Goal: Communication & Community: Answer question/provide support

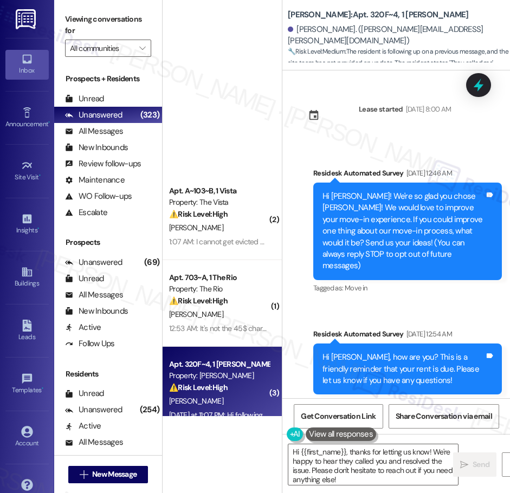
scroll to position [1806, 0]
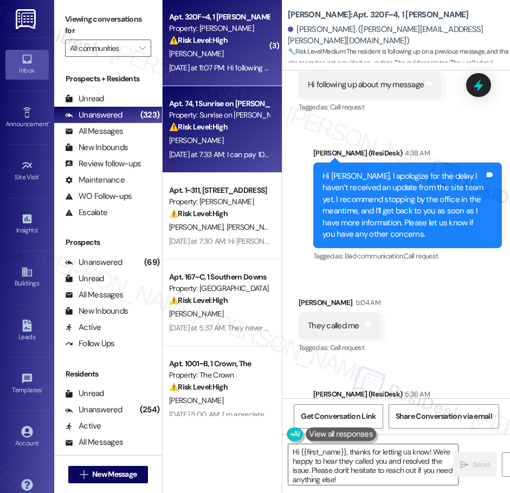
click at [226, 133] on div "Apt. 74, 1 Sunrise on [PERSON_NAME] Property: Sunrise on [PERSON_NAME] ⚠️ Risk …" at bounding box center [219, 115] width 102 height 37
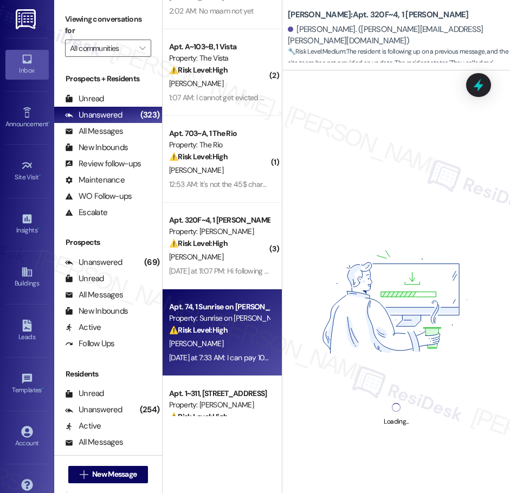
scroll to position [0, 0]
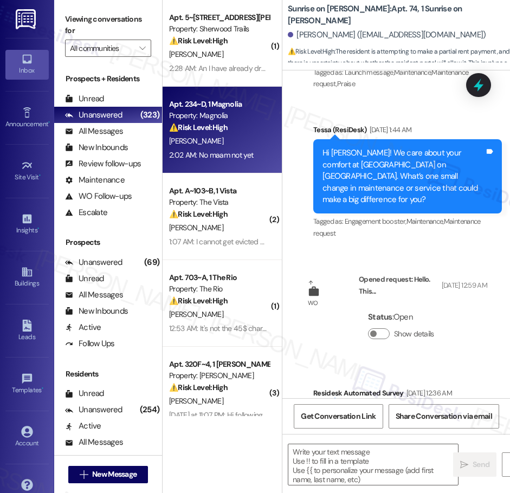
type textarea "Fetching suggested responses. Please feel free to read through the conversation…"
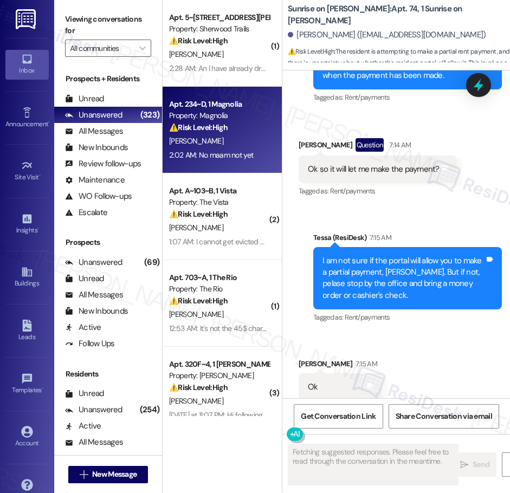
click at [233, 139] on div "[PERSON_NAME]" at bounding box center [219, 141] width 102 height 14
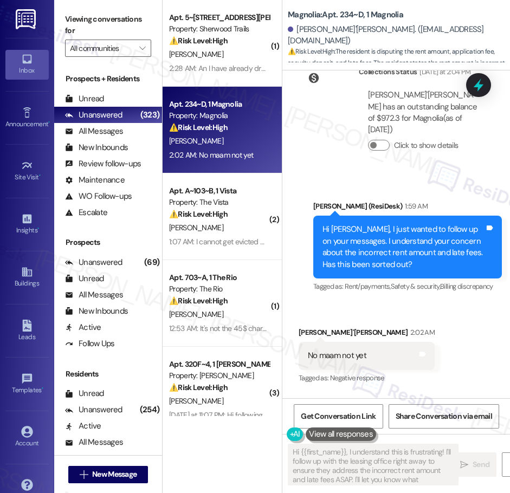
scroll to position [956, 0]
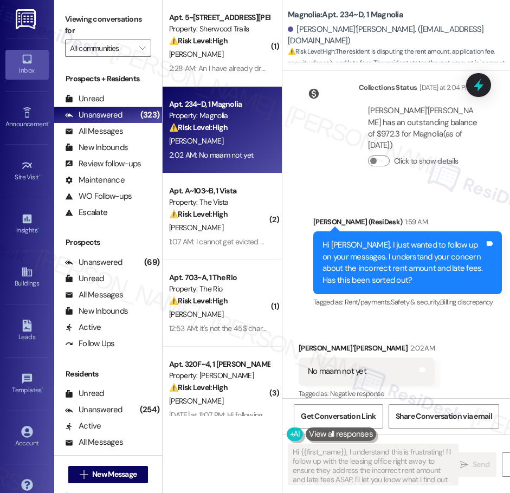
type textarea "Hi {{first_name}}, I understand this is frustrating! I'll follow up with the le…"
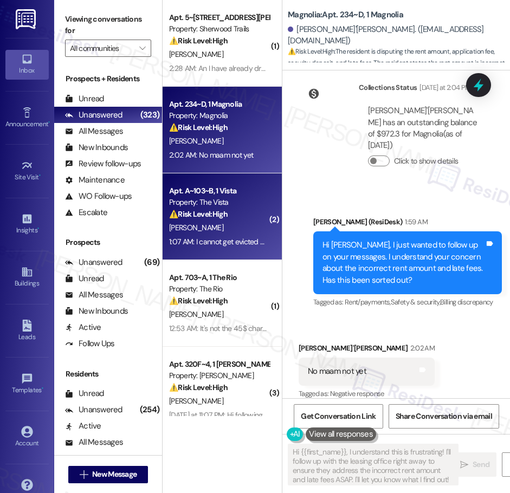
click at [223, 229] on div "[PERSON_NAME]" at bounding box center [219, 228] width 102 height 14
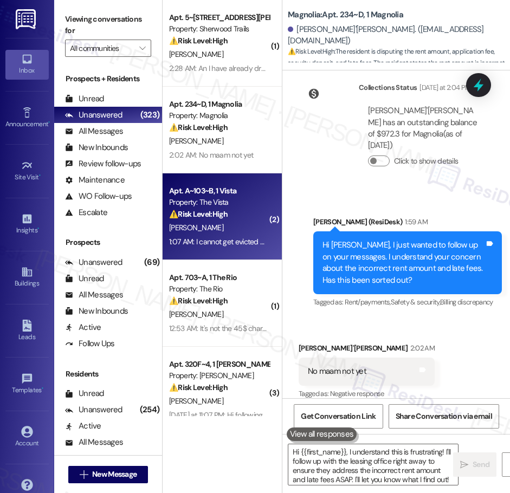
type textarea "Fetching suggested responses. Please feel free to read through the conversation…"
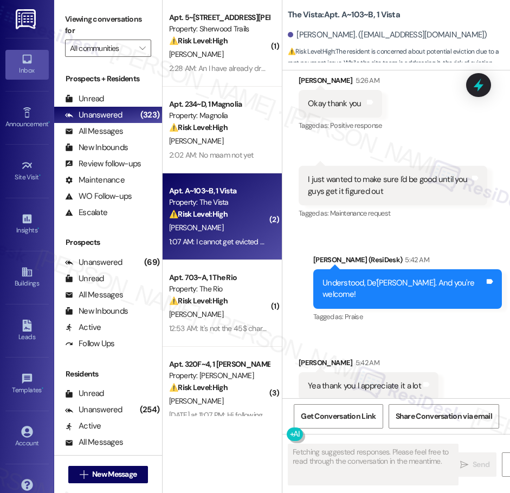
scroll to position [2400, 0]
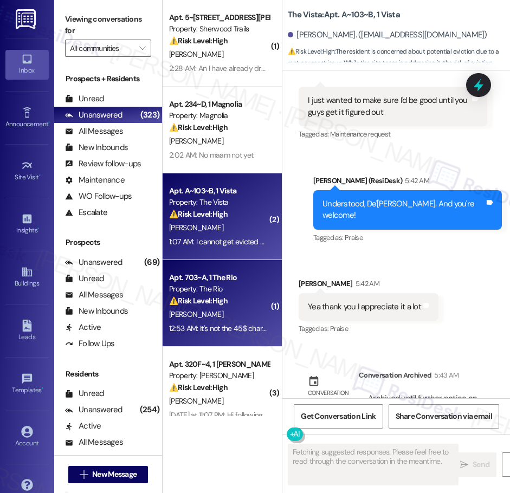
click at [225, 298] on strong "⚠️ Risk Level: High" at bounding box center [198, 301] width 59 height 10
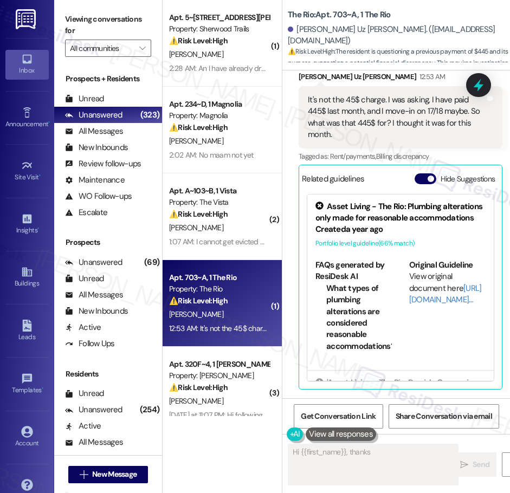
scroll to position [889, 0]
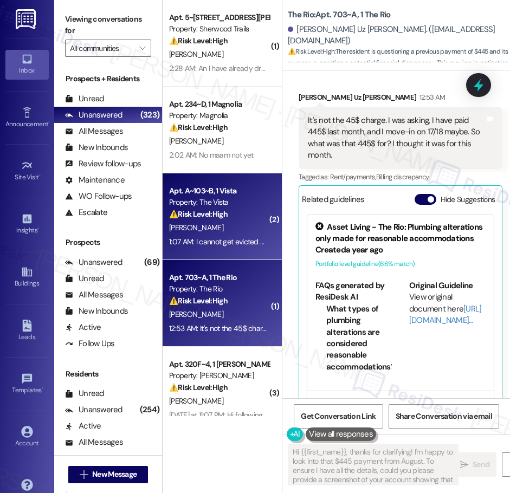
type textarea "Hi {{first_name}}, thanks for clarifying! I'm happy to look into that $445 paym…"
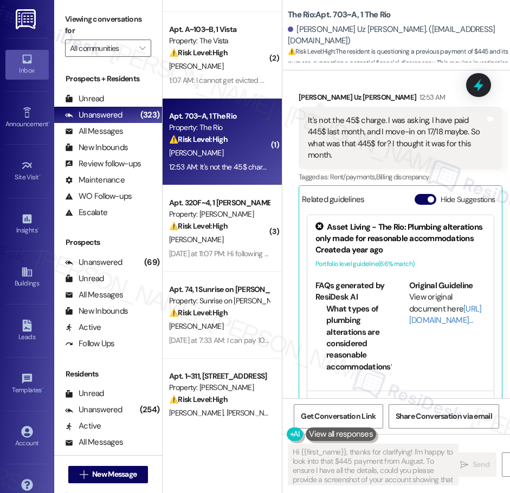
scroll to position [195, 0]
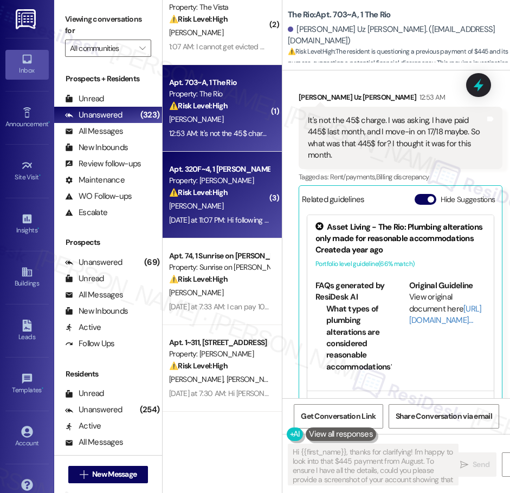
click at [237, 188] on div "⚠️ Risk Level: High The resident is following up on a request to split their re…" at bounding box center [219, 192] width 100 height 11
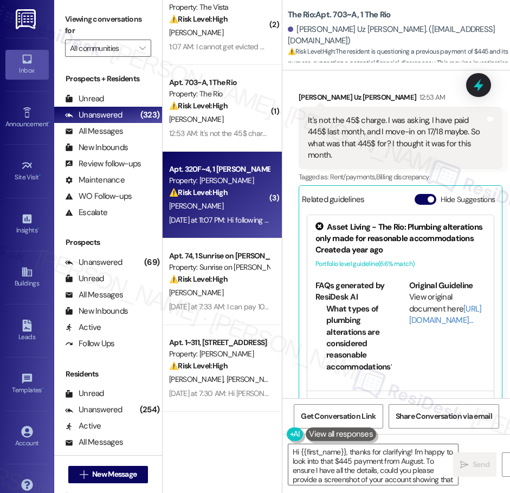
type textarea "Hi {{first_name}}, thanks for clarifying! I'm happy to look into that $445 paym…"
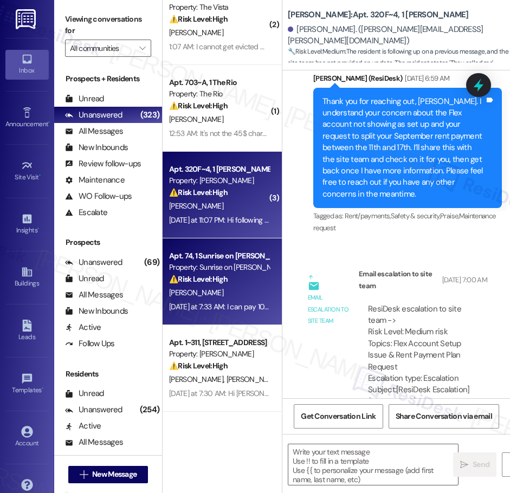
type textarea "Fetching suggested responses. Please feel free to read through the conversation…"
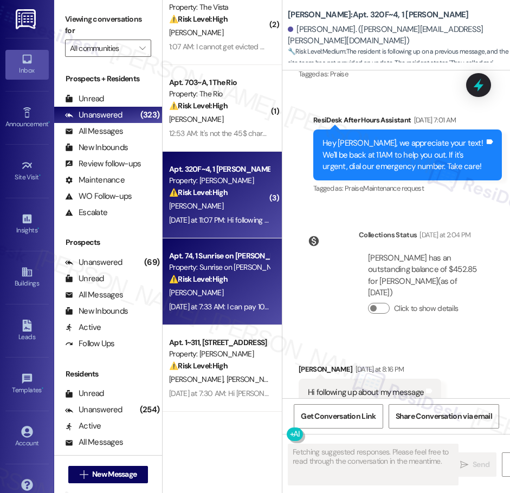
click at [231, 265] on div "Property: Sunrise on [PERSON_NAME]" at bounding box center [219, 267] width 100 height 11
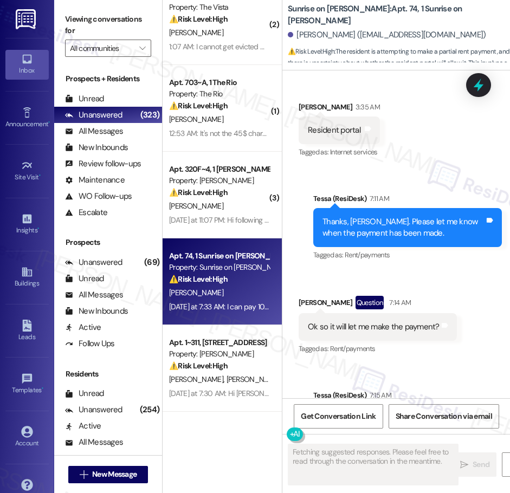
scroll to position [1694, 0]
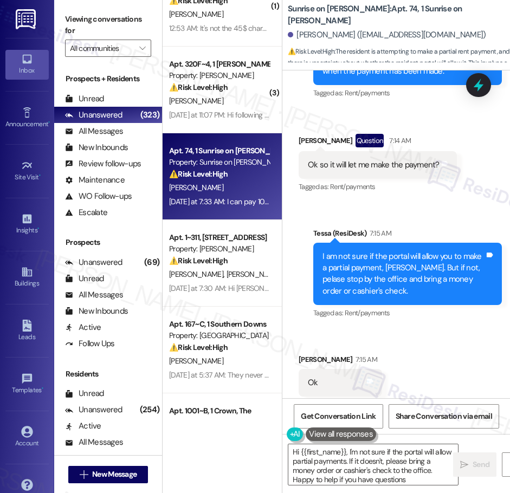
type textarea "Hi {{first_name}}, I'm not sure if the portal will allow partial payments. If i…"
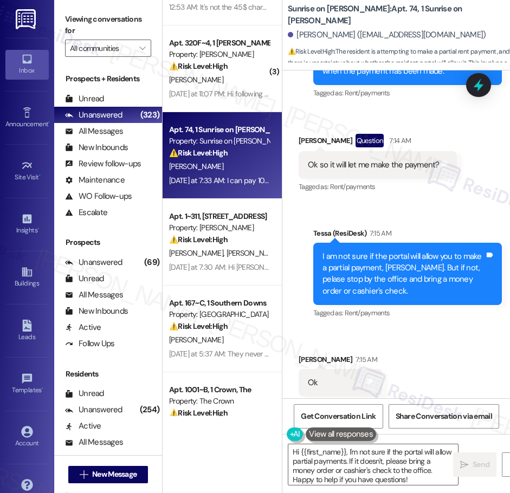
scroll to position [325, 0]
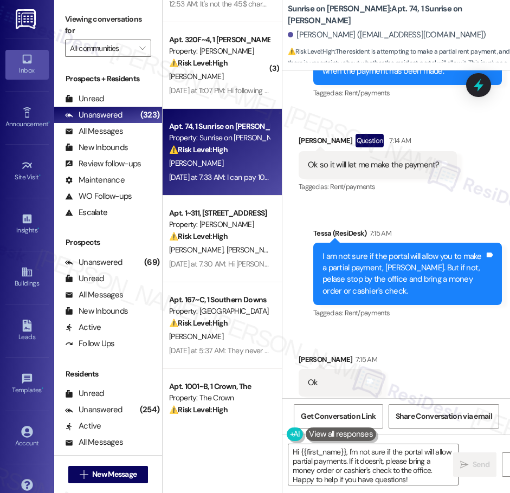
click at [230, 231] on div "⚠️ Risk Level: High The resident acknowledges a late rent payment and indicates…" at bounding box center [219, 236] width 100 height 11
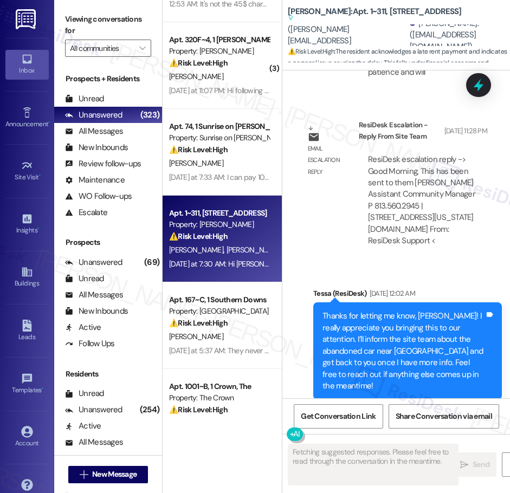
scroll to position [5048, 0]
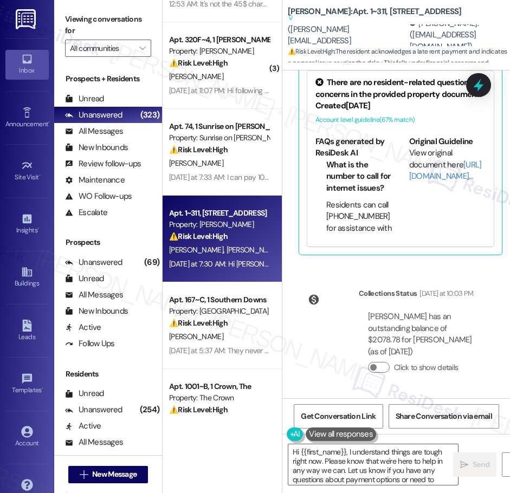
type textarea "Hi {{first_name}}, I understand things are tough right now. Please know that we…"
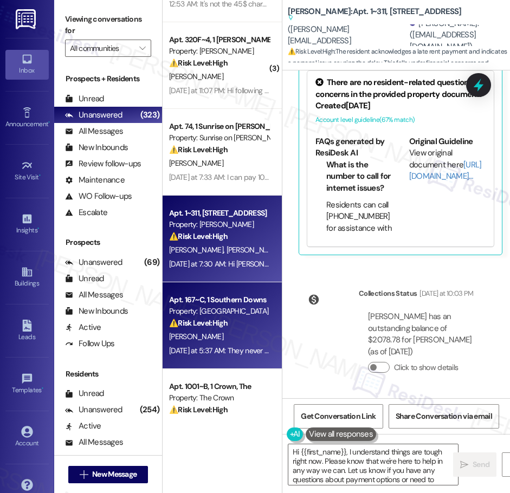
click at [223, 316] on div "Property: [GEOGRAPHIC_DATA]" at bounding box center [219, 311] width 100 height 11
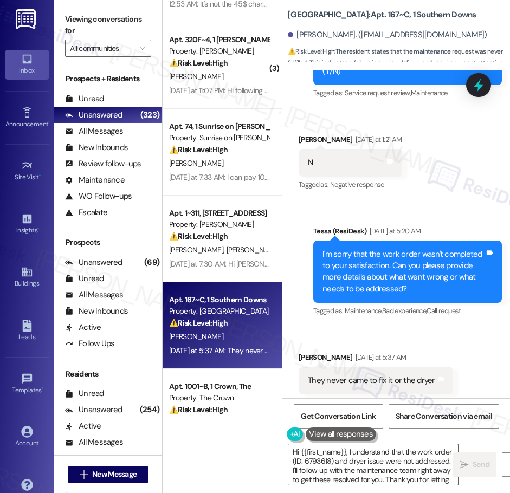
type textarea "Hi {{first_name}}, I understand that the work order (ID: 6793618) and dryer iss…"
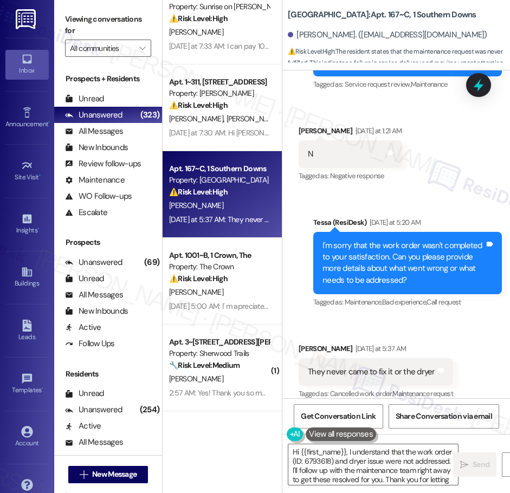
scroll to position [469, 0]
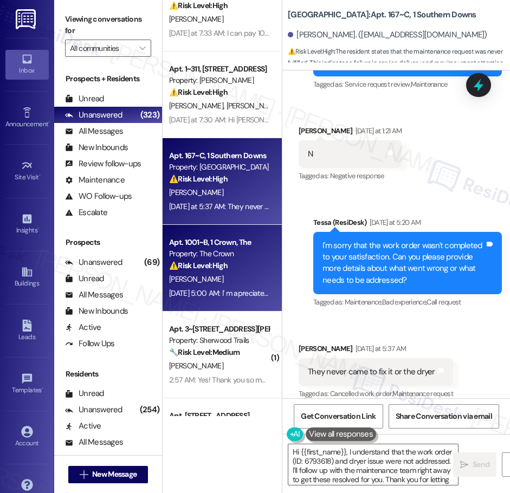
click at [224, 282] on div "[PERSON_NAME]" at bounding box center [219, 280] width 102 height 14
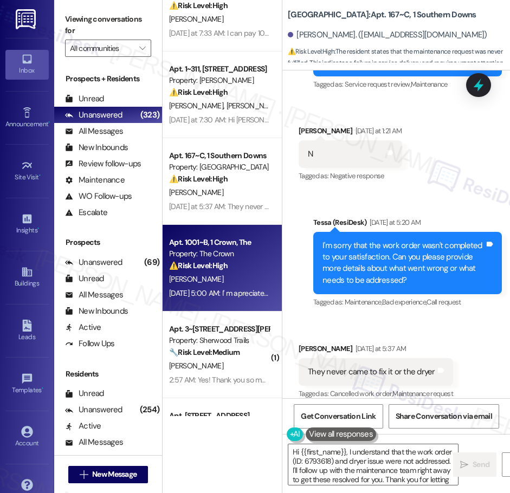
type textarea "Hi {{first_name}}, I understand that the work order (ID: 6793618) and dryer iss…"
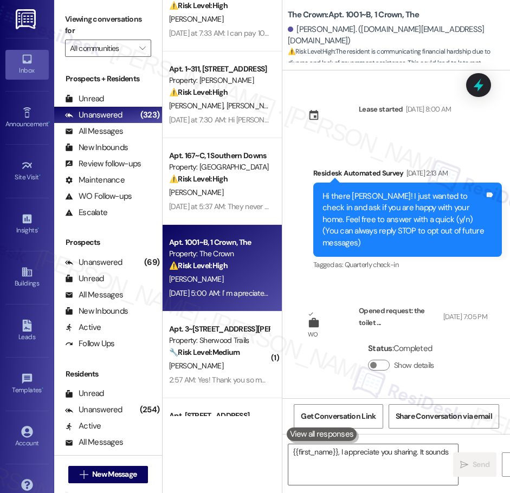
scroll to position [9658, 0]
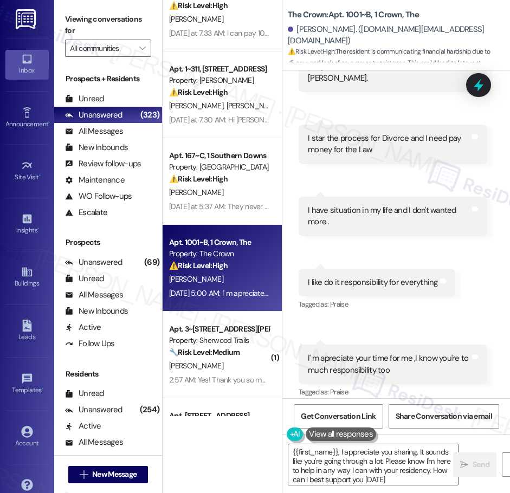
type textarea "{{first_name}}, I appreciate you sharing. It sounds like you're going through a…"
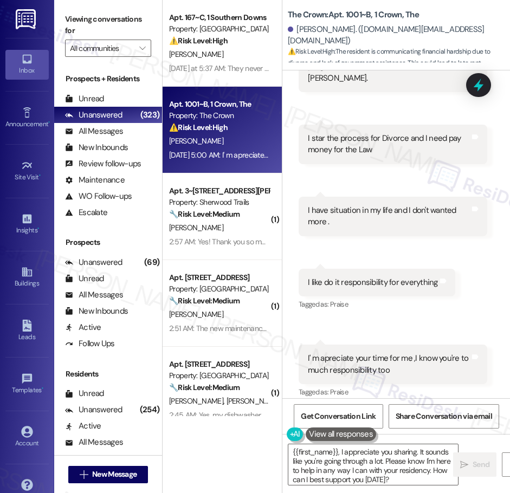
scroll to position [614, 0]
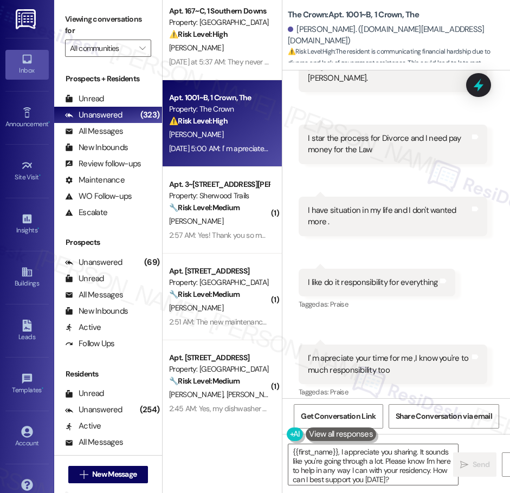
click at [213, 219] on div "[PERSON_NAME]" at bounding box center [219, 222] width 102 height 14
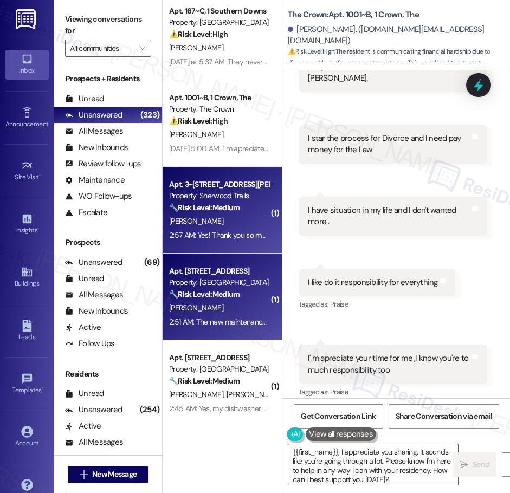
type textarea "Fetching suggested responses. Please feel free to read through the conversation…"
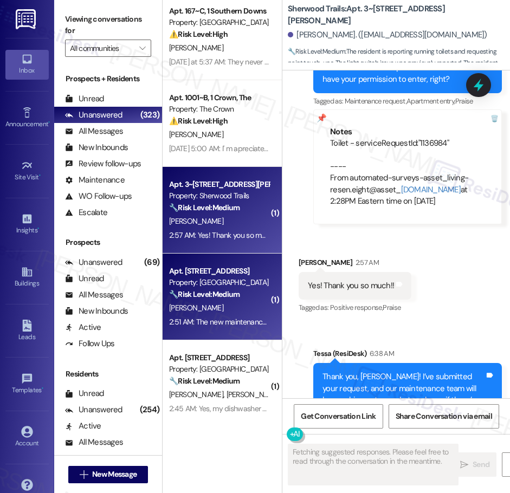
click at [233, 311] on div "[PERSON_NAME]" at bounding box center [219, 308] width 102 height 14
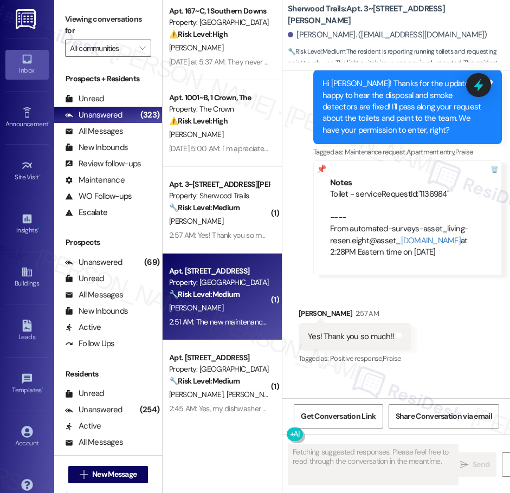
scroll to position [1398, 0]
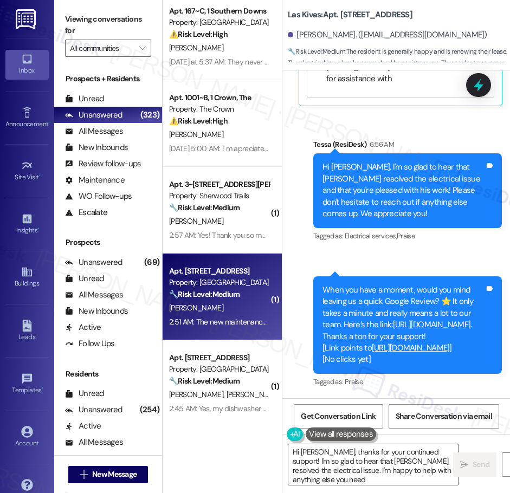
type textarea "Hi [PERSON_NAME], thanks for your continued support! I'm so glad to hear that […"
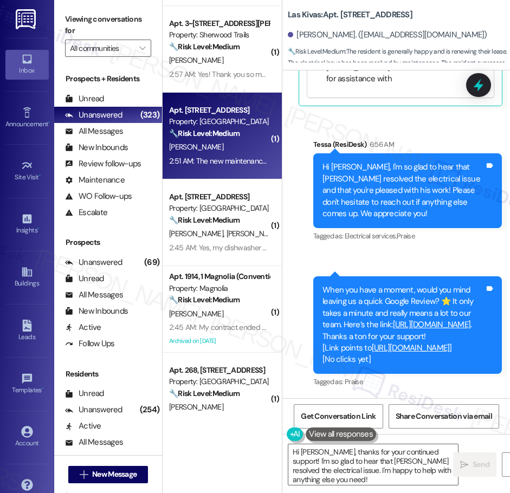
click at [224, 233] on div "Apt. 167~C, 1 Southern Downs Property: Southern Downs ⚠️ Risk Level: High The r…" at bounding box center [222, 208] width 119 height 416
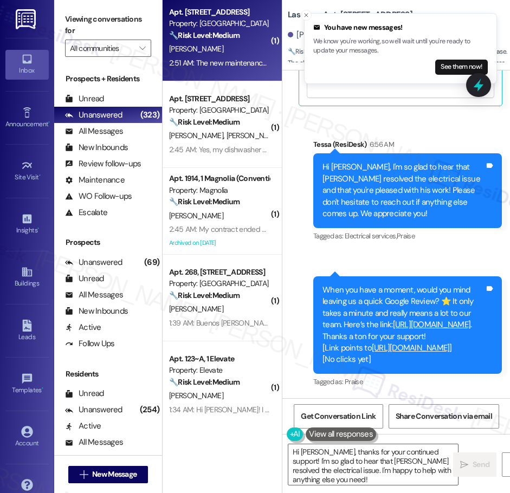
scroll to position [887, 0]
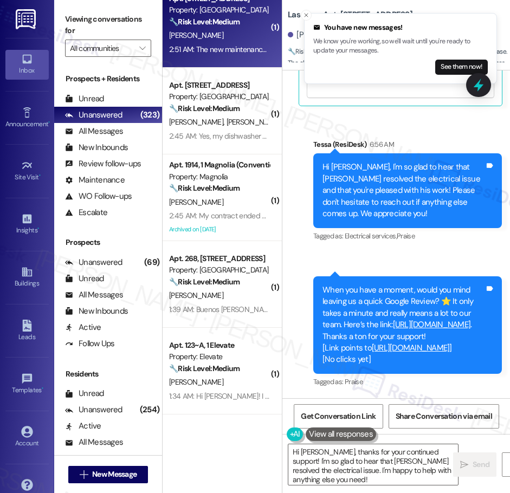
click at [224, 137] on div "2:45 AM: Yes, my dishwasher needs to be mounted or screwed in. It is moving for…" at bounding box center [400, 136] width 463 height 10
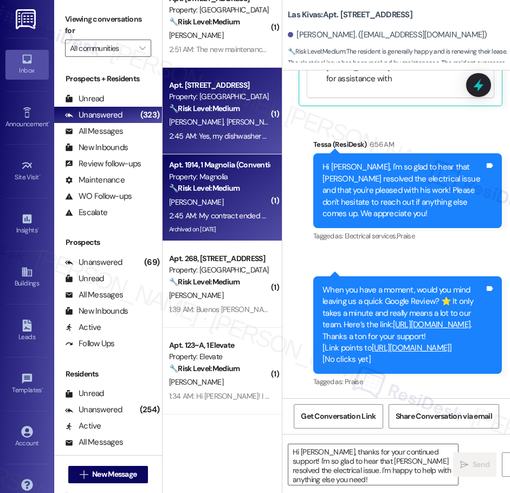
click at [236, 204] on div "[PERSON_NAME]" at bounding box center [219, 203] width 102 height 14
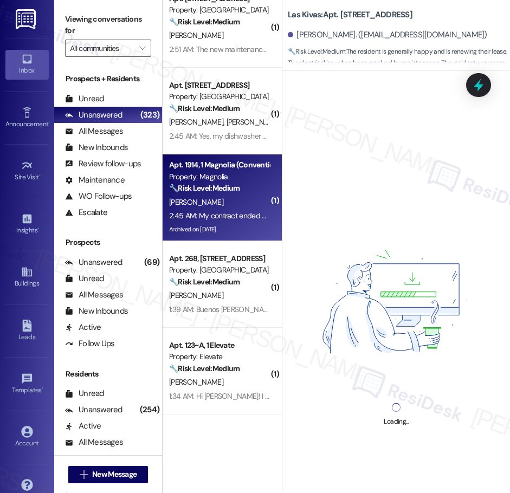
scroll to position [938, 0]
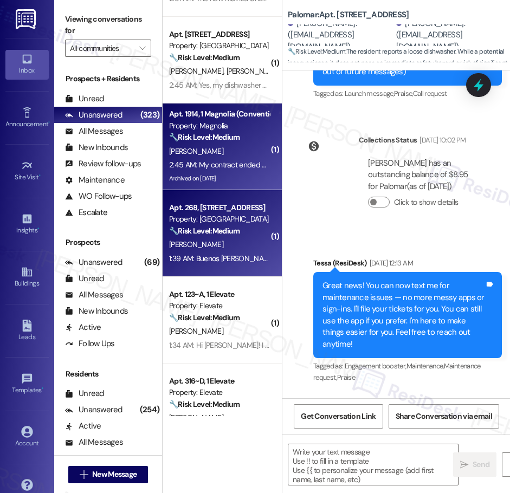
click at [237, 211] on div "Apt. 268, [STREET_ADDRESS]" at bounding box center [219, 207] width 100 height 11
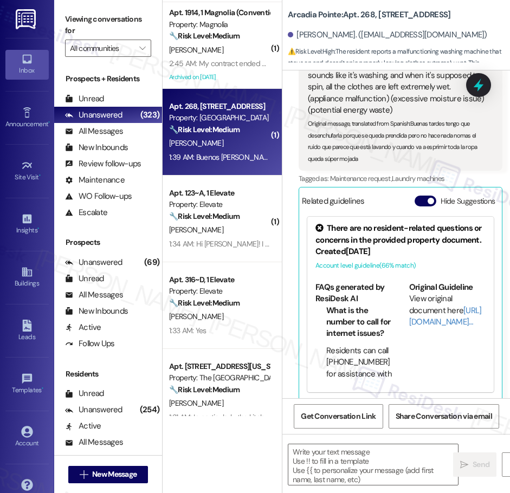
scroll to position [1064, 0]
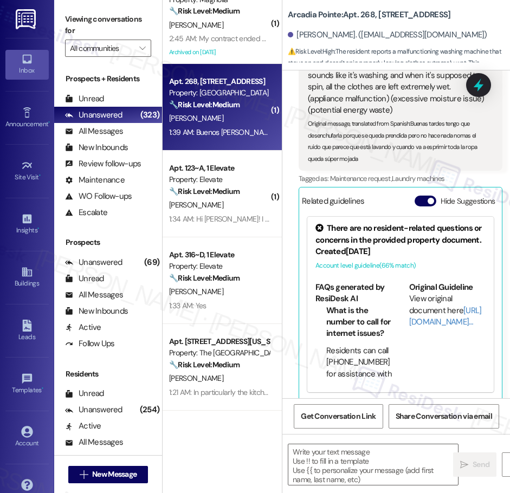
type textarea "Fetching suggested responses. Please feel free to read through the conversation…"
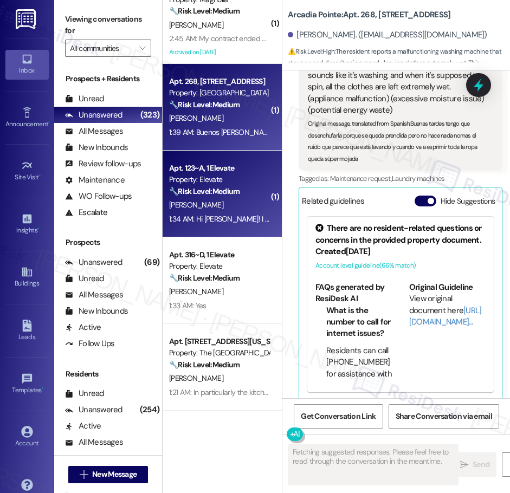
click at [215, 189] on strong "🔧 Risk Level: Medium" at bounding box center [204, 192] width 70 height 10
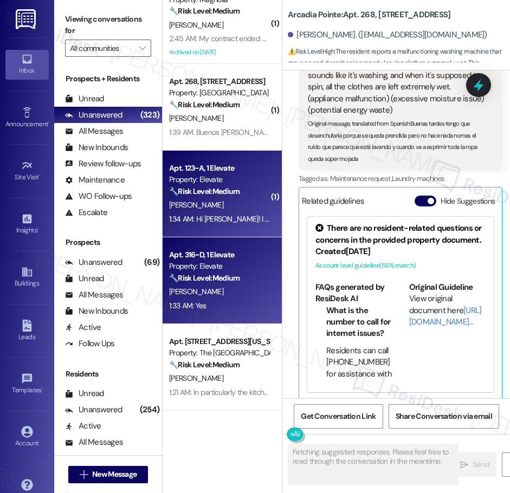
click at [237, 287] on div "[PERSON_NAME]" at bounding box center [219, 292] width 102 height 14
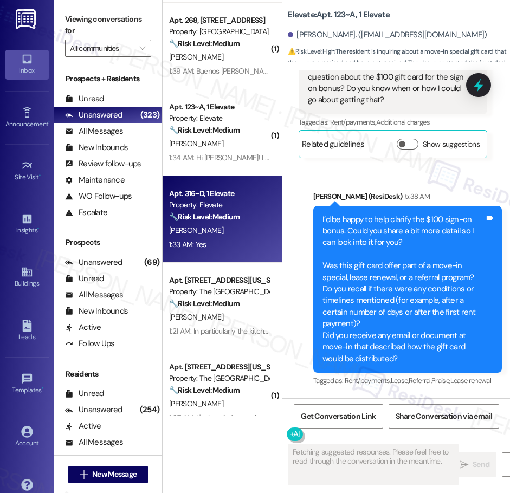
scroll to position [1366, 0]
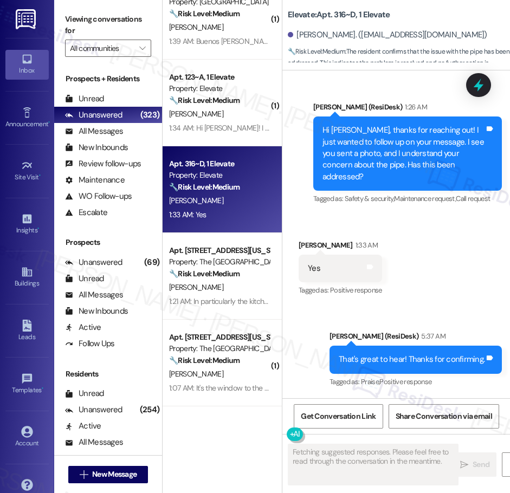
click at [200, 289] on div "( 1 ) Apt. 1914, 1 Magnolia (Conventional) Property: Magnolia 🔧 Risk Level: Med…" at bounding box center [222, 208] width 119 height 416
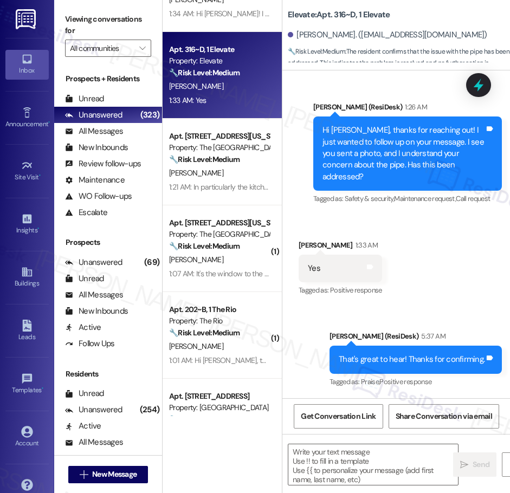
scroll to position [1273, 0]
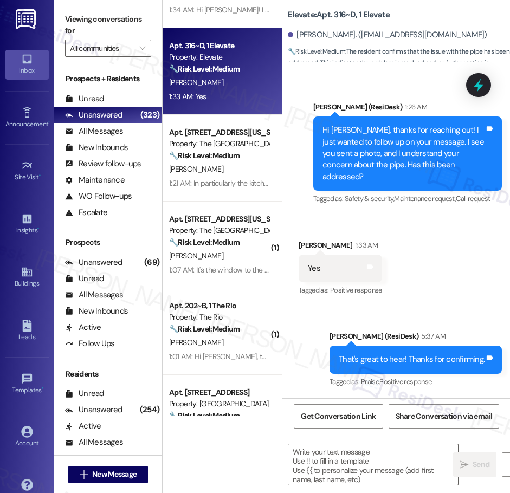
click at [220, 162] on div "Apt. 104, [STREET_ADDRESS][US_STATE] Property: The Valencia 🔧 Risk Level: Mediu…" at bounding box center [219, 144] width 102 height 37
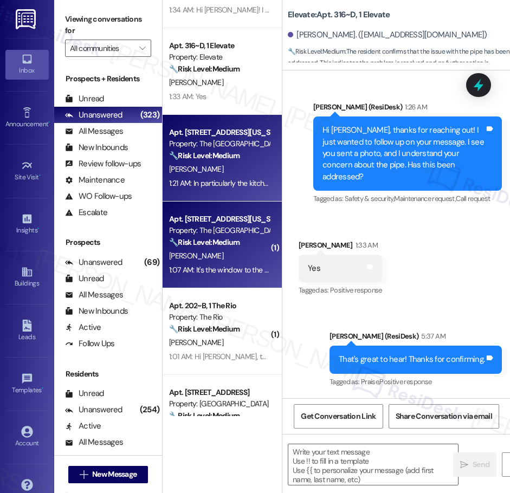
click at [232, 216] on div "Apt. [STREET_ADDRESS][US_STATE]" at bounding box center [219, 219] width 100 height 11
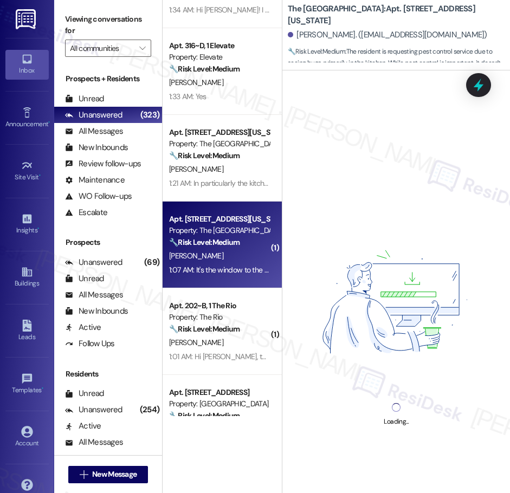
scroll to position [1275, 0]
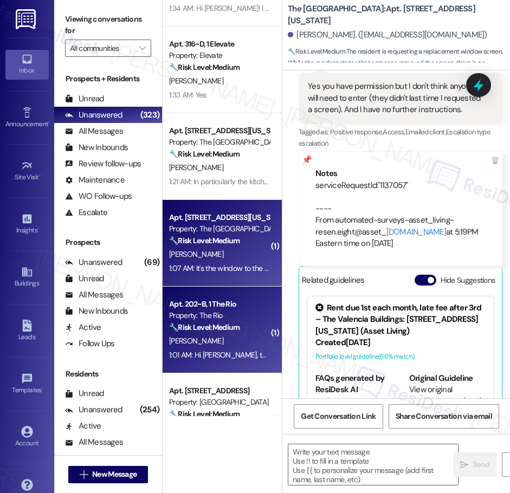
type textarea "Fetching suggested responses. Please feel free to read through the conversation…"
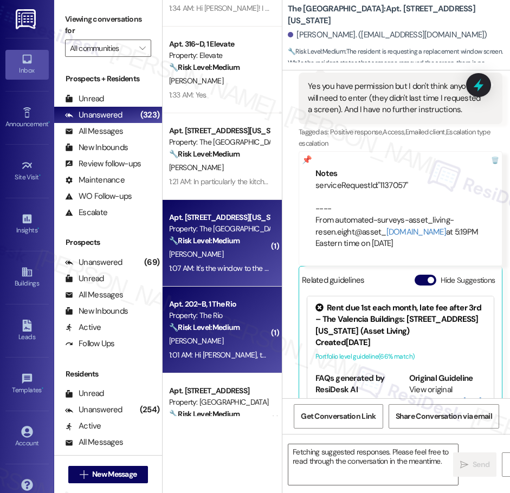
scroll to position [1365, 0]
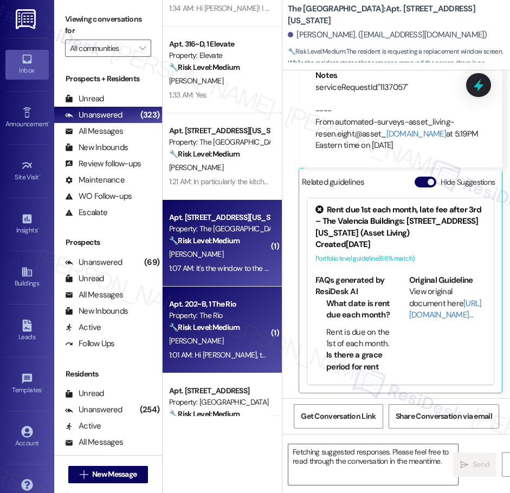
click at [246, 318] on div "Property: The Rio" at bounding box center [219, 315] width 100 height 11
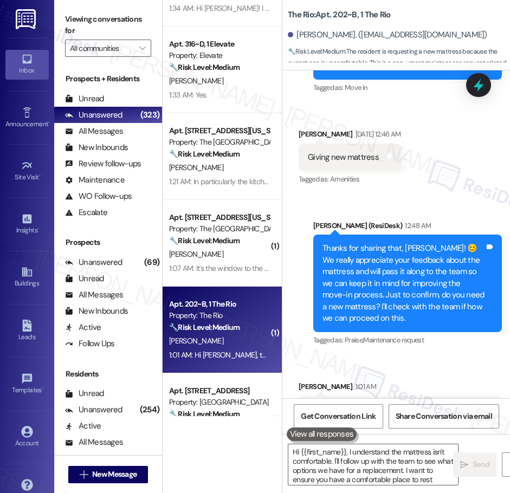
type textarea "Hi {{first_name}}, I understand the mattress isn't comfortable. I'll follow up …"
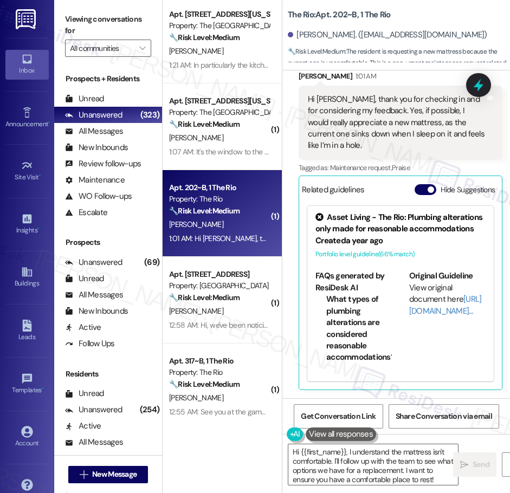
scroll to position [1392, 0]
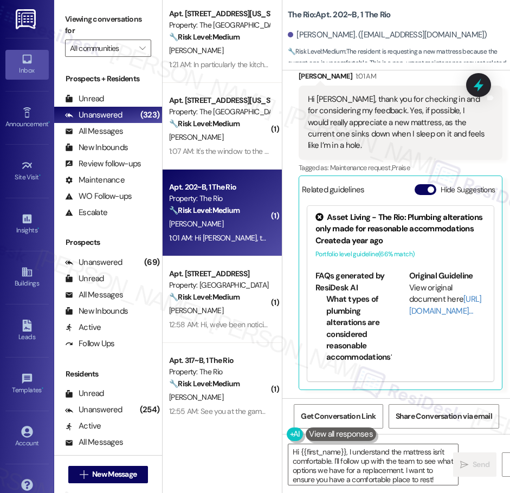
click at [222, 305] on div "Apt. 316~D, 1 Elevate Property: Elevate 🔧 Risk Level: Medium The resident confi…" at bounding box center [222, 208] width 119 height 416
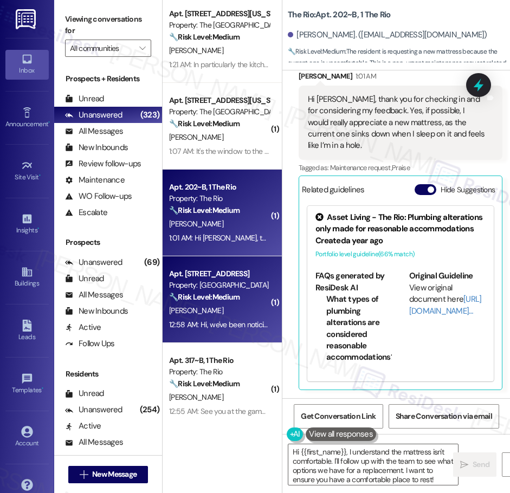
click at [239, 307] on div "[PERSON_NAME]" at bounding box center [219, 311] width 102 height 14
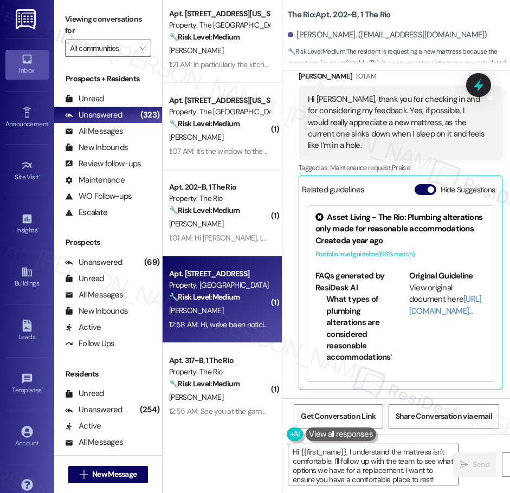
type textarea "Fetching suggested responses. Please feel free to read through the conversation…"
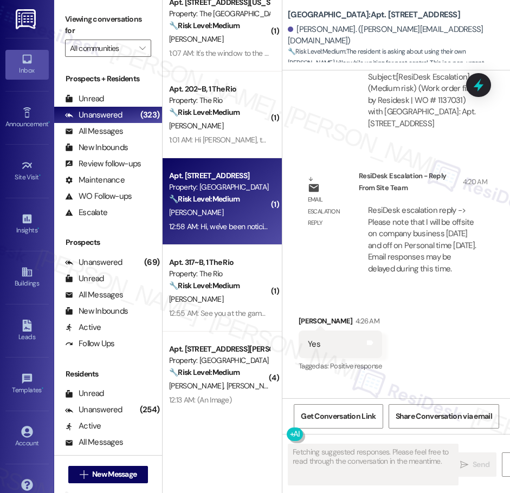
scroll to position [0, 0]
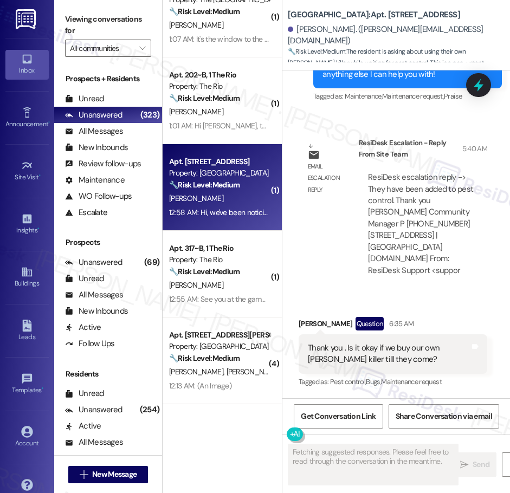
click at [233, 274] on div "Apt. 104, [STREET_ADDRESS][US_STATE] Property: The Valencia 🔧 Risk Level: Mediu…" at bounding box center [222, 208] width 119 height 416
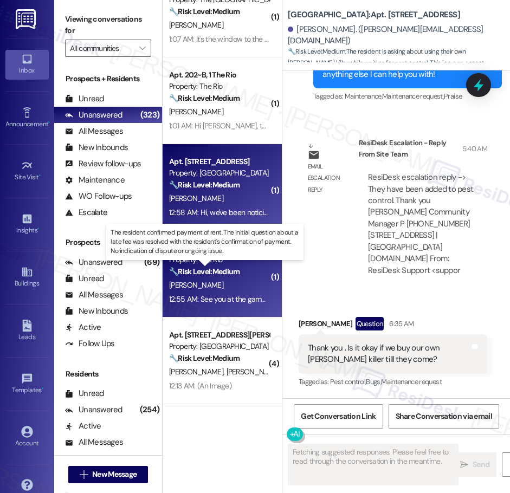
click at [233, 274] on strong "🔧 Risk Level: Medium" at bounding box center [204, 272] width 70 height 10
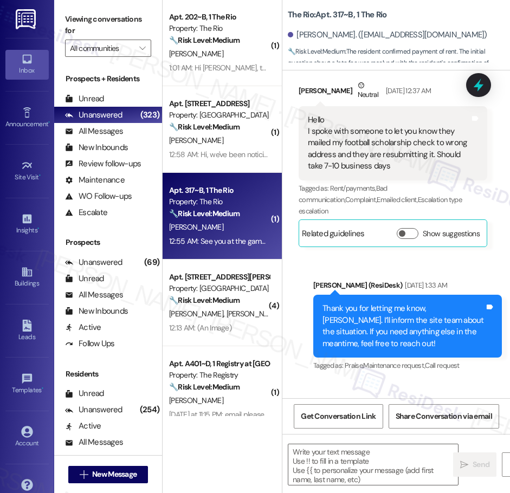
type textarea "Fetching suggested responses. Please feel free to read through the conversation…"
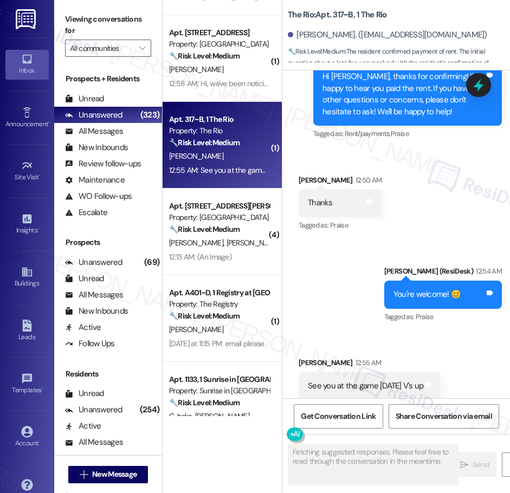
click at [230, 240] on div "[PERSON_NAME] [PERSON_NAME]" at bounding box center [219, 243] width 102 height 14
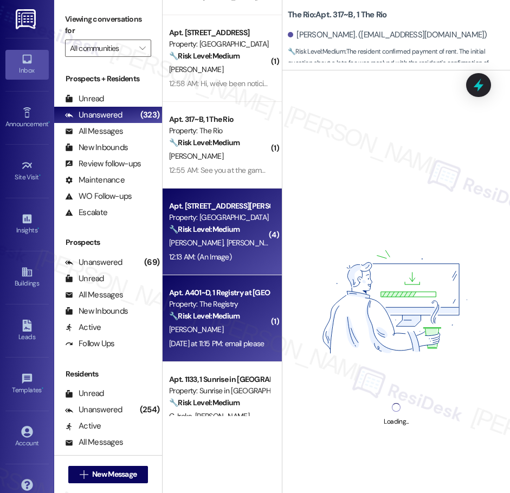
click at [214, 328] on div "[PERSON_NAME]" at bounding box center [219, 330] width 102 height 14
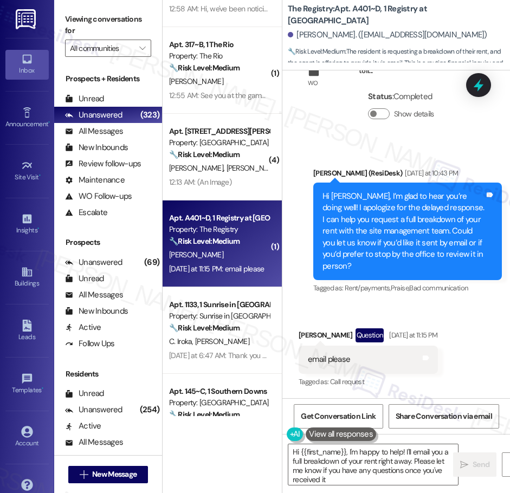
type textarea "Hi {{first_name}}, I'm happy to help! I'll email you a full breakdown of your r…"
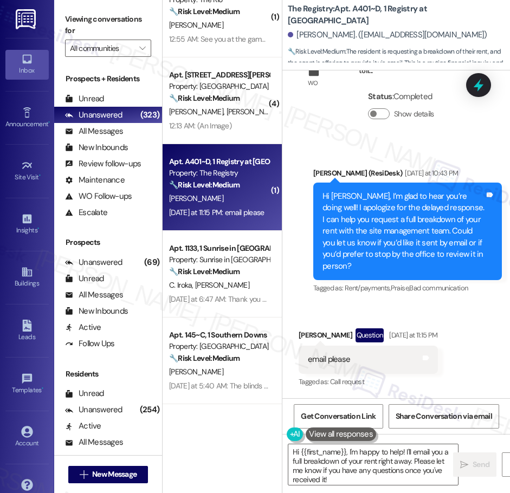
click at [251, 263] on div "Property: Sunrise in [GEOGRAPHIC_DATA]" at bounding box center [219, 259] width 100 height 11
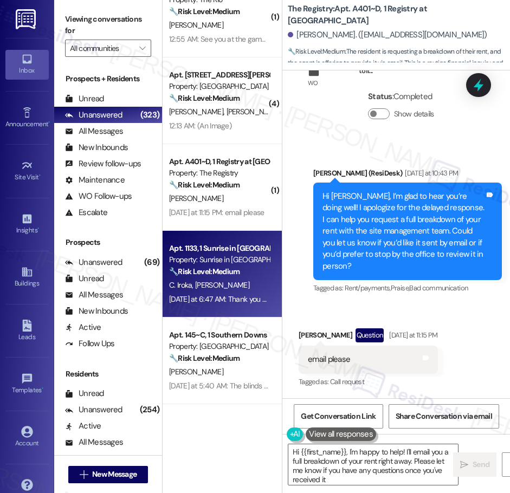
type textarea "Hi {{first_name}}, I'm happy to help! I'll email you a full breakdown of your r…"
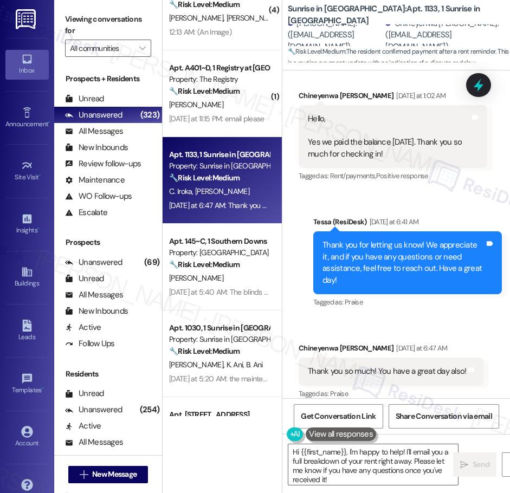
click at [230, 264] on strong "🔧 Risk Level: Medium" at bounding box center [204, 265] width 70 height 10
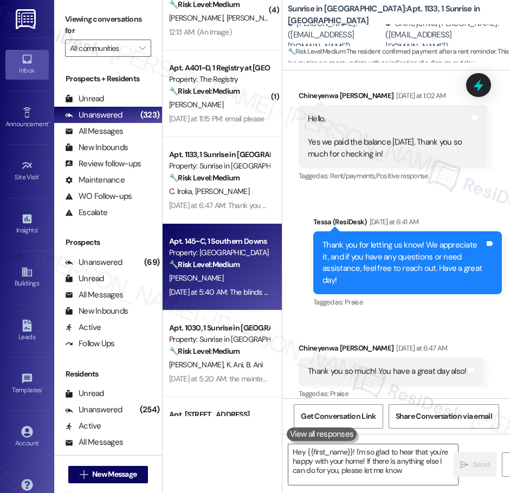
type textarea "Hey {{first_name}}! I'm so glad to hear that you're happy with your home! If th…"
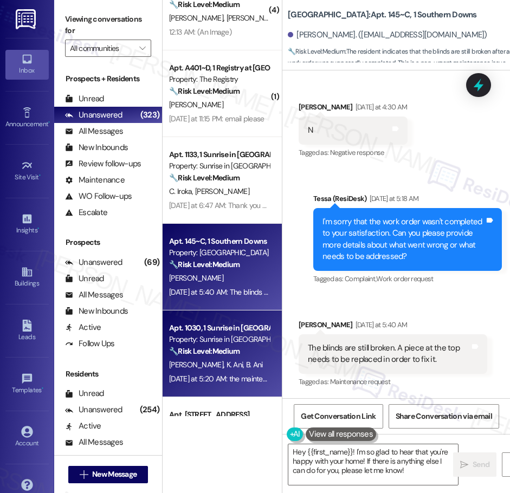
click at [221, 338] on div "Property: Sunrise in [GEOGRAPHIC_DATA]" at bounding box center [219, 339] width 100 height 11
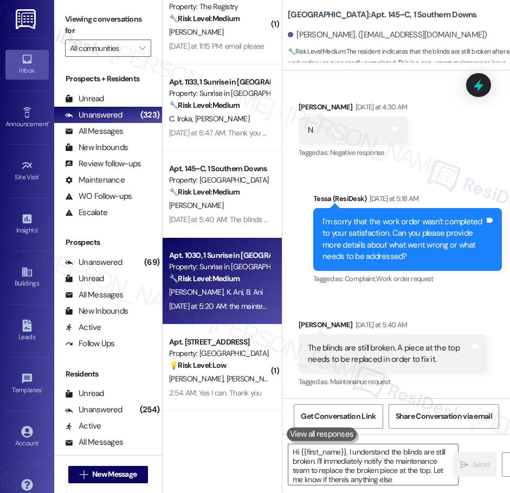
type textarea "Hi {{first_name}}, I understand the blinds are still broken. I'll immediately n…"
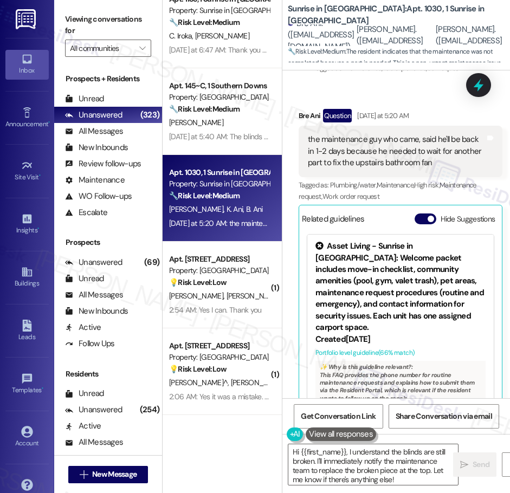
click at [236, 290] on div "( 4 ) Apt. [STREET_ADDRESS][PERSON_NAME] Property: [GEOGRAPHIC_DATA] 🔧 Risk Lev…" at bounding box center [222, 208] width 119 height 416
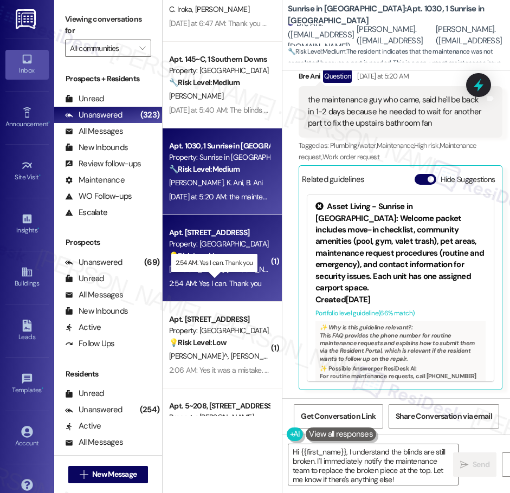
click at [241, 281] on div "( 4 ) Apt. [STREET_ADDRESS][PERSON_NAME] Property: [GEOGRAPHIC_DATA] 🔧 Risk Lev…" at bounding box center [222, 208] width 119 height 416
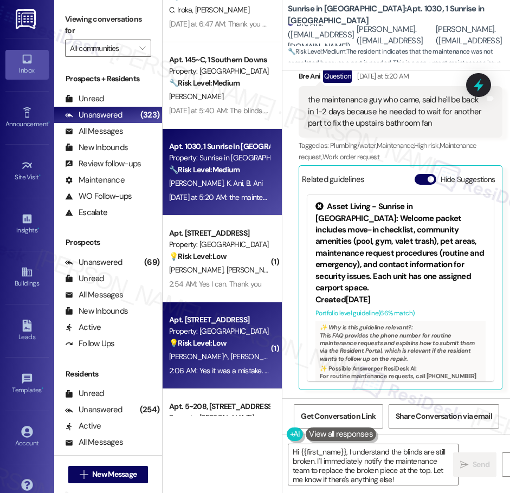
click at [236, 331] on div "Property: [GEOGRAPHIC_DATA]" at bounding box center [219, 331] width 100 height 11
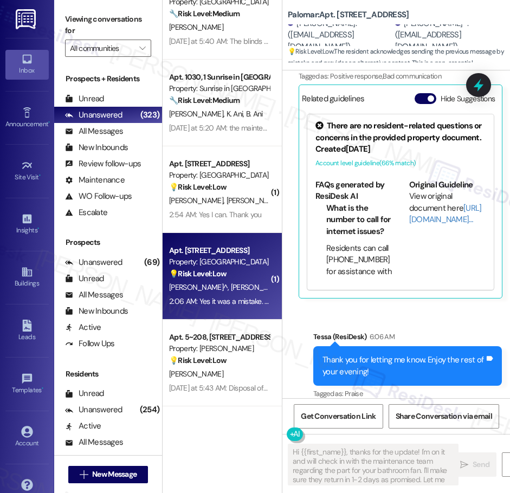
type textarea "Hi {{first_name}}, thanks for the update! I'm on it and will check in with the …"
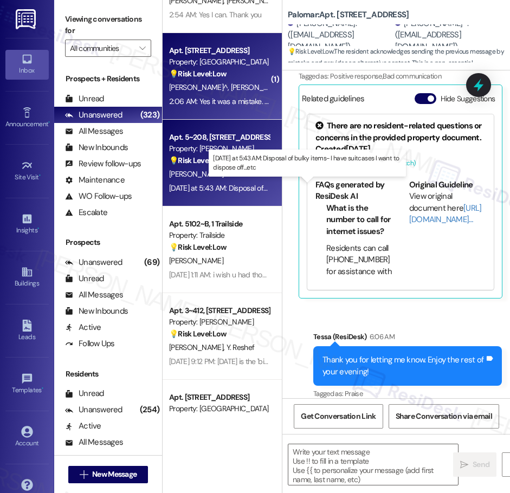
click at [230, 183] on div "[DATE] at 5:43 AM: Disposal of bulky items- I have suitcases I want to dispose …" at bounding box center [303, 188] width 269 height 10
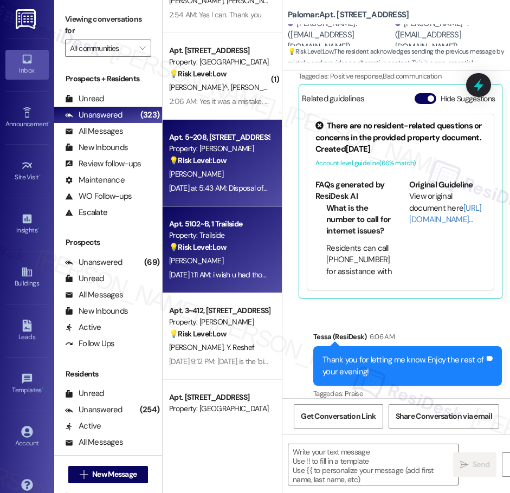
click at [250, 251] on div "💡 Risk Level: Low The resident is providing feedback on the move-in process, sp…" at bounding box center [219, 247] width 100 height 11
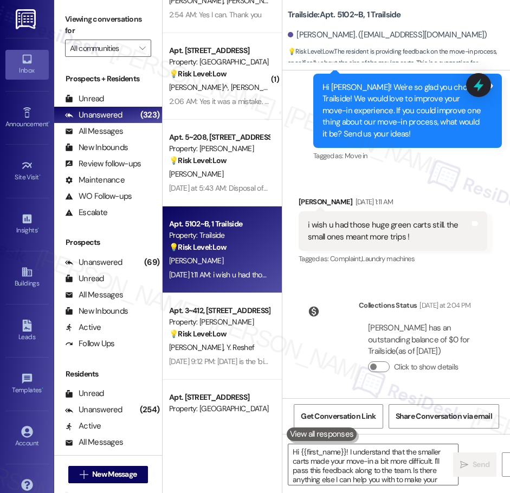
type textarea "Hi {{first_name}}! I understand that the smaller carts made your move-in a bit …"
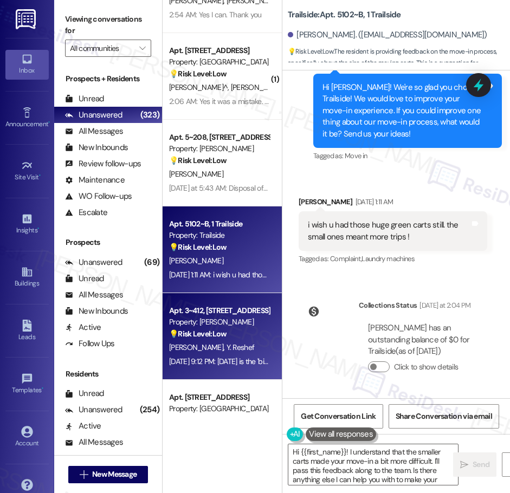
click at [220, 342] on div "[PERSON_NAME] [PERSON_NAME]" at bounding box center [219, 348] width 102 height 14
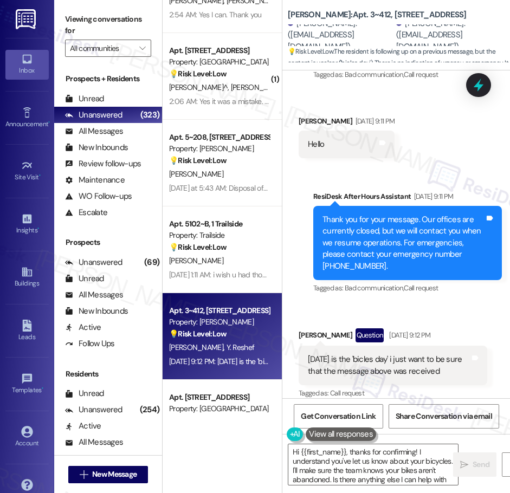
type textarea "Hi {{first_name}}, thanks for confirming! I understand you've let us know about…"
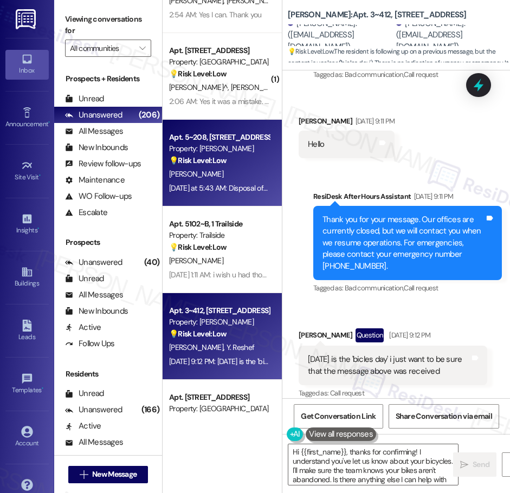
click at [244, 138] on div "Apt. 5~208, [STREET_ADDRESS]" at bounding box center [219, 137] width 100 height 11
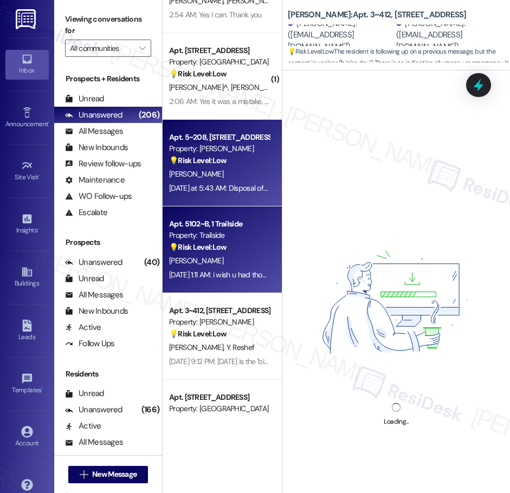
click at [229, 252] on div "💡 Risk Level: Low The resident is providing feedback on the move-in process, sp…" at bounding box center [219, 247] width 100 height 11
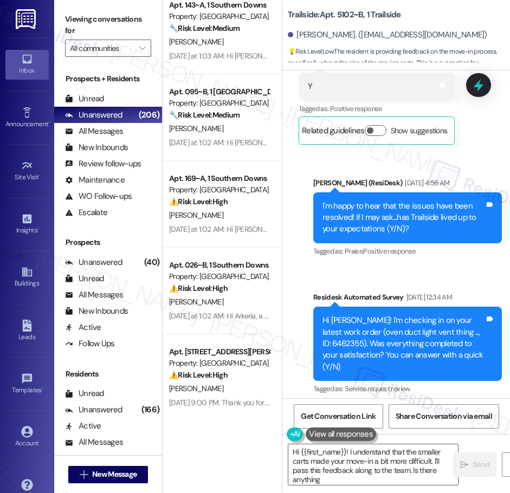
scroll to position [1922, 0]
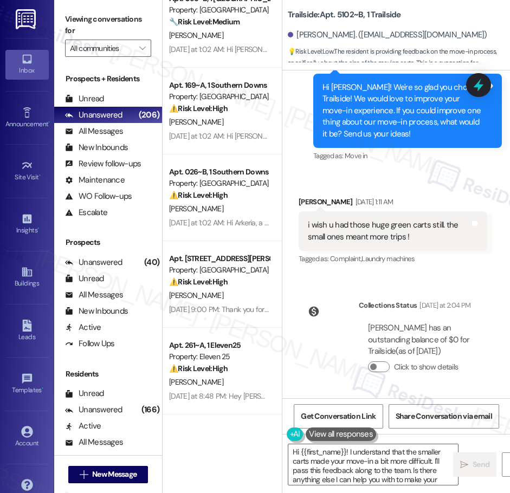
type textarea "Hi {{first_name}}! I understand that the smaller carts made your move-in a bit …"
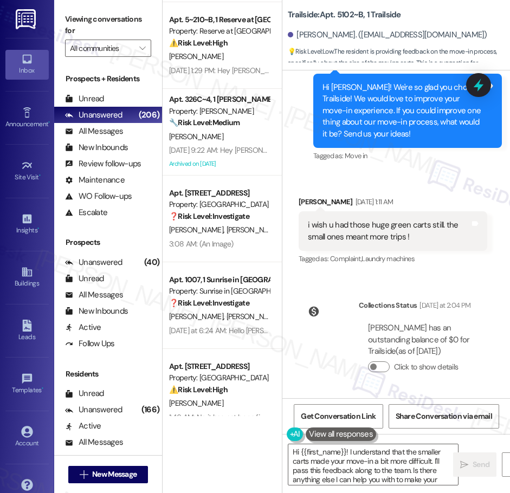
scroll to position [3835, 0]
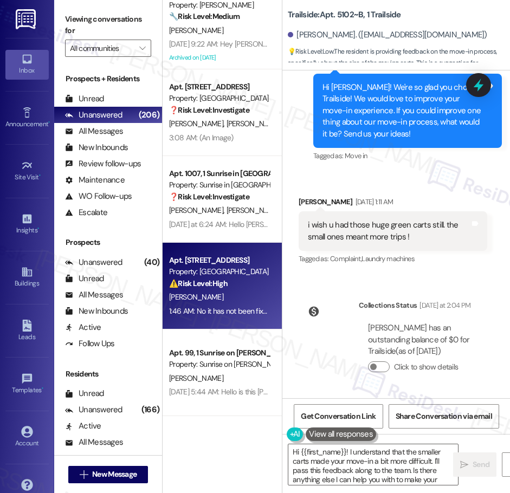
click at [232, 273] on div "Property: [GEOGRAPHIC_DATA]" at bounding box center [219, 271] width 100 height 11
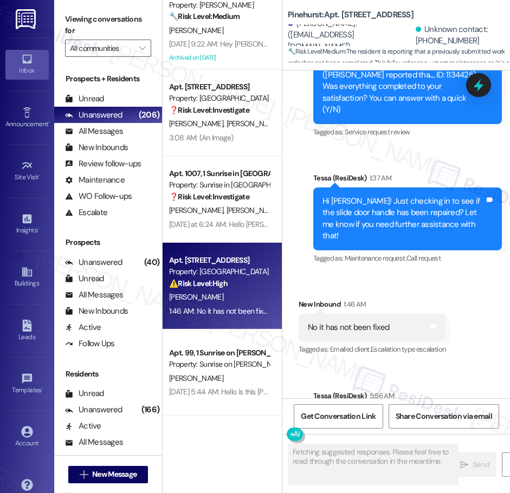
scroll to position [3153, 0]
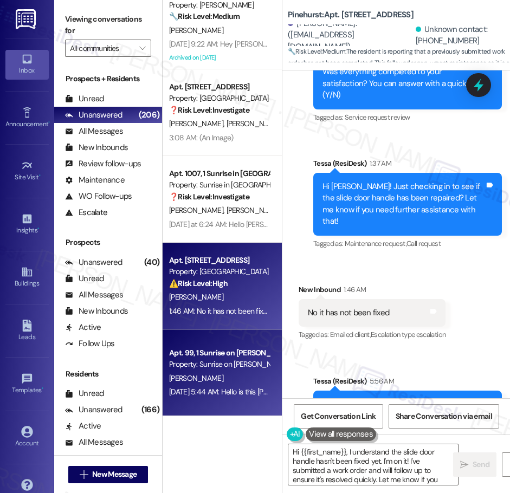
type textarea "Hi {{first_name}}, I understand the slide door handle hasn't been fixed yet. I'…"
click at [222, 359] on div "Property: Sunrise on [PERSON_NAME]" at bounding box center [219, 364] width 100 height 11
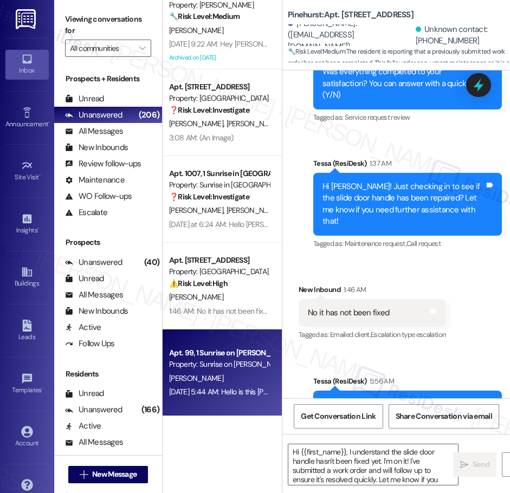
type textarea "Fetching suggested responses. Please feel free to read through the conversation…"
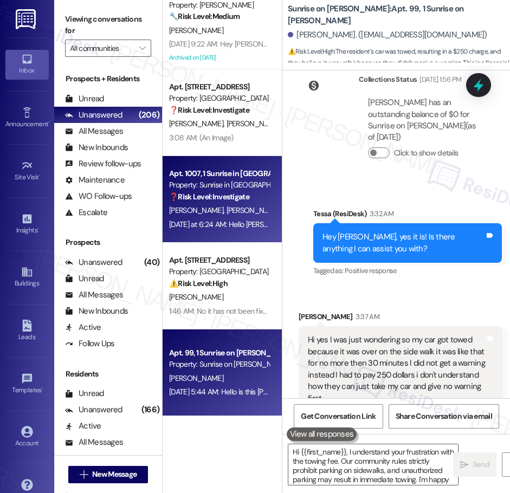
scroll to position [429, 0]
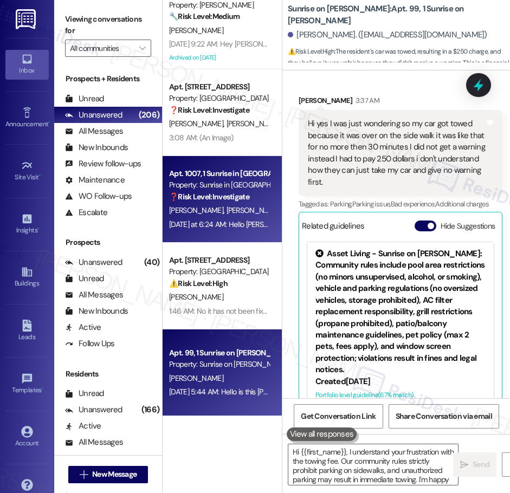
type textarea "Hi {{first_name}}, I understand your frustration with the towing fee. Our commu…"
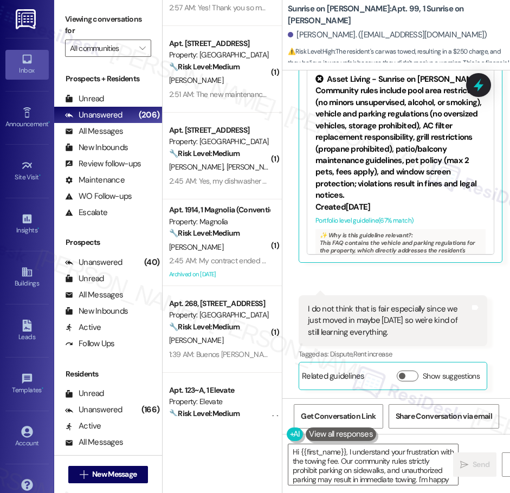
scroll to position [764, 0]
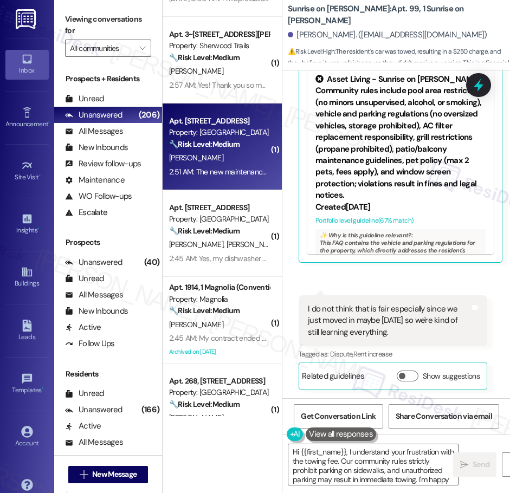
click at [210, 170] on div "2:51 AM: The new maintenance man ([PERSON_NAME]) assessed the situation and rep…" at bounding box center [511, 172] width 685 height 10
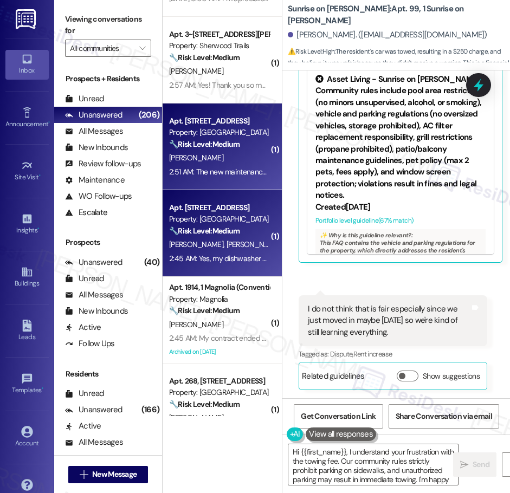
type textarea "Hi {{first_name}}, I understand your frustration with the towing fee. Our commu…"
click at [225, 236] on div "🔧 Risk Level: Medium The resident is requesting a maintenance work order for a …" at bounding box center [219, 231] width 100 height 11
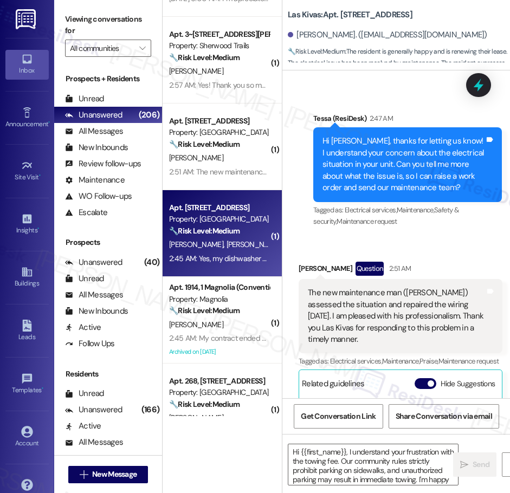
type textarea "Fetching suggested responses. Please feel free to read through the conversation…"
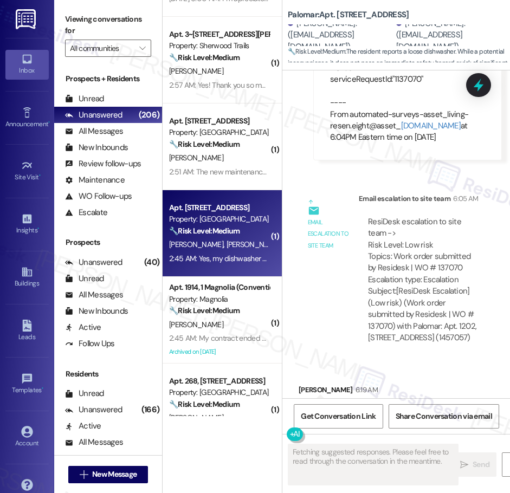
scroll to position [1845, 0]
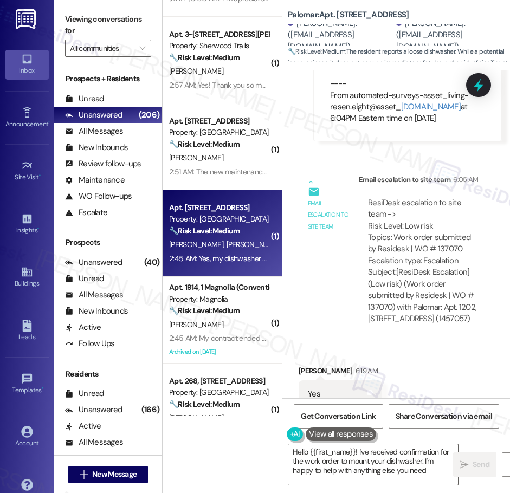
type textarea "Hello {{first_name}}! I've received confirmation for the work order to mount yo…"
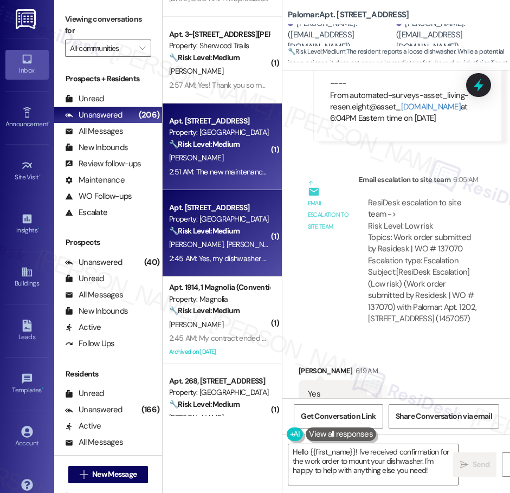
click at [248, 147] on div "🔧 Risk Level: Medium The resident is generally happy and is renewing their leas…" at bounding box center [219, 144] width 100 height 11
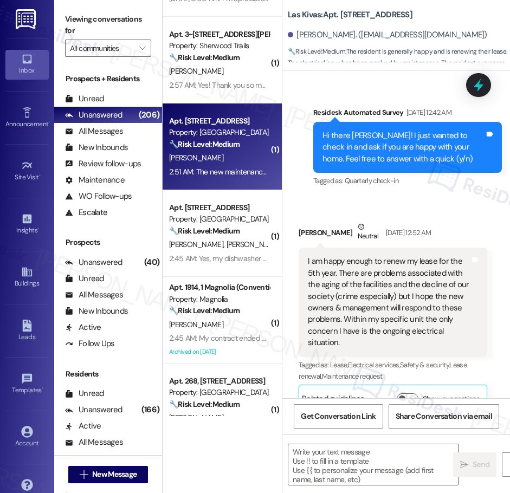
type textarea "Fetching suggested responses. Please feel free to read through the conversation…"
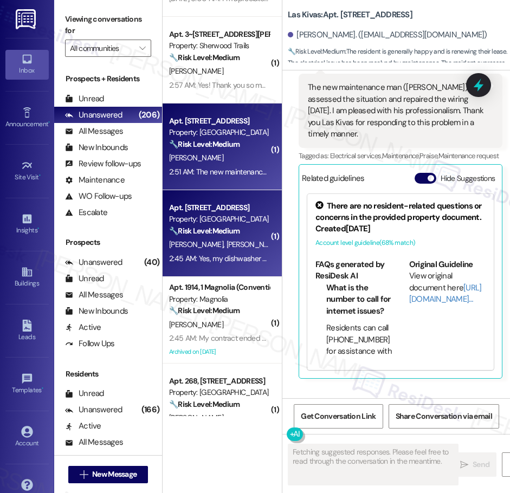
click at [199, 240] on span "[PERSON_NAME]" at bounding box center [197, 245] width 57 height 10
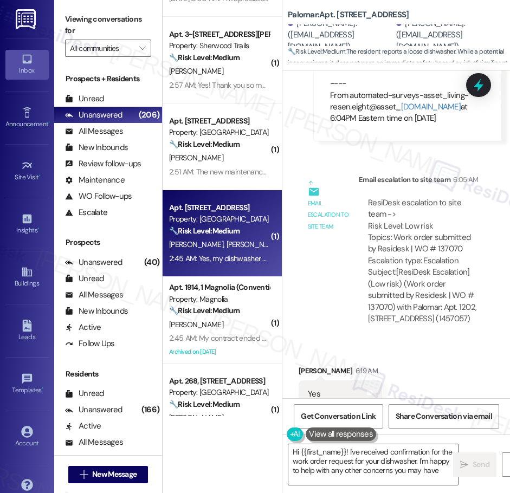
type textarea "Hi {{first_name}}! I've received confirmation for the work order request for yo…"
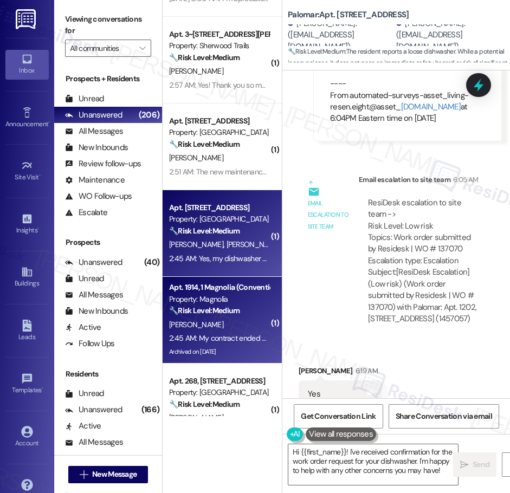
click at [224, 292] on div "Apt. 1914, 1 Magnolia (Conventional)" at bounding box center [219, 287] width 100 height 11
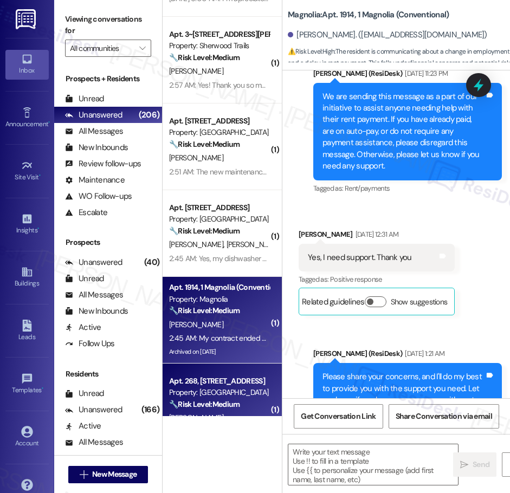
type textarea "Fetching suggested responses. Please feel free to read through the conversation…"
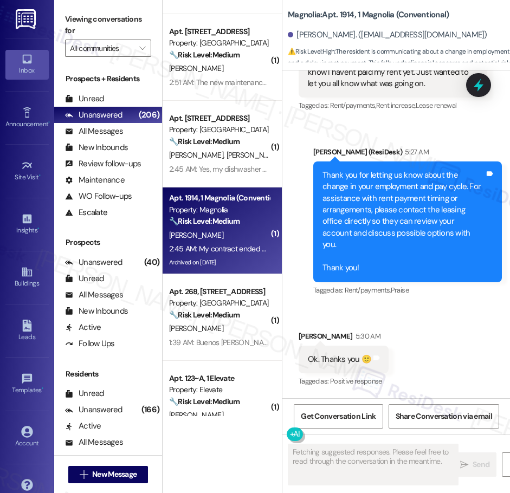
scroll to position [858, 0]
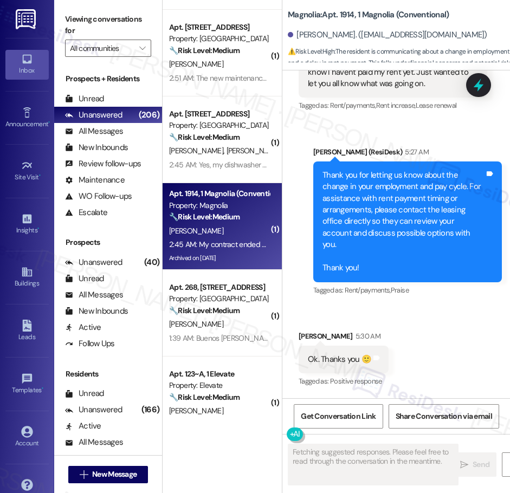
click at [221, 325] on div "Apt. 1001~B, 1 Crown, The Property: The Crown ⚠️ Risk Level: High The resident …" at bounding box center [222, 208] width 119 height 416
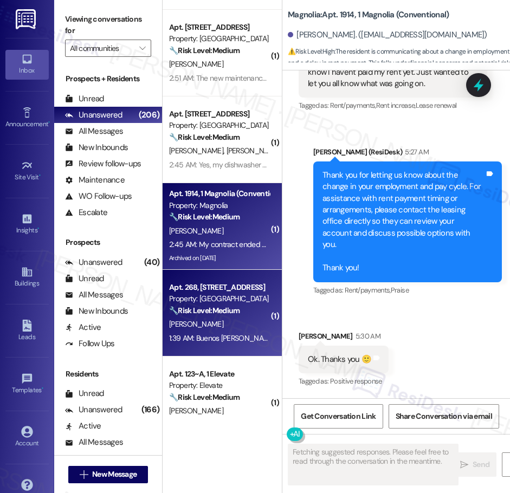
click at [224, 324] on div "[PERSON_NAME]" at bounding box center [219, 325] width 102 height 14
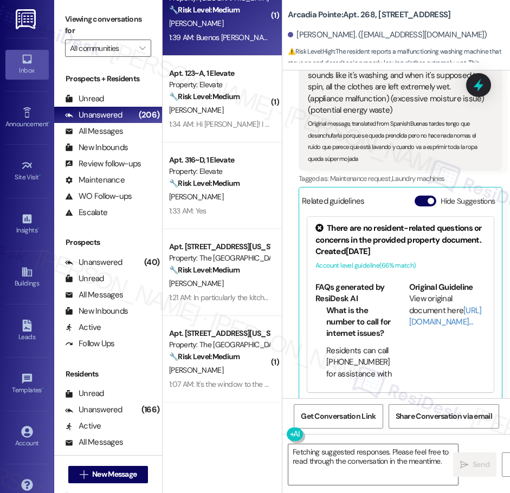
scroll to position [1174, 0]
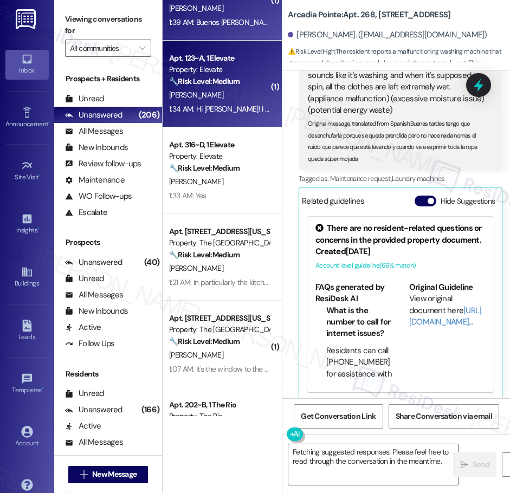
click at [236, 99] on div "[PERSON_NAME]" at bounding box center [219, 95] width 102 height 14
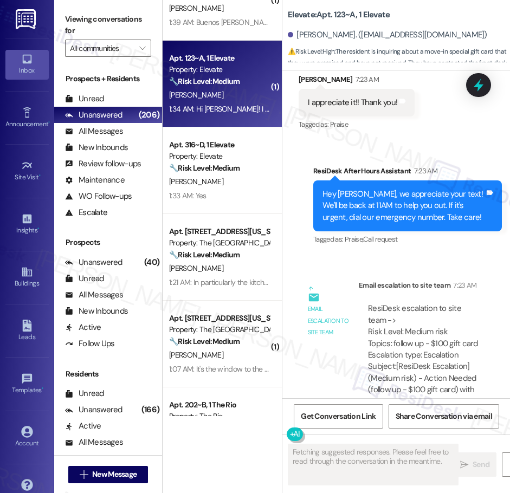
scroll to position [1683, 0]
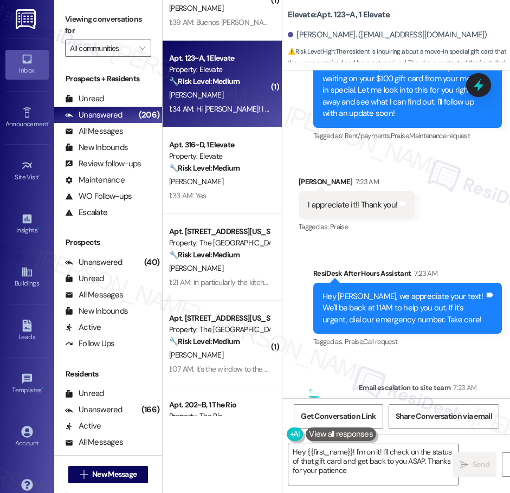
type textarea "Hey {{first_name}}! I'm on it! I'll check on the status of that gift card and g…"
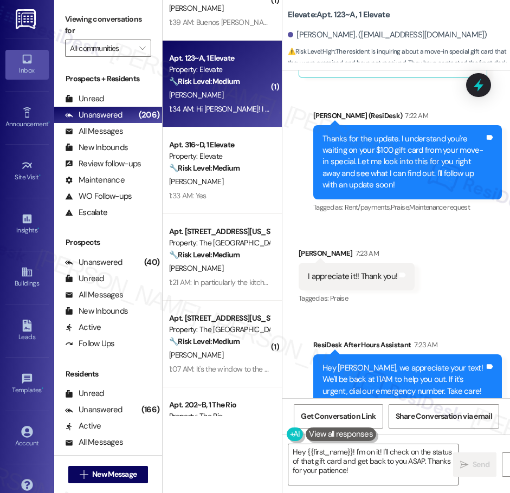
scroll to position [1343, 0]
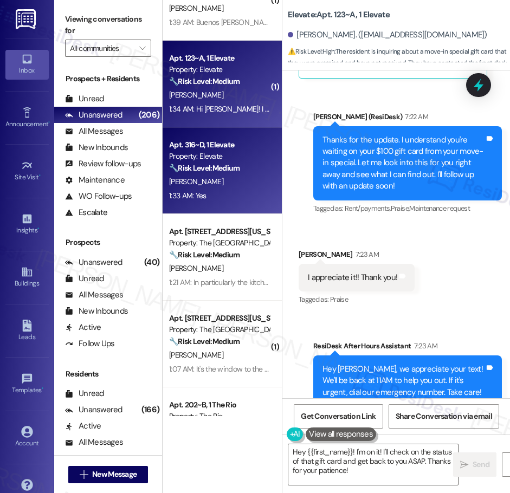
click at [229, 197] on div "1:33 AM: Yes 1:33 AM: Yes" at bounding box center [219, 196] width 102 height 14
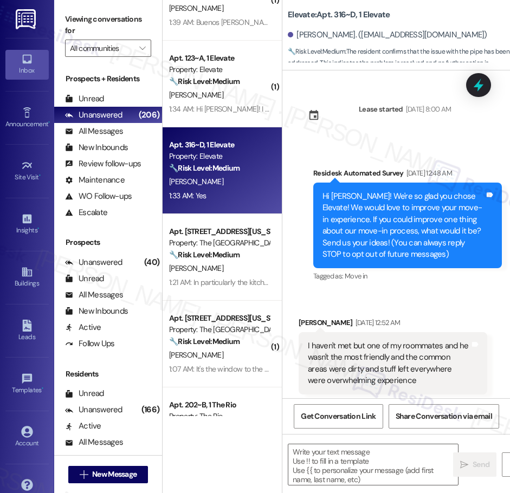
scroll to position [1366, 0]
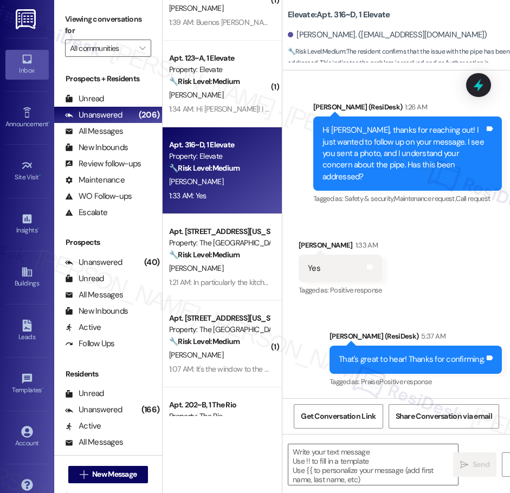
type textarea "Fetching suggested responses. Please feel free to read through the conversation…"
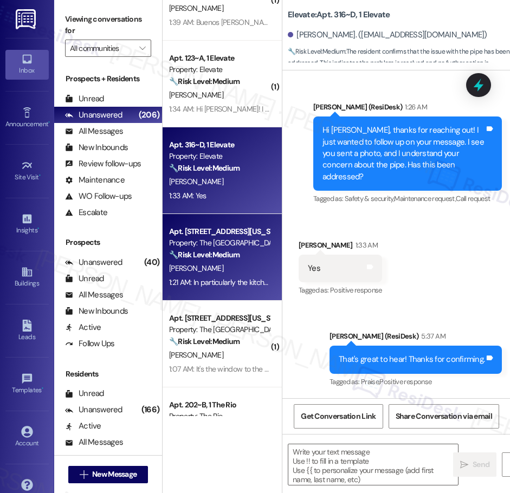
click at [227, 276] on div "1:21 AM: In particularly the kitchen area is where I'm seeing the most activity…" at bounding box center [219, 283] width 102 height 14
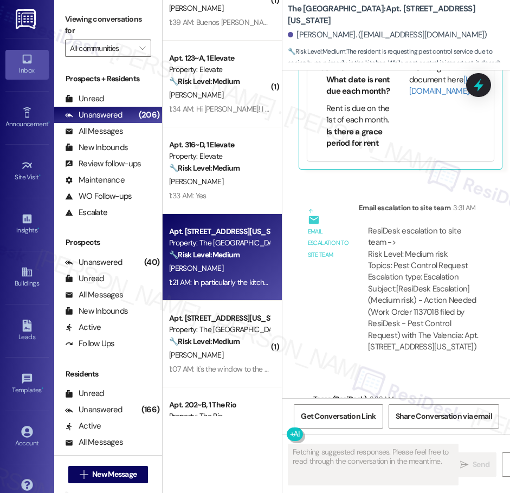
scroll to position [2332, 0]
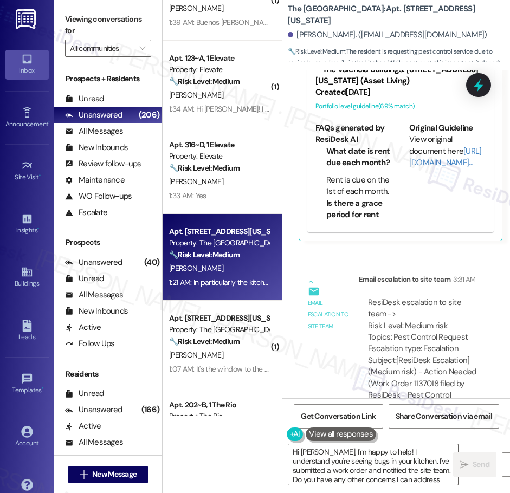
type textarea "Hi [PERSON_NAME], I'm happy to help! I understand you're seeing bugs in your ki…"
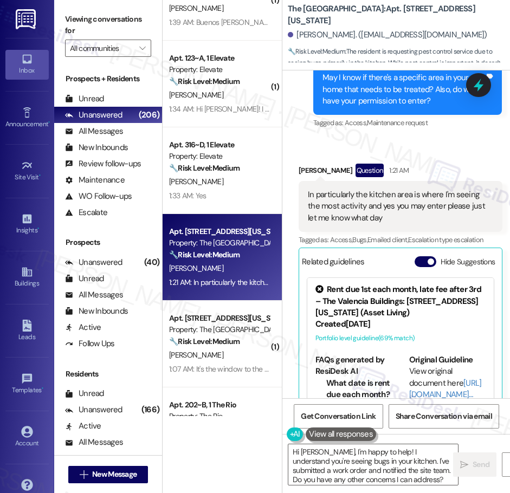
scroll to position [1875, 0]
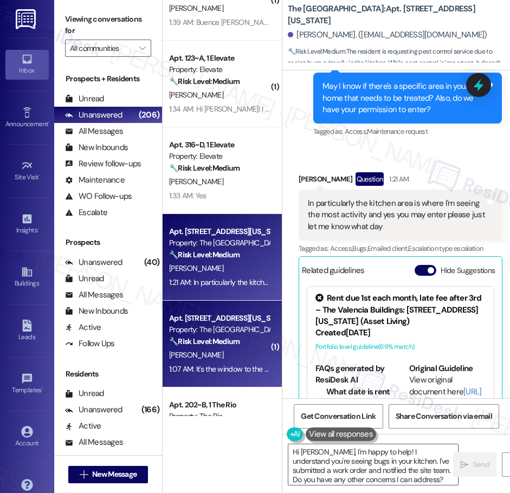
click at [206, 348] on div "🔧 Risk Level: Medium The resident is requesting a replacement window screen bec…" at bounding box center [219, 341] width 100 height 11
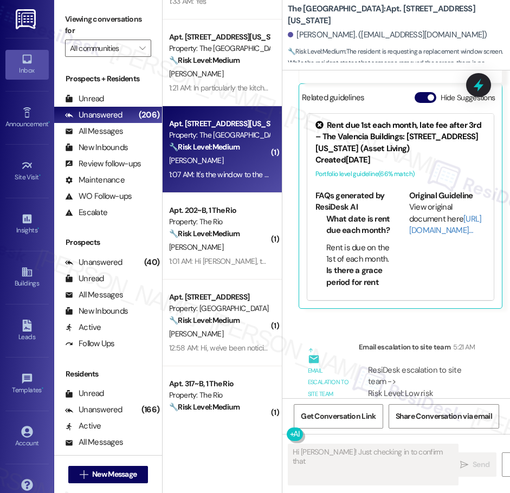
scroll to position [1, 0]
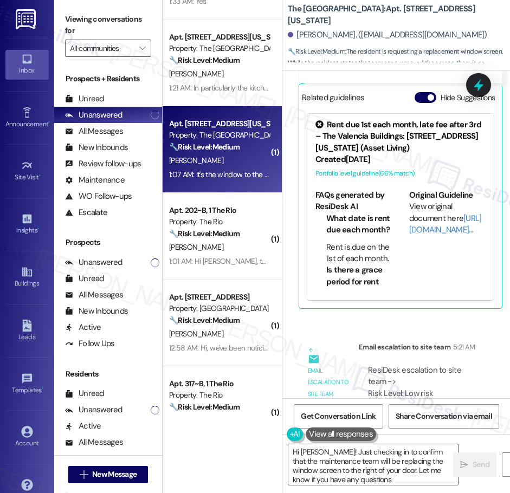
type textarea "Hi [PERSON_NAME]! Just checking in to confirm that the maintenance team will be…"
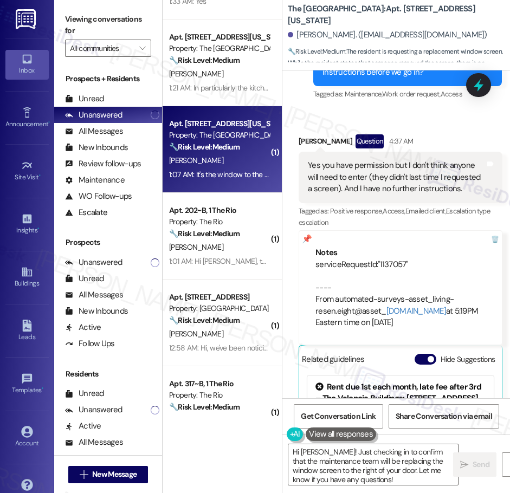
scroll to position [1173, 0]
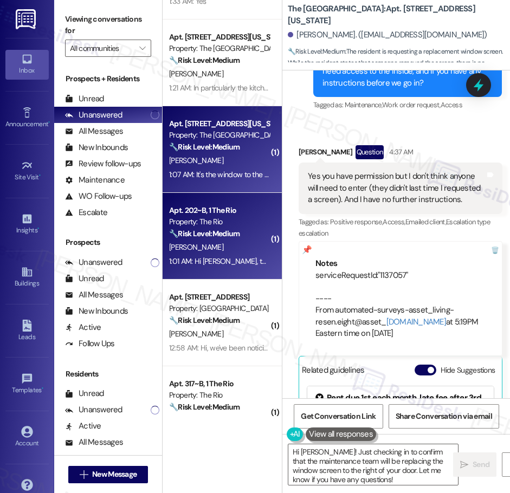
click at [211, 254] on div "[PERSON_NAME]" at bounding box center [219, 248] width 102 height 14
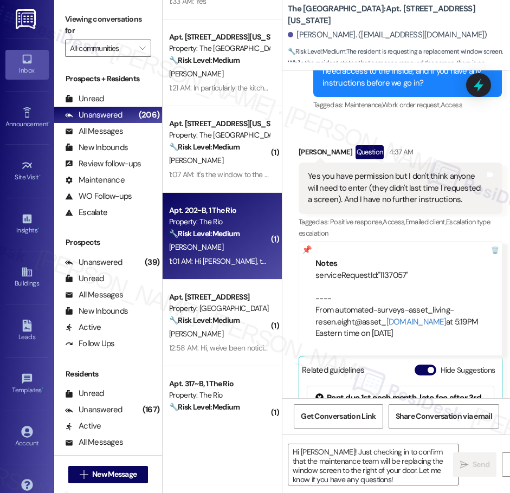
scroll to position [1367, 0]
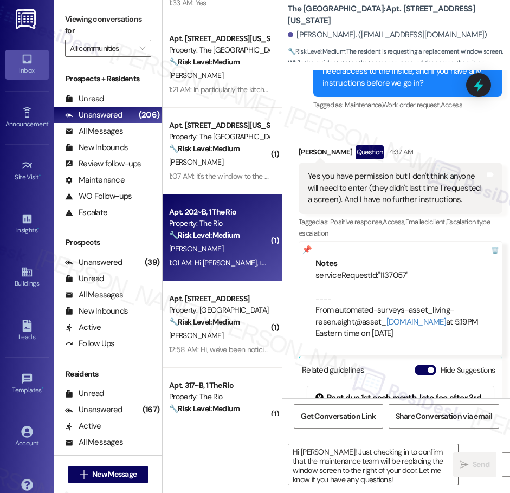
type textarea "Fetching suggested responses. Please feel free to read through the conversation…"
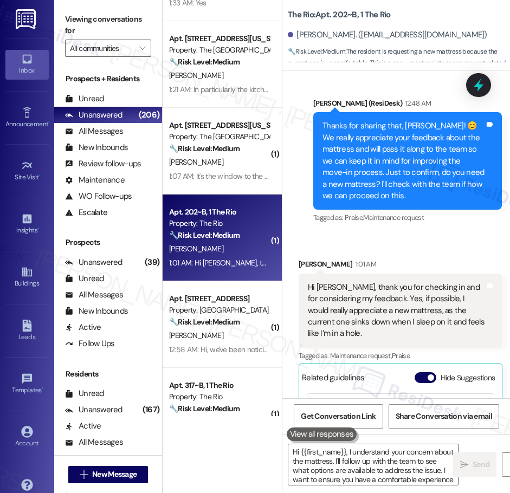
type textarea "Hi {{first_name}}, I understand your concern about the mattress. I'll follow up…"
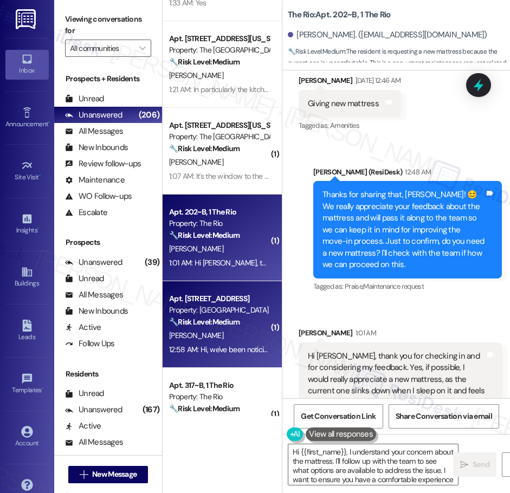
scroll to position [241, 0]
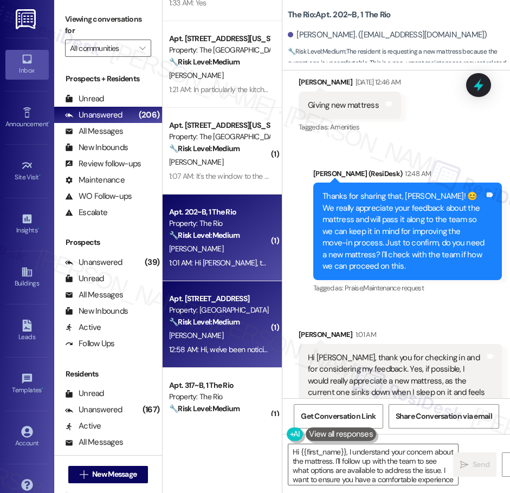
click at [234, 314] on div "( 1 ) Apt. 268, [STREET_ADDRESS] Property: [GEOGRAPHIC_DATA] 🔧 Risk Level: Medi…" at bounding box center [222, 208] width 119 height 416
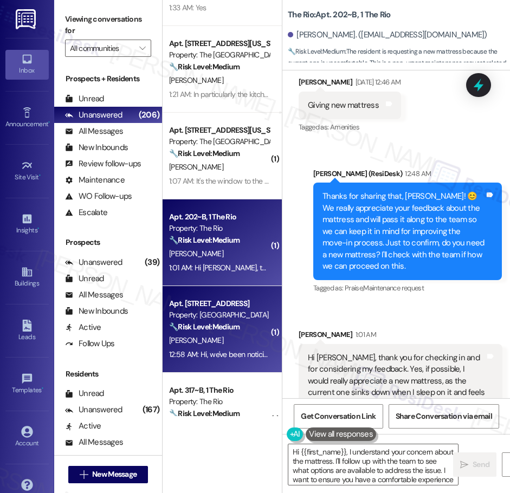
click at [222, 344] on div "[PERSON_NAME]" at bounding box center [219, 341] width 102 height 14
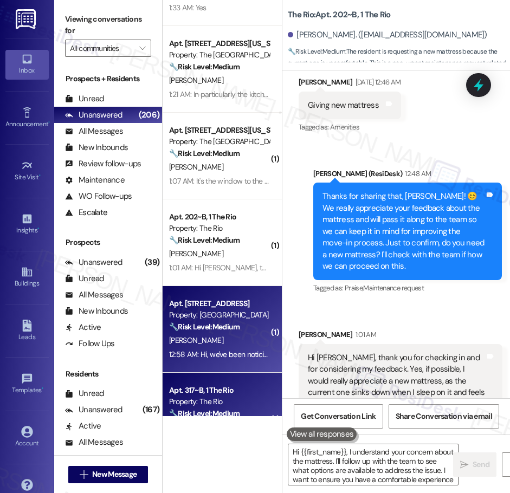
type textarea "Hi {{first_name}}, I understand your concern about the mattress. I'll follow up…"
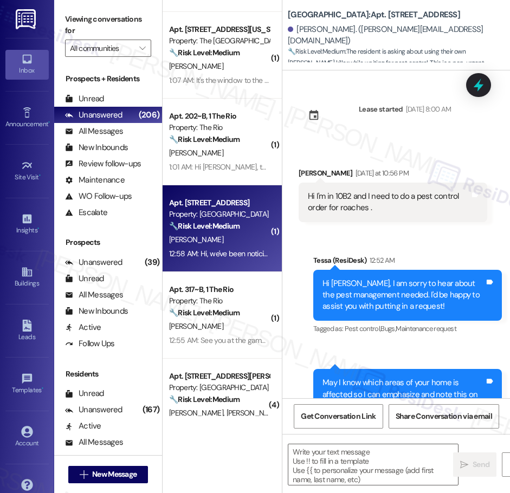
type textarea "Fetching suggested responses. Please feel free to read through the conversation…"
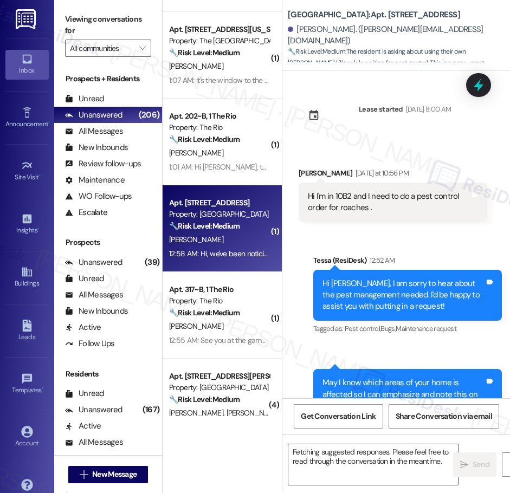
scroll to position [1468, 0]
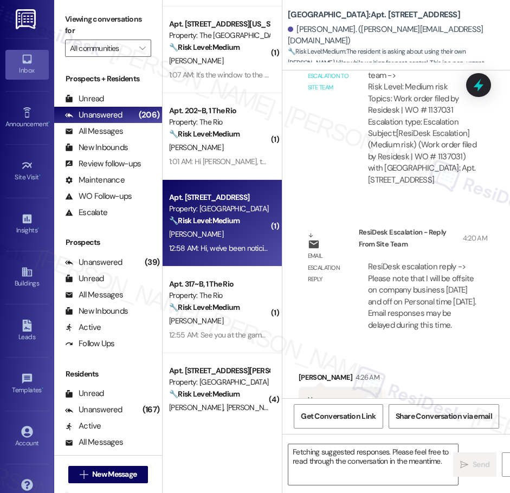
click at [234, 311] on div "Apt. 316~D, 1 Elevate Property: Elevate 🔧 Risk Level: Medium The resident confi…" at bounding box center [222, 208] width 119 height 416
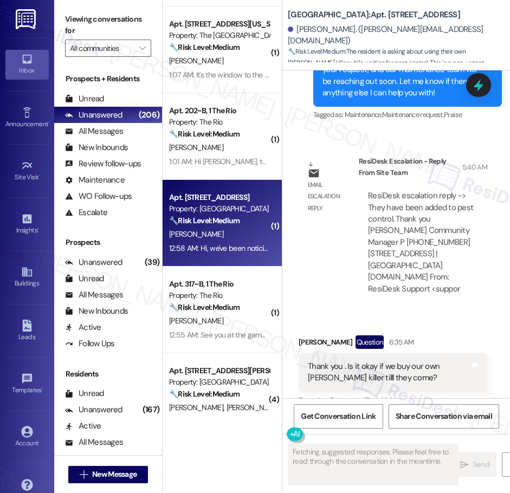
scroll to position [1294, 0]
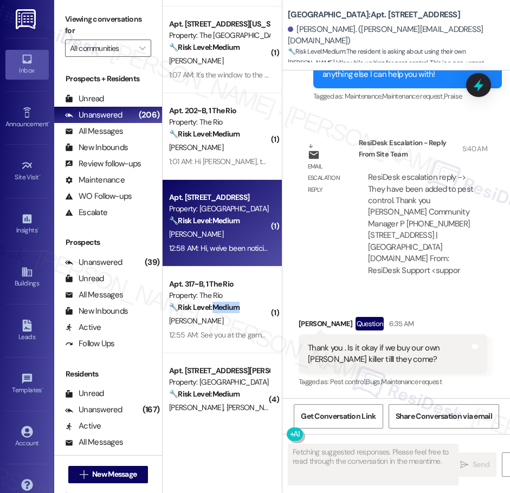
click at [234, 311] on strong "🔧 Risk Level: Medium" at bounding box center [204, 308] width 70 height 10
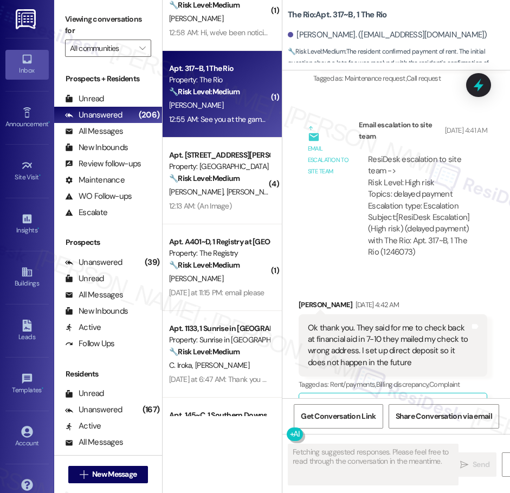
scroll to position [1769, 0]
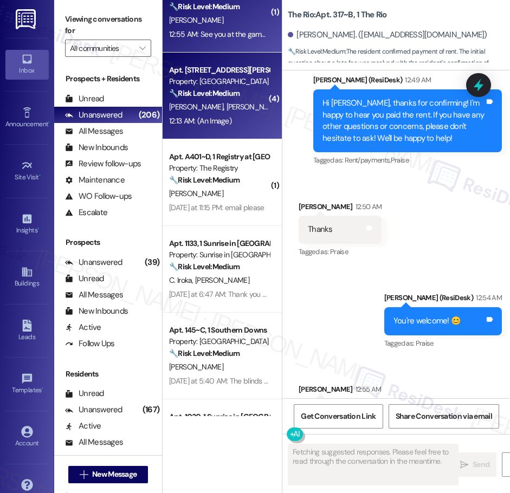
click at [224, 113] on div "[PERSON_NAME] [PERSON_NAME]" at bounding box center [219, 107] width 102 height 14
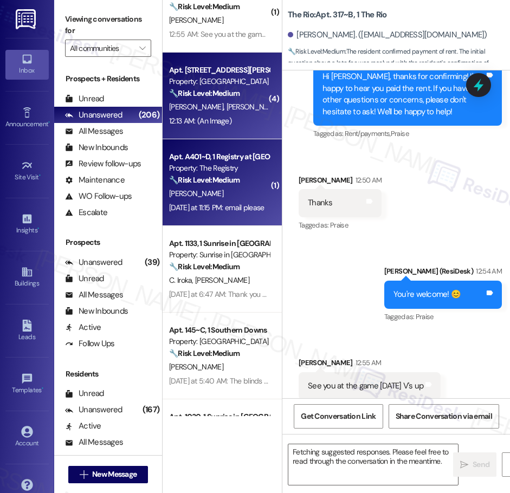
click at [234, 176] on strong "🔧 Risk Level: Medium" at bounding box center [204, 180] width 70 height 10
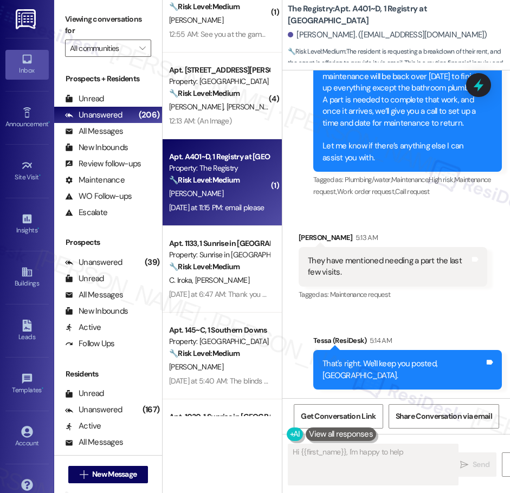
scroll to position [975, 0]
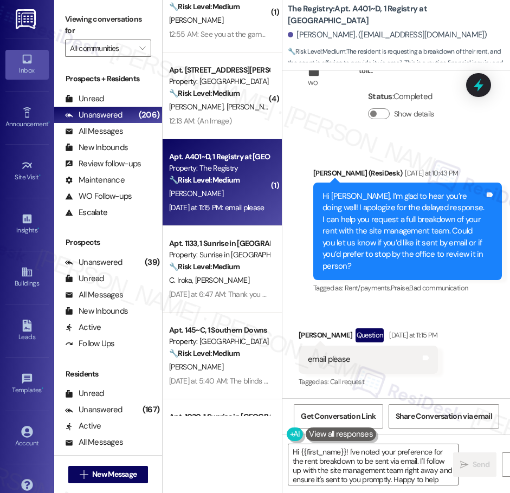
type textarea "Hi {{first_name}}! I've noted your preference for the rent breakdown to be sent…"
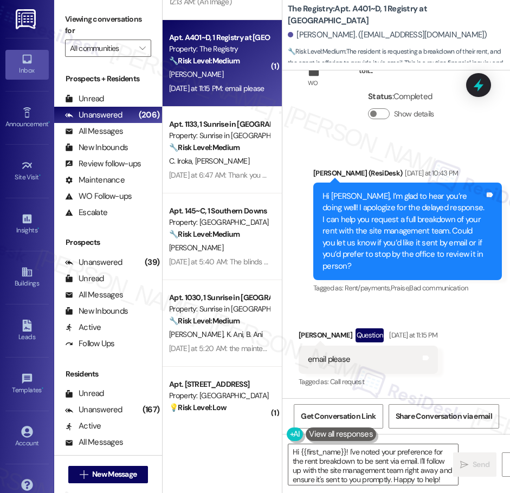
scroll to position [1903, 0]
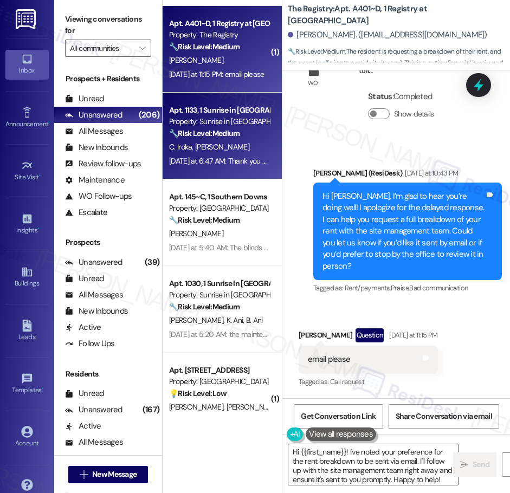
click at [236, 135] on strong "🔧 Risk Level: Medium" at bounding box center [204, 134] width 70 height 10
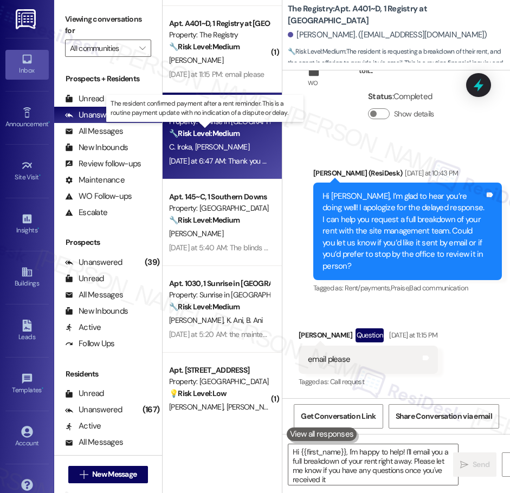
type textarea "Hi {{first_name}}, I'm happy to help! I'll email you a full breakdown of your r…"
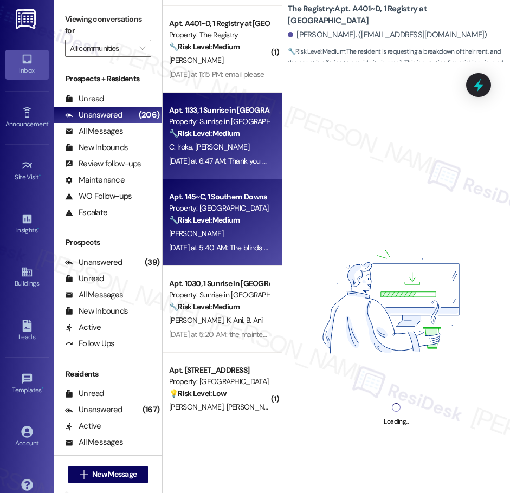
click at [226, 219] on strong "🔧 Risk Level: Medium" at bounding box center [204, 220] width 70 height 10
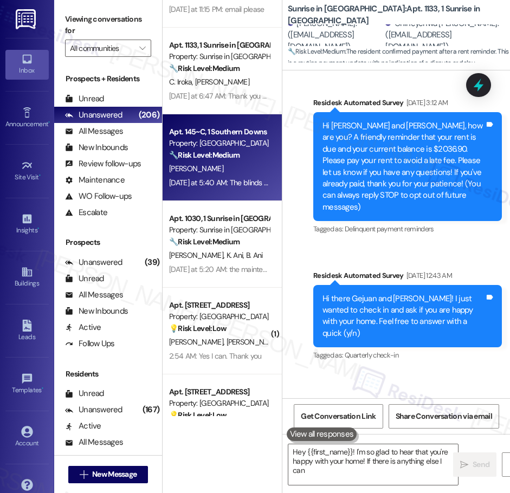
scroll to position [227, 0]
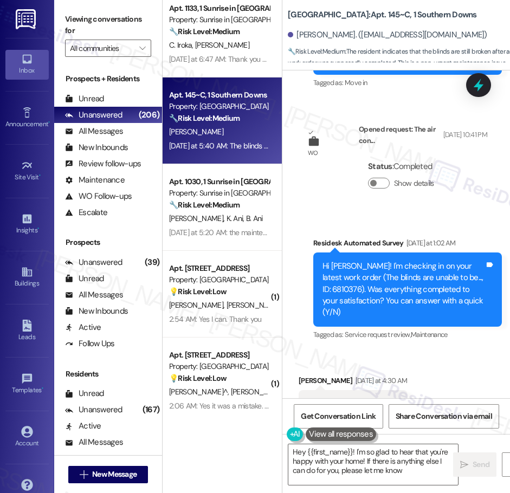
type textarea "Hey {{first_name}}! I'm so glad to hear that you're happy with your home! If th…"
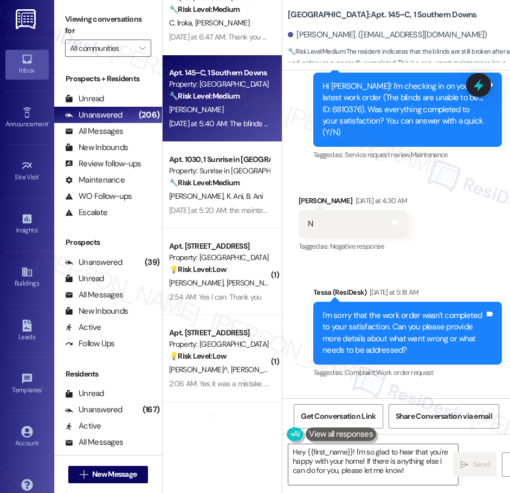
scroll to position [2040, 0]
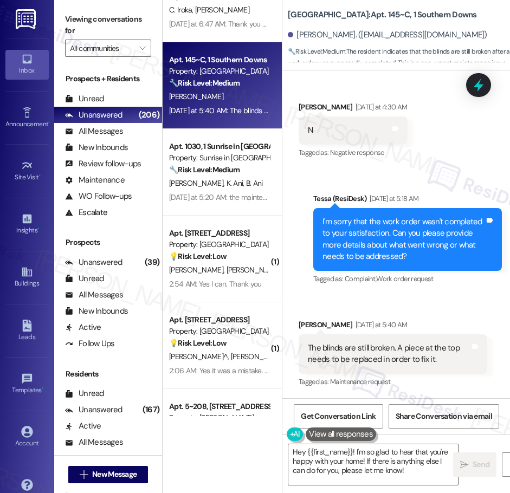
click at [242, 187] on div "( 1 ) Apt. A401~D, 1 Registry at [GEOGRAPHIC_DATA] Property: The Registry 🔧 Ris…" at bounding box center [222, 208] width 119 height 416
click at [242, 187] on div "[PERSON_NAME] [PERSON_NAME] Ani" at bounding box center [219, 184] width 102 height 14
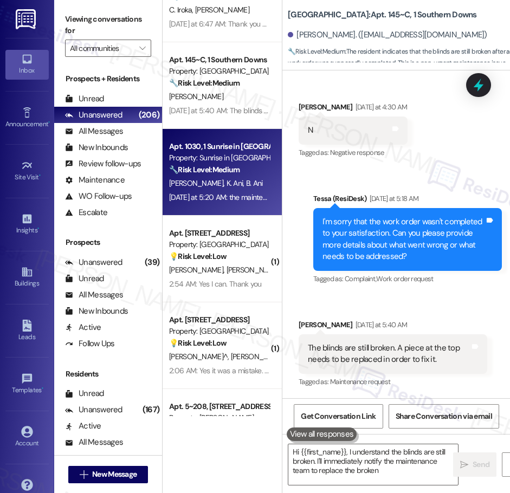
type textarea "Hi {{first_name}}, I understand the blinds are still broken. I'll immediately n…"
click at [242, 187] on div "[PERSON_NAME] [PERSON_NAME] Ani" at bounding box center [219, 184] width 102 height 14
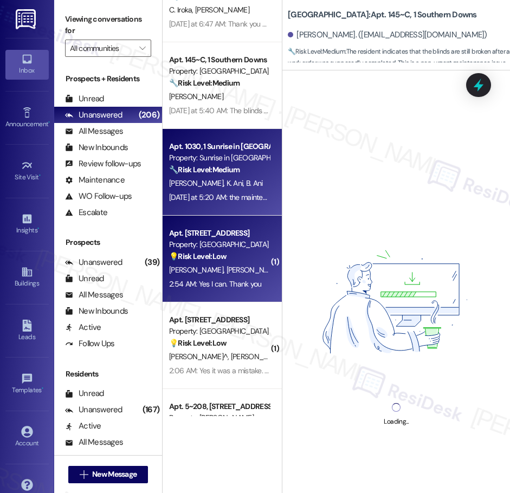
click at [233, 249] on div "Property: [GEOGRAPHIC_DATA]" at bounding box center [219, 244] width 100 height 11
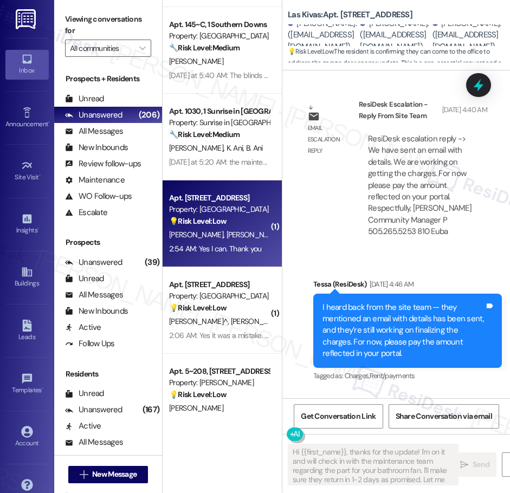
type textarea "Hi {{first_name}}, thanks for the update! I'm on it and will check in with the …"
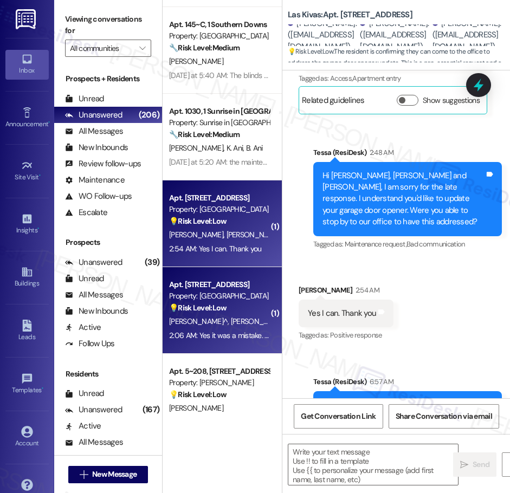
click at [237, 324] on span "[PERSON_NAME]" at bounding box center [258, 322] width 54 height 10
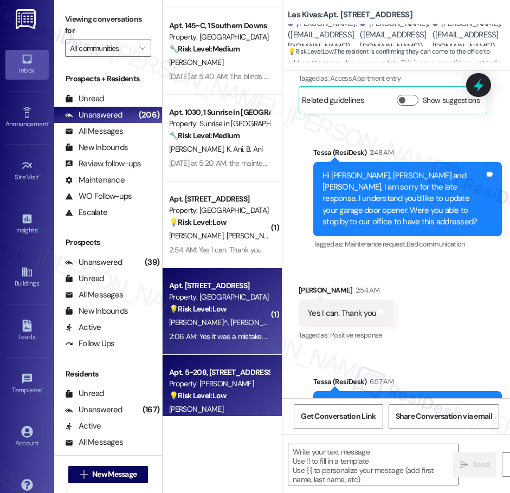
click at [228, 399] on div "( 4 ) Apt. [STREET_ADDRESS][PERSON_NAME] Property: [GEOGRAPHIC_DATA] 🔧 Risk Lev…" at bounding box center [222, 208] width 119 height 416
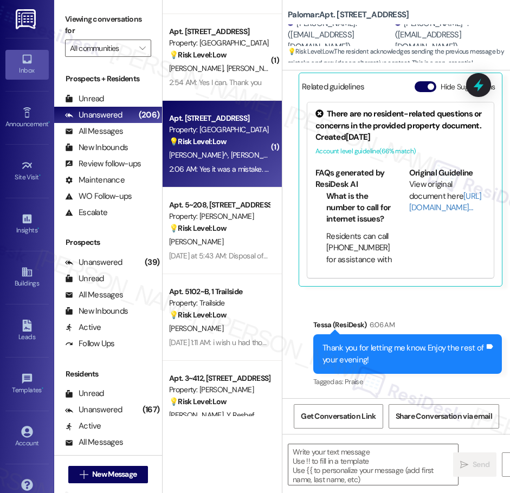
type textarea "Fetching suggested responses. Please feel free to read through the conversation…"
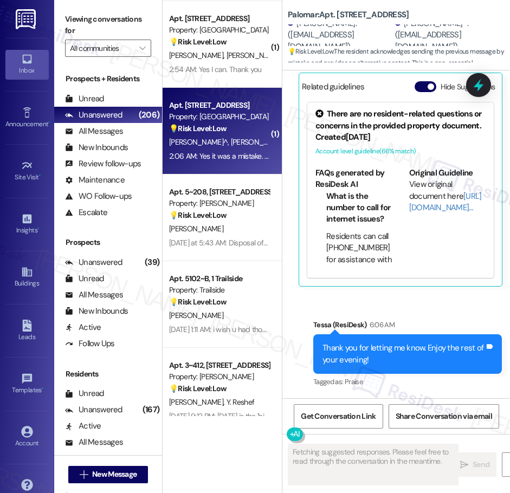
click at [211, 205] on div "Apt. 145~C, 1 Southern Downs Property: Southern Downs 🔧 Risk Level: Medium The …" at bounding box center [222, 208] width 119 height 416
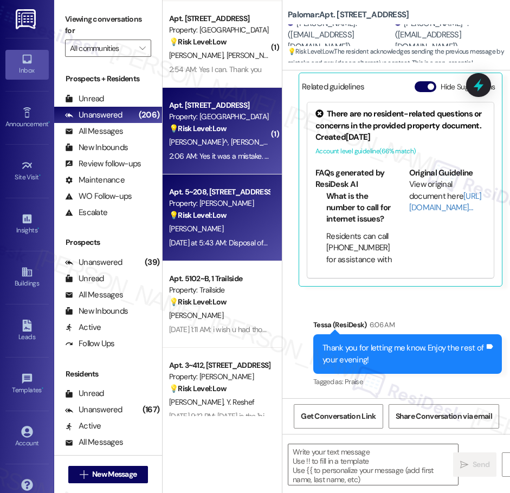
click at [270, 222] on div "Apt. 5~208, [STREET_ADDRESS] Property: [PERSON_NAME] 💡 Risk Level: Low The resi…" at bounding box center [222, 218] width 119 height 87
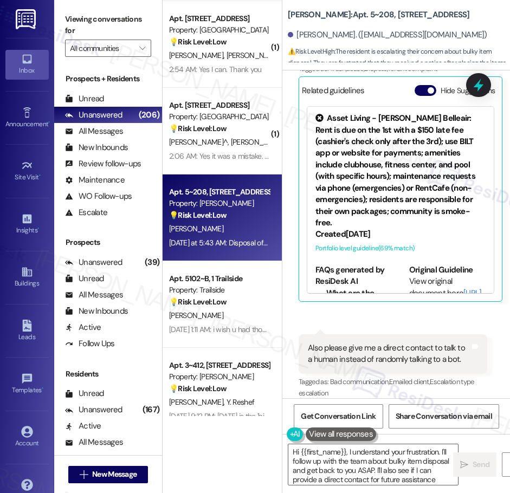
type textarea "Hi {{first_name}}, I understand your frustration. I'll follow up with the team …"
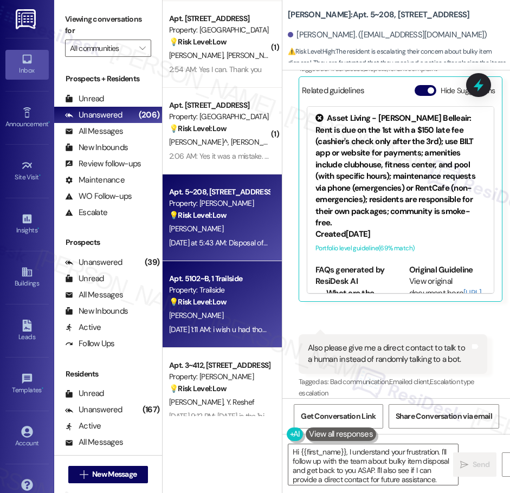
click at [234, 301] on div "💡 Risk Level: Low The resident is providing feedback on the move-in process, sp…" at bounding box center [219, 302] width 100 height 11
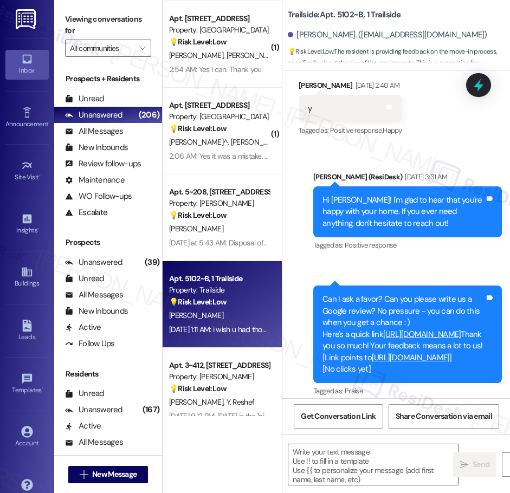
type textarea "Fetching suggested responses. Please feel free to read through the conversation…"
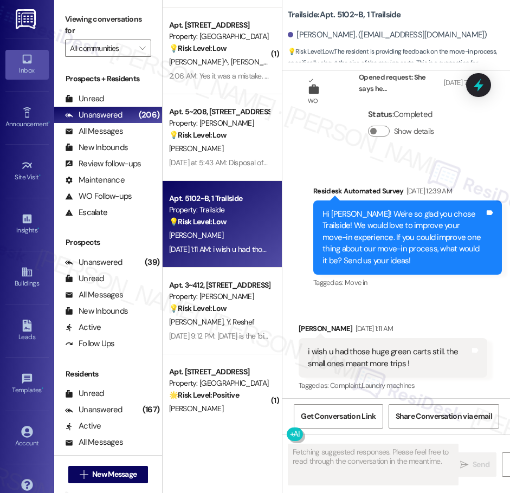
scroll to position [2371, 0]
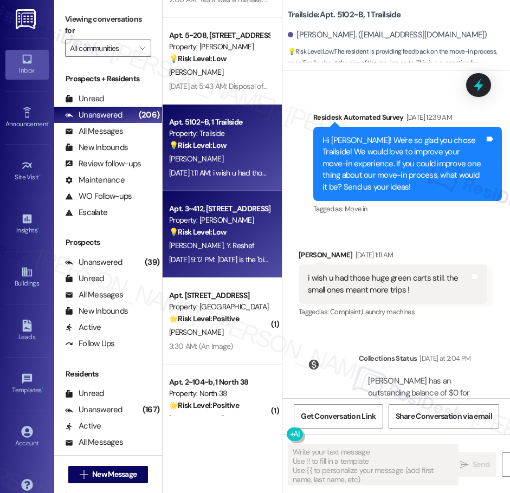
click at [238, 249] on div "[PERSON_NAME] [PERSON_NAME]" at bounding box center [219, 246] width 102 height 14
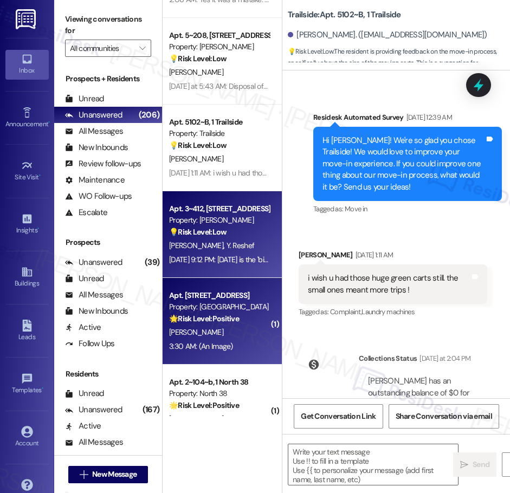
click at [235, 318] on strong "🌟 Risk Level: Positive" at bounding box center [204, 319] width 70 height 10
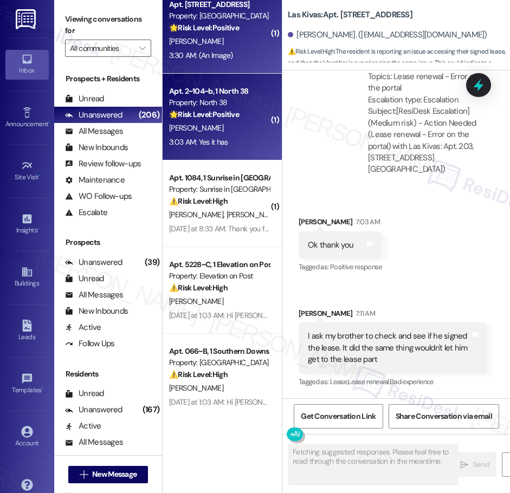
click at [245, 140] on div "3:03 AM: Yes it has 3:03 AM: Yes it has" at bounding box center [219, 143] width 102 height 14
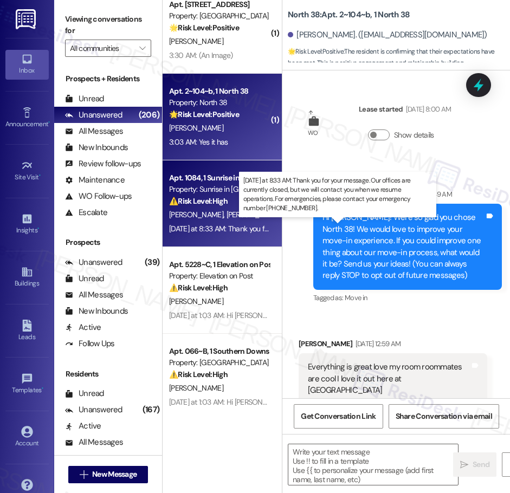
click at [230, 227] on div "[DATE] at 8:33 AM: Thank you for your message. Our offices are currently closed…" at bounding box center [501, 229] width 665 height 10
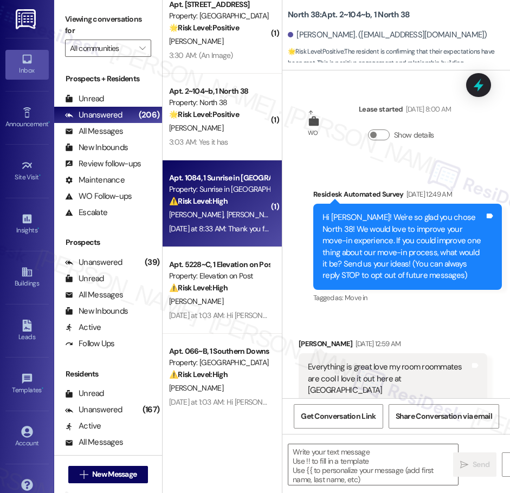
type textarea "Fetching suggested responses. Please feel free to read through the conversation…"
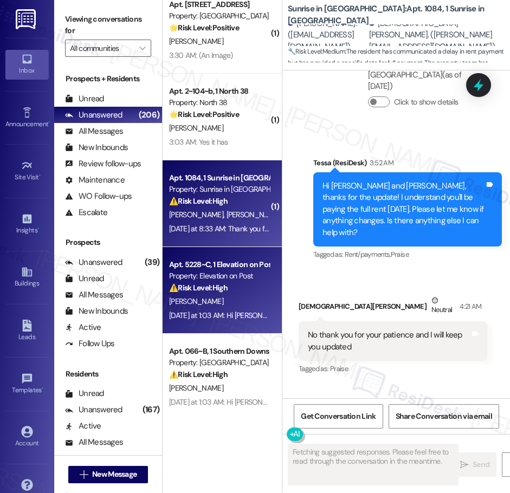
click at [227, 295] on div "[PERSON_NAME]" at bounding box center [219, 302] width 102 height 14
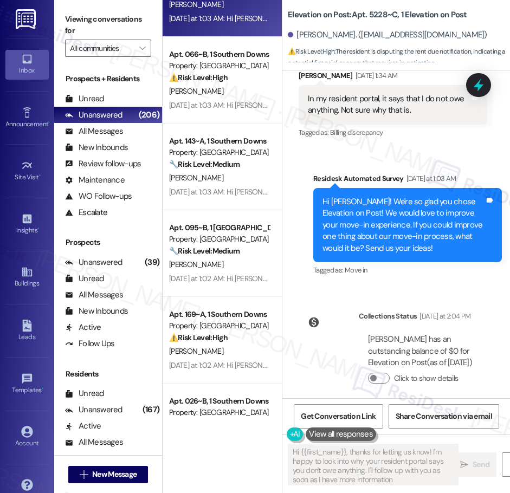
type textarea "Hi {{first_name}}, thanks for letting us know! I'm happy to look into why your …"
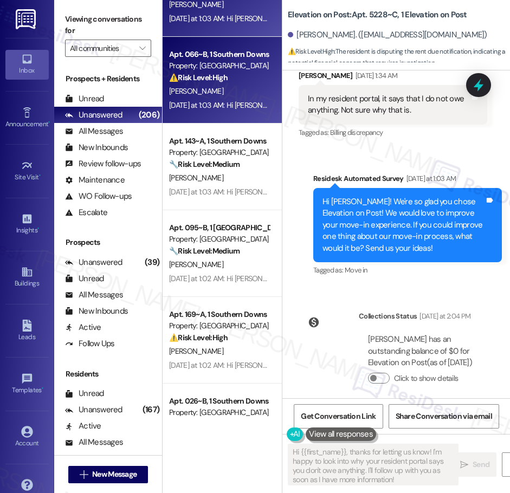
click at [234, 104] on div "[DATE] at 1:03 AM: Hi [PERSON_NAME], a gentle reminder that your rent is due an…" at bounding box center [505, 105] width 672 height 10
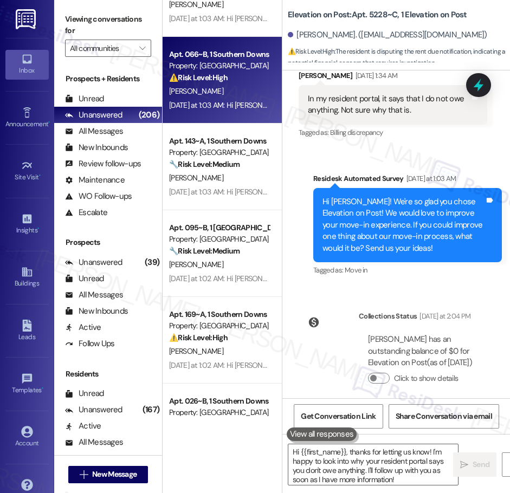
type textarea "Fetching suggested responses. Please feel free to read through the conversation…"
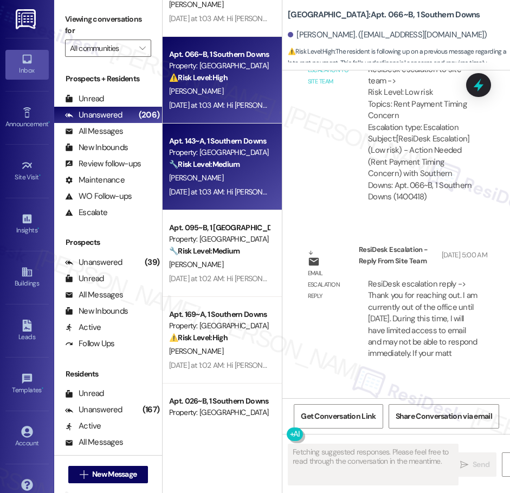
click at [228, 155] on div "Property: [GEOGRAPHIC_DATA]" at bounding box center [219, 152] width 100 height 11
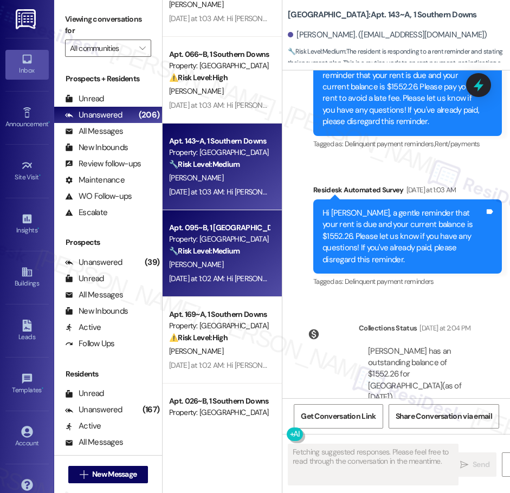
click at [226, 242] on div "Property: [GEOGRAPHIC_DATA]" at bounding box center [219, 239] width 100 height 11
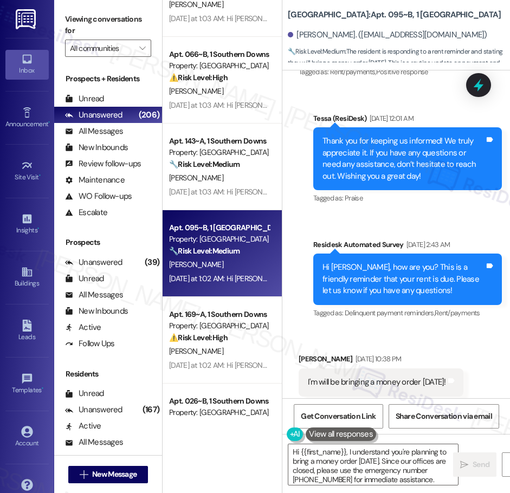
type textarea "Hi {{first_name}}, I understand you're planning to bring a money order [DATE]. …"
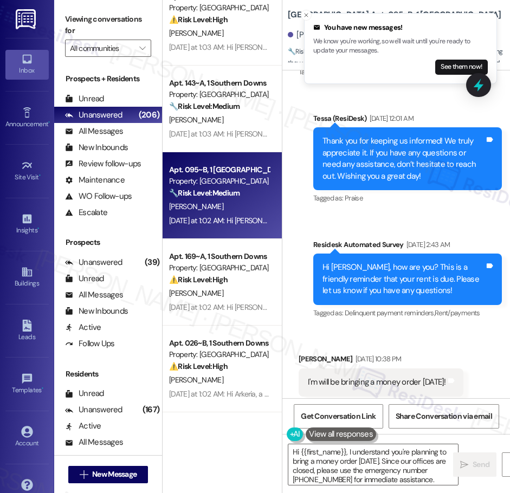
scroll to position [3092, 0]
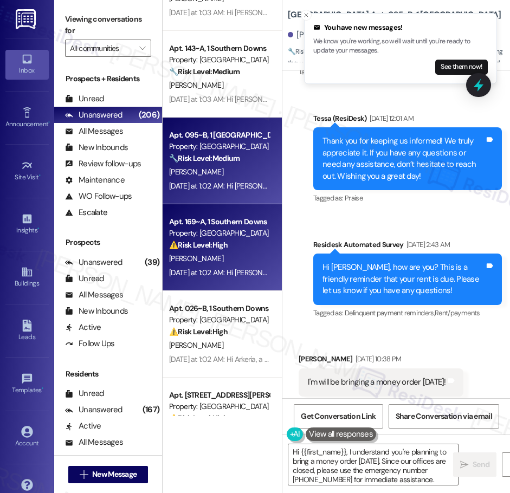
click at [227, 238] on div "Property: [GEOGRAPHIC_DATA]" at bounding box center [219, 233] width 100 height 11
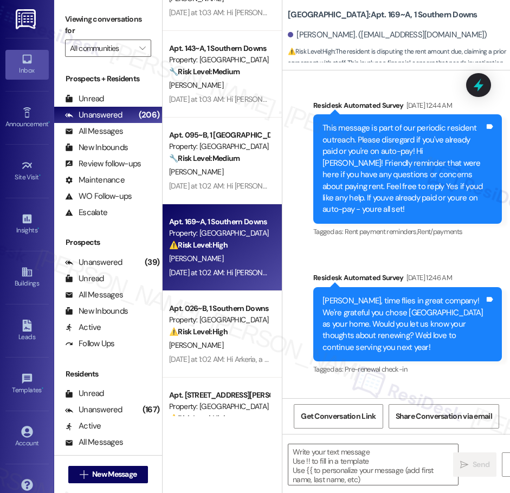
type textarea "Fetching suggested responses. Please feel free to read through the conversation…"
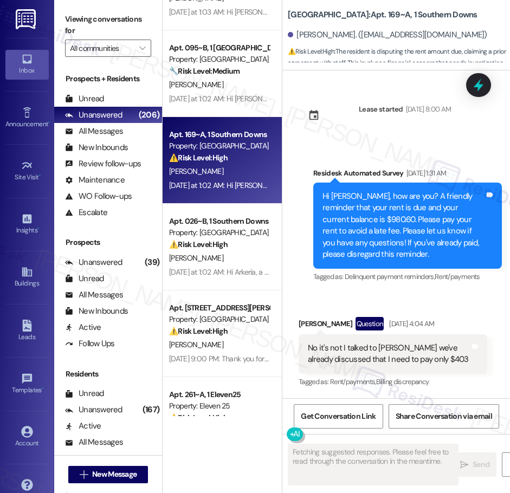
scroll to position [3185, 0]
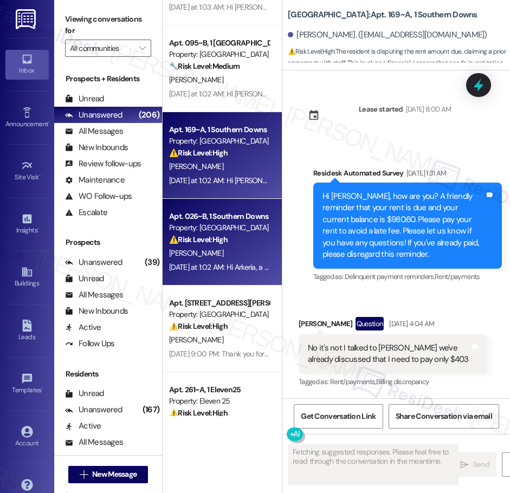
click at [235, 228] on div "Property: [GEOGRAPHIC_DATA]" at bounding box center [219, 227] width 100 height 11
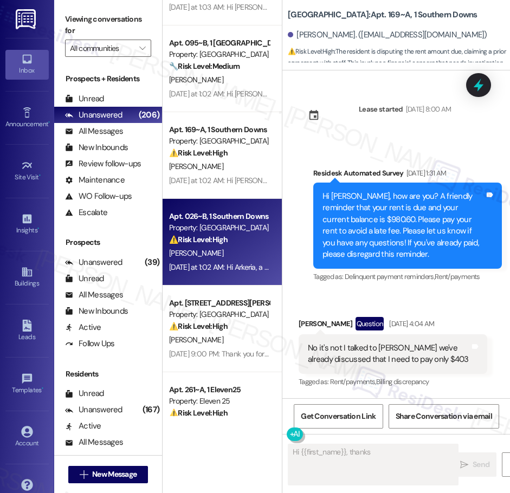
scroll to position [1223, 0]
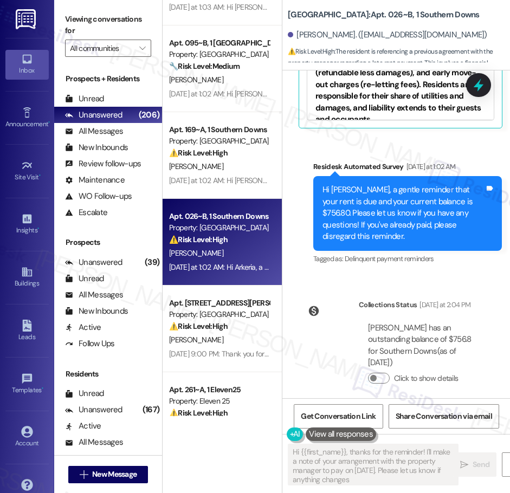
type textarea "Hi {{first_name}}, thanks for the reminder! I'll make a note of your arrangemen…"
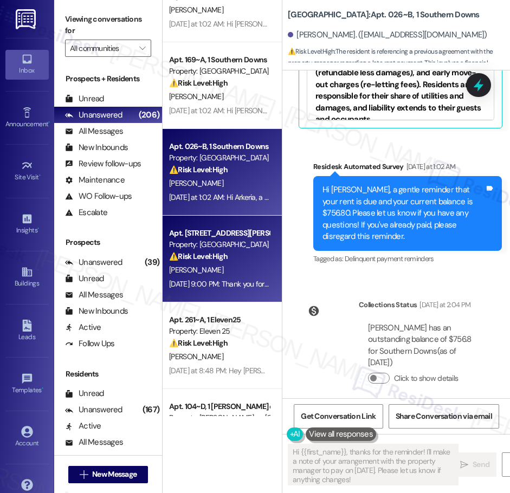
click at [223, 242] on div "Property: [GEOGRAPHIC_DATA]" at bounding box center [219, 244] width 100 height 11
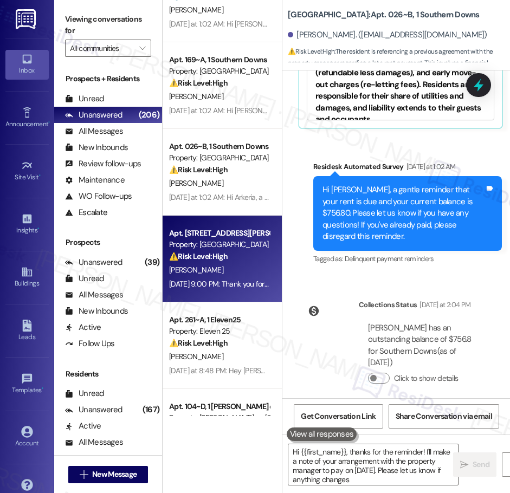
type textarea "Hi {{first_name}}, thanks for the reminder! I'll make a note of your arrangemen…"
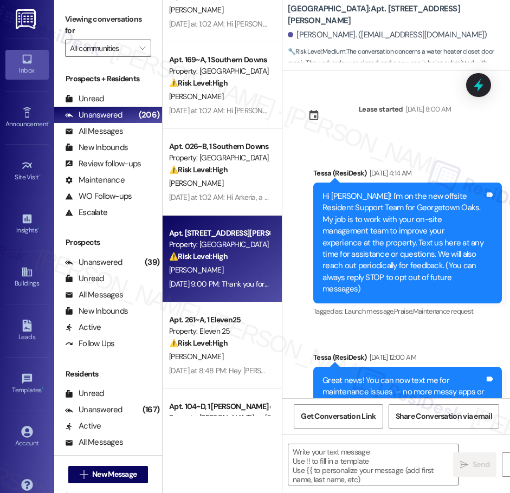
scroll to position [5811, 0]
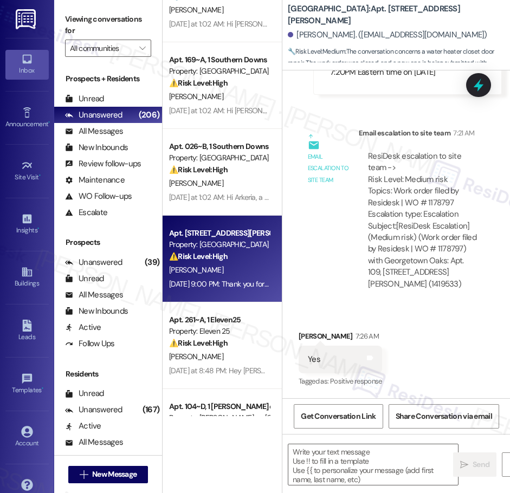
type textarea "Fetching suggested responses. Please feel free to read through the conversation…"
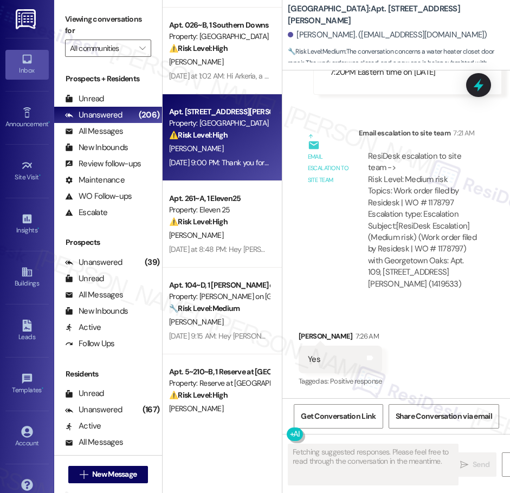
scroll to position [3381, 0]
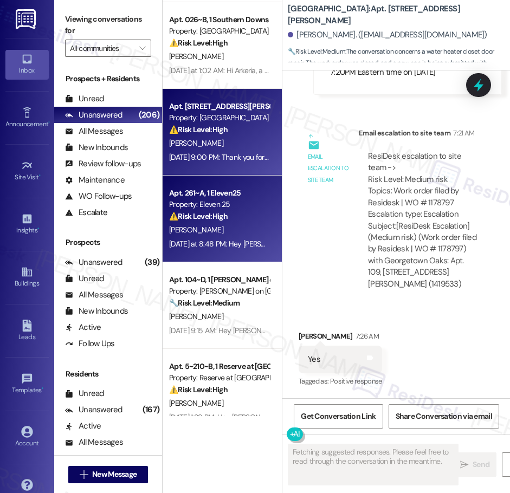
click at [237, 225] on div "[PERSON_NAME]" at bounding box center [219, 230] width 102 height 14
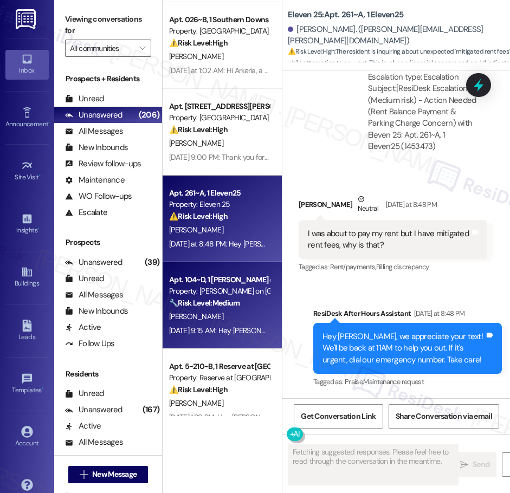
click at [213, 318] on div "[PERSON_NAME]" at bounding box center [219, 317] width 102 height 14
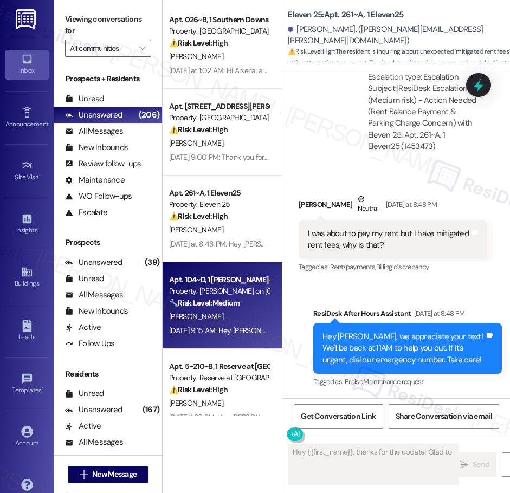
scroll to position [634, 0]
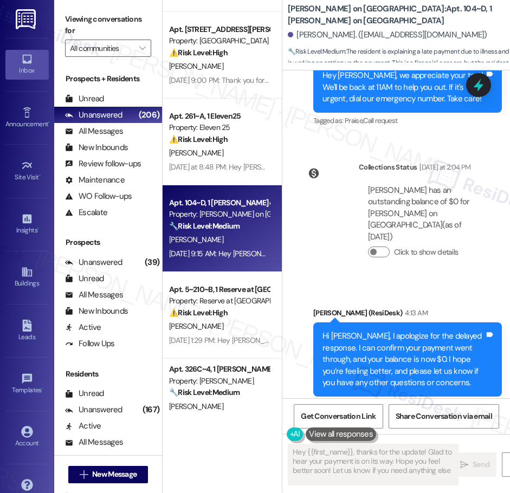
type textarea "Hey {{first_name}}, thanks for the update! Glad to hear your payment is on its …"
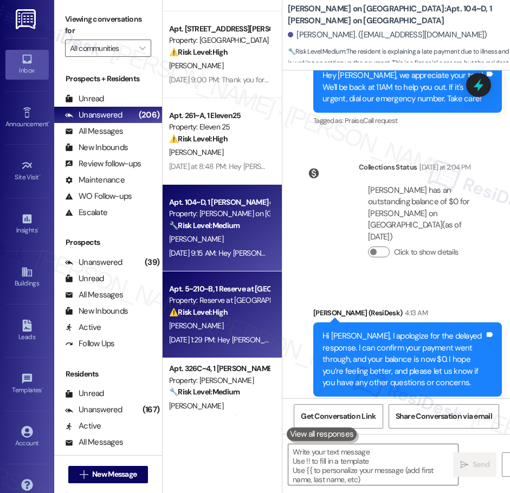
click at [234, 310] on div "⚠️ Risk Level: High The resident is expressing extreme frustration and threaten…" at bounding box center [219, 312] width 100 height 11
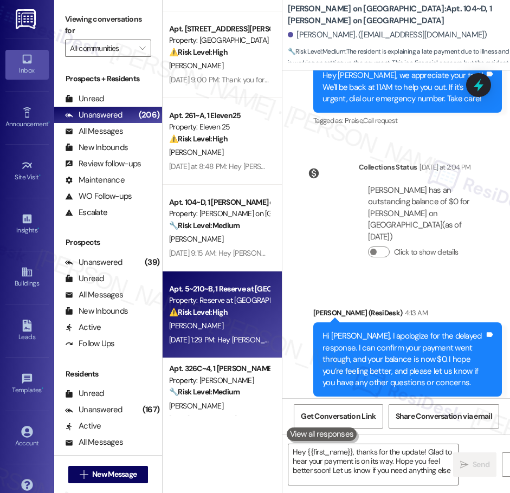
type textarea "Hey {{first_name}}, thanks for the update! Glad to hear your payment is on its …"
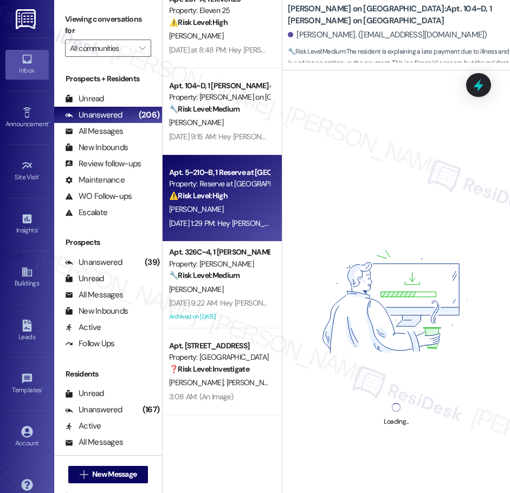
scroll to position [3584, 0]
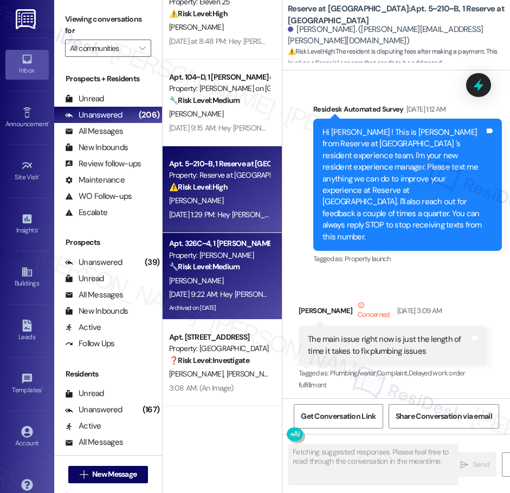
type textarea "Fetching suggested responses. Please feel free to read through the conversation…"
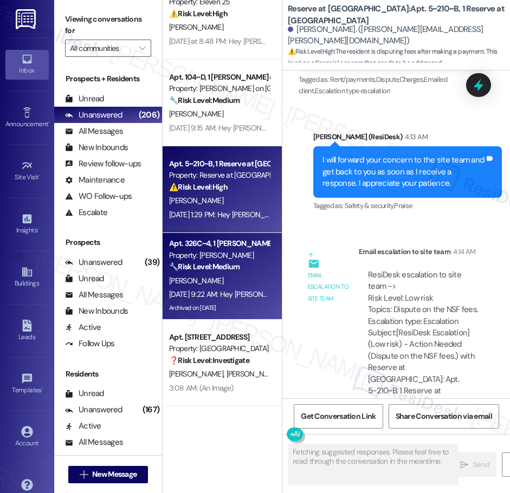
click at [237, 286] on div "[PERSON_NAME]" at bounding box center [219, 281] width 102 height 14
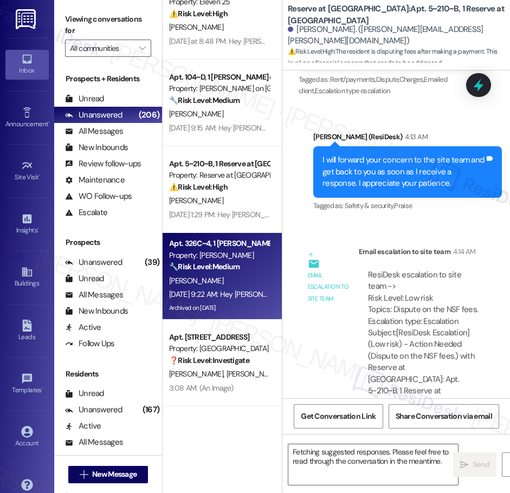
scroll to position [3584, 0]
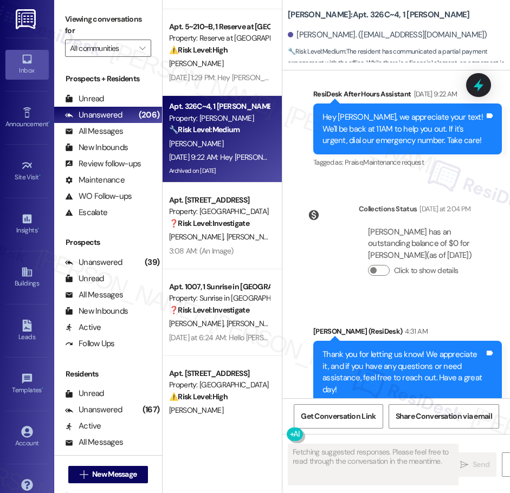
click at [236, 239] on div "[PERSON_NAME] [PERSON_NAME]" at bounding box center [219, 237] width 102 height 14
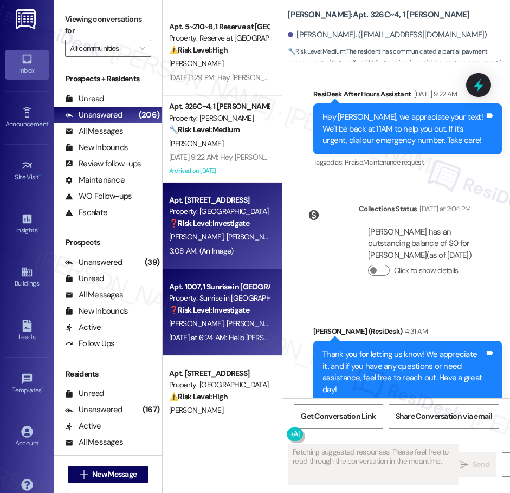
click at [239, 318] on div "[PERSON_NAME] [PERSON_NAME]" at bounding box center [219, 324] width 102 height 14
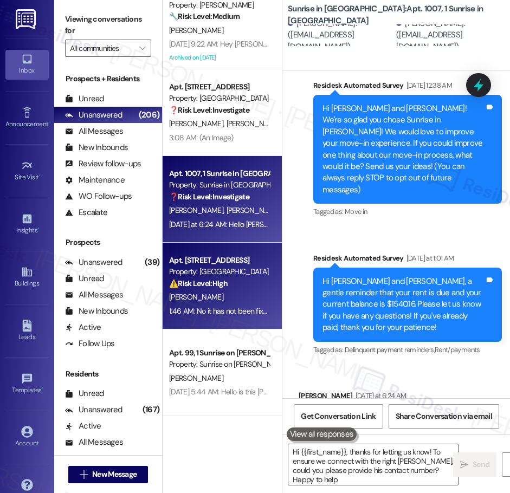
type textarea "Hi {{first_name}}, thanks for letting us know! To ensure we connect with the ri…"
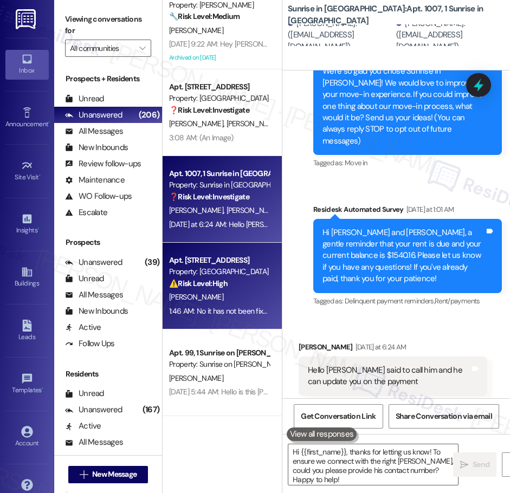
click at [248, 286] on div "⚠️ Risk Level: High The resident reports a broken sliding door handle. While no…" at bounding box center [219, 283] width 100 height 11
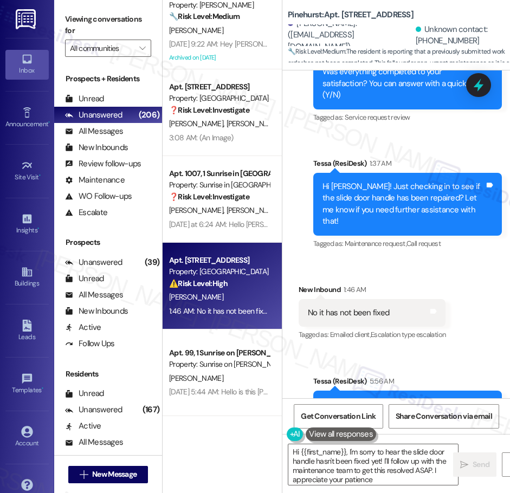
type textarea "Hi {{first_name}}, I'm sorry to hear the slide door handle hasn't been fixed ye…"
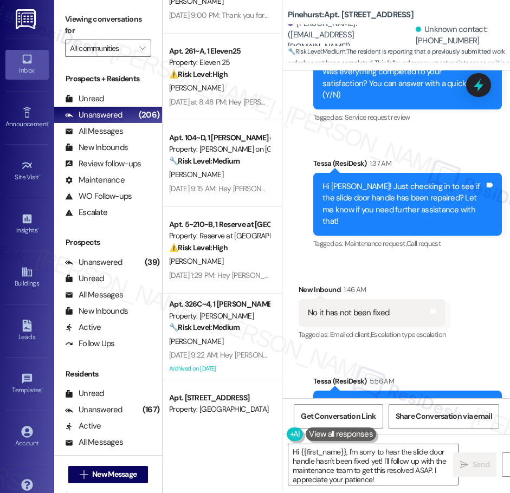
scroll to position [3380, 0]
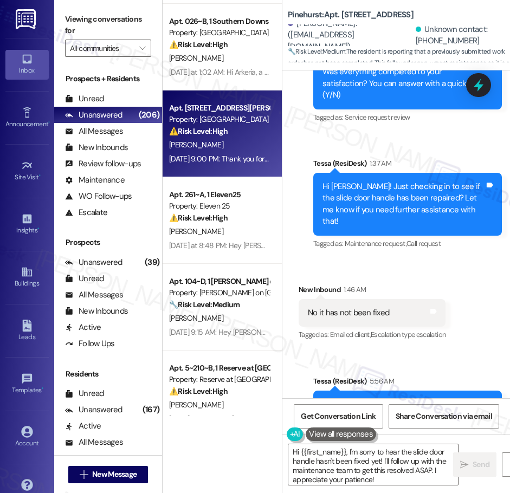
click at [234, 159] on div "[DATE] 9:00 PM: Thank you for your message. Our offices are currently closed, b…" at bounding box center [498, 159] width 659 height 10
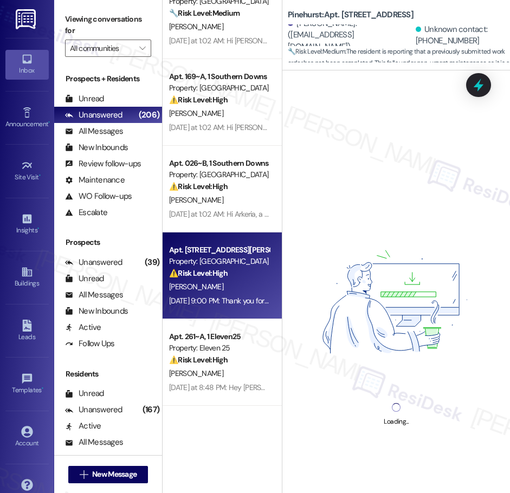
scroll to position [3227, 0]
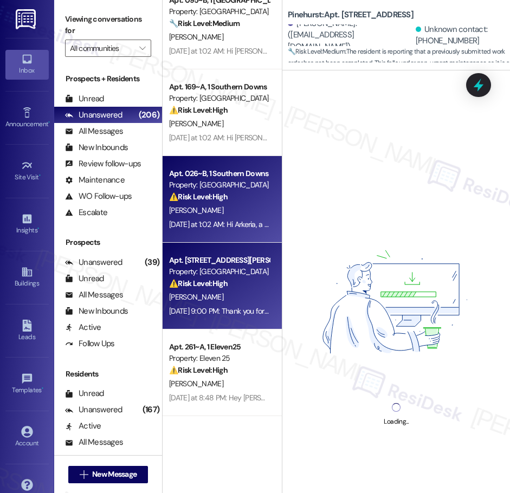
click at [240, 183] on div "Property: [GEOGRAPHIC_DATA]" at bounding box center [219, 184] width 100 height 11
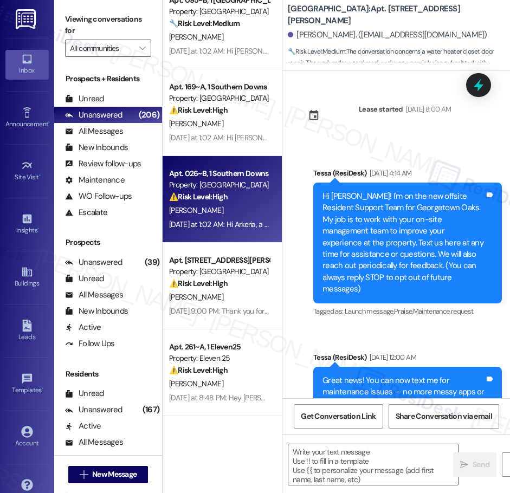
click at [244, 143] on div "[DATE] at 1:02 AM: Hi [PERSON_NAME], a gentle reminder that your rent is due an…" at bounding box center [219, 138] width 102 height 14
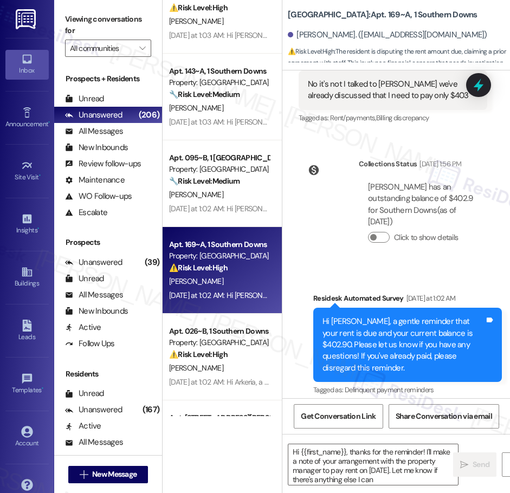
scroll to position [1602, 0]
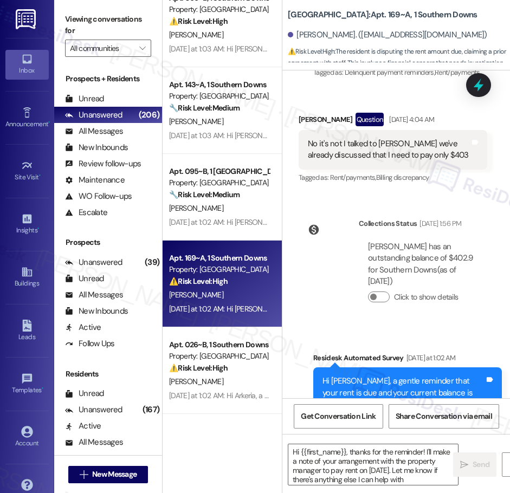
type textarea "Hi {{first_name}}, thanks for the reminder! I'll make a note of your arrangemen…"
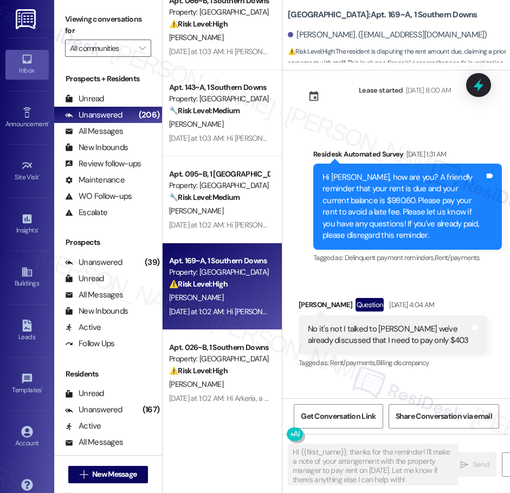
click at [221, 180] on div "( 1 ) Apt. 1084, 1 Sunrise in [GEOGRAPHIC_DATA] Property: Sunrise in [GEOGRAPHI…" at bounding box center [222, 208] width 119 height 416
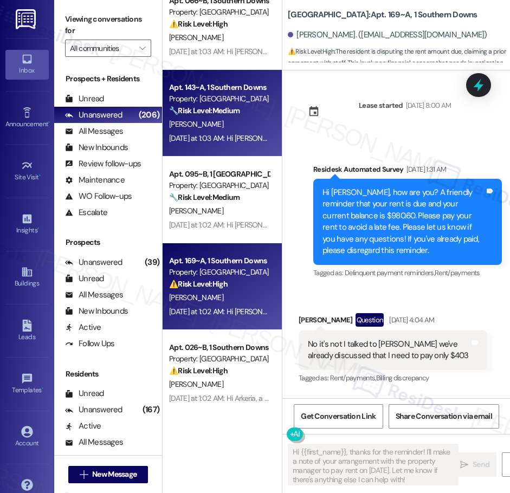
scroll to position [1397, 0]
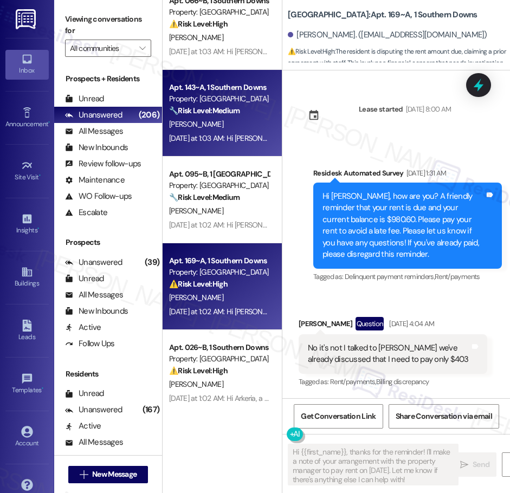
click at [231, 134] on div "[DATE] at 1:03 AM: Hi [PERSON_NAME], a gentle reminder that your rent is due an…" at bounding box center [505, 138] width 673 height 10
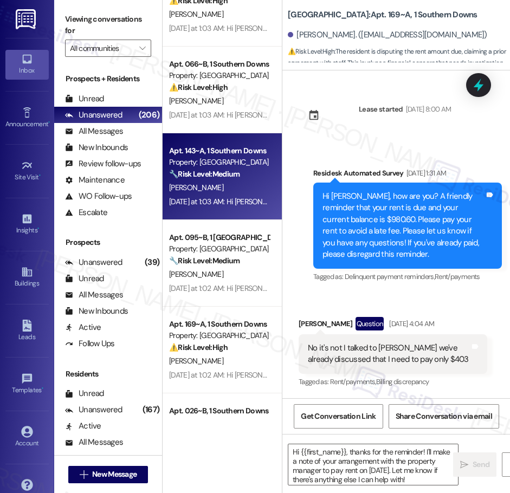
type textarea "Fetching suggested responses. Please feel free to read through the conversation…"
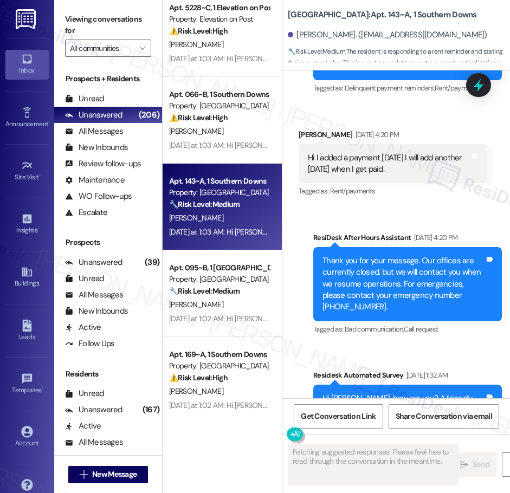
scroll to position [2951, 0]
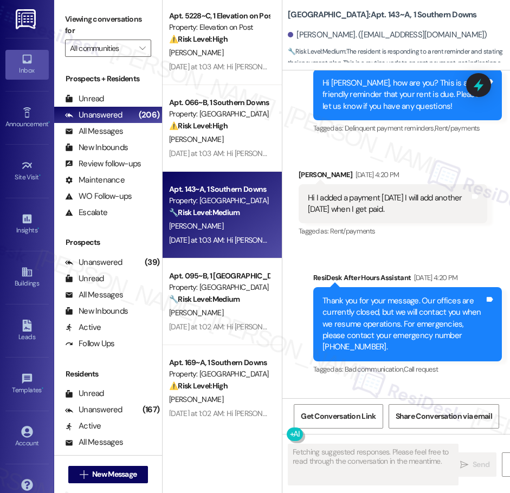
click at [257, 131] on div "( 1 ) Apt. 2~104~b, 1 North 38 Property: North 38 🌟 Risk Level: Positive The re…" at bounding box center [222, 208] width 119 height 416
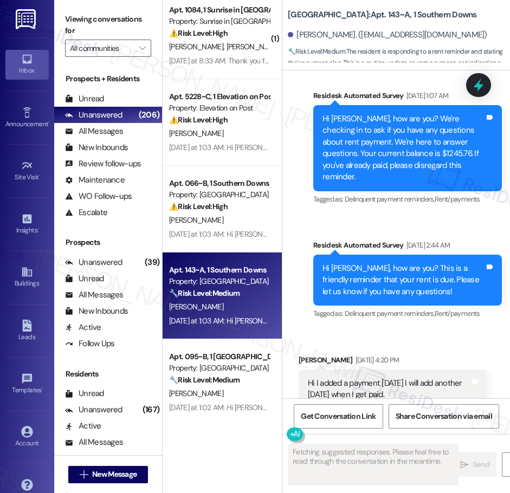
scroll to position [2869, 0]
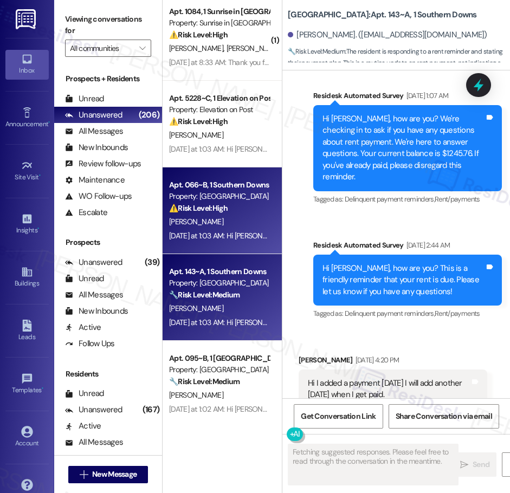
click at [232, 183] on div "Apt. 066~B, 1 Southern Downs" at bounding box center [219, 184] width 100 height 11
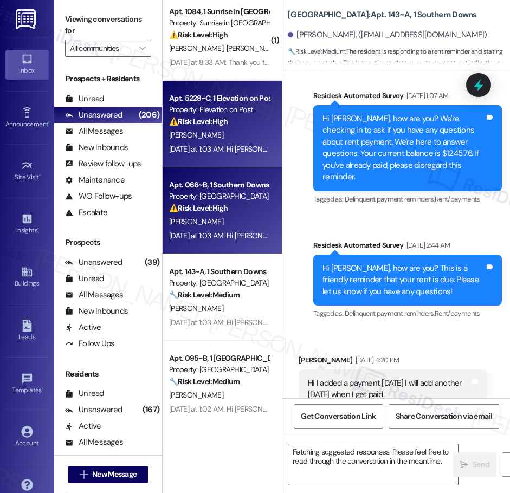
click at [236, 141] on div "[PERSON_NAME]" at bounding box center [219, 136] width 102 height 14
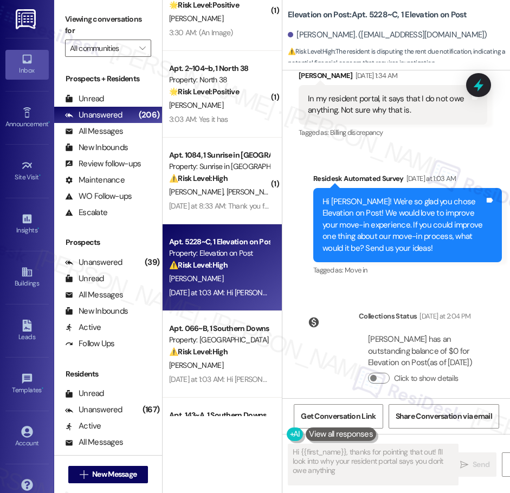
scroll to position [2715, 0]
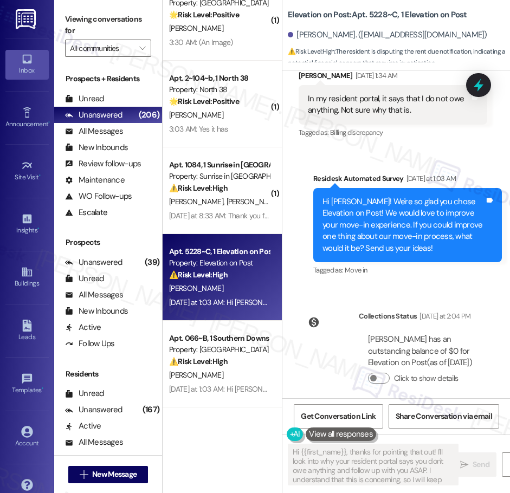
type textarea "Hi {{first_name}}, thanks for pointing that out! I'll look into why your reside…"
click at [223, 171] on div "Apt. 5102~B, 1 Trailside Property: Trailside 💡 Risk Level: Low The resident is …" at bounding box center [222, 208] width 119 height 416
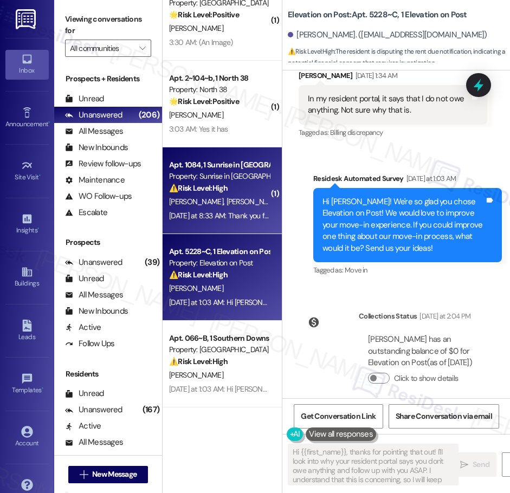
click at [223, 171] on div "Property: Sunrise in [GEOGRAPHIC_DATA]" at bounding box center [219, 176] width 100 height 11
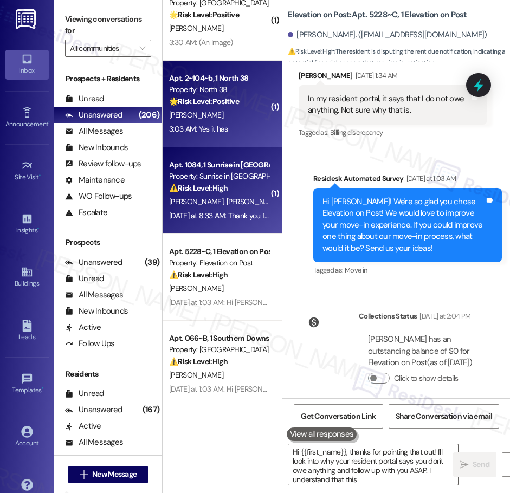
type textarea "Hi {{first_name}}, thanks for pointing that out! I'll look into why your reside…"
click at [228, 132] on div "3:03 AM: Yes it has 3:03 AM: Yes it has" at bounding box center [219, 130] width 102 height 14
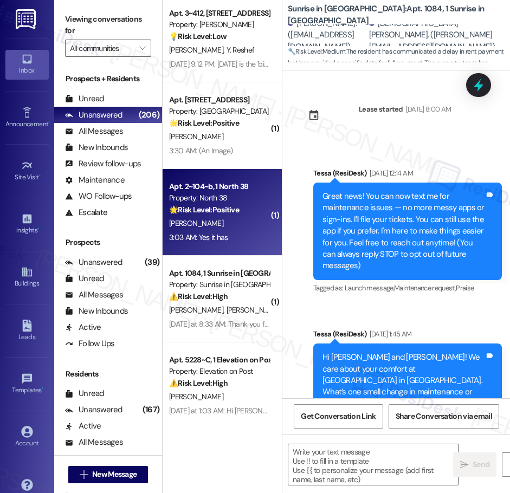
scroll to position [226, 0]
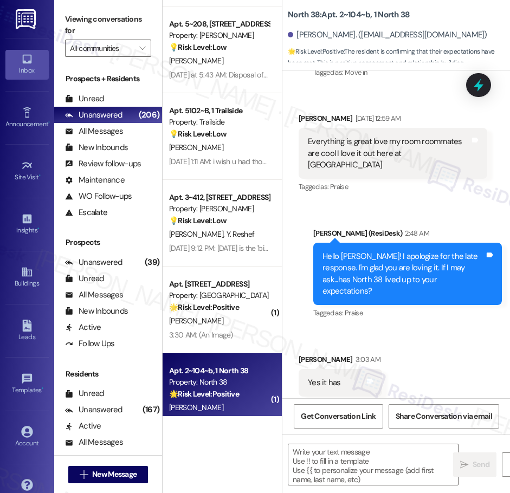
type textarea "Fetching suggested responses. Please feel free to read through the conversation…"
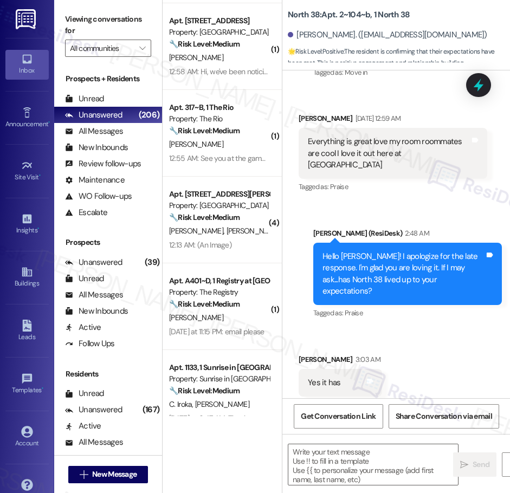
click at [232, 146] on div "[PERSON_NAME]" at bounding box center [219, 145] width 102 height 14
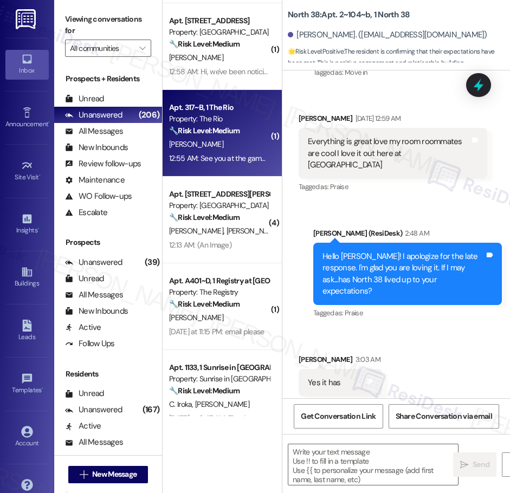
type textarea "Fetching suggested responses. Please feel free to read through the conversation…"
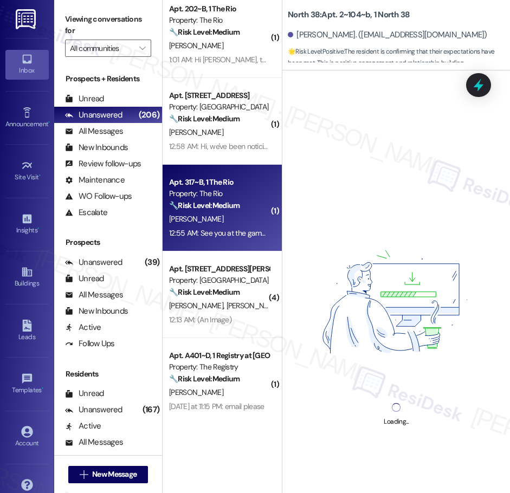
scroll to position [1570, 0]
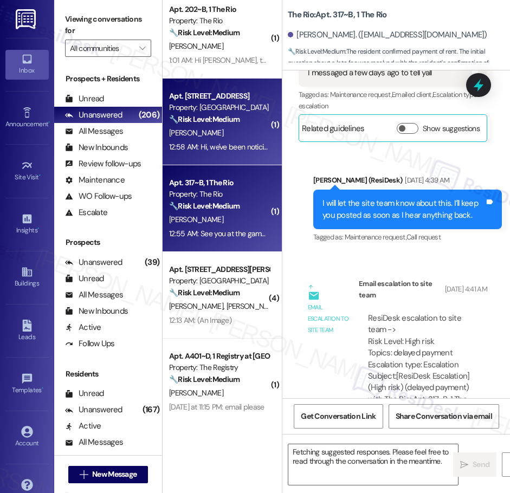
click at [221, 144] on div "12:58 AM: Hi, we've been noticing roaches in the kitchen area ,mainly the cabin…" at bounding box center [359, 147] width 381 height 10
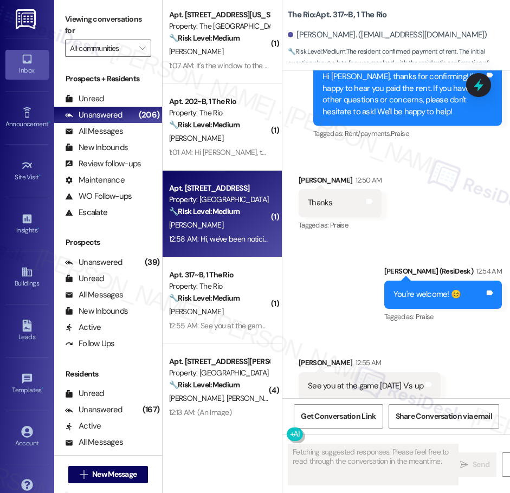
scroll to position [1474, 0]
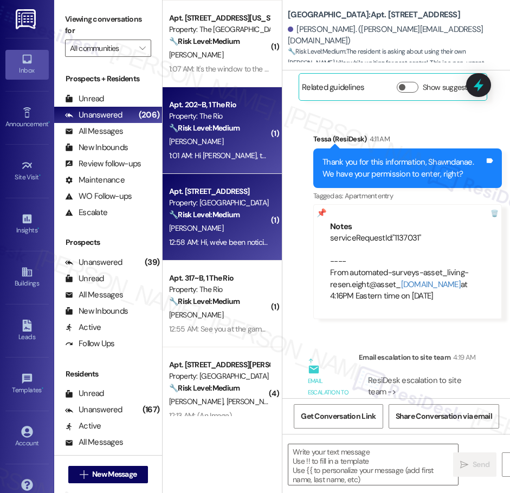
type textarea "Fetching suggested responses. Please feel free to read through the conversation…"
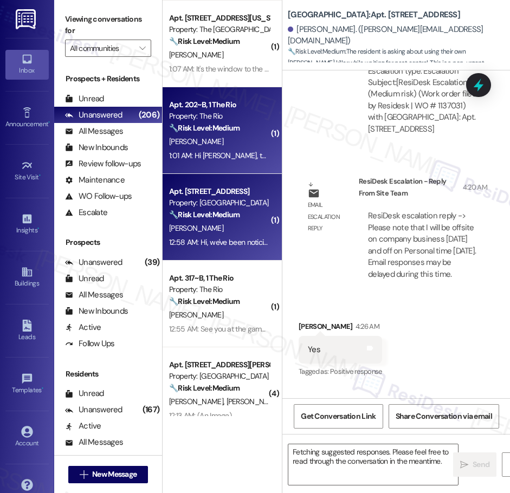
click at [252, 146] on div "[PERSON_NAME]" at bounding box center [219, 142] width 102 height 14
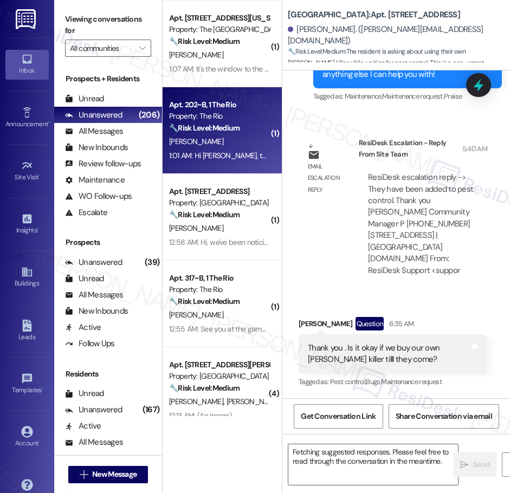
scroll to position [1294, 0]
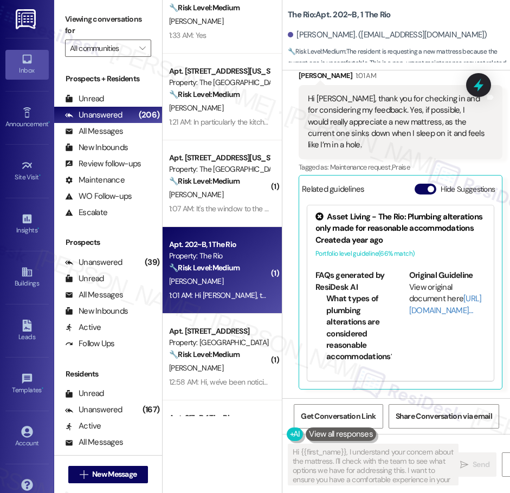
click at [221, 175] on div "( 1 ) Apt. 268, [STREET_ADDRESS] Property: [GEOGRAPHIC_DATA] 🔧 Risk Level: Medi…" at bounding box center [222, 208] width 119 height 416
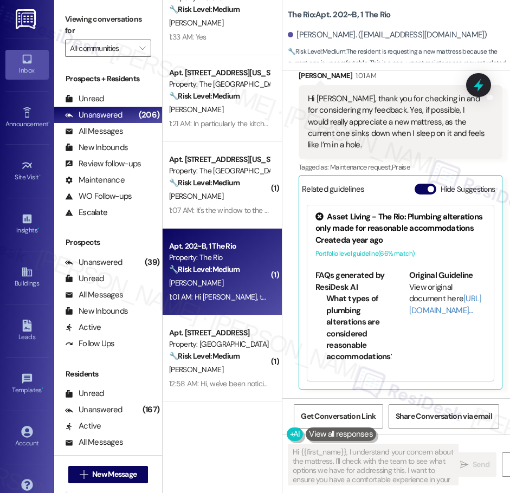
click at [221, 175] on div "( 1 ) Apt. 268, [STREET_ADDRESS] Property: [GEOGRAPHIC_DATA] 🔧 Risk Level: Medi…" at bounding box center [222, 208] width 119 height 416
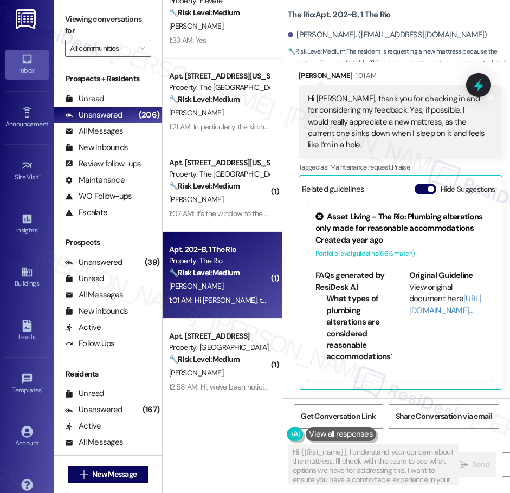
click at [221, 175] on div "( 1 ) Apt. 268, [STREET_ADDRESS] Property: [GEOGRAPHIC_DATA] 🔧 Risk Level: Medi…" at bounding box center [222, 208] width 119 height 416
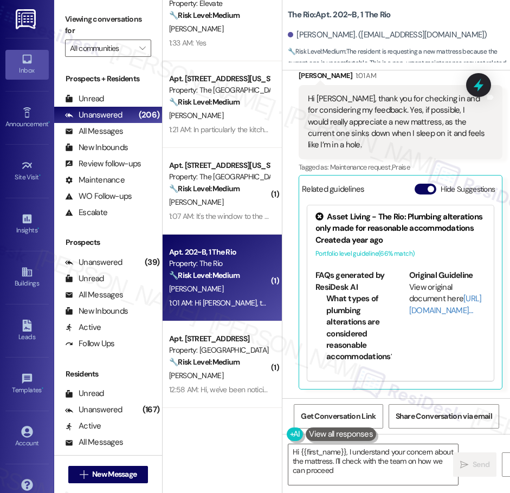
click at [234, 139] on div "( 1 ) Apt. 268, [STREET_ADDRESS] Property: [GEOGRAPHIC_DATA] 🔧 Risk Level: Medi…" at bounding box center [222, 208] width 119 height 416
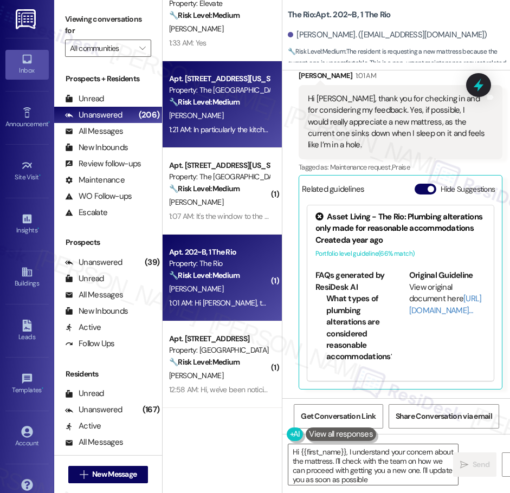
type textarea "Hi {{first_name}}, I understand your concern about the mattress. I'll check wit…"
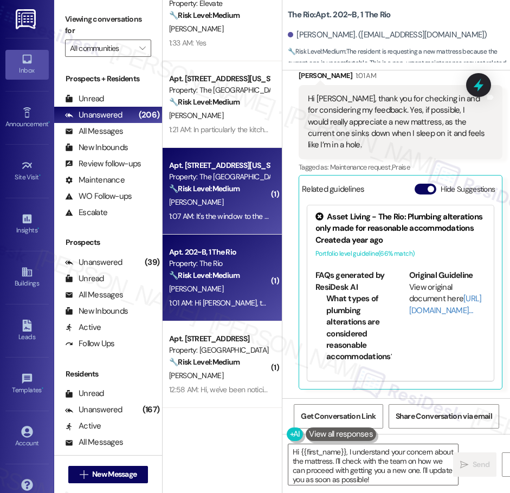
click at [226, 198] on div "[PERSON_NAME]" at bounding box center [219, 203] width 102 height 14
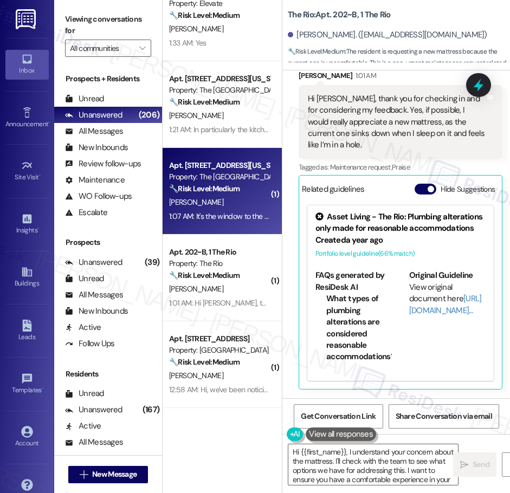
type textarea "Hi {{first_name}}, I understand your concern about the mattress. I'll check wit…"
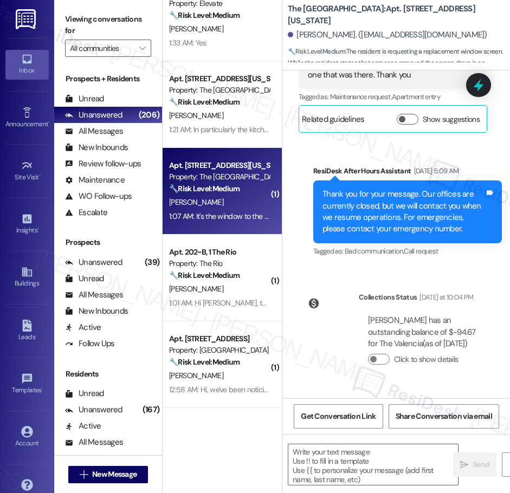
type textarea "Fetching suggested responses. Please feel free to read through the conversation…"
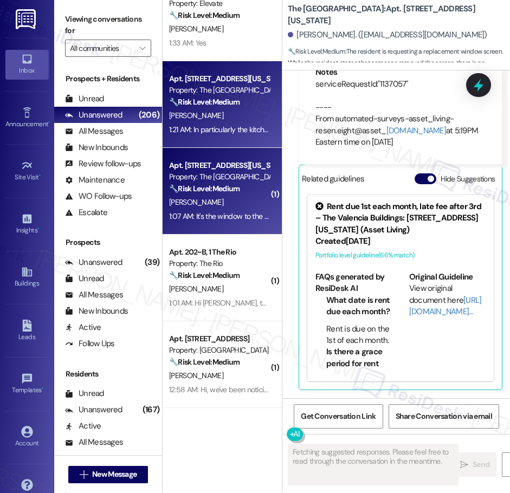
click at [223, 121] on div "[PERSON_NAME]" at bounding box center [219, 116] width 102 height 14
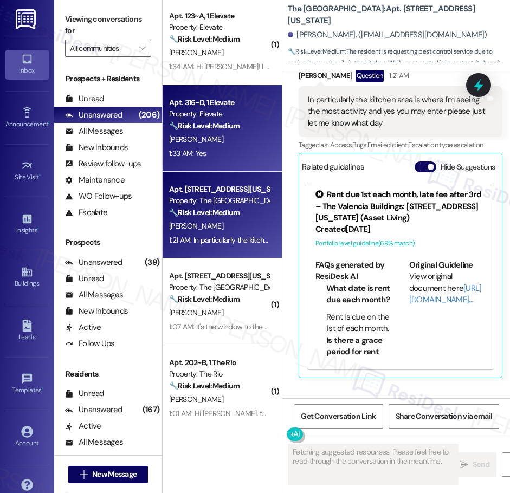
click at [225, 162] on div "Apt. 316~D, 1 Elevate Property: Elevate 🔧 Risk Level: Medium The resident confi…" at bounding box center [222, 128] width 119 height 87
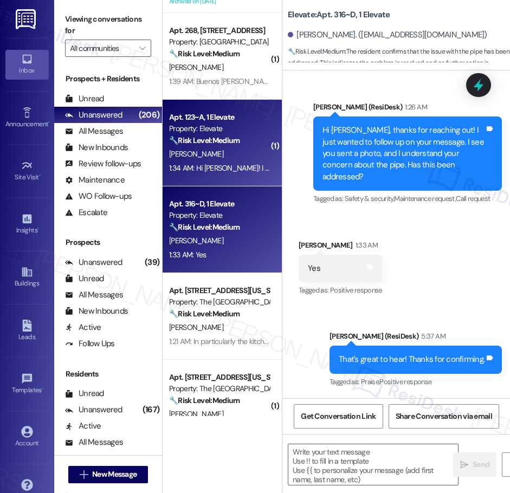
click at [226, 167] on div "1:34 AM: Hi [PERSON_NAME]! I actually did have a question about the $100 gift c…" at bounding box center [425, 168] width 513 height 10
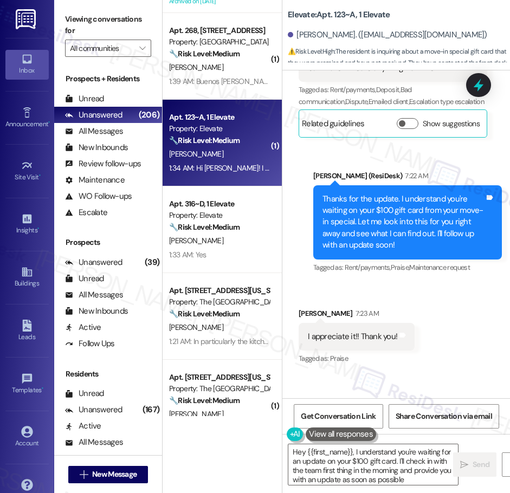
type textarea "Hey {{first_name}}, I understand you're waiting for an update on your $100 gift…"
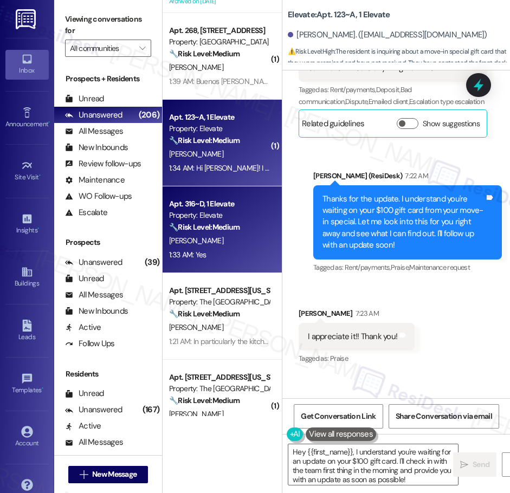
click at [229, 232] on strong "🔧 Risk Level: Medium" at bounding box center [204, 227] width 70 height 10
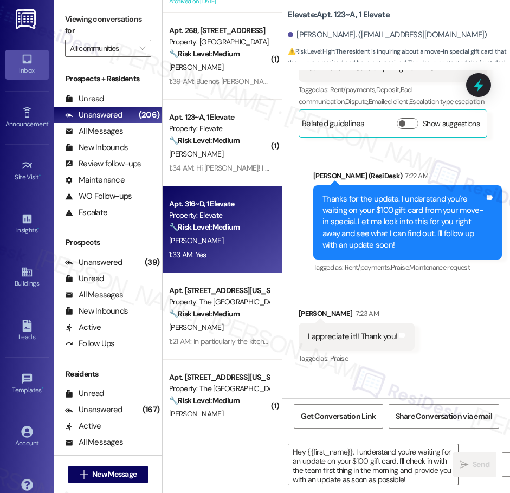
type textarea "Fetching suggested responses. Please feel free to read through the conversation…"
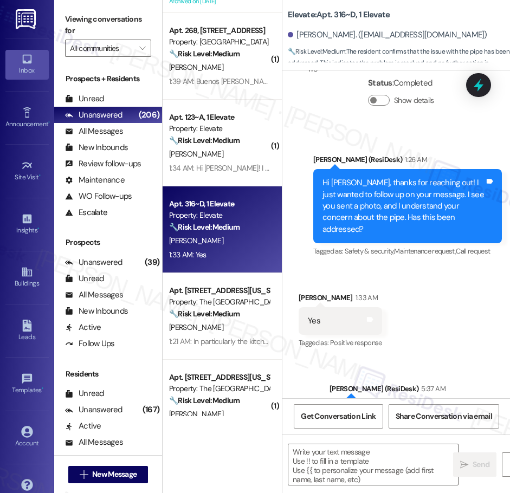
type textarea "Fetching suggested responses. Please feel free to read through the conversation…"
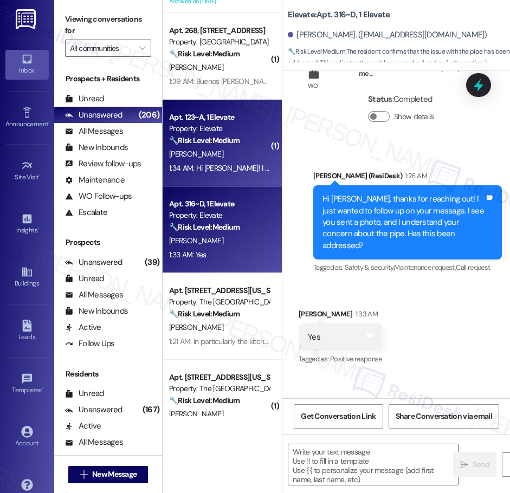
click at [219, 145] on strong "🔧 Risk Level: Medium" at bounding box center [204, 141] width 70 height 10
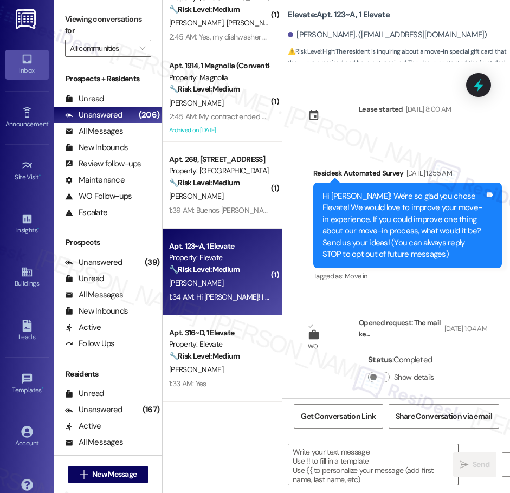
click at [232, 177] on div "( 1 ) Apt. 3~317, [STREET_ADDRESS][PERSON_NAME] Property: Sherwood Trails 🔧 Ris…" at bounding box center [222, 208] width 119 height 416
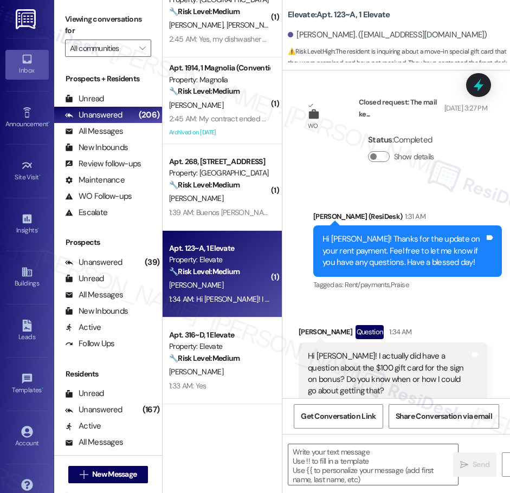
type textarea "Fetching suggested responses. Please feel free to read through the conversation…"
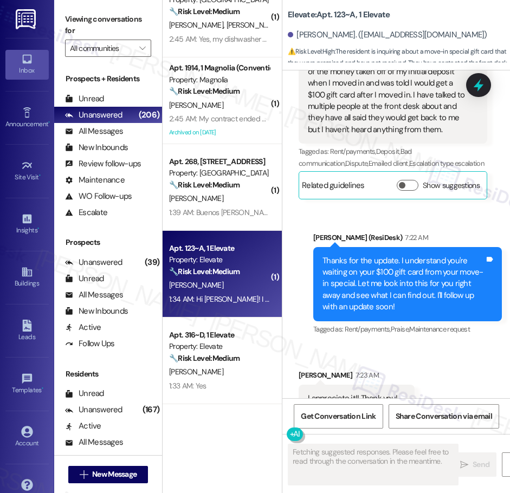
click at [232, 177] on div "( 1 ) Apt. 3~317, [STREET_ADDRESS][PERSON_NAME] Property: Sherwood Trails 🔧 Ris…" at bounding box center [222, 208] width 119 height 416
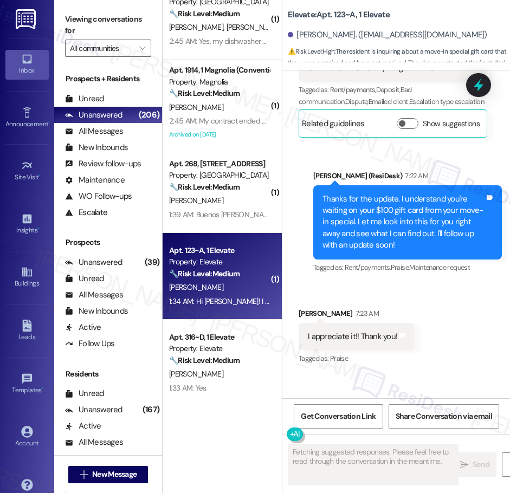
click at [210, 182] on div "( 1 ) Apt. 3~317, [STREET_ADDRESS][PERSON_NAME] Property: Sherwood Trails 🔧 Ris…" at bounding box center [222, 208] width 119 height 416
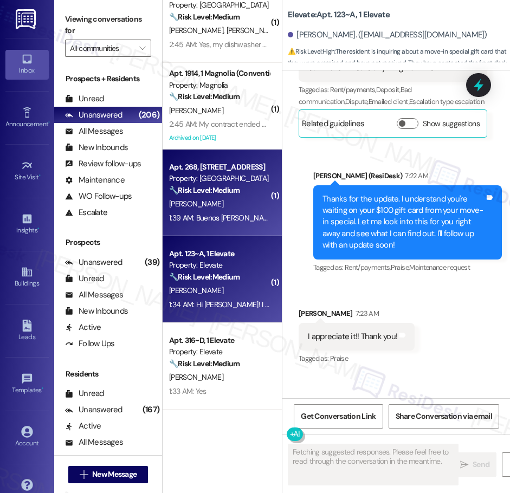
click at [245, 184] on div "Property: [GEOGRAPHIC_DATA]" at bounding box center [219, 178] width 100 height 11
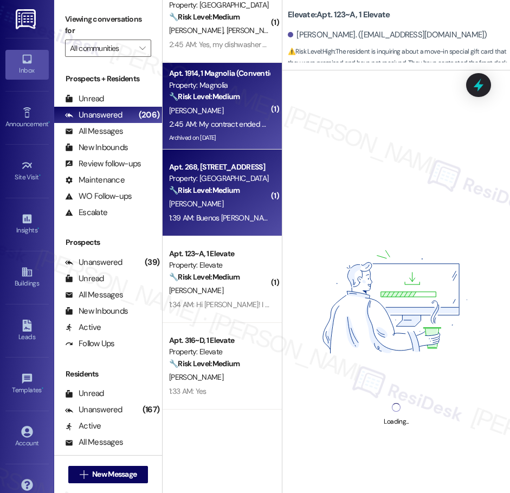
click at [230, 107] on div "[PERSON_NAME]" at bounding box center [219, 111] width 102 height 14
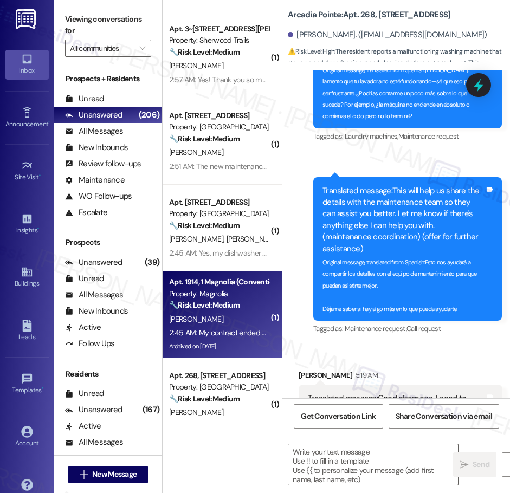
type textarea "Fetching suggested responses. Please feel free to read through the conversation…"
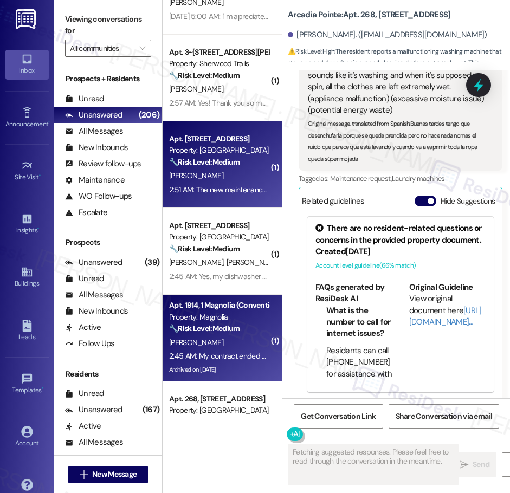
drag, startPoint x: 189, startPoint y: 147, endPoint x: 200, endPoint y: 138, distance: 14.6
click at [200, 138] on div "Apt. [STREET_ADDRESS] Property: Las Kivas 🔧 Risk Level: Medium The resident is …" at bounding box center [219, 150] width 102 height 37
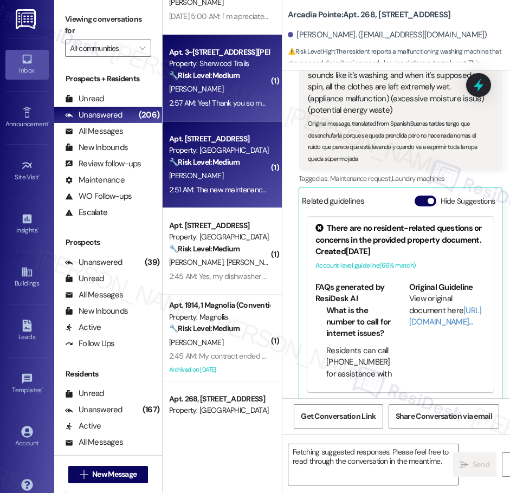
click at [227, 99] on div "2:57 AM: Yes! Thank you so much!! 2:57 AM: Yes! Thank you so much!!" at bounding box center [223, 103] width 108 height 10
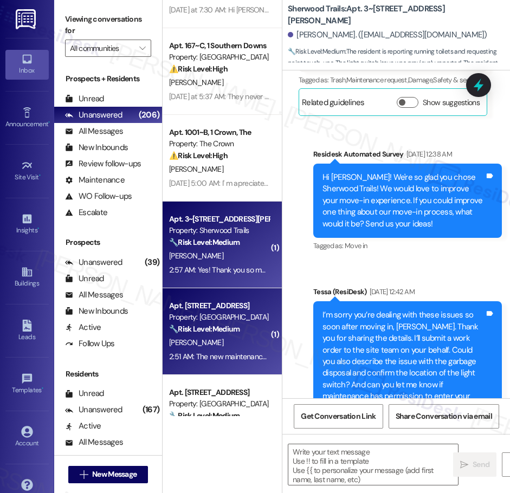
type textarea "Fetching suggested responses. Please feel free to read through the conversation…"
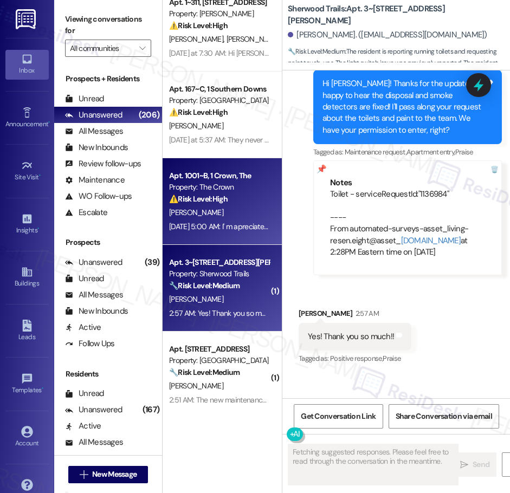
click at [246, 196] on div "⚠️ Risk Level: High The resident is communicating financial hardship due to div…" at bounding box center [219, 199] width 100 height 11
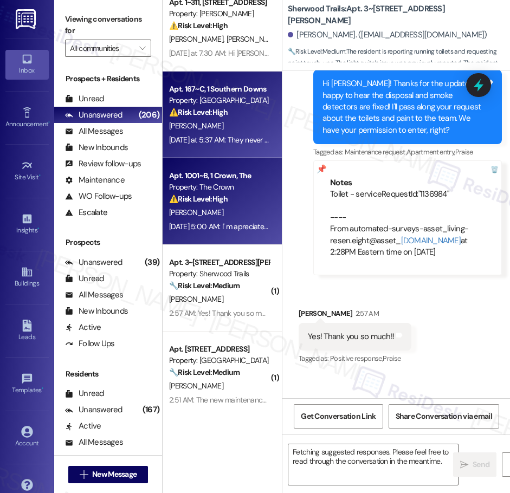
type textarea "{{first_name}}"
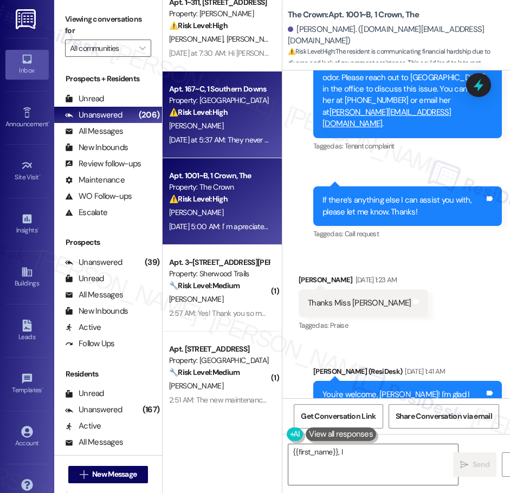
click at [241, 142] on div "[DATE] at 5:37 AM: They never came to fix it or the dryer [DATE] at 5:37 AM: Th…" at bounding box center [256, 140] width 174 height 10
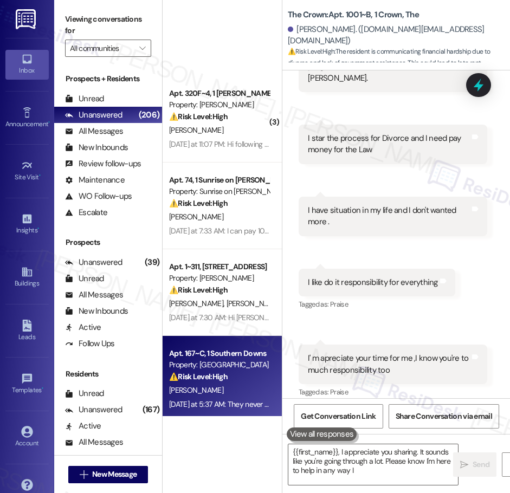
type textarea "{{first_name}}, I appreciate you sharing. It sounds like you're going through a…"
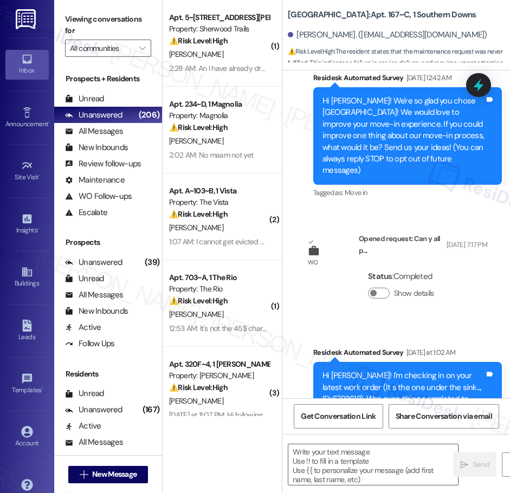
type textarea "Fetching suggested responses. Please feel free to read through the conversation…"
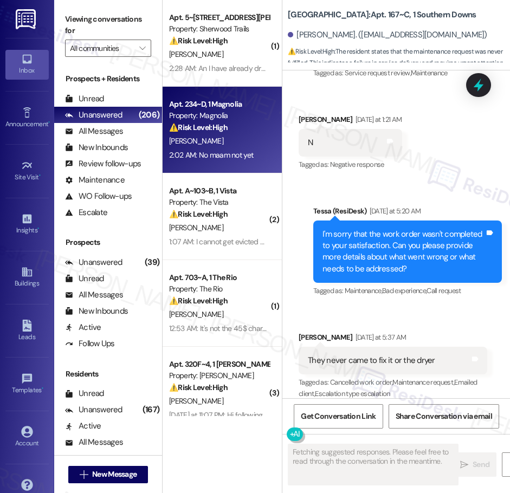
click at [240, 149] on div "2:02 AM: No maam not yet 2:02 AM: No maam not yet" at bounding box center [219, 156] width 102 height 14
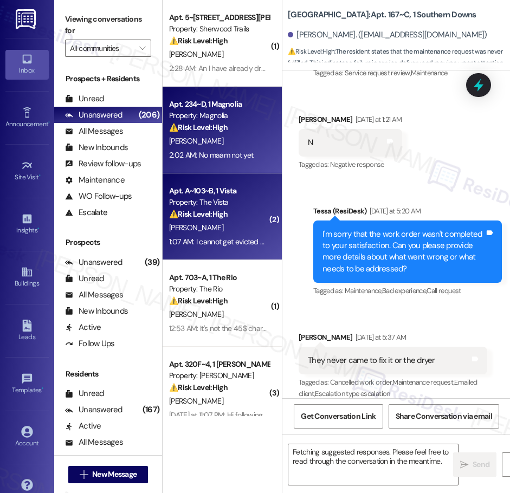
click at [229, 204] on div "Property: The Vista" at bounding box center [219, 202] width 100 height 11
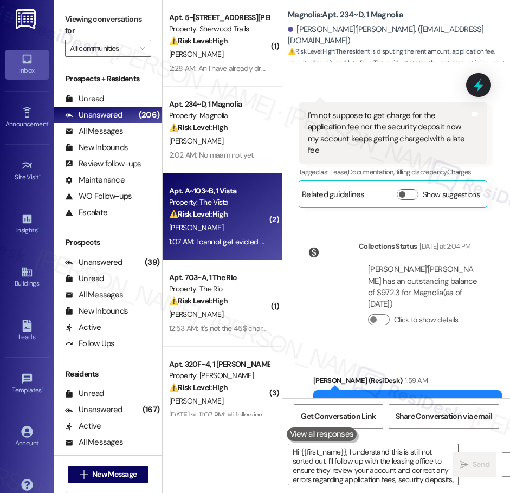
type textarea "Hi {{first_name}}, I understand this is still not sorted out. I'll follow up wi…"
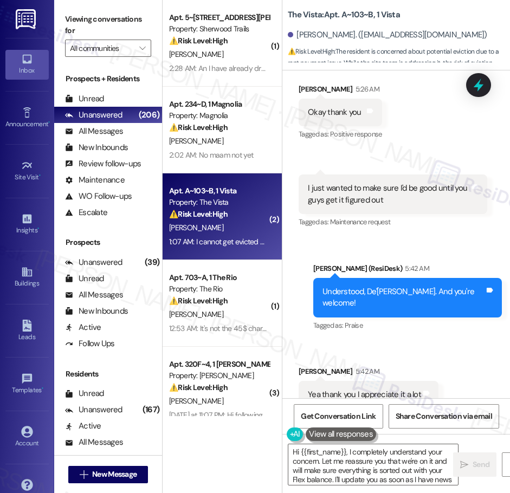
type textarea "Hi {{first_name}}, I completely understand your concern. Let me reassure you th…"
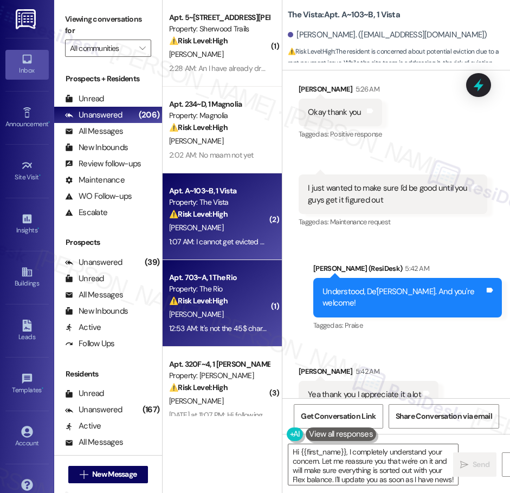
click at [217, 300] on strong "⚠️ Risk Level: High" at bounding box center [198, 301] width 59 height 10
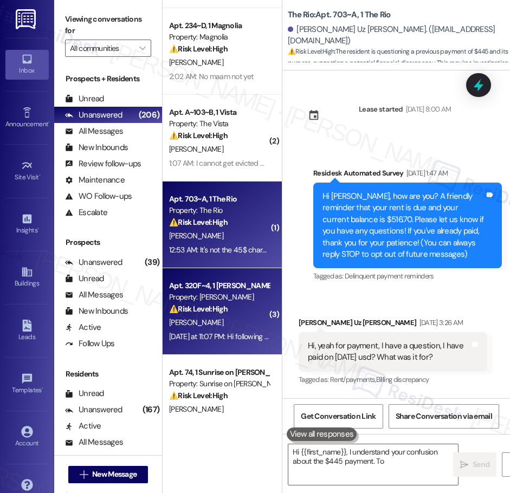
type textarea "Hi {{first_name}}, I understand your confusion about the $445 payment. To clari…"
click at [217, 310] on strong "⚠️ Risk Level: High" at bounding box center [198, 309] width 59 height 10
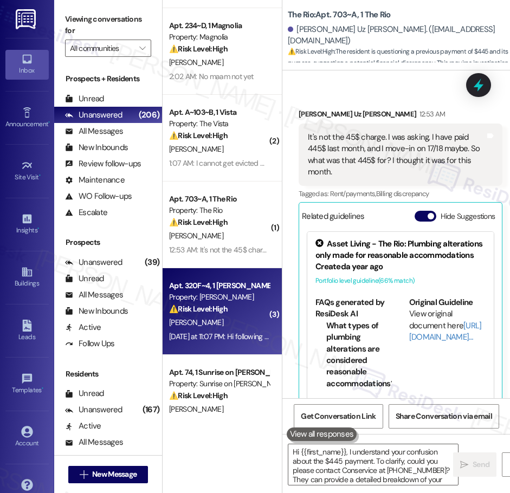
type textarea "Fetching suggested responses. Please feel free to read through the conversation…"
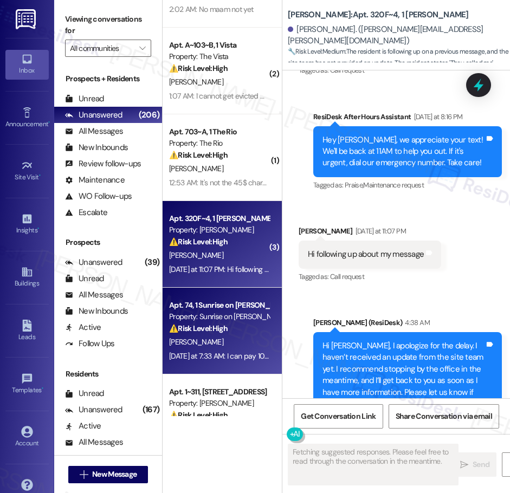
click at [236, 309] on div "Apt. 74, 1 Sunrise on [PERSON_NAME]" at bounding box center [219, 305] width 100 height 11
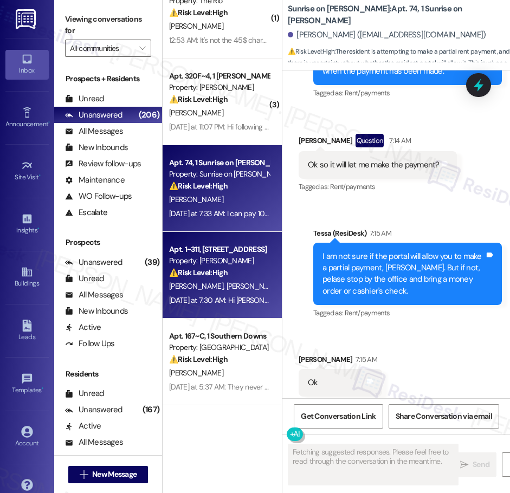
click at [228, 279] on div "Apt. 1~311, [STREET_ADDRESS] Property: [PERSON_NAME] ⚠️ Risk Level: High The re…" at bounding box center [219, 261] width 102 height 37
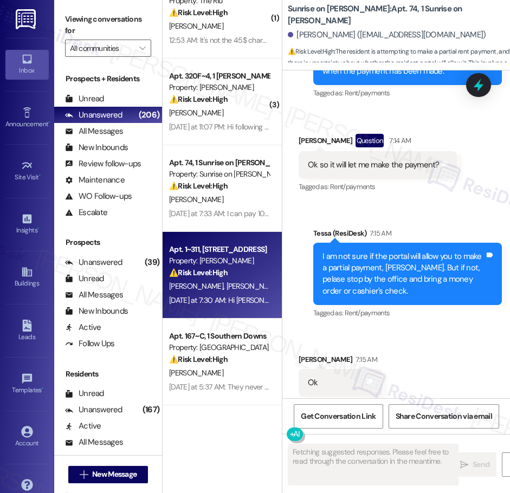
click at [239, 278] on div "⚠️ Risk Level: High The resident acknowledges a late rent payment and indicates…" at bounding box center [219, 272] width 100 height 11
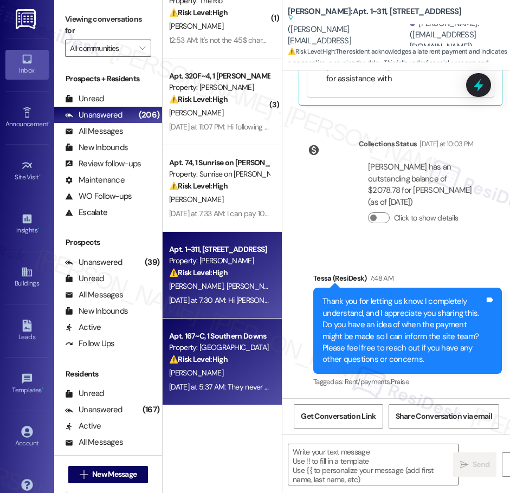
type textarea "Fetching suggested responses. Please feel free to read through the conversation…"
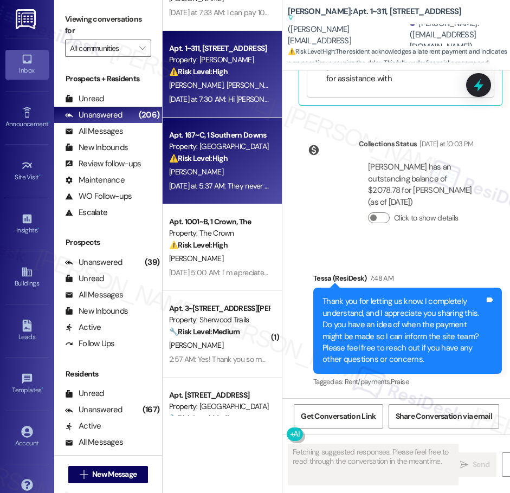
click at [221, 170] on div "[PERSON_NAME]" at bounding box center [219, 172] width 102 height 14
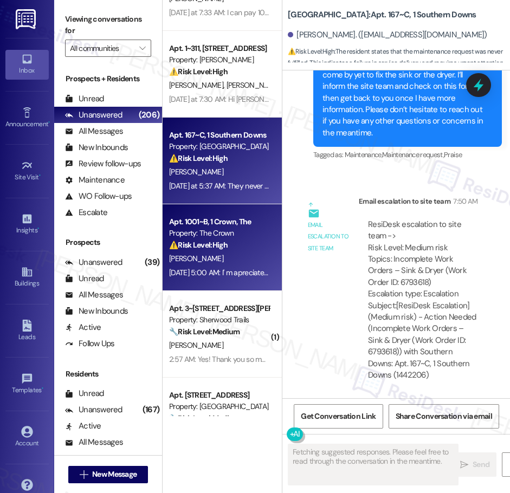
click at [235, 266] on div "[DATE] 5:00 AM: I' m apreciate your time for me ,I know you're to much responsi…" at bounding box center [219, 273] width 102 height 14
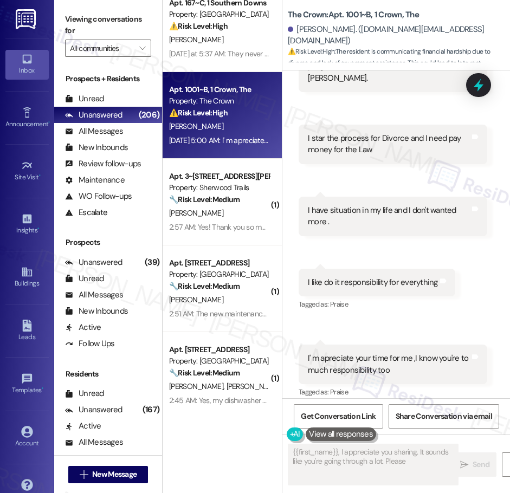
click at [229, 200] on div "Apt. 1~311, [STREET_ADDRESS] Property: [PERSON_NAME] ⚠️ Risk Level: High The re…" at bounding box center [222, 208] width 119 height 416
type textarea "{{first_name}}, I appreciate you sharing. It sounds like you're going through a…"
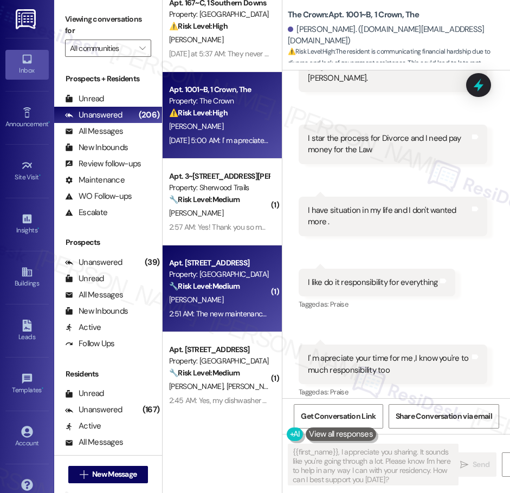
click at [225, 290] on strong "🔧 Risk Level: Medium" at bounding box center [204, 286] width 70 height 10
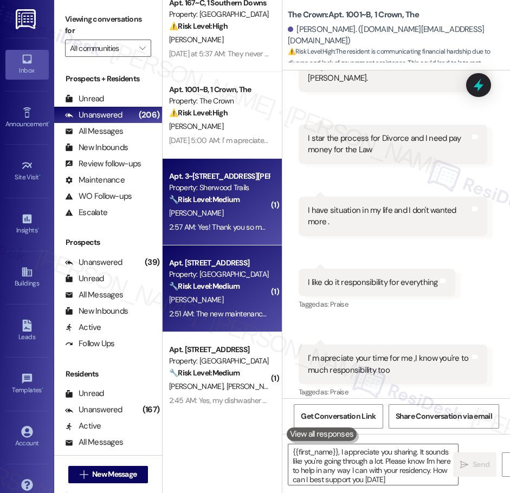
type textarea "{{first_name}}, I appreciate you sharing. It sounds like you're going through a…"
click at [224, 200] on strong "🔧 Risk Level: Medium" at bounding box center [204, 200] width 70 height 10
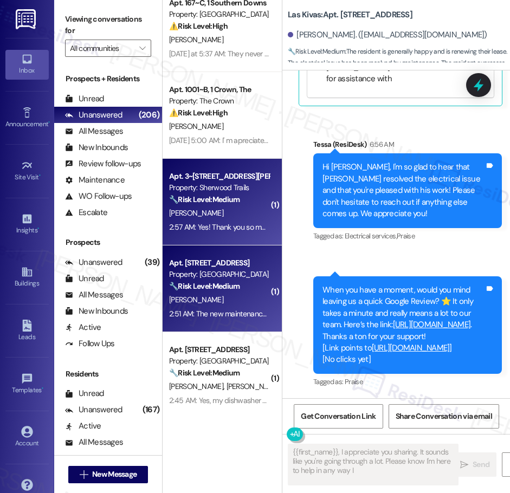
type textarea "{{first_name}}, I appreciate you sharing. It sounds like you're going through a…"
click at [228, 290] on strong "🔧 Risk Level: Medium" at bounding box center [204, 286] width 70 height 10
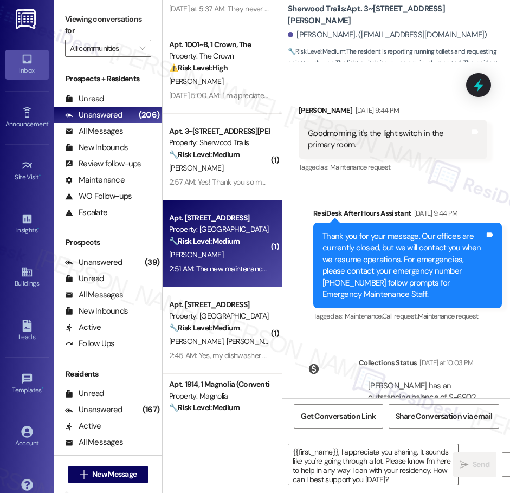
type textarea "Fetching suggested responses. Please feel free to read through the conversation…"
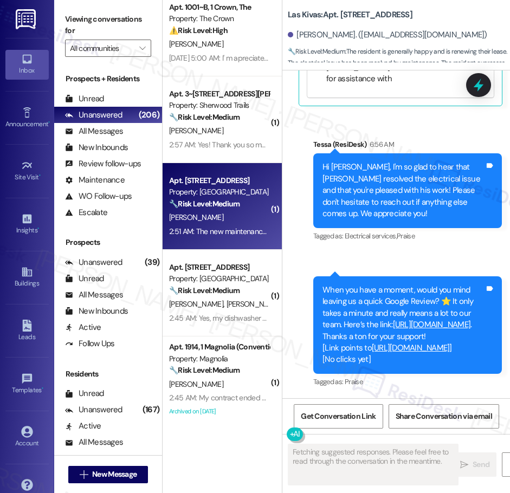
click at [239, 312] on div "Apt. 167~C, 1 Southern Downs Property: Southern Downs ⚠️ Risk Level: High The r…" at bounding box center [222, 208] width 119 height 416
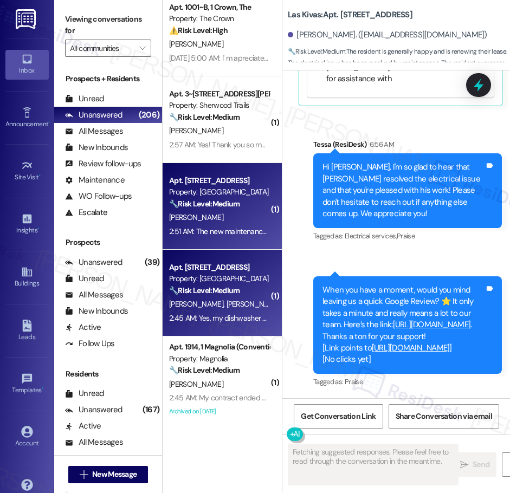
click at [239, 306] on div "[PERSON_NAME] [PERSON_NAME]" at bounding box center [219, 305] width 102 height 14
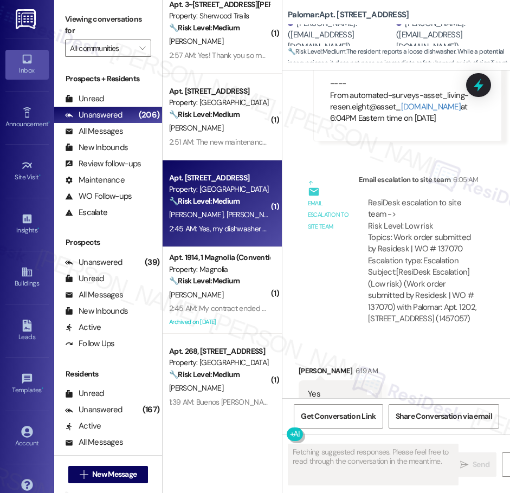
click at [247, 294] on div "[PERSON_NAME]" at bounding box center [219, 295] width 102 height 14
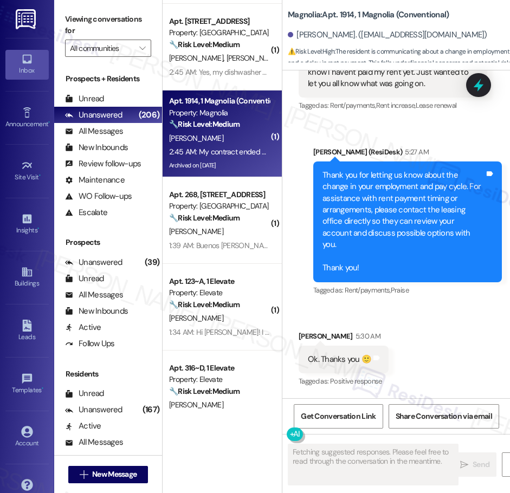
click at [230, 233] on div "Apt. 1001~B, 1 Crown, The Property: The Crown ⚠️ Risk Level: High The resident …" at bounding box center [222, 208] width 119 height 416
click at [230, 233] on div "[PERSON_NAME]" at bounding box center [219, 232] width 102 height 14
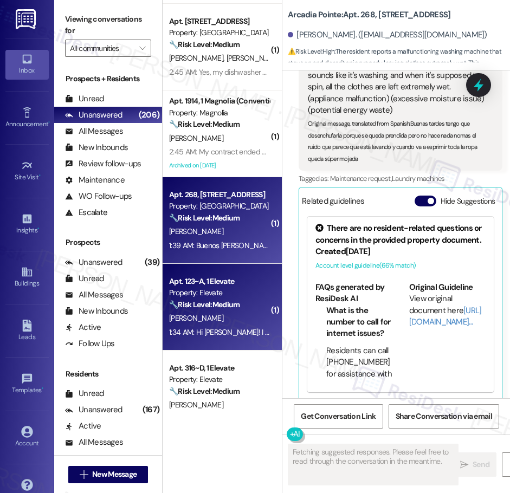
click at [224, 284] on div "Apt. 123~A, 1 Elevate" at bounding box center [219, 281] width 100 height 11
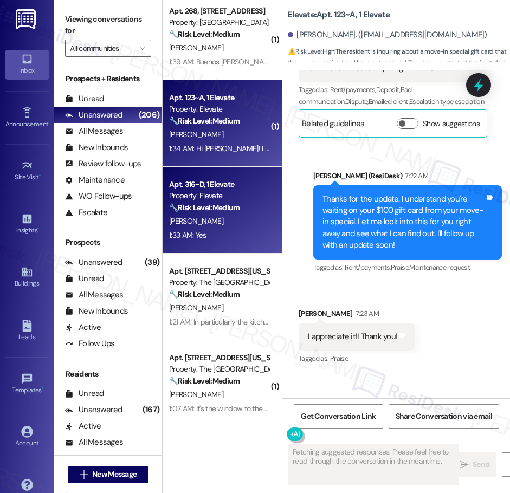
click at [213, 210] on strong "🔧 Risk Level: Medium" at bounding box center [204, 208] width 70 height 10
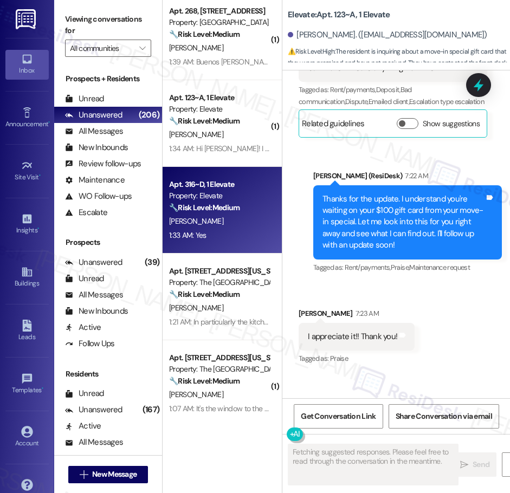
click at [241, 216] on div "[PERSON_NAME]" at bounding box center [219, 222] width 102 height 14
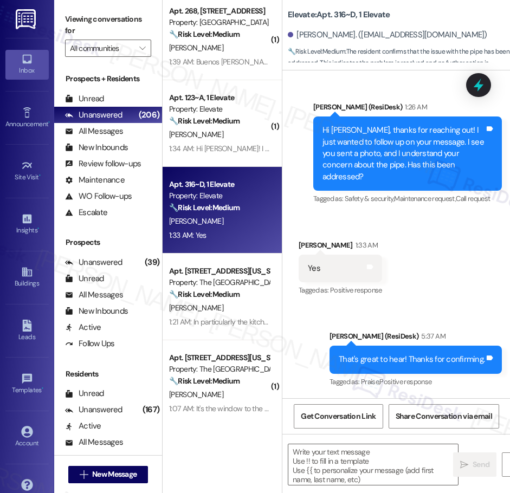
type textarea "Fetching suggested responses. Please feel free to read through the conversation…"
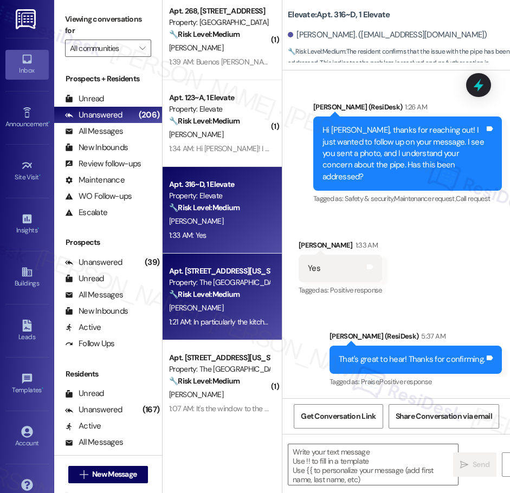
click at [214, 294] on strong "🔧 Risk Level: Medium" at bounding box center [204, 295] width 70 height 10
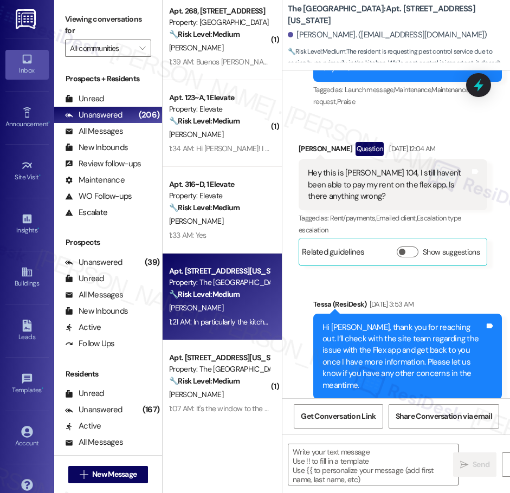
type textarea "Fetching suggested responses. Please feel free to read through the conversation…"
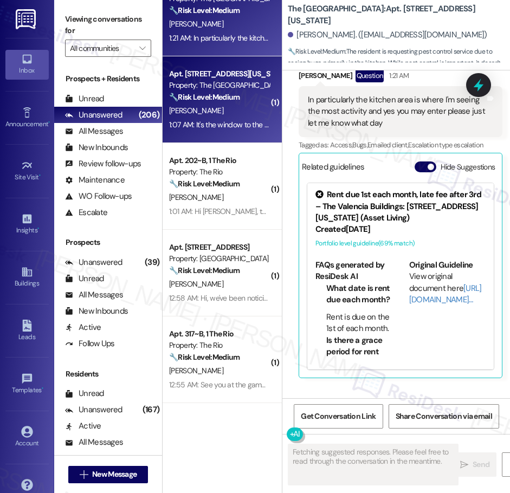
click at [229, 112] on div "[PERSON_NAME]" at bounding box center [219, 111] width 102 height 14
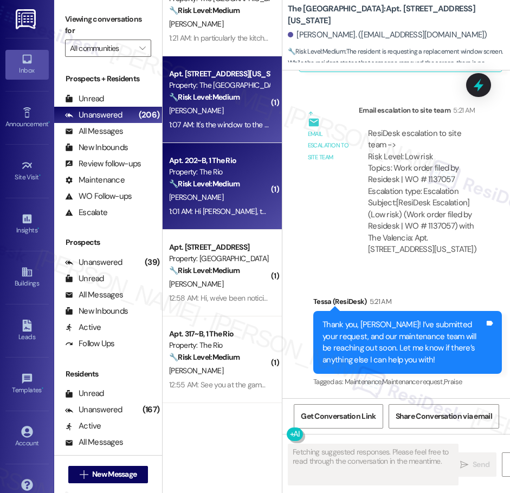
click at [237, 168] on div "Property: The Rio" at bounding box center [219, 171] width 100 height 11
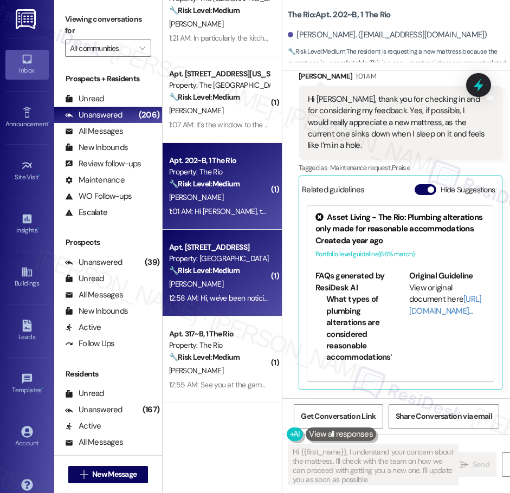
type textarea "Hi {{first_name}}, I understand your concern about the mattress. I'll check wit…"
click at [220, 253] on div "Property: [GEOGRAPHIC_DATA]" at bounding box center [219, 258] width 100 height 11
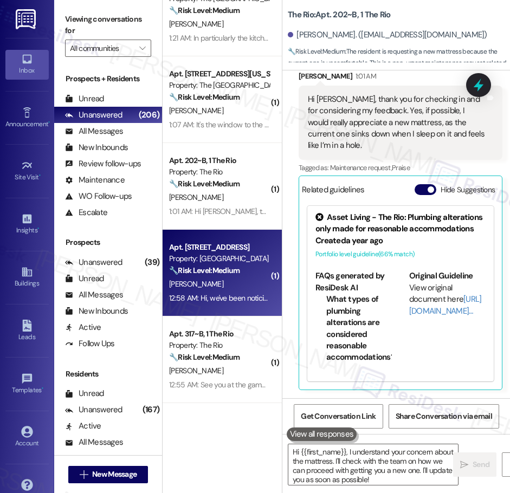
type textarea "Fetching suggested responses. Please feel free to read through the conversation…"
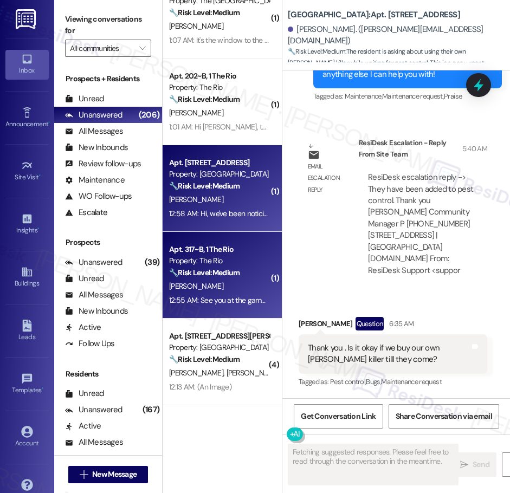
click at [232, 265] on div "Property: The Rio" at bounding box center [219, 260] width 100 height 11
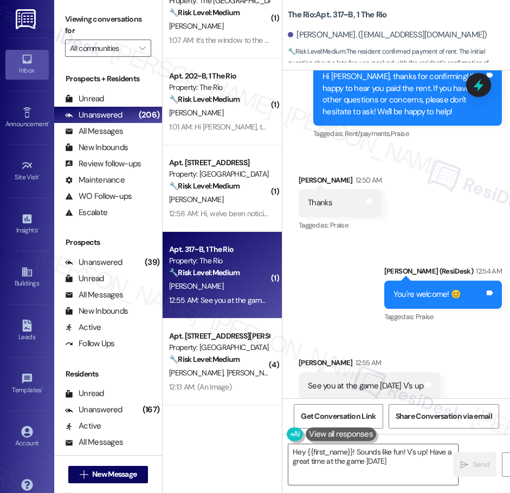
type textarea "Hey {{first_name}}! Sounds like fun! V's up! Have a great time at the game [DAT…"
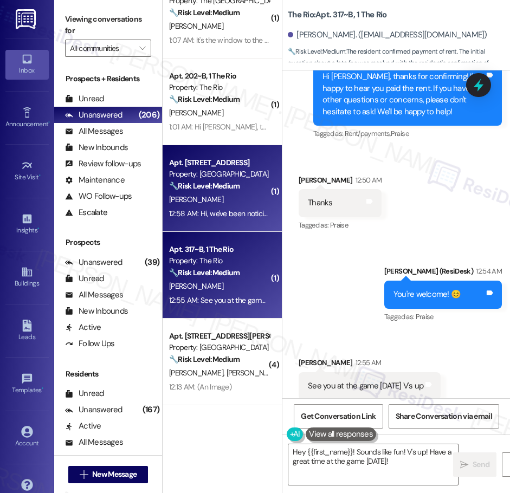
click at [227, 191] on div "🔧 Risk Level: Medium The resident reports roaches in the kitchen. While pests a…" at bounding box center [219, 186] width 100 height 11
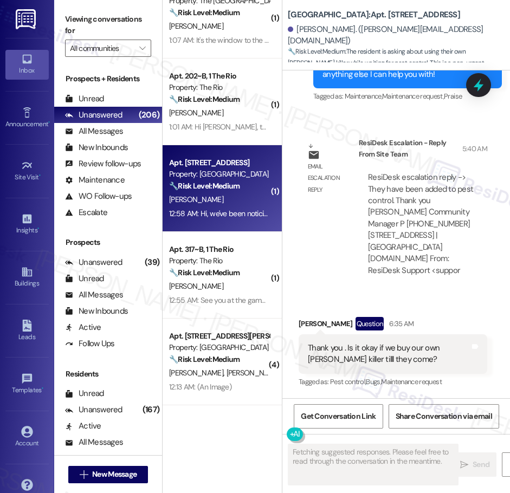
scroll to position [1294, 0]
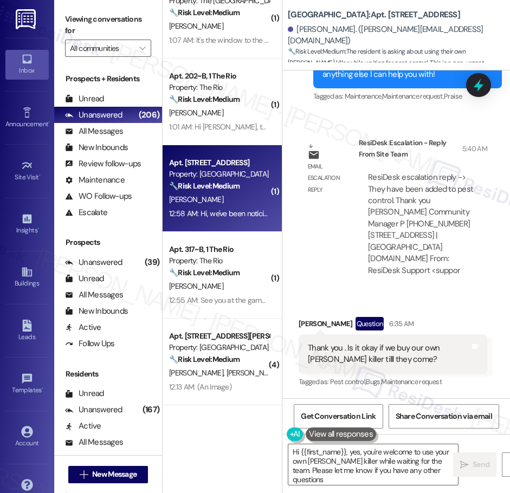
type textarea "Hi {{first_name}}, yes, you're welcome to use your own [PERSON_NAME] killer whi…"
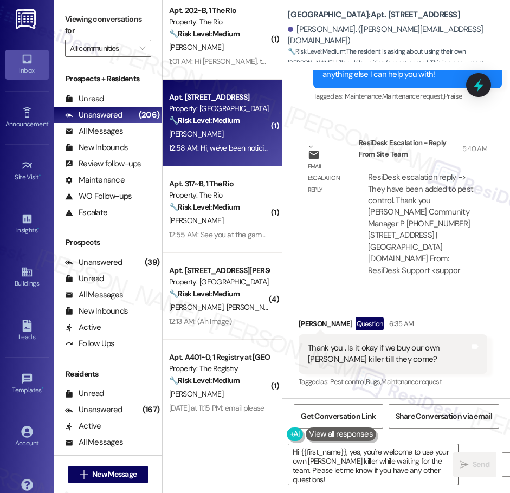
scroll to position [1582, 0]
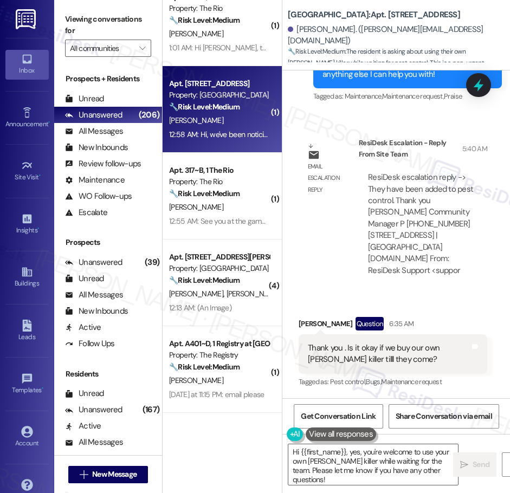
click at [252, 219] on div "( 1 ) Apt. [STREET_ADDRESS][US_STATE] Property: The Valencia 🔧 Risk Level: Medi…" at bounding box center [222, 208] width 119 height 416
click at [252, 219] on div "12:55 AM: See you at the game [DATE] V's up 12:55 AM: See you at the game [DATE…" at bounding box center [238, 221] width 139 height 10
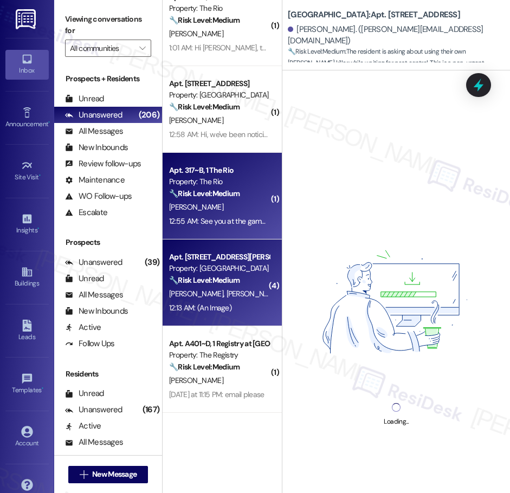
click at [222, 270] on div "Property: [GEOGRAPHIC_DATA]" at bounding box center [219, 268] width 100 height 11
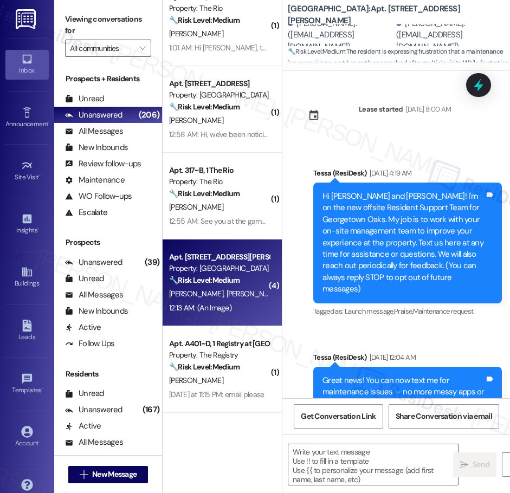
scroll to position [7778, 0]
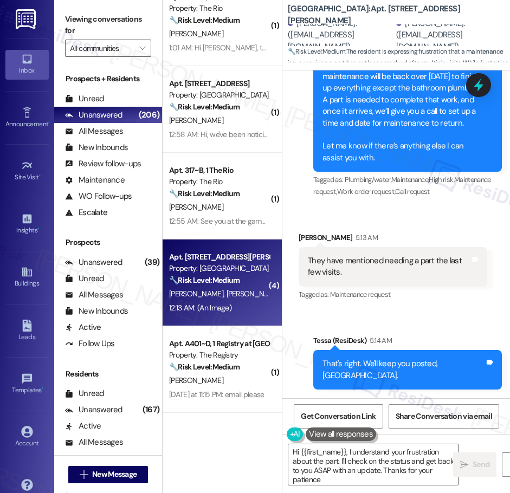
type textarea "Hi {{first_name}}, I understand your frustration about the part. I'll check on …"
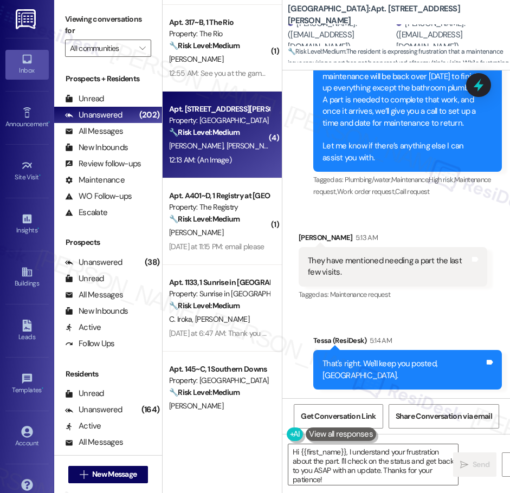
scroll to position [1748, 0]
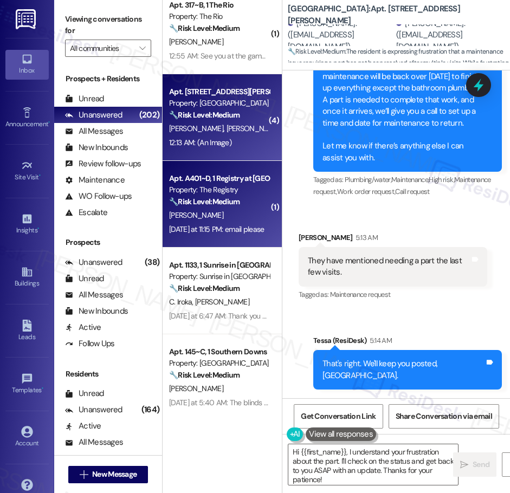
click at [229, 224] on div "[DATE] at 11:15 PM: email please [DATE] at 11:15 PM: email please" at bounding box center [216, 229] width 95 height 10
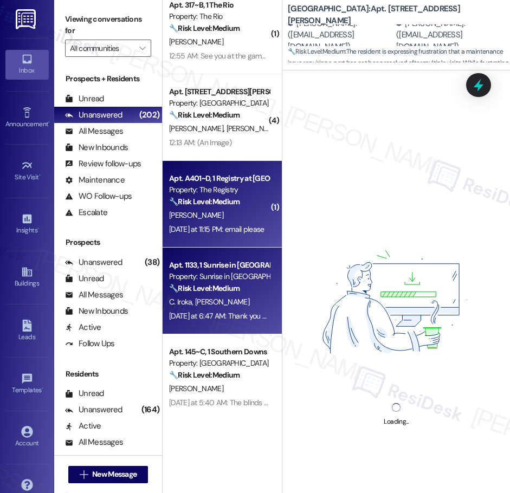
click at [226, 295] on div "Apt. 1133, 1 Sunrise in [GEOGRAPHIC_DATA] Property: Sunrise in [GEOGRAPHIC_DATA…" at bounding box center [219, 277] width 102 height 37
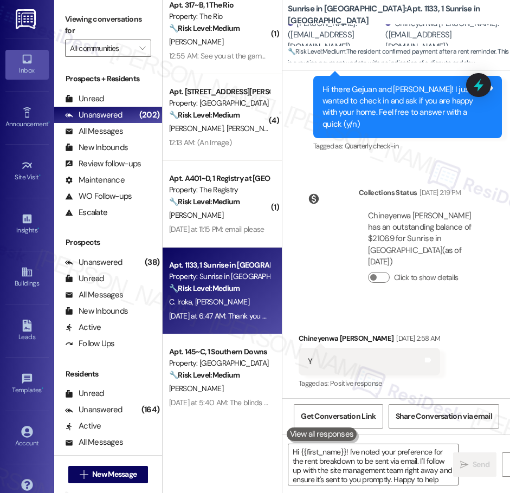
type textarea "Hi {{first_name}}! I've noted your preference for the rent breakdown to be sent…"
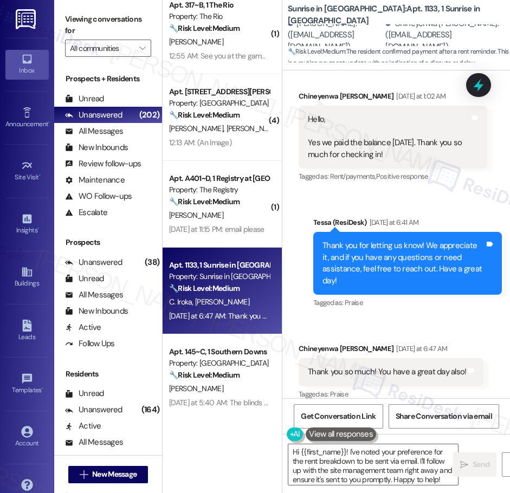
scroll to position [752, 0]
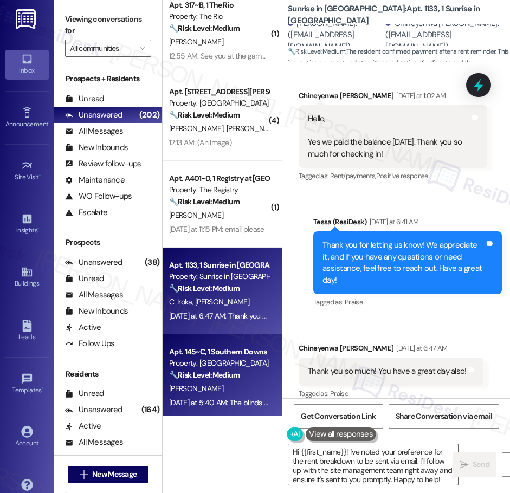
click at [202, 365] on div "Property: [GEOGRAPHIC_DATA]" at bounding box center [219, 363] width 100 height 11
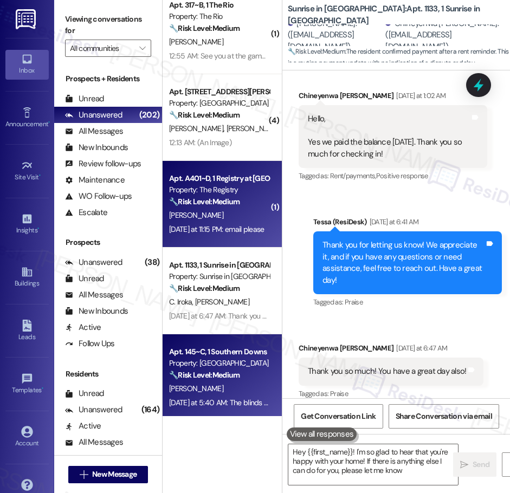
type textarea "Hey {{first_name}}! I'm so glad to hear that you're happy with your home! If th…"
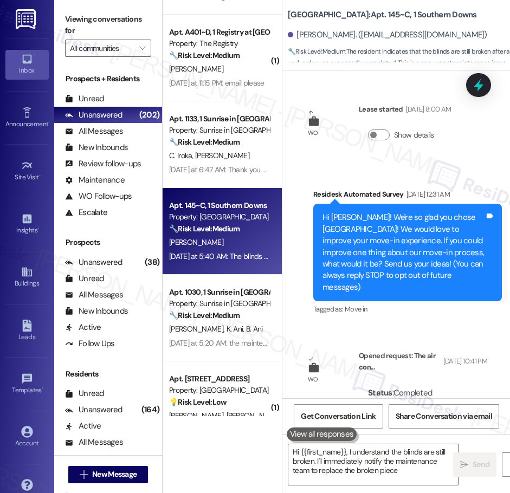
scroll to position [1961, 0]
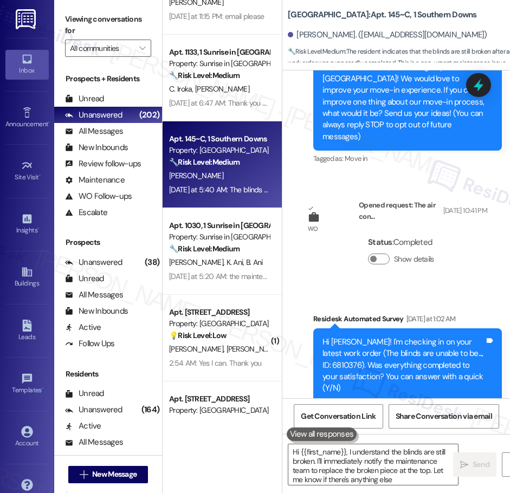
type textarea "Hi {{first_name}}, I understand the blinds are still broken. I'll immediately n…"
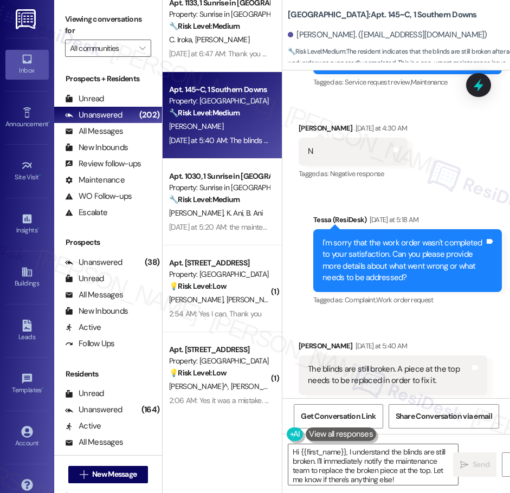
scroll to position [500, 0]
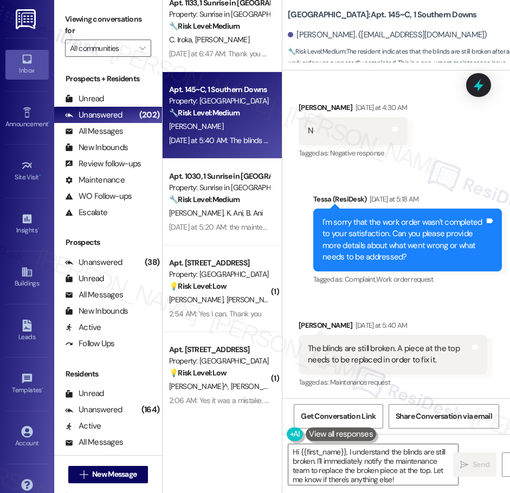
click at [239, 223] on div "( 1 ) Apt. A401~D, 1 Registry at [GEOGRAPHIC_DATA] Property: The Registry 🔧 Ris…" at bounding box center [222, 208] width 119 height 416
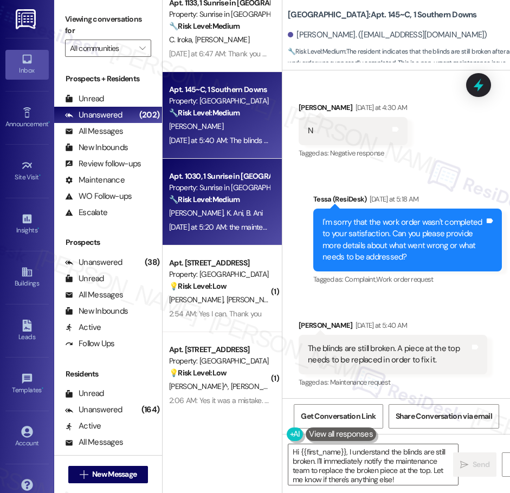
click at [246, 221] on div "[DATE] at 5:20 AM: the maintenance guy who came, said he'll be back in 1-2 days…" at bounding box center [219, 228] width 102 height 14
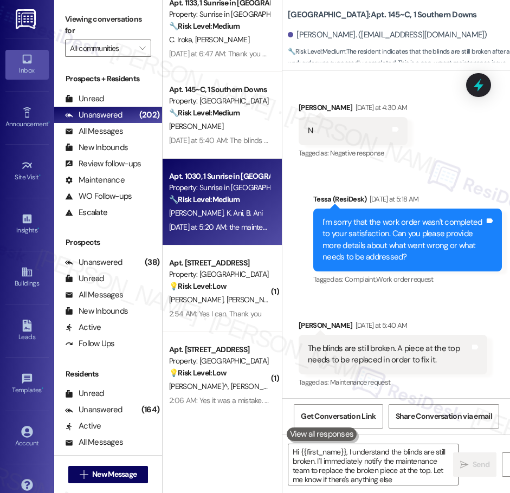
type textarea "Hi {{first_name}}, I understand the blinds are still broken. I'll immediately n…"
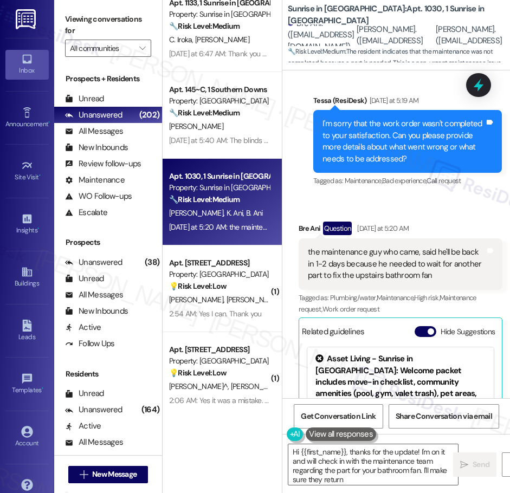
scroll to position [757, 0]
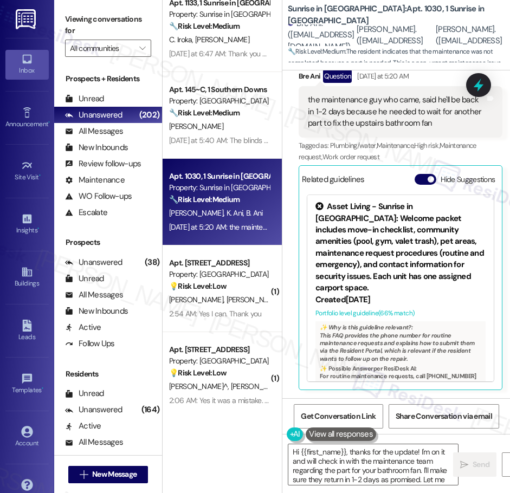
type textarea "Hi {{first_name}}, thanks for the update! I'm on it and will check in with the …"
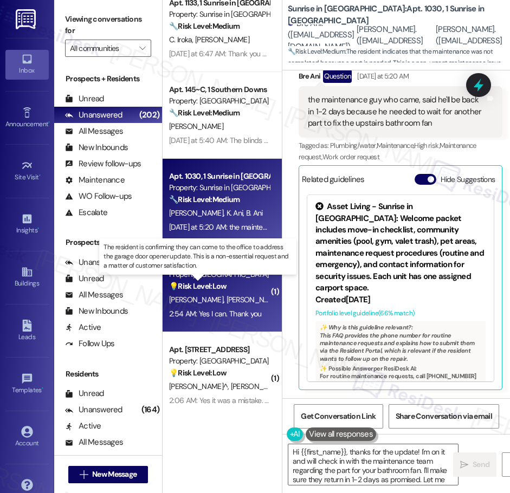
click at [194, 281] on strong "💡 Risk Level: Low" at bounding box center [197, 286] width 57 height 10
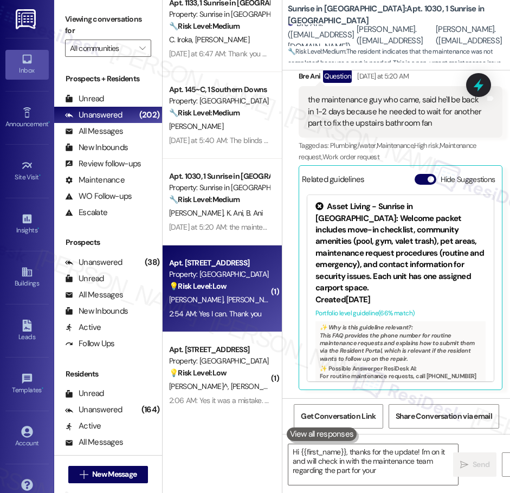
type textarea "Hi {{first_name}}, thanks for the update! I'm on it and will check in with the …"
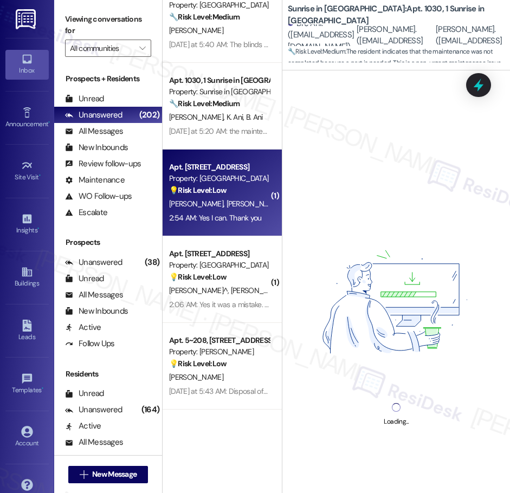
scroll to position [2114, 0]
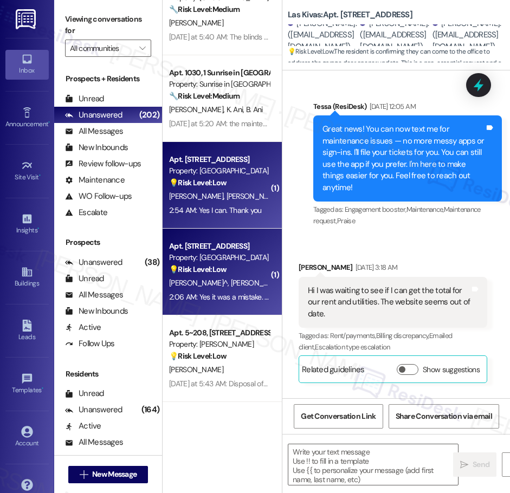
click at [232, 288] on div "[PERSON_NAME]^ [PERSON_NAME]" at bounding box center [219, 284] width 102 height 14
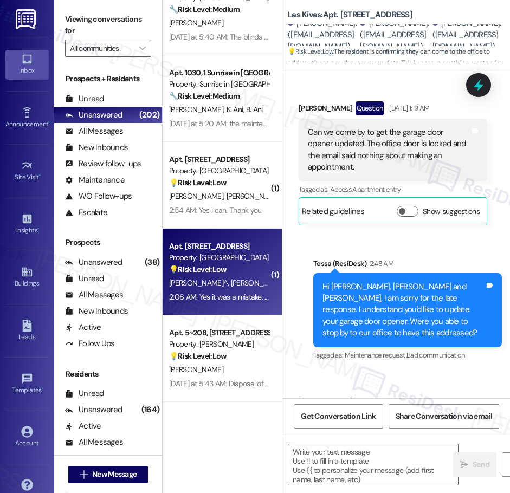
type textarea "Fetching suggested responses. Please feel free to read through the conversation…"
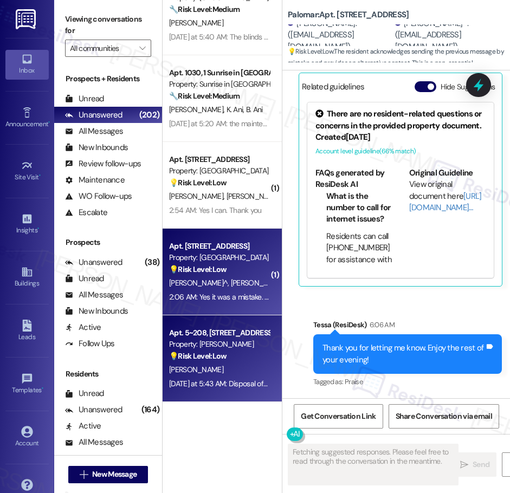
click at [227, 345] on div "Property: [PERSON_NAME]" at bounding box center [219, 344] width 100 height 11
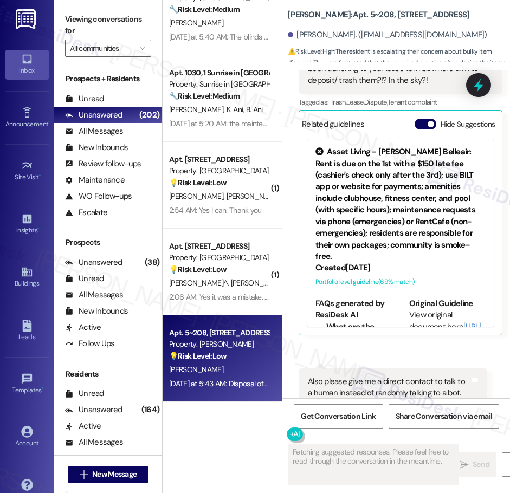
scroll to position [2977, 0]
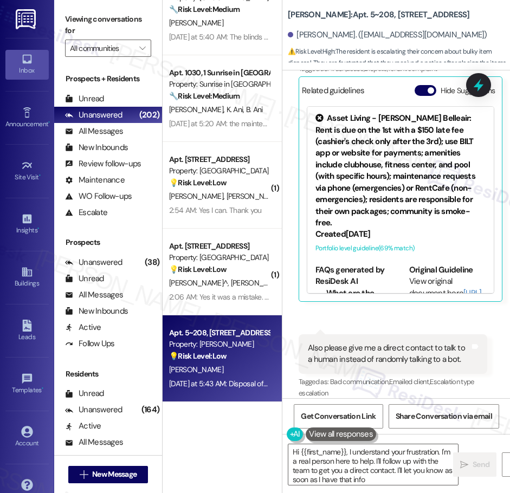
type textarea "Hi {{first_name}}, I understand your frustration. I'm a real person here to hel…"
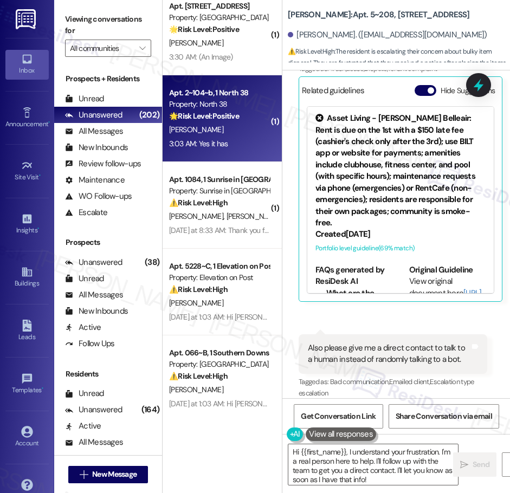
scroll to position [2703, 0]
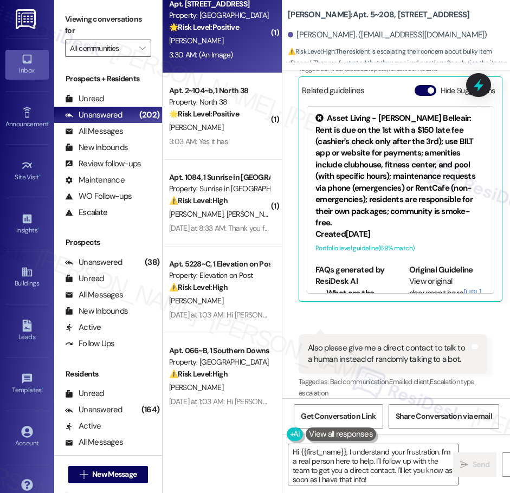
click at [229, 62] on div "Apt. 203, [STREET_ADDRESS] Property: Las Kivas 🌟 Risk Level: Positive The resid…" at bounding box center [222, 29] width 119 height 87
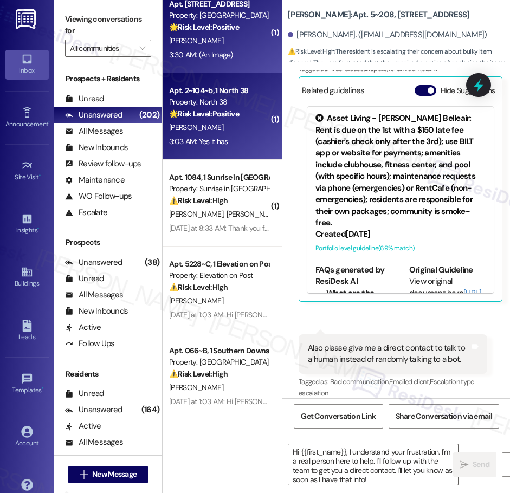
click at [214, 136] on div "3:03 AM: Yes it has 3:03 AM: Yes it has" at bounding box center [219, 142] width 102 height 14
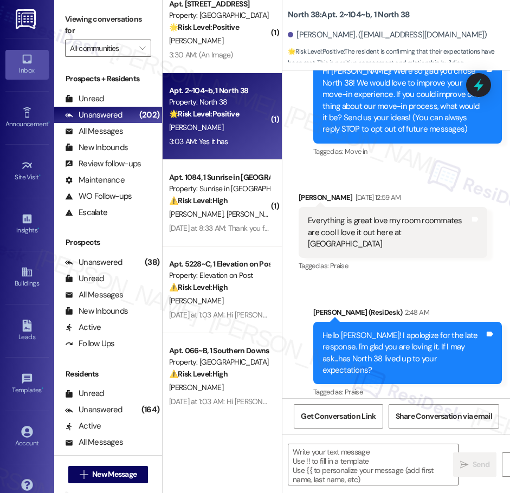
type textarea "Fetching suggested responses. Please feel free to read through the conversation…"
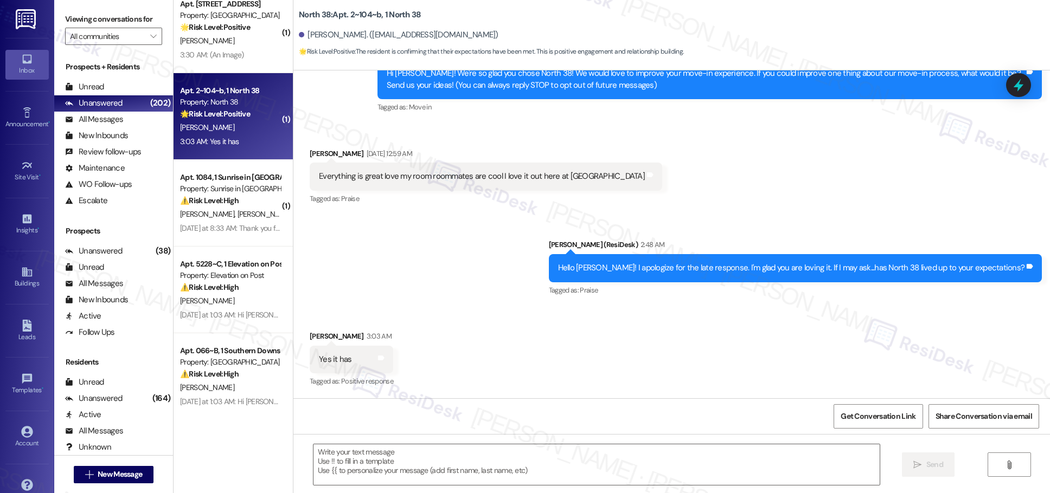
scroll to position [144, 0]
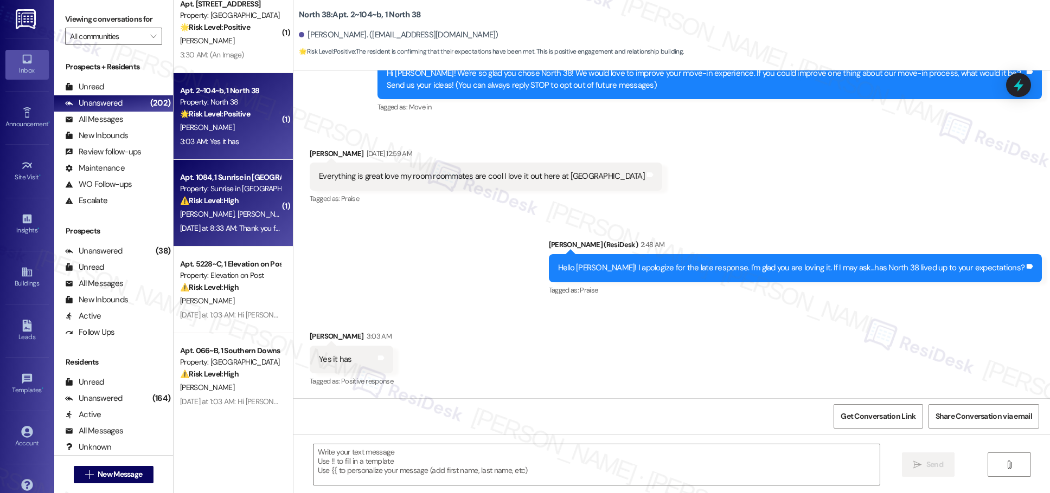
click at [221, 192] on div "Property: Sunrise in [GEOGRAPHIC_DATA]" at bounding box center [230, 188] width 100 height 11
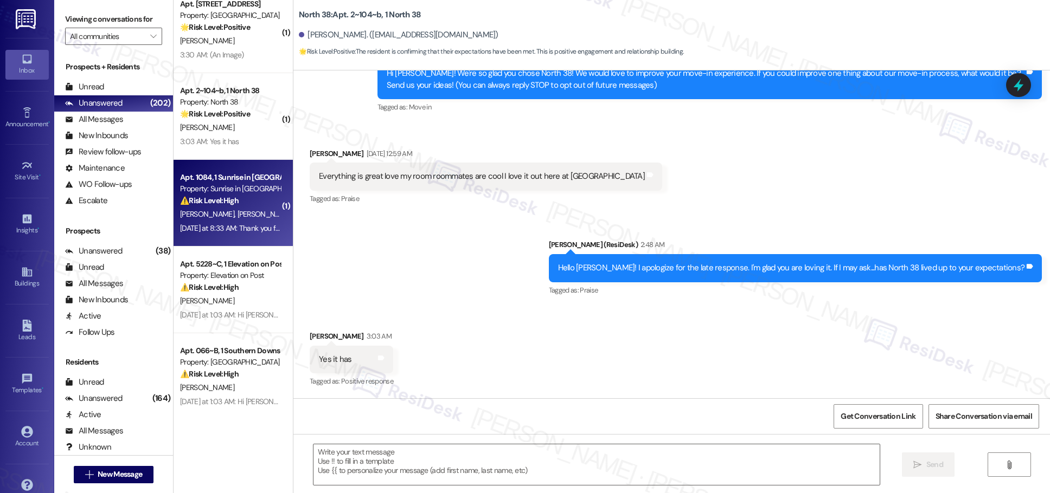
type textarea "Fetching suggested responses. Please feel free to read through the conversation…"
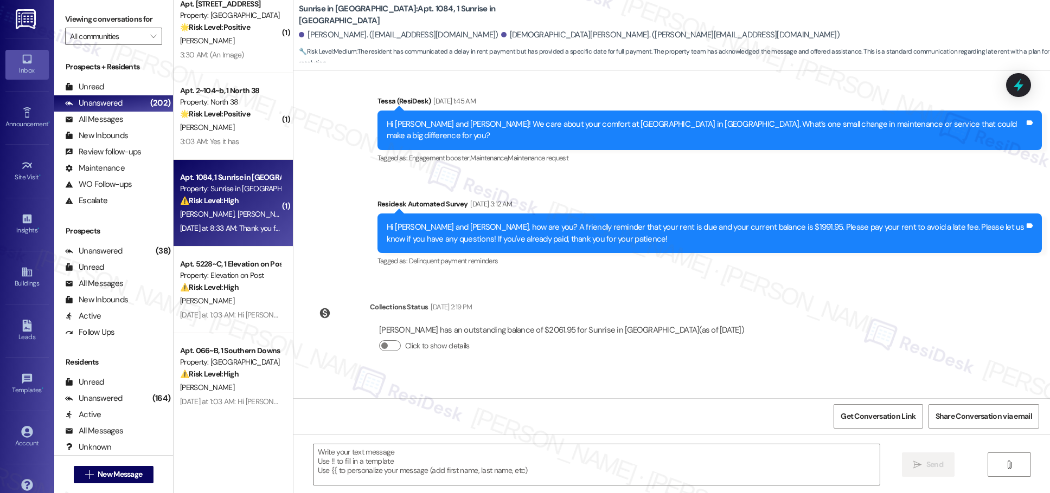
type textarea "Fetching suggested responses. Please feel free to read through the conversation…"
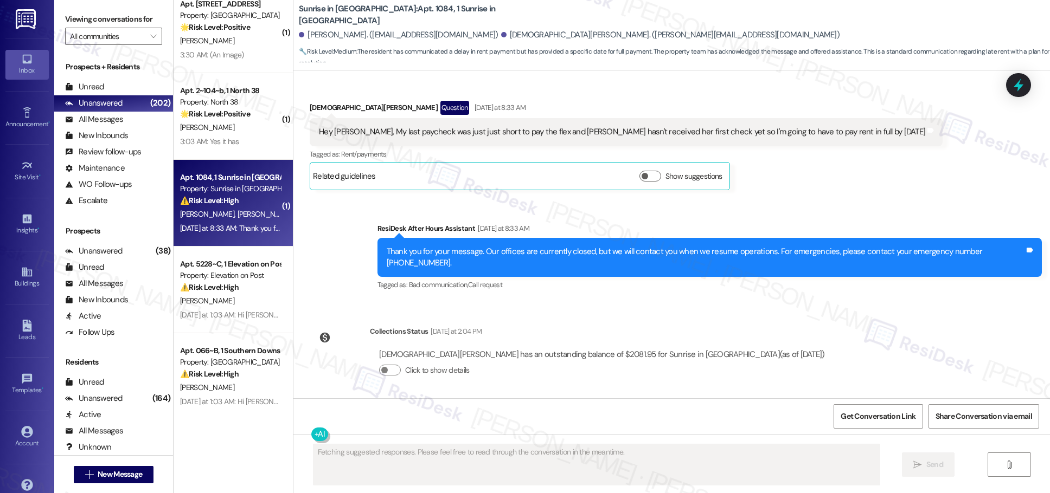
scroll to position [752, 0]
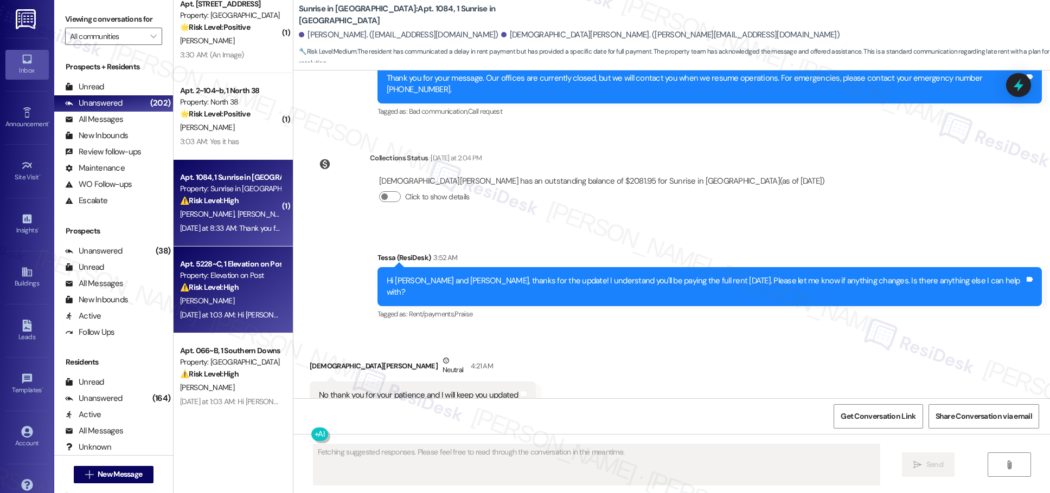
click at [236, 290] on div "⚠️ Risk Level: High The resident is disputing the rent due notification, indica…" at bounding box center [230, 287] width 100 height 11
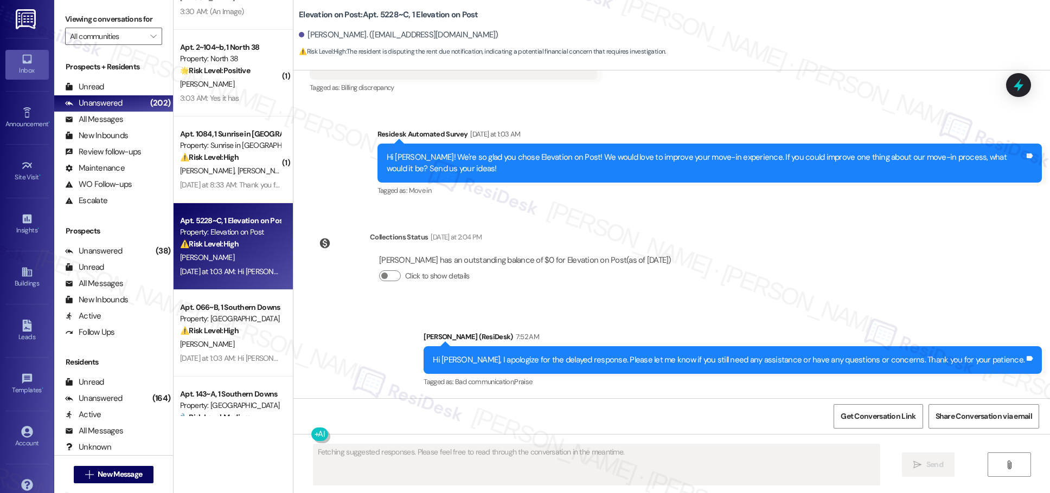
scroll to position [2747, 0]
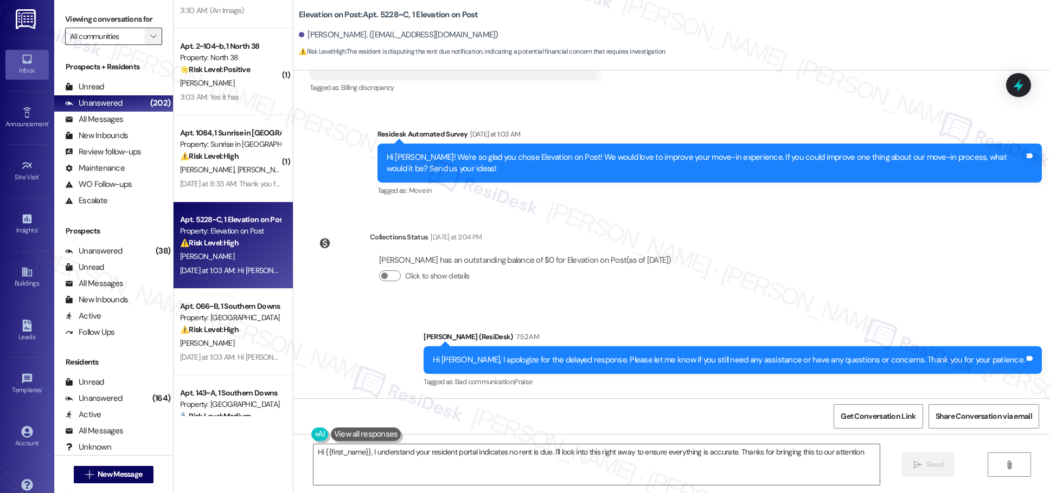
type textarea "Hi {{first_name}}, I understand your resident portal indicates no rent is due. …"
click at [148, 36] on span "" at bounding box center [153, 36] width 10 height 17
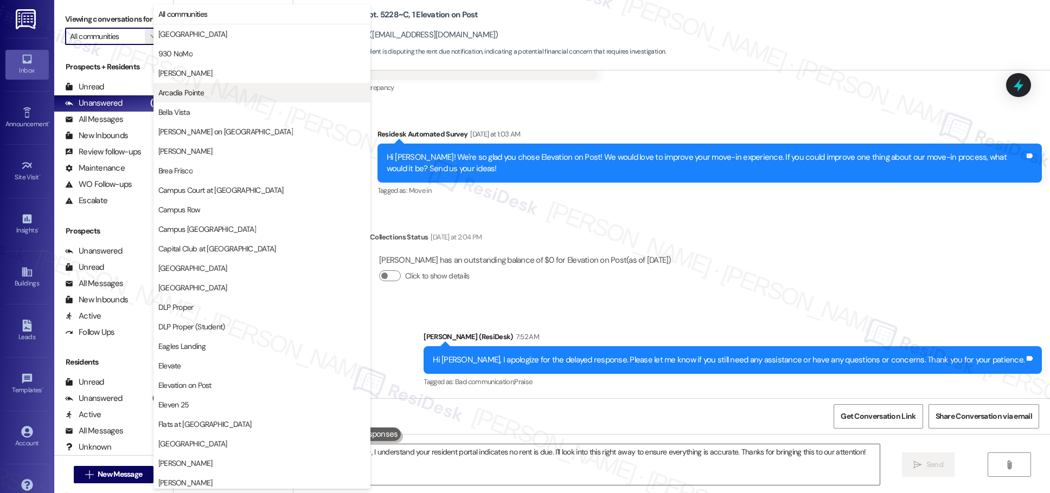
click at [181, 91] on span "Arcadia Pointe" at bounding box center [181, 92] width 46 height 11
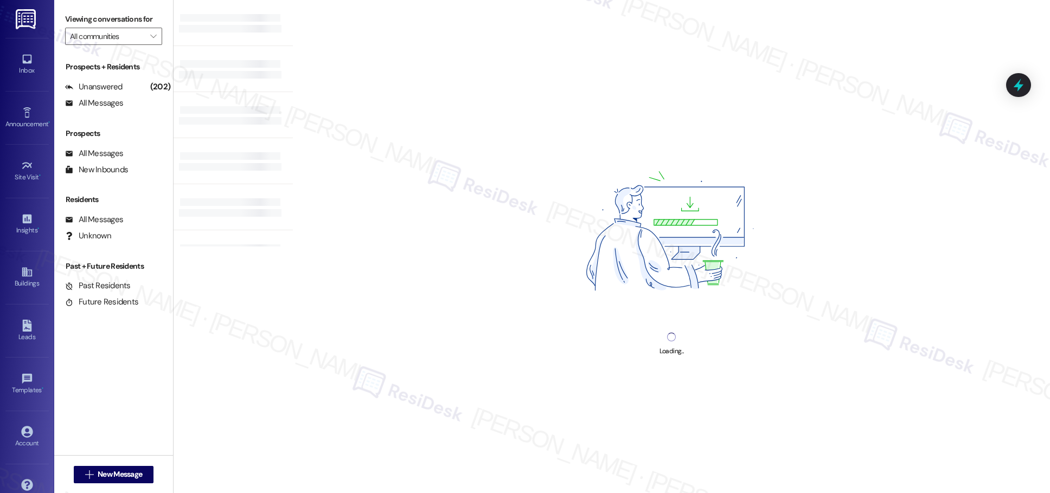
type input "Arcadia Pointe"
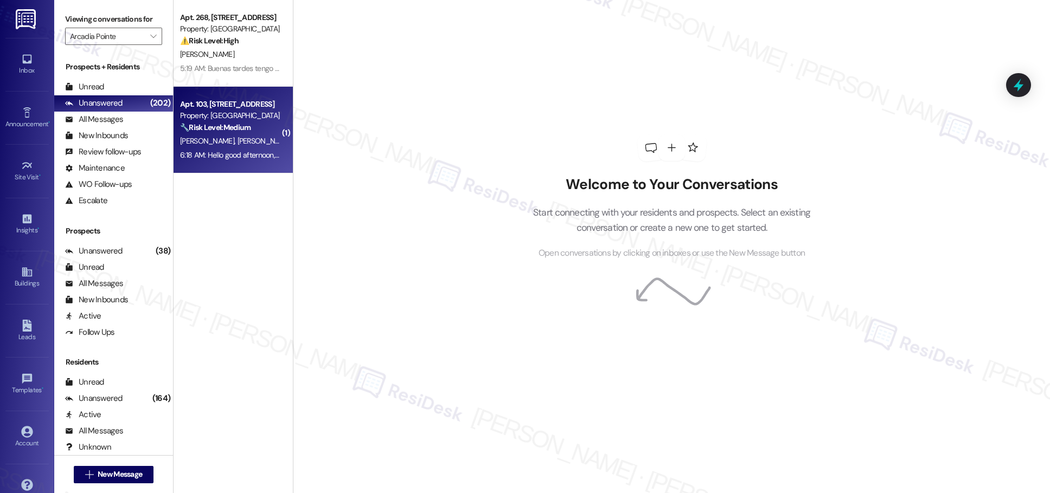
click at [251, 132] on div "🔧 Risk Level: Medium The resident is requesting routine AC cleaning and reporti…" at bounding box center [230, 127] width 100 height 11
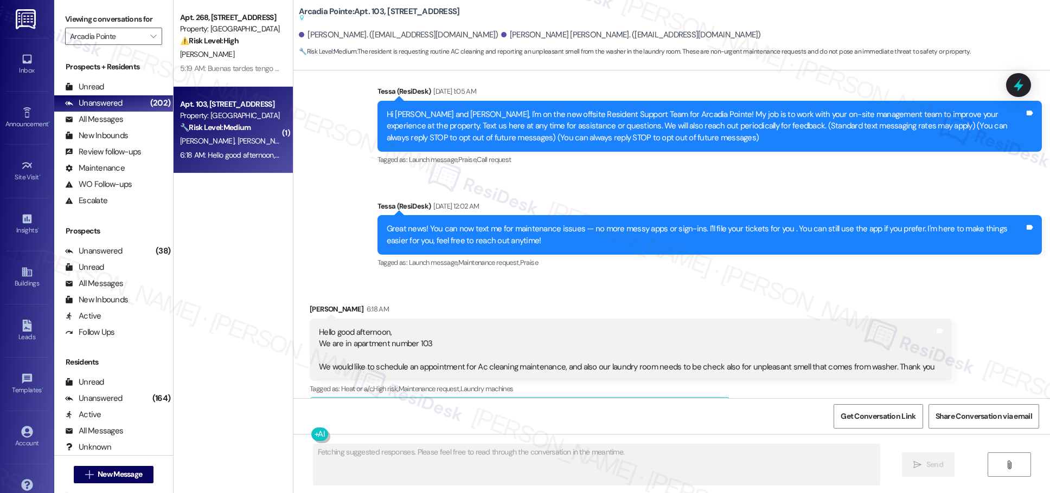
scroll to position [43, 0]
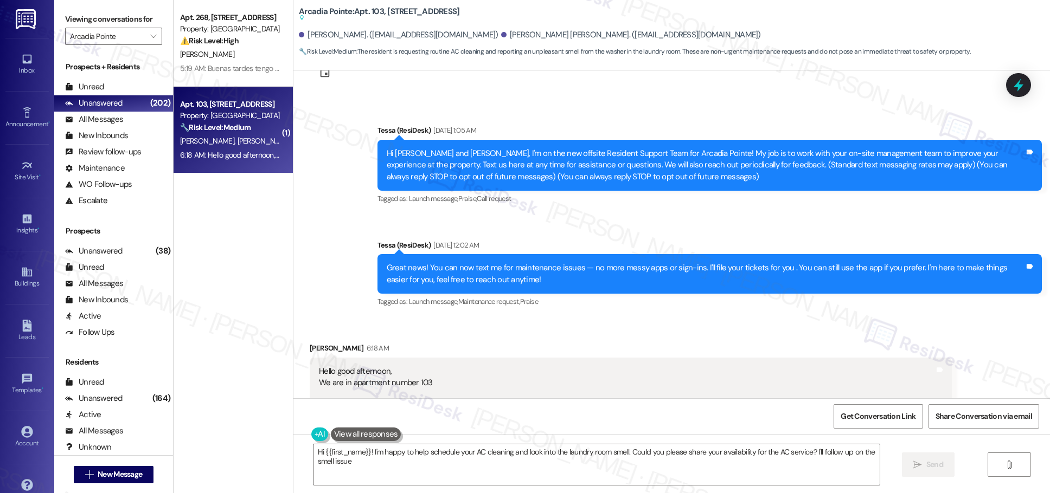
type textarea "Hi {{first_name}}! I'm happy to help schedule your AC cleaning and look into th…"
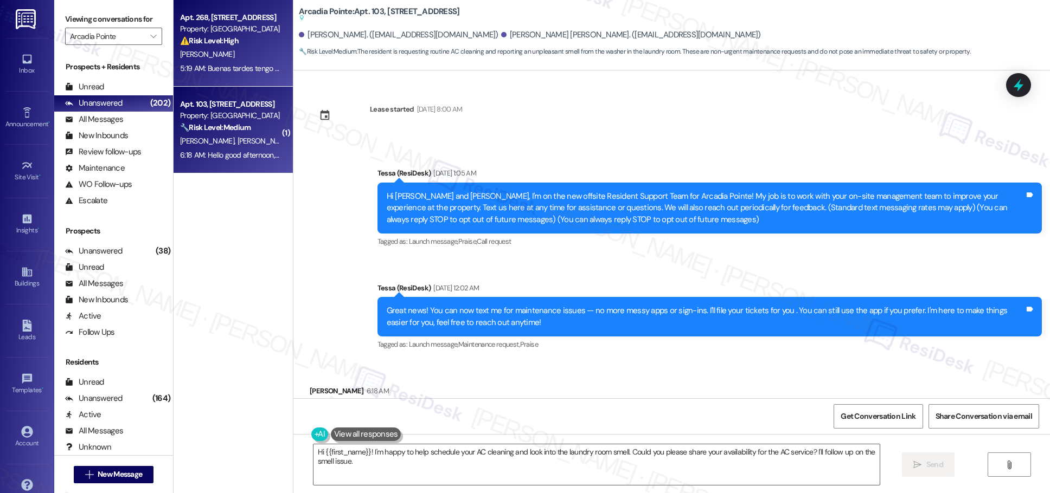
click at [220, 50] on div "[PERSON_NAME]" at bounding box center [230, 55] width 102 height 14
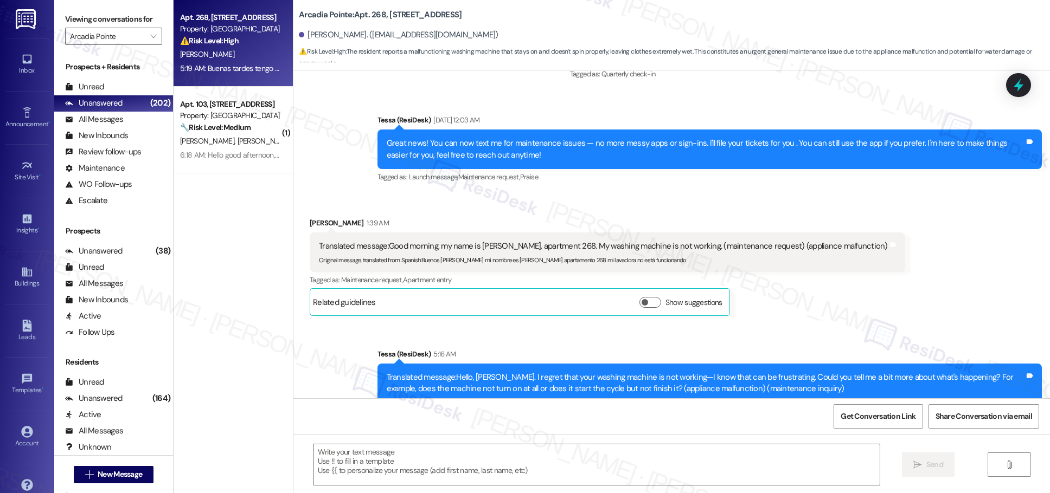
type textarea "Fetching suggested responses. Please feel free to read through the conversation…"
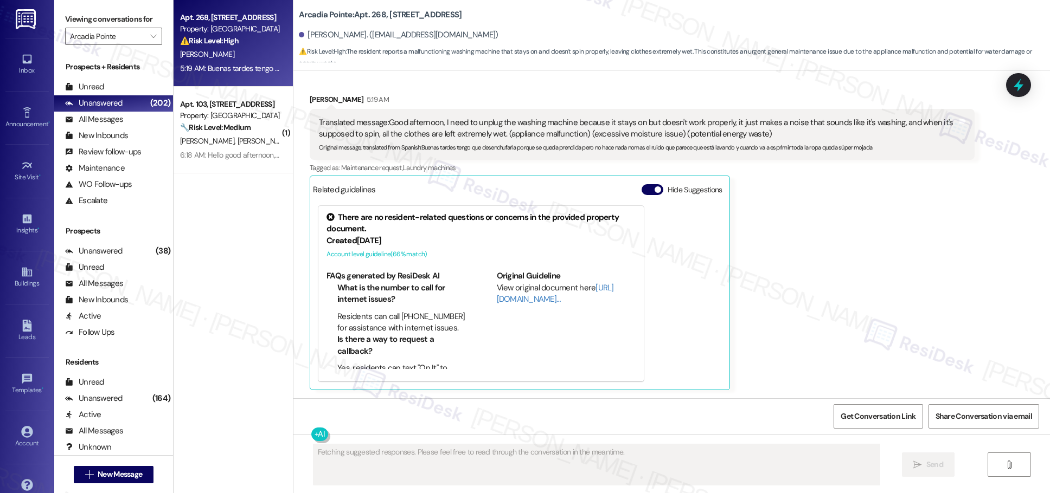
scroll to position [764, 0]
click at [148, 36] on span "" at bounding box center [153, 36] width 10 height 17
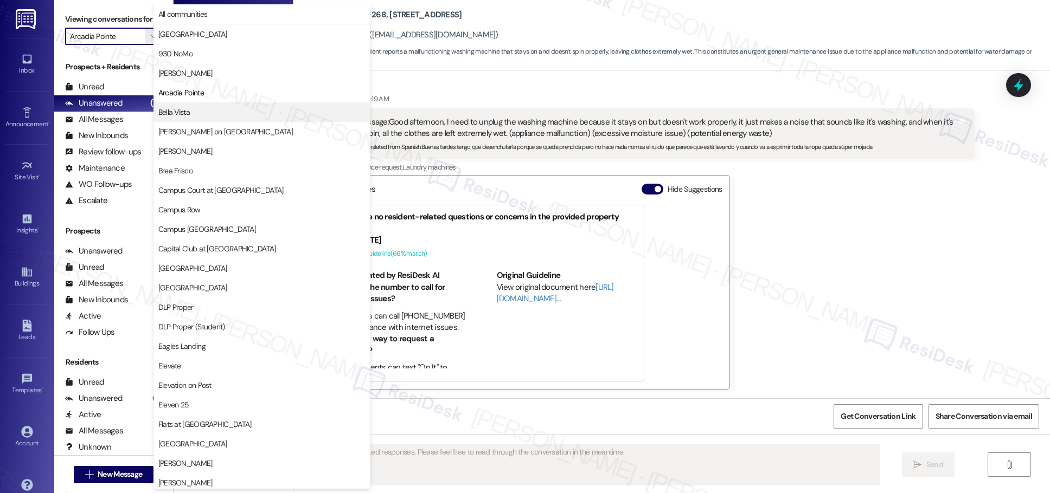
click at [172, 111] on span "Bella Vista" at bounding box center [173, 112] width 31 height 11
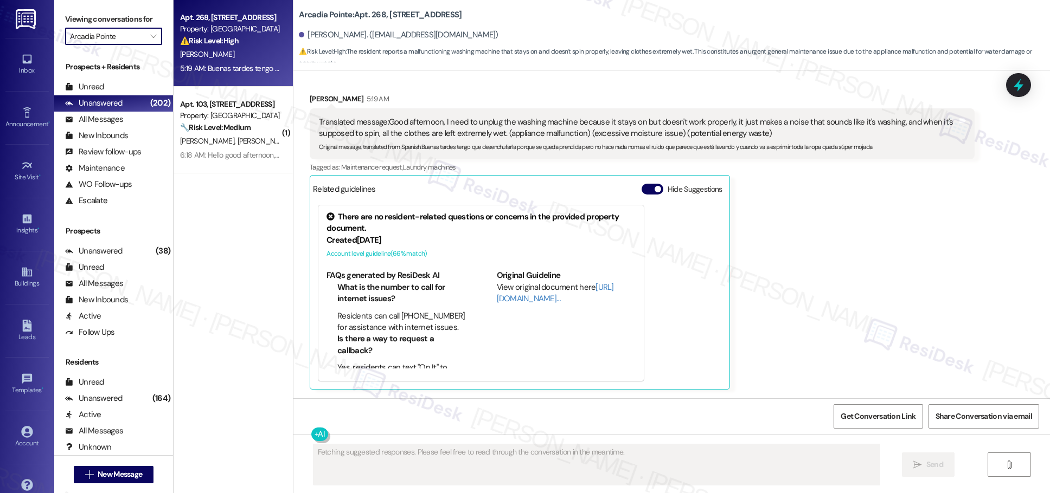
type input "Bella Vista"
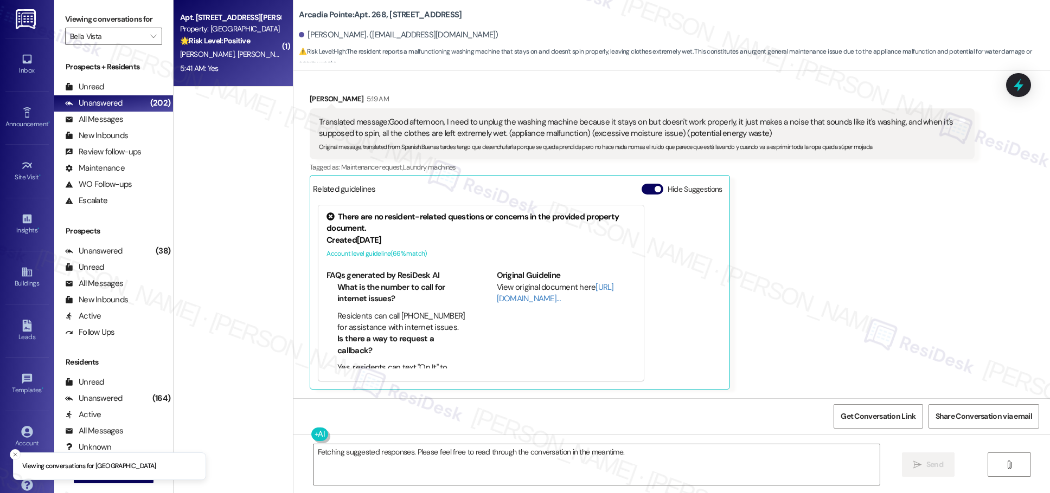
click at [240, 66] on div "5:41 AM: Yes 5:41 AM: Yes" at bounding box center [230, 69] width 102 height 14
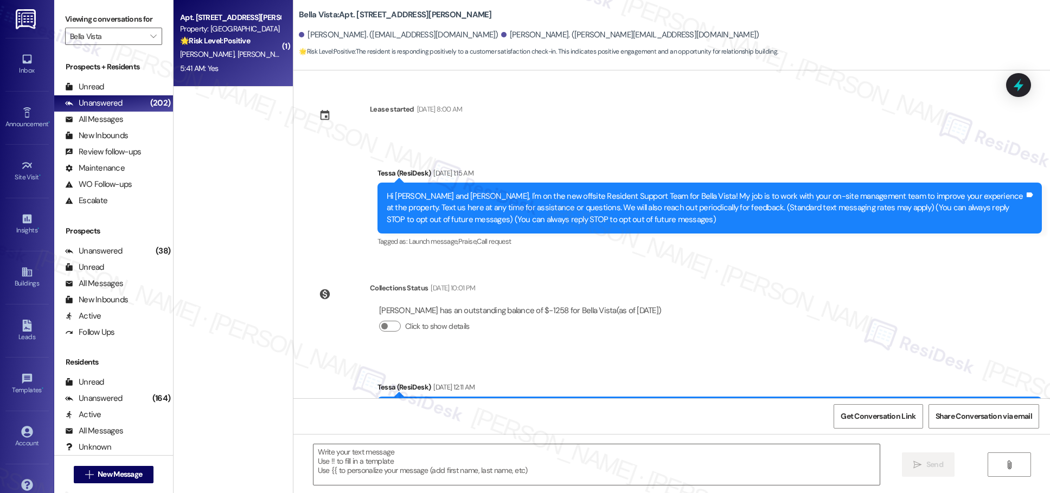
scroll to position [428, 0]
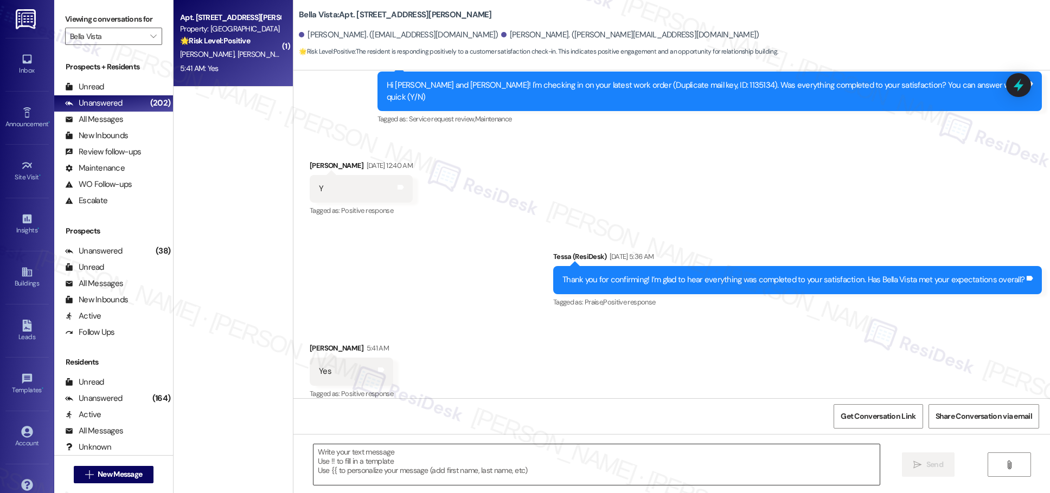
click at [409, 452] on textarea at bounding box center [596, 465] width 566 height 41
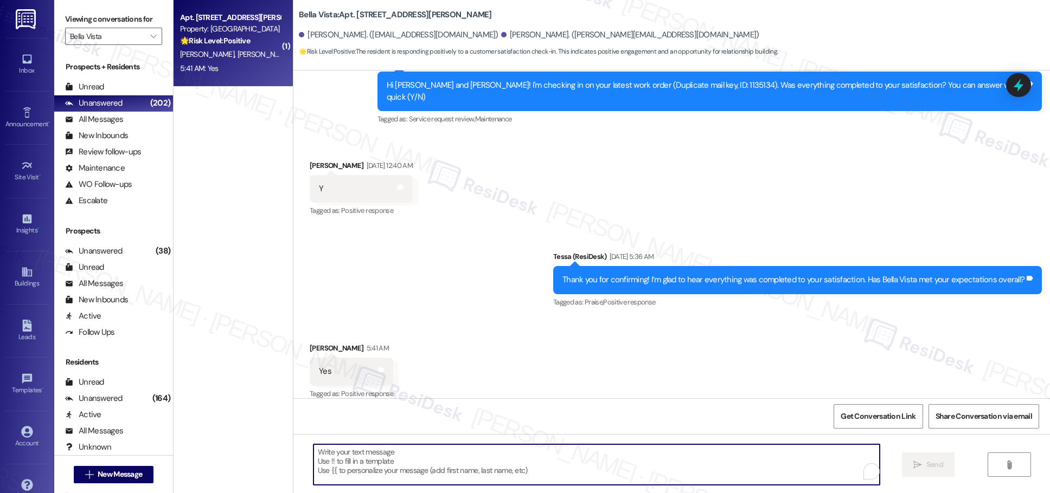
paste textarea "That makes our day! We’re always here if there’s anything we can do for you, so…"
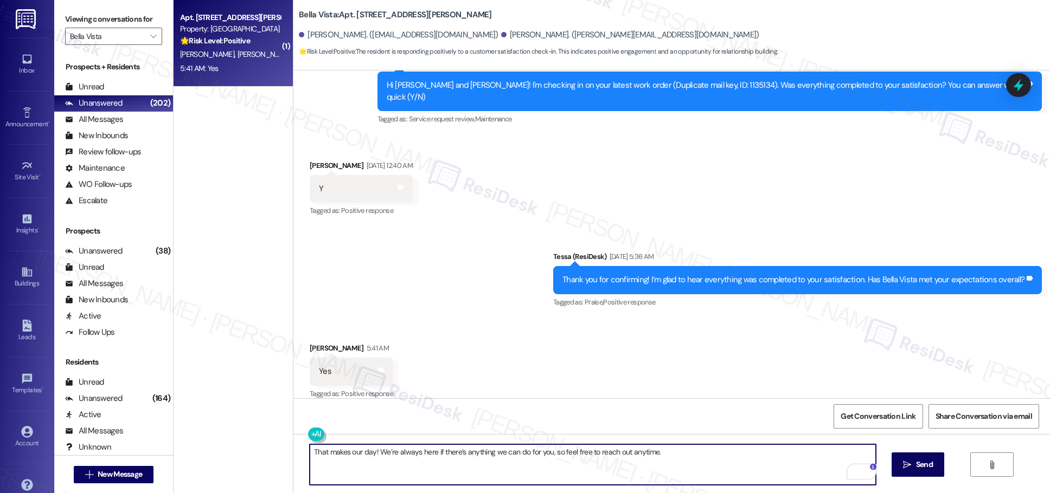
type textarea "That makes our day! We’re always here if there’s anything we can do for you, so…"
click at [510, 467] on icon "" at bounding box center [907, 465] width 8 height 9
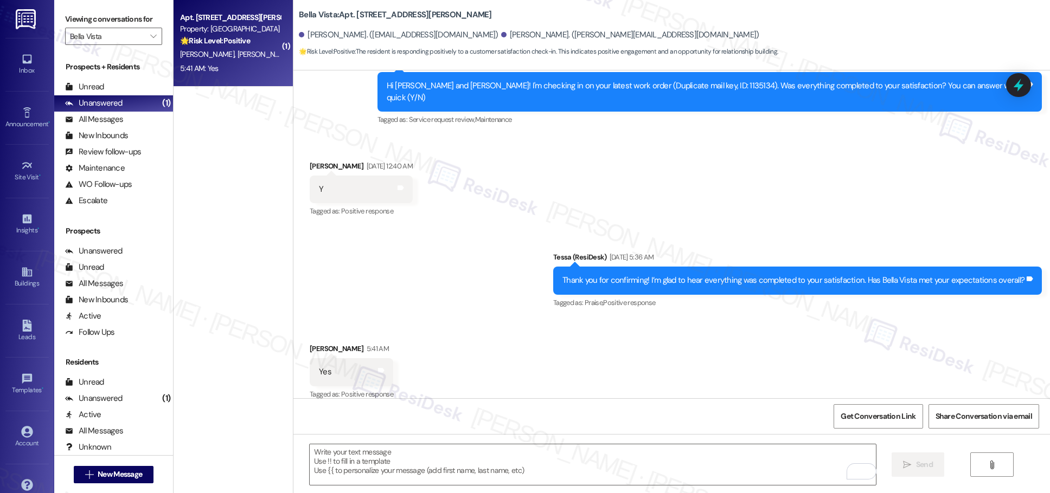
scroll to position [504, 0]
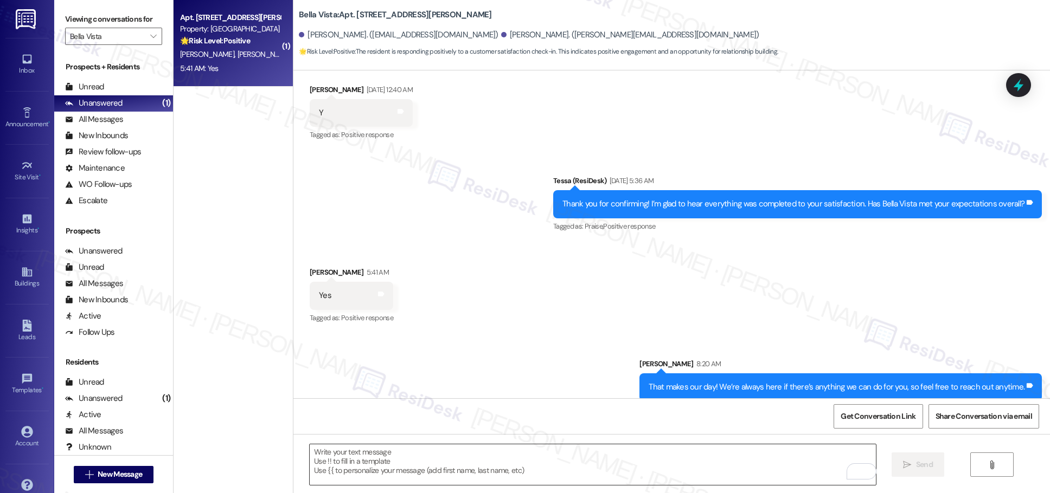
click at [425, 460] on textarea "To enrich screen reader interactions, please activate Accessibility in Grammarl…" at bounding box center [593, 465] width 566 height 41
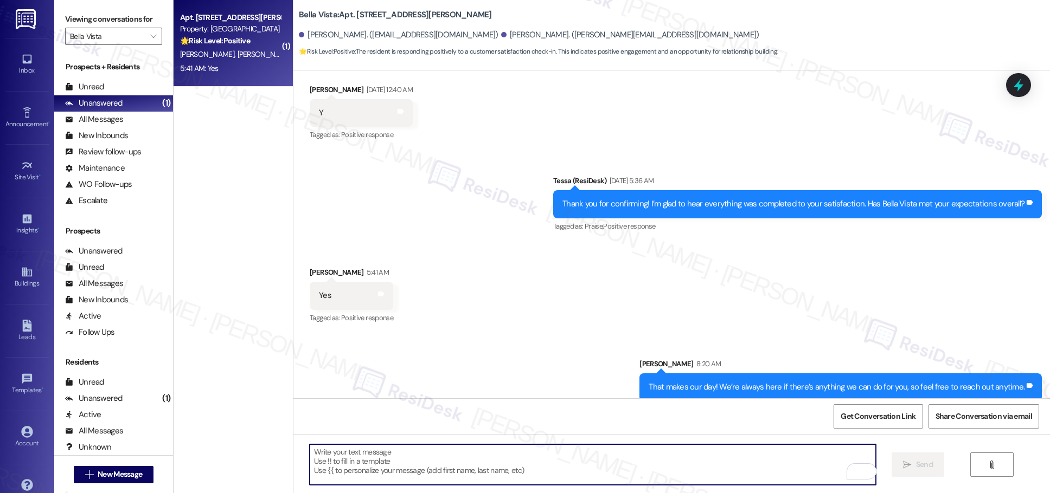
paste textarea "A quick favor! Would you be willing to leave us a short Google review? It only …"
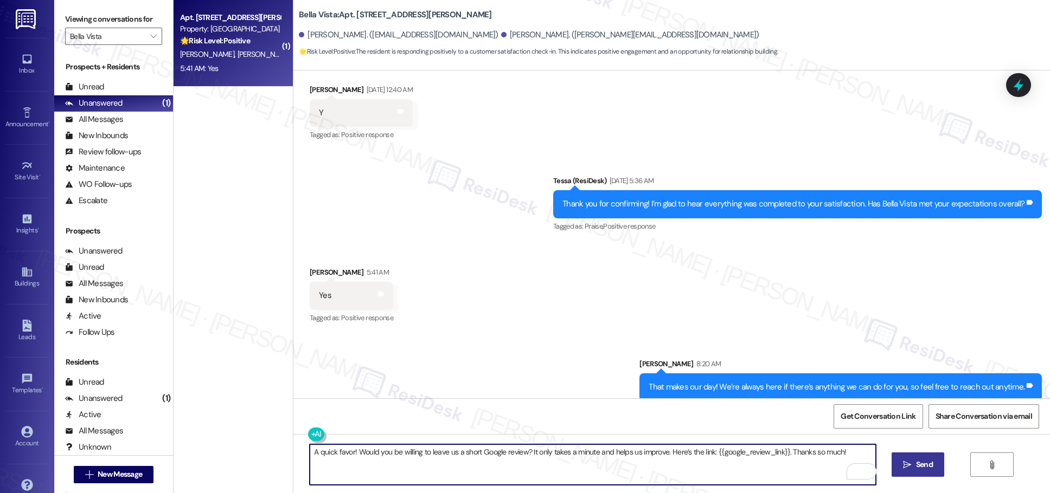
type textarea "A quick favor! Would you be willing to leave us a short Google review? It only …"
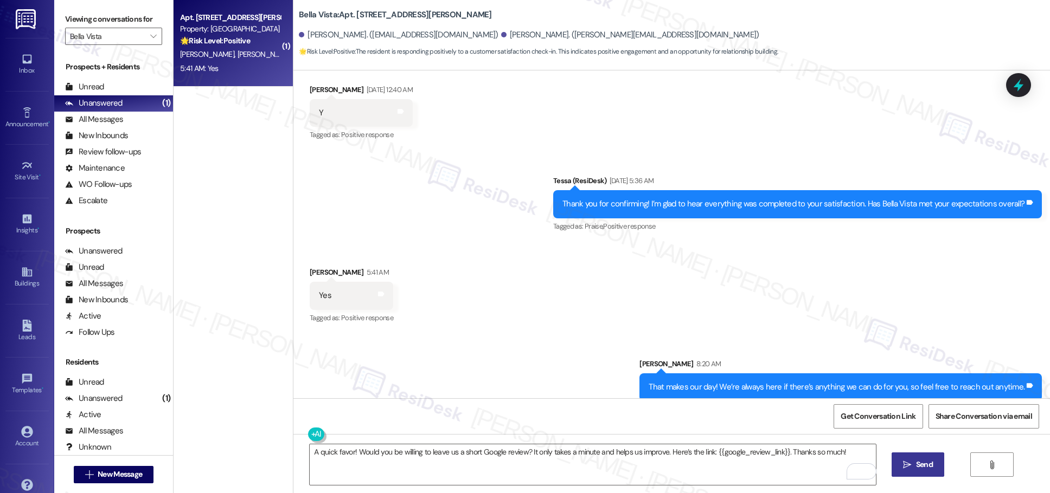
click at [510, 470] on span "Send" at bounding box center [924, 464] width 21 height 11
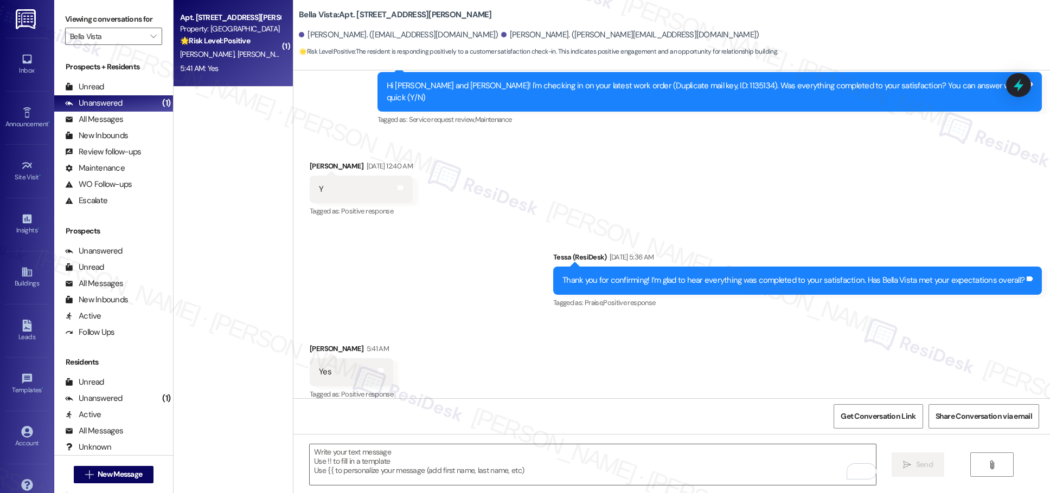
scroll to position [592, 0]
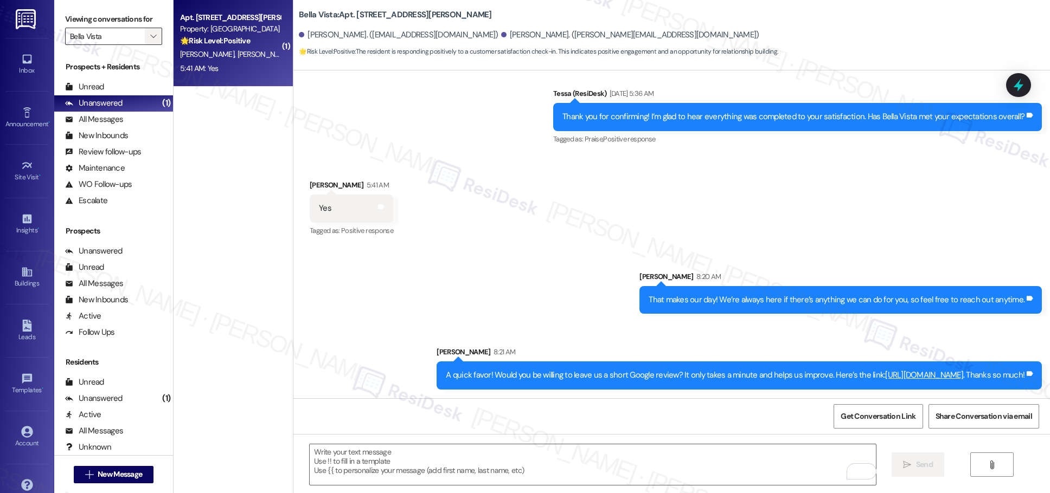
click at [150, 36] on button "" at bounding box center [153, 36] width 17 height 17
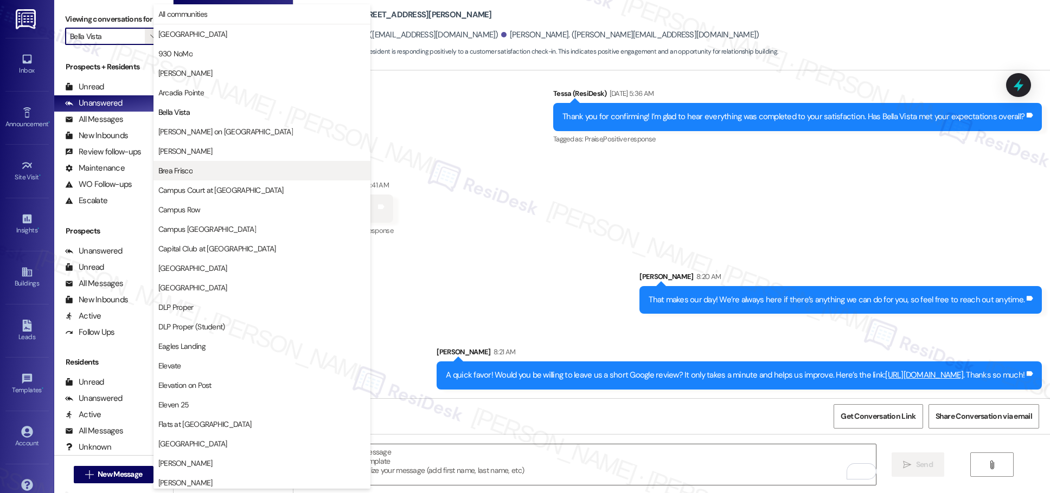
click at [182, 169] on span "Brea Frisco" at bounding box center [175, 170] width 34 height 11
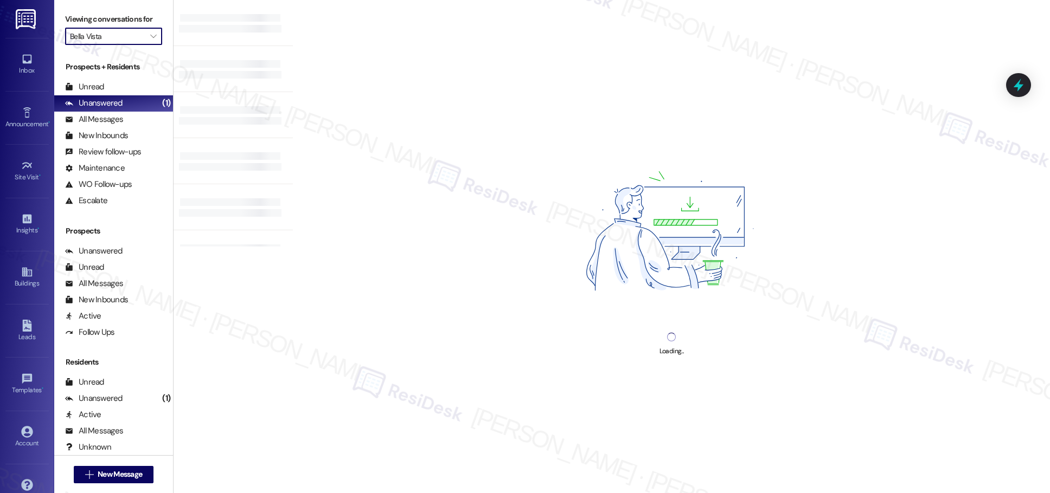
type input "Brea Frisco"
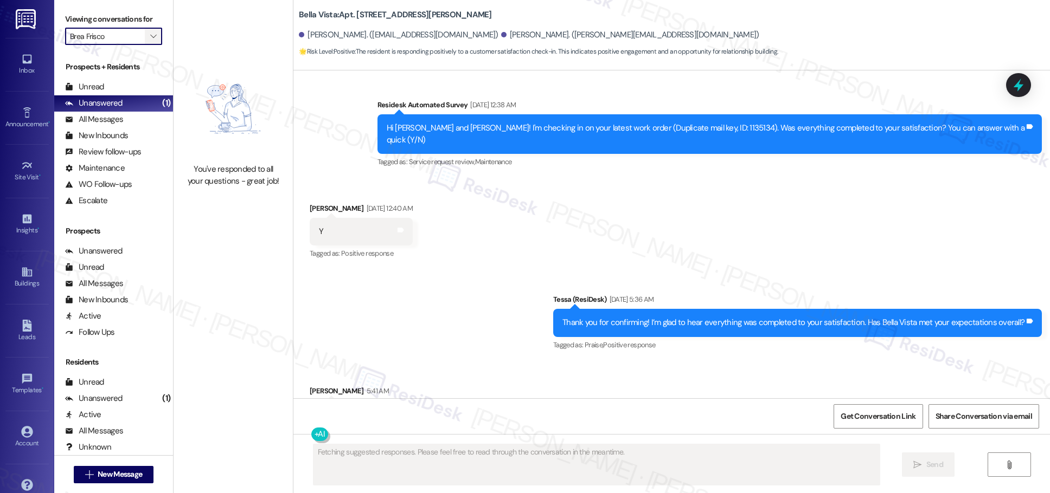
scroll to position [428, 0]
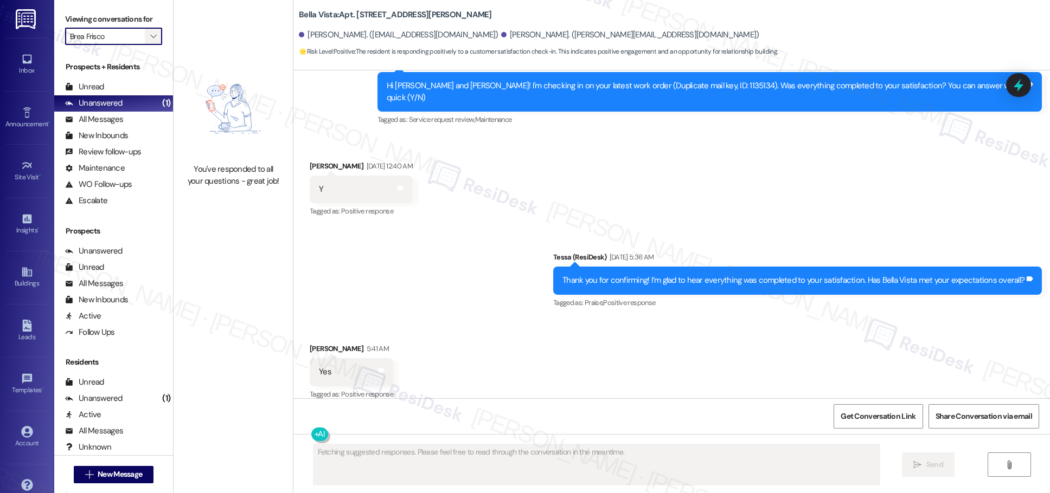
click at [150, 35] on icon "" at bounding box center [153, 36] width 6 height 9
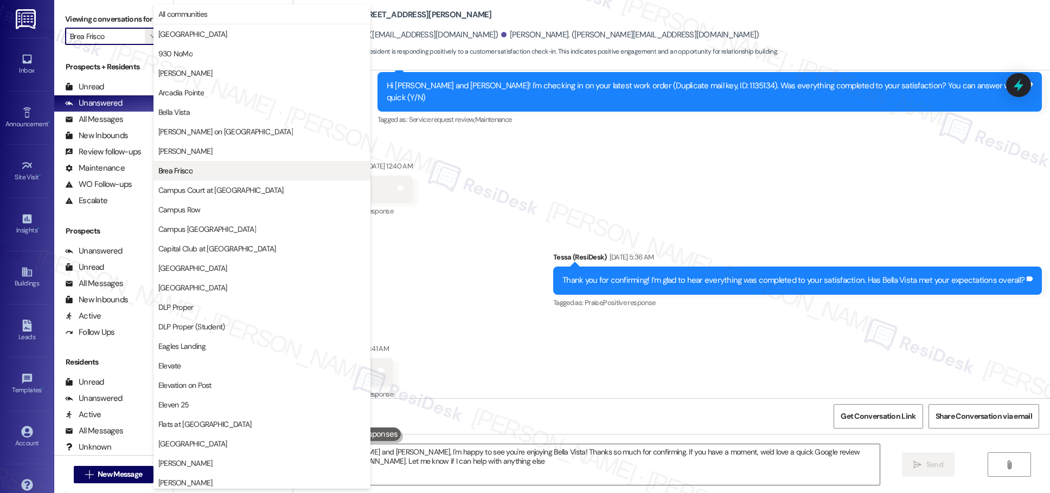
type textarea "Hi [PERSON_NAME] and [PERSON_NAME], I'm happy to see you're enjoying Bella Vist…"
click at [242, 248] on span "Capital Club at [GEOGRAPHIC_DATA]" at bounding box center [217, 248] width 118 height 11
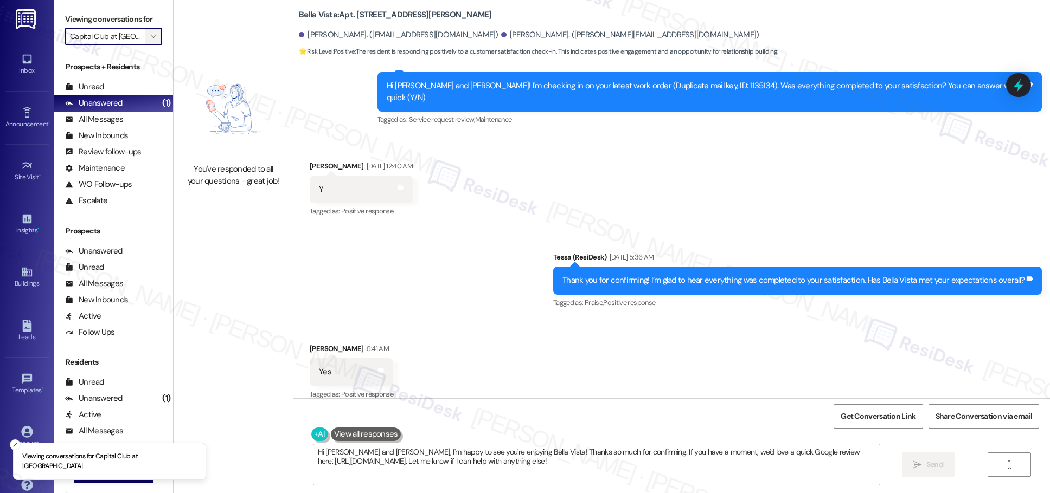
click at [150, 34] on icon "" at bounding box center [153, 36] width 6 height 9
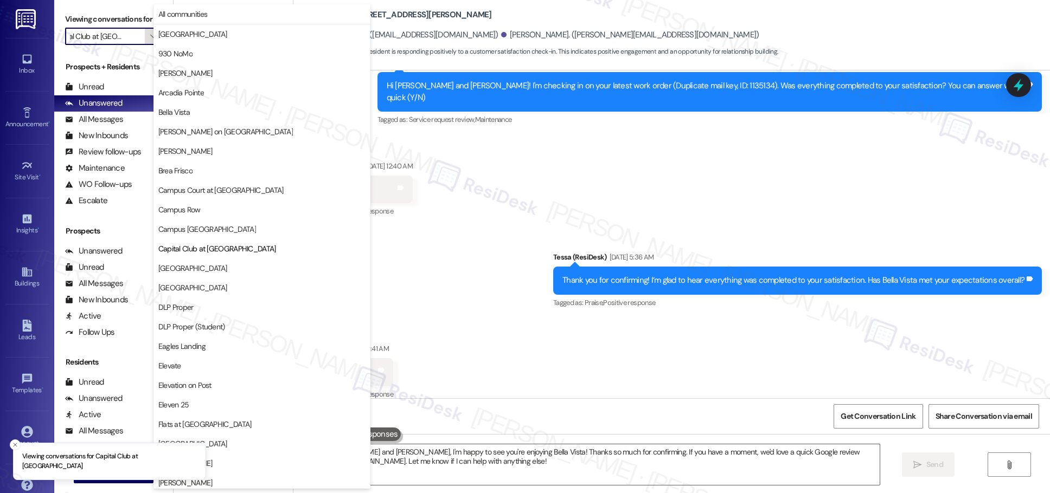
scroll to position [176, 0]
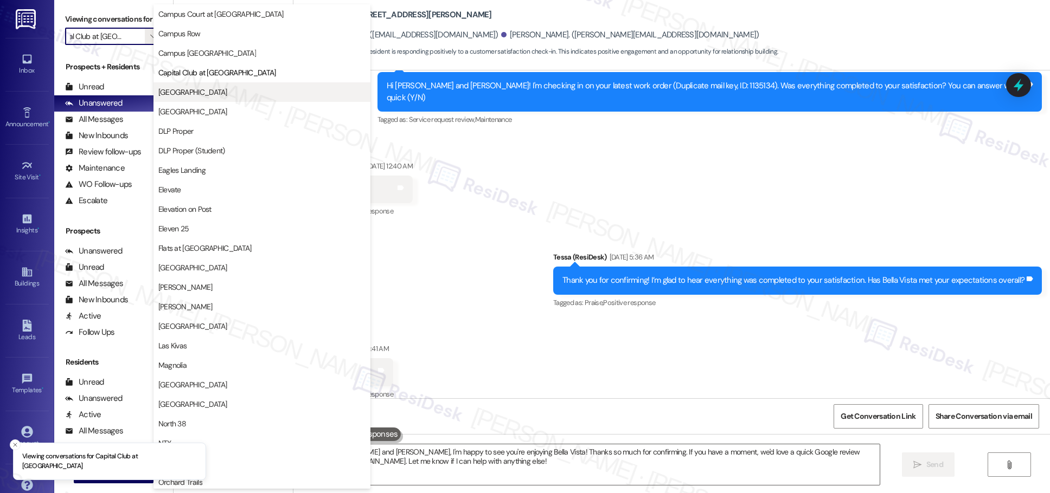
click at [210, 92] on span "[GEOGRAPHIC_DATA]" at bounding box center [261, 92] width 207 height 11
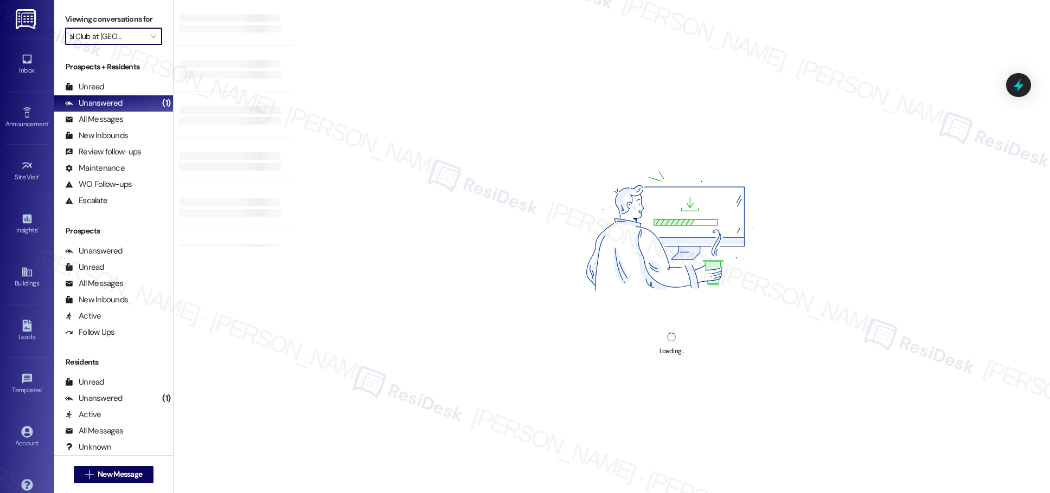
type input "[GEOGRAPHIC_DATA]"
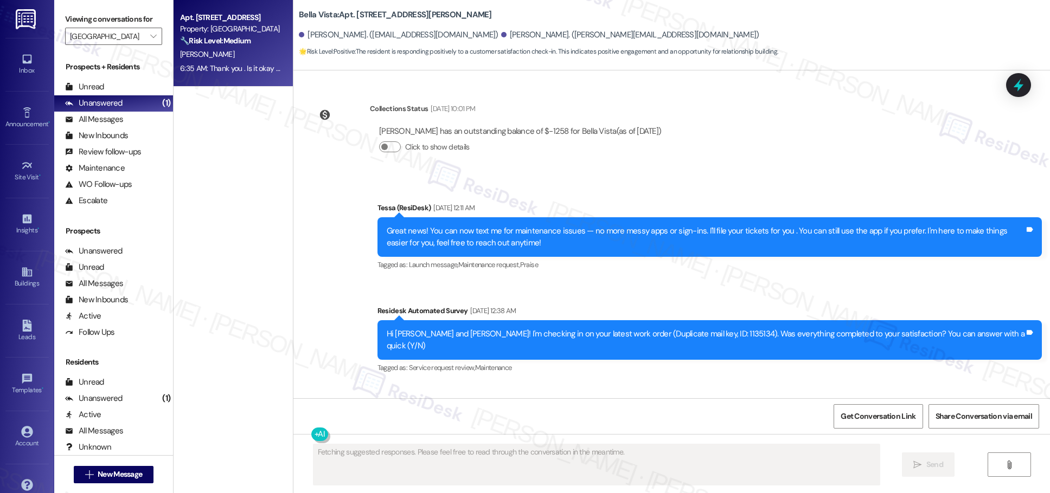
click at [227, 70] on div "6:35 AM: Thank you . Is it okay if we buy our own [PERSON_NAME] killer tilll th…" at bounding box center [316, 68] width 272 height 10
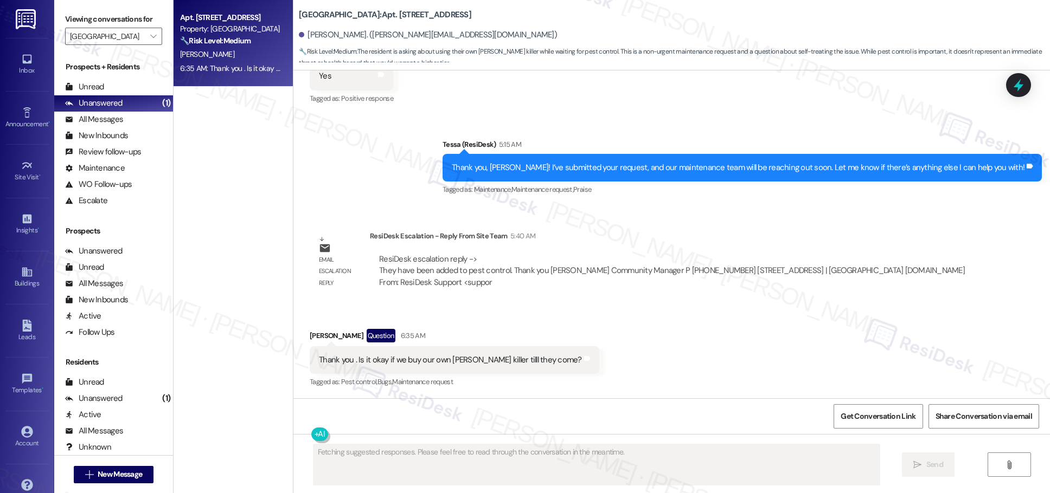
scroll to position [886, 0]
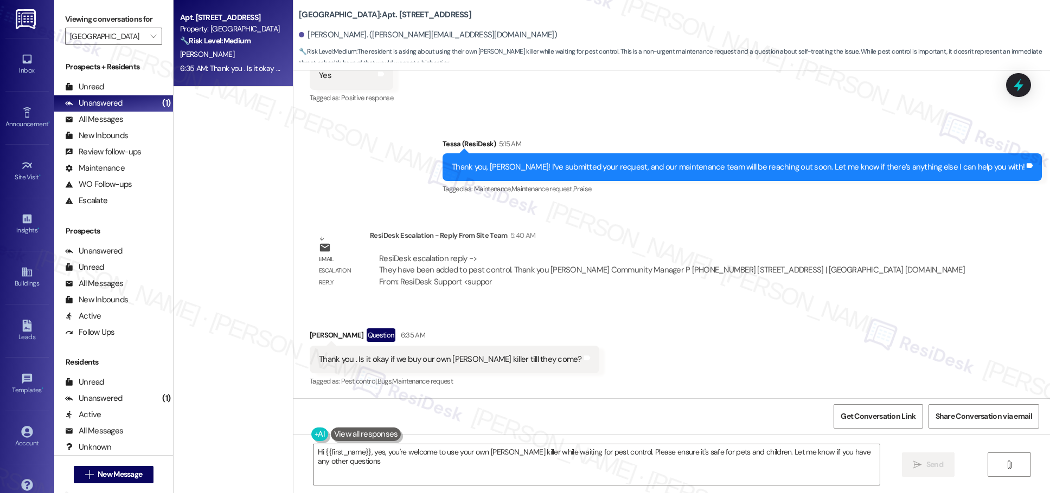
type textarea "Hi {{first_name}}, yes, you're welcome to use your own [PERSON_NAME] killer whi…"
click at [150, 34] on icon "" at bounding box center [153, 36] width 6 height 9
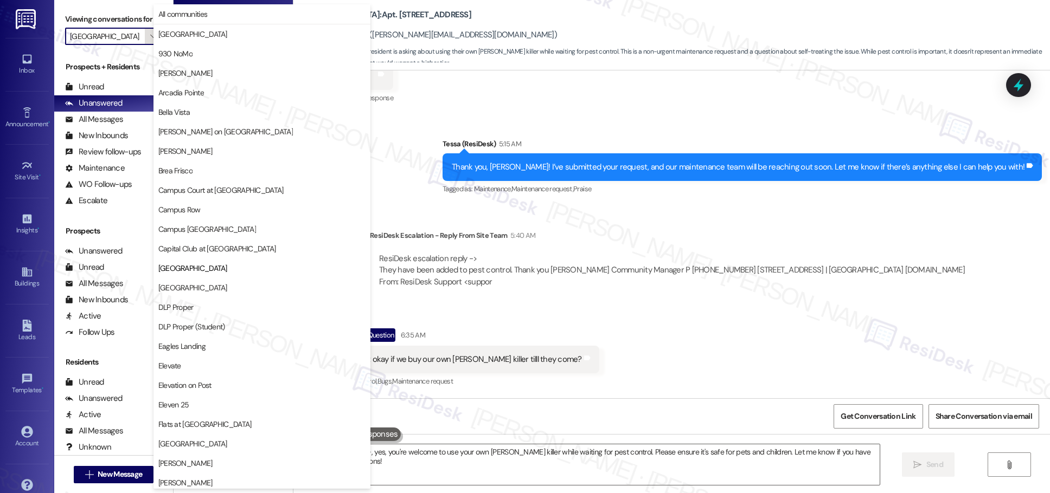
scroll to position [176, 0]
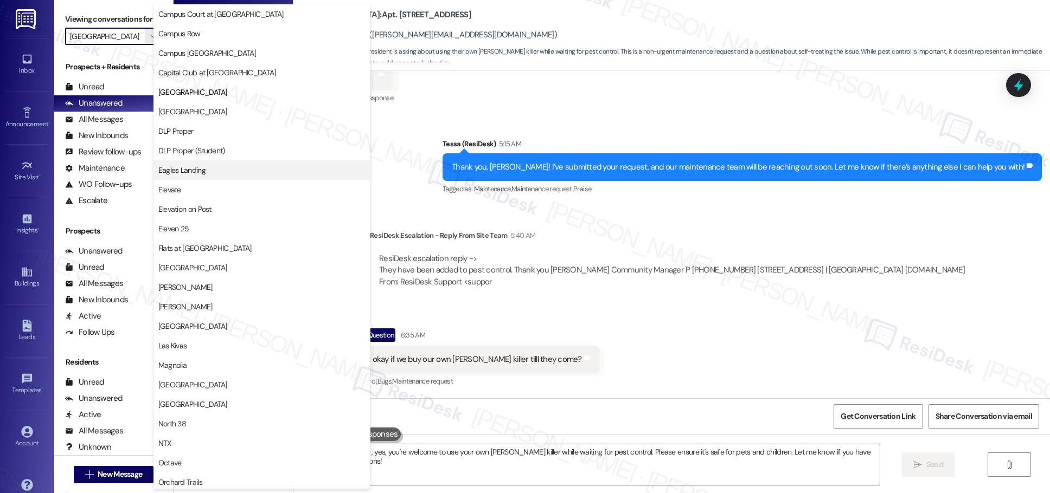
click at [210, 171] on span "Eagles Landing" at bounding box center [261, 170] width 207 height 11
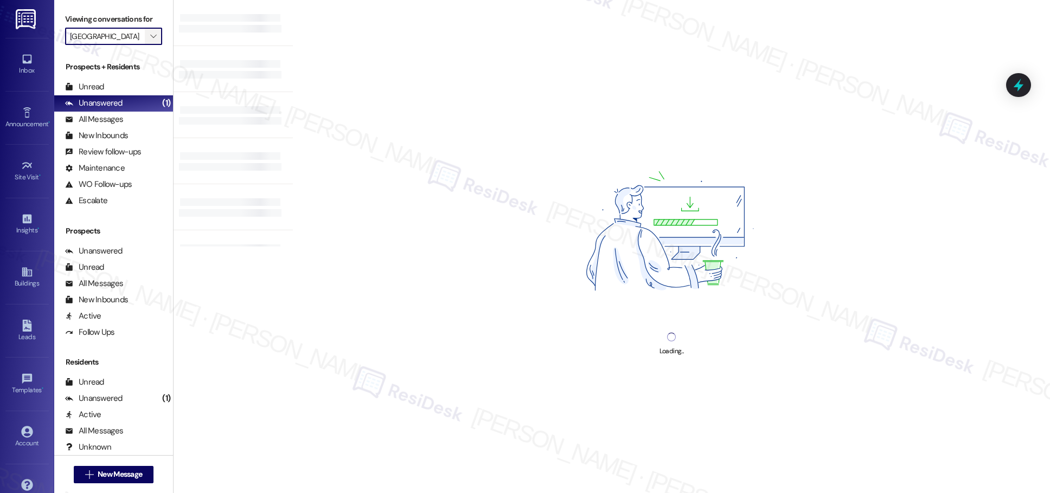
type input "Eagles Landing"
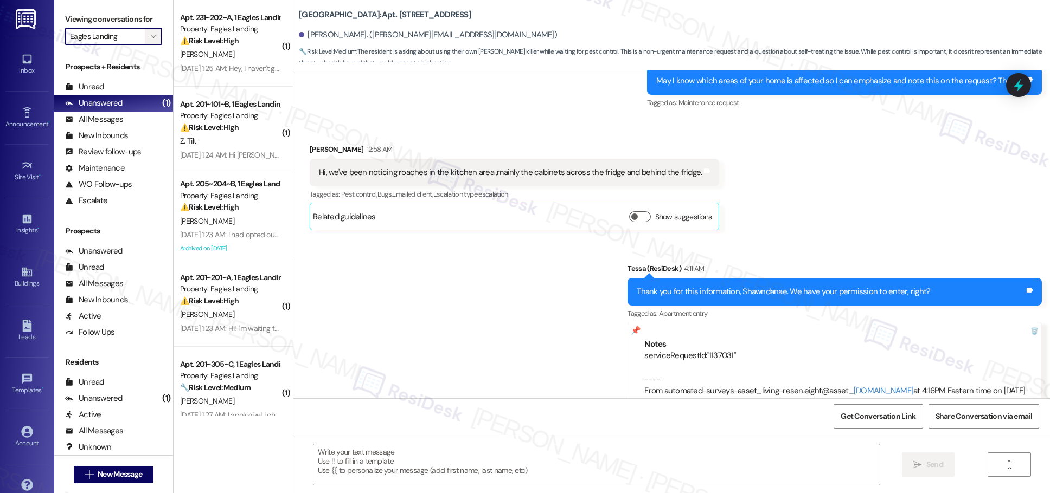
type textarea "Fetching suggested responses. Please feel free to read through the conversation…"
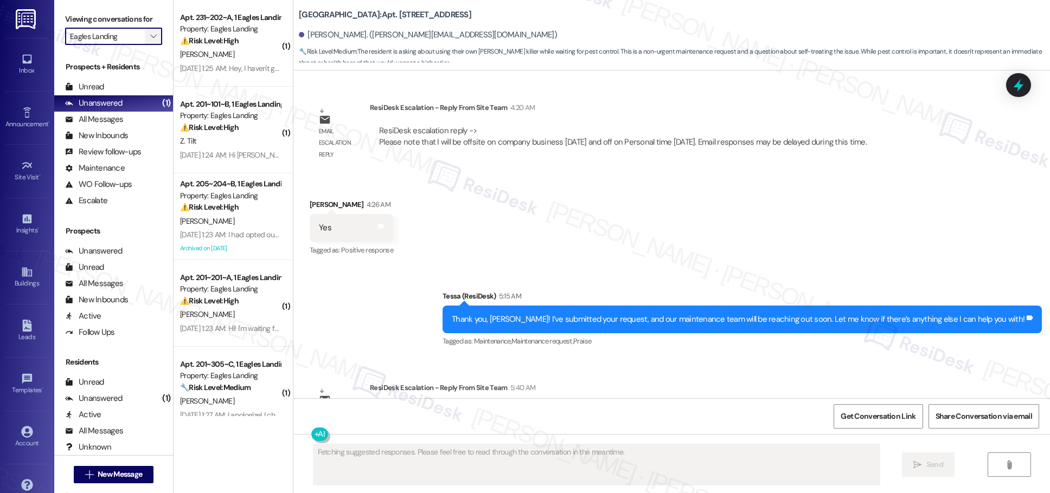
scroll to position [885, 0]
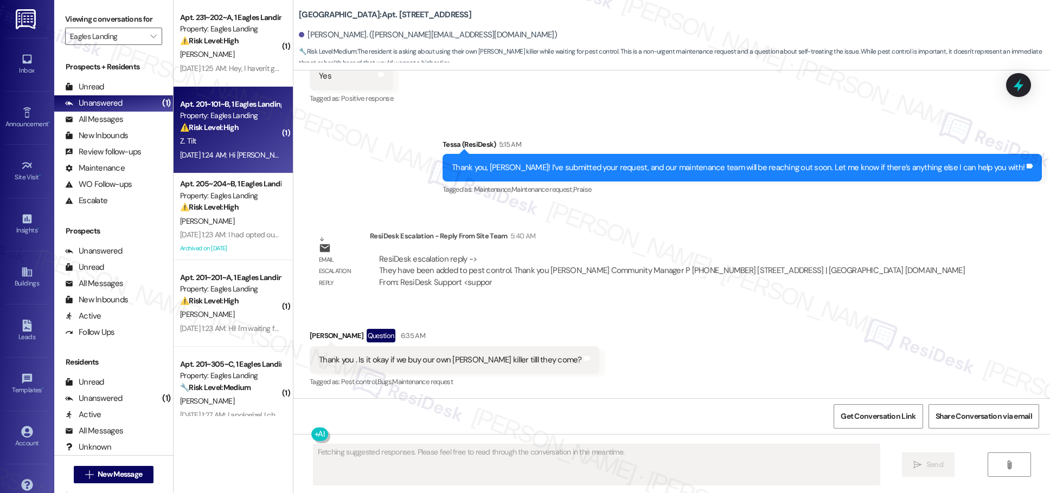
click at [242, 134] on div "( 1 ) Apt. 231~202~A, 1 Eagles Landing Property: Eagles Landing ⚠️ Risk Level: …" at bounding box center [233, 208] width 119 height 416
click at [241, 131] on div "⚠️ Risk Level: High The resident is inquiring about an unpaid balance, which re…" at bounding box center [230, 125] width 100 height 11
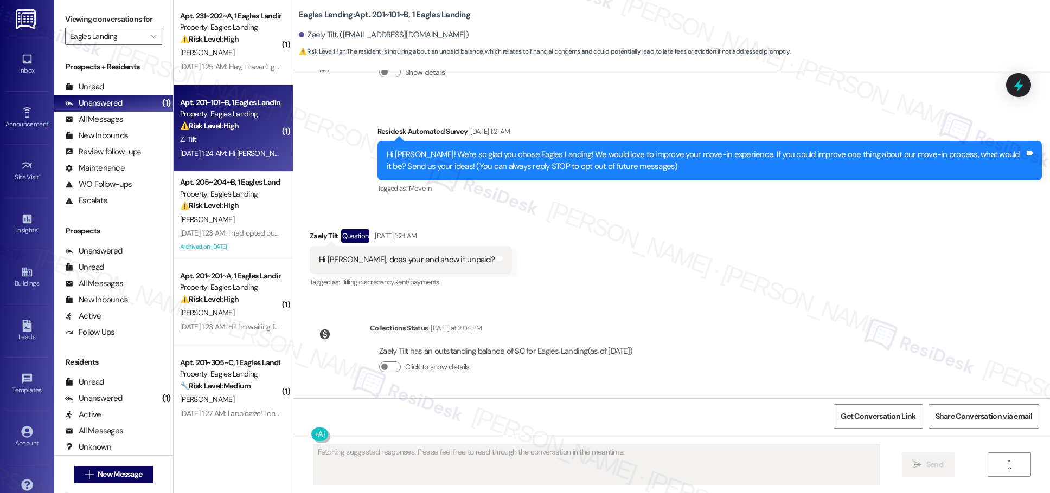
scroll to position [63, 0]
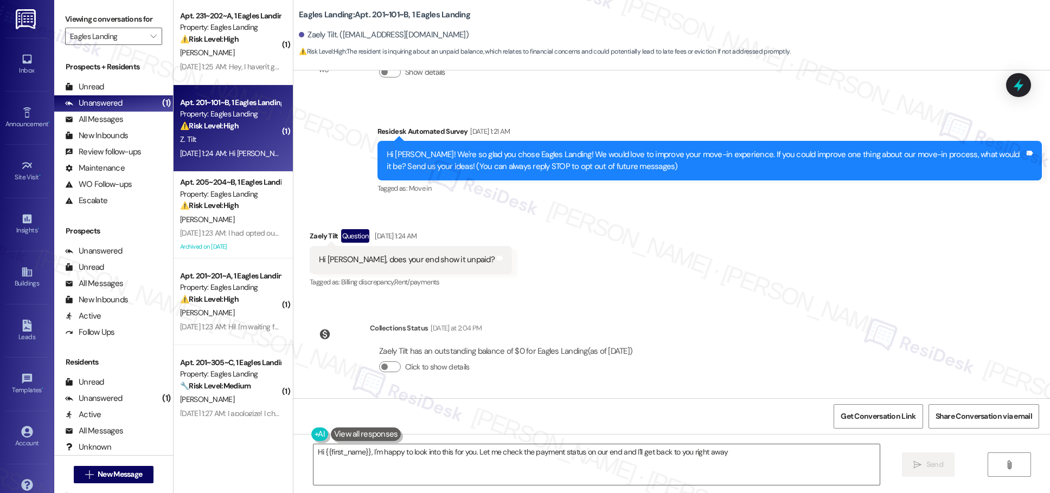
type textarea "Hi {{first_name}}, I'm happy to look into this for you. Let me check the paymen…"
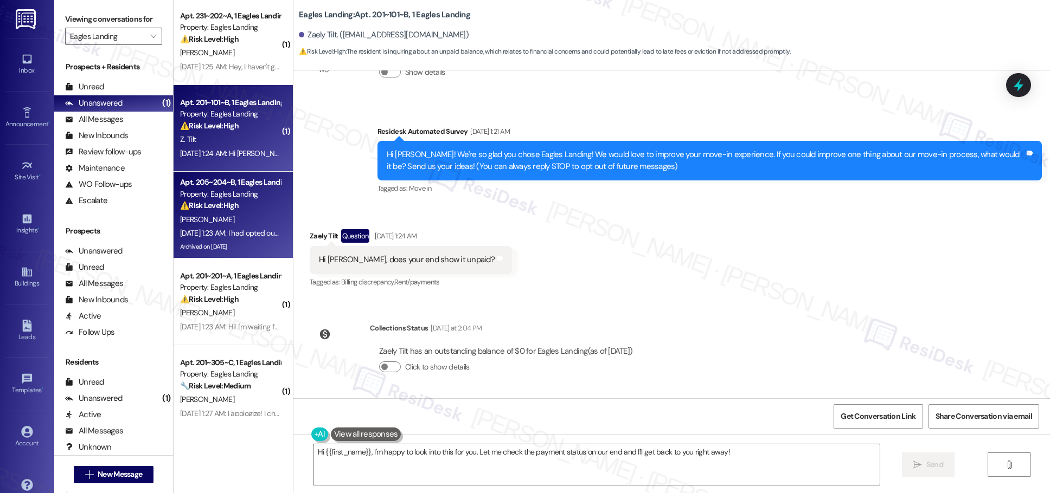
click at [214, 227] on div "[DATE] 1:23 AM: I had opted out of the rent plus a week ago because they told m…" at bounding box center [230, 234] width 102 height 14
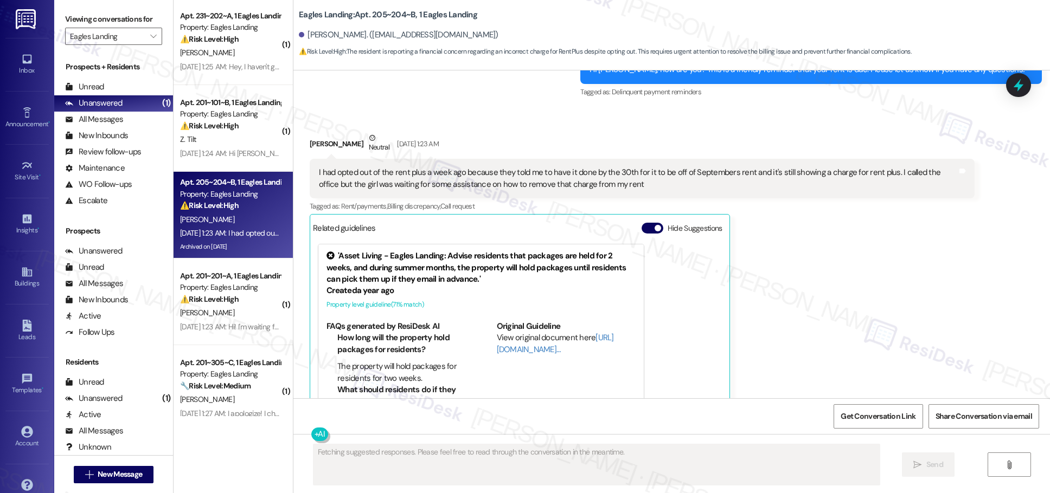
scroll to position [2441, 0]
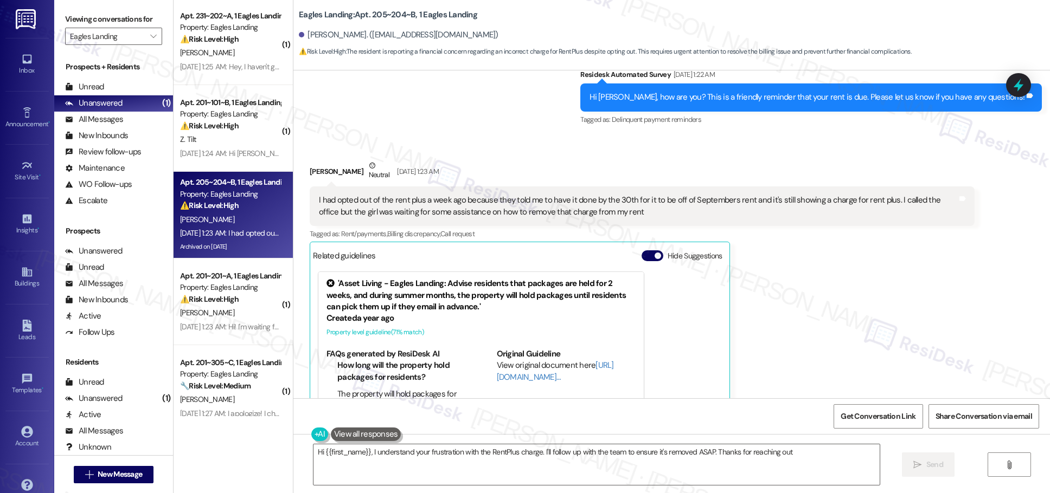
type textarea "Hi {{first_name}}, I understand your frustration with the RentPlus charge. I'll…"
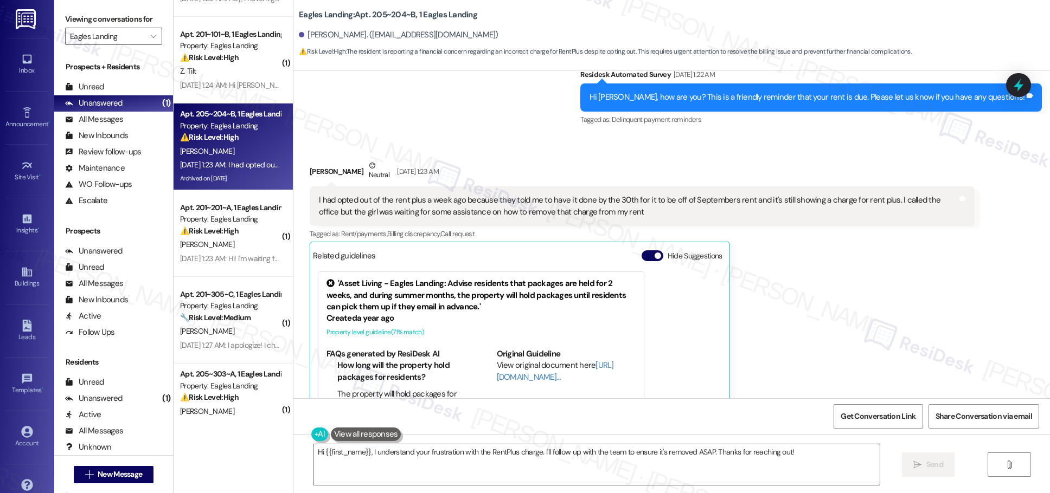
scroll to position [74, 0]
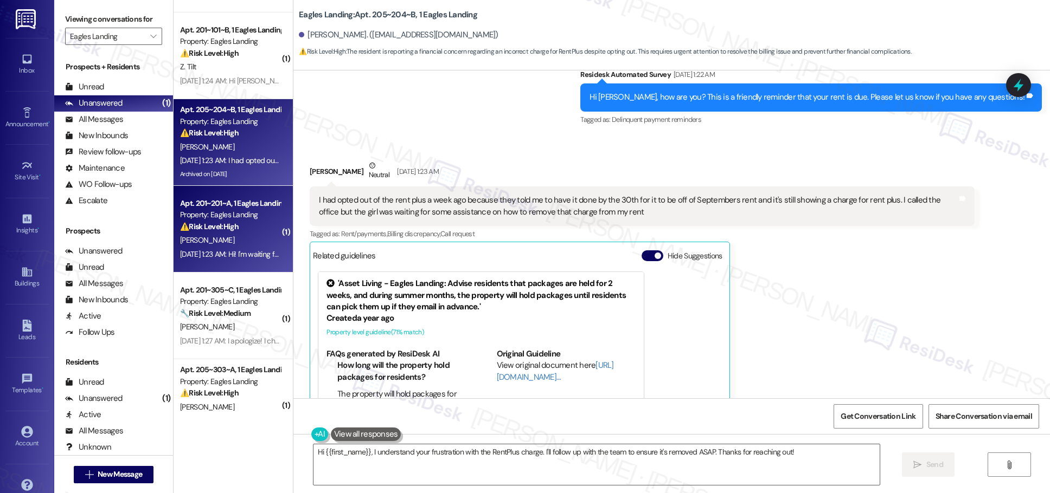
click at [238, 237] on div "[PERSON_NAME]" at bounding box center [230, 241] width 102 height 14
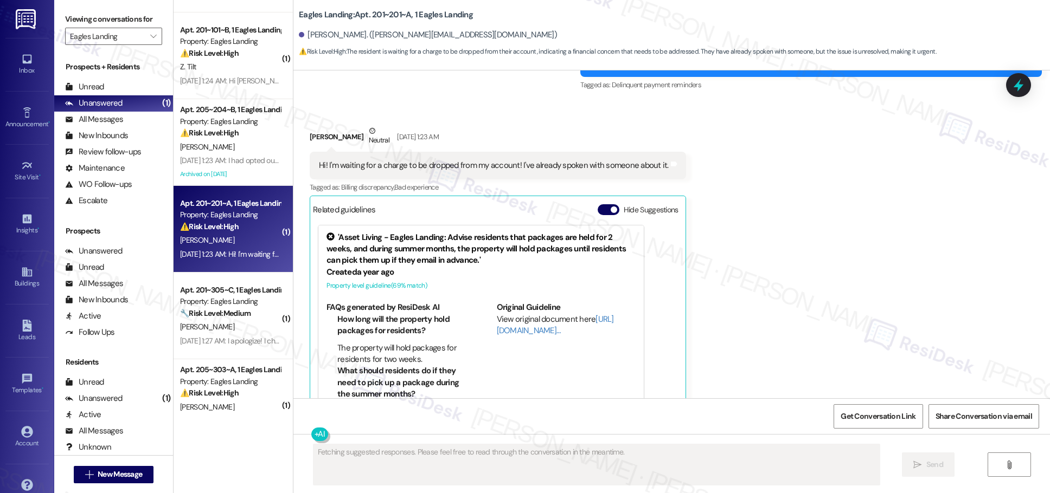
scroll to position [352, 0]
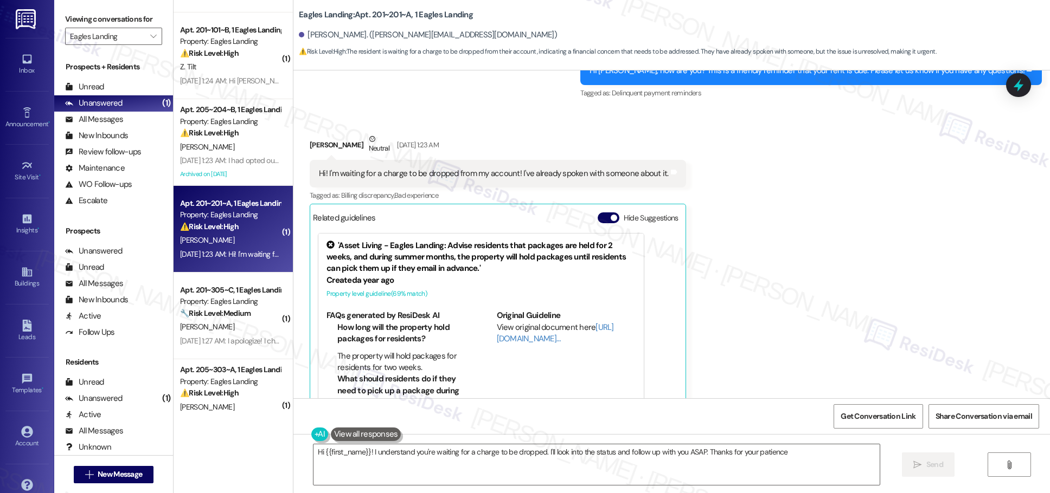
type textarea "Hi {{first_name}}! I understand you're waiting for a charge to be dropped. I'll…"
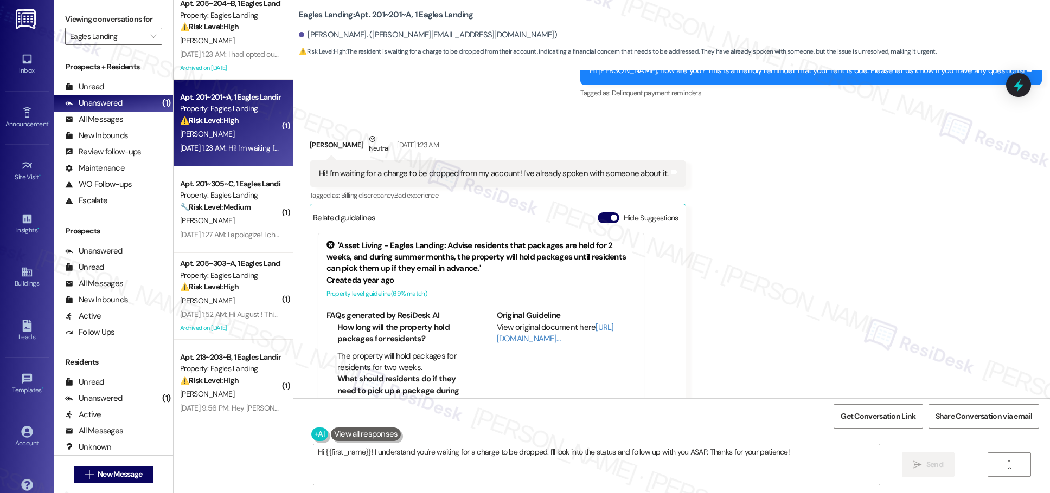
scroll to position [180, 0]
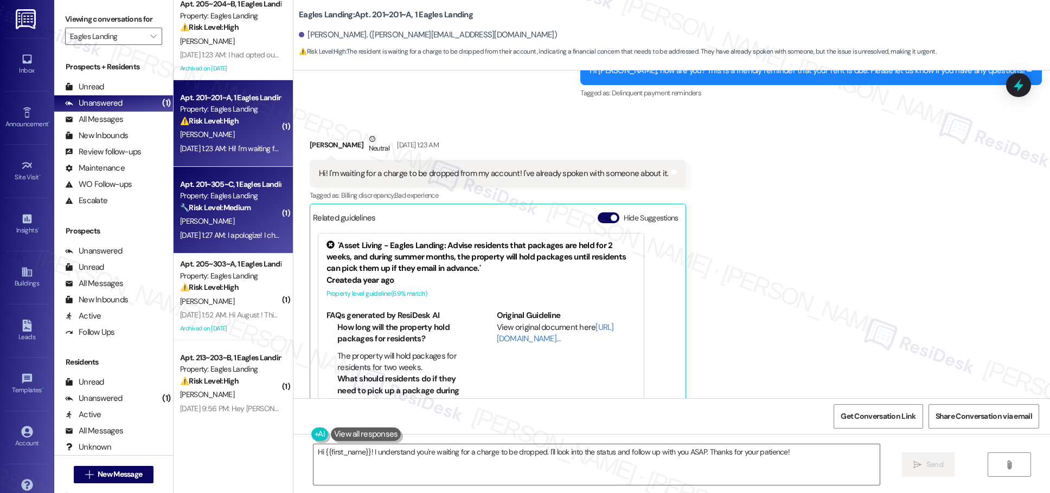
click at [275, 227] on div "Apt. 201~305~C, 1 Eagles Landing Property: Eagles Landing 🔧 Risk Level: Medium …" at bounding box center [233, 210] width 119 height 87
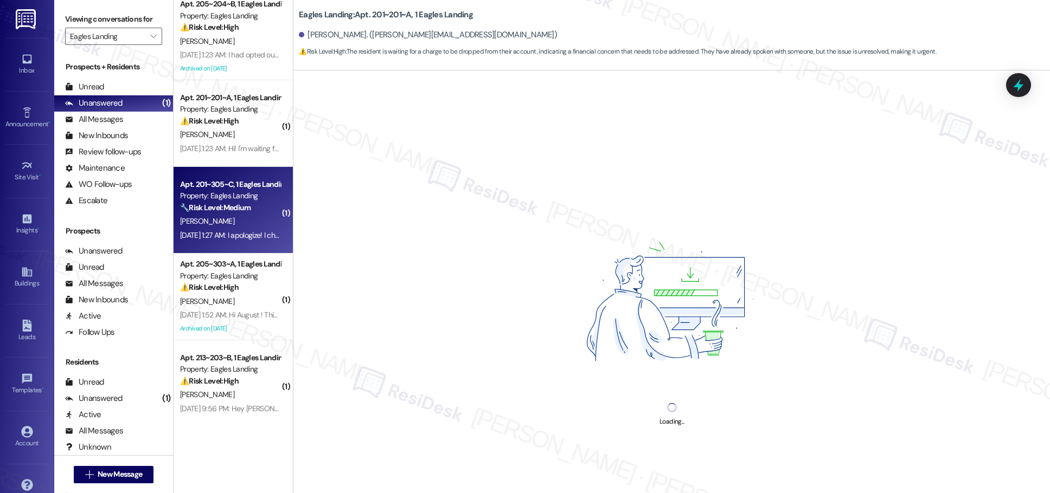
click at [260, 226] on div "[PERSON_NAME]" at bounding box center [230, 222] width 102 height 14
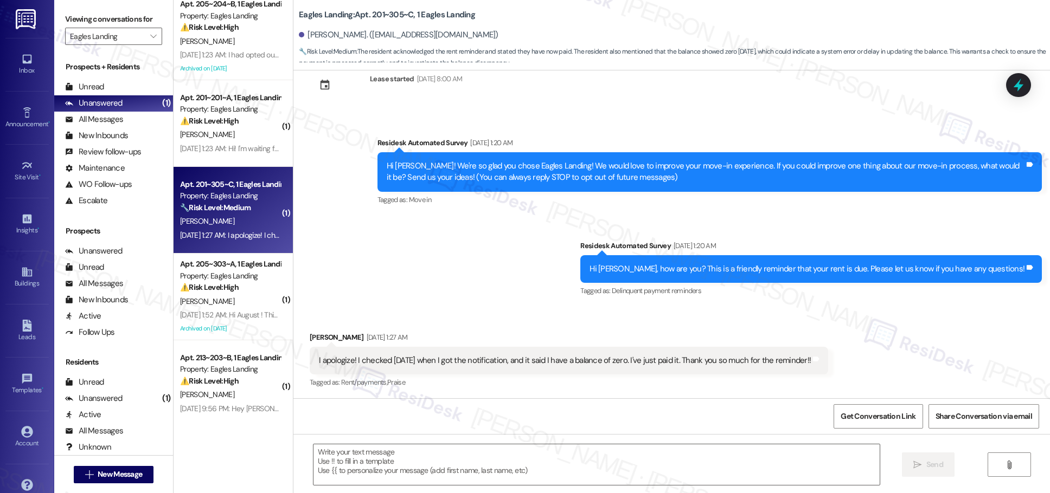
type textarea "Fetching suggested responses. Please feel free to read through the conversation…"
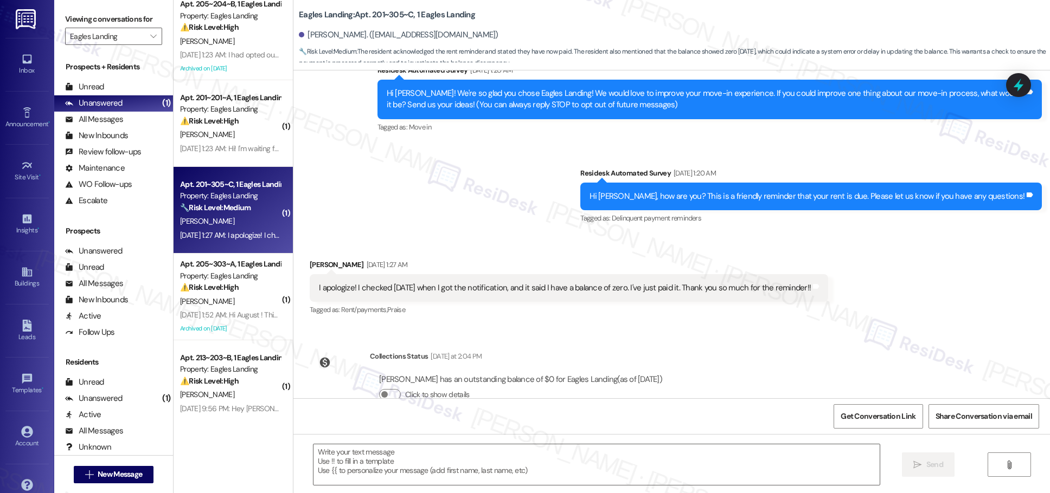
scroll to position [131, 0]
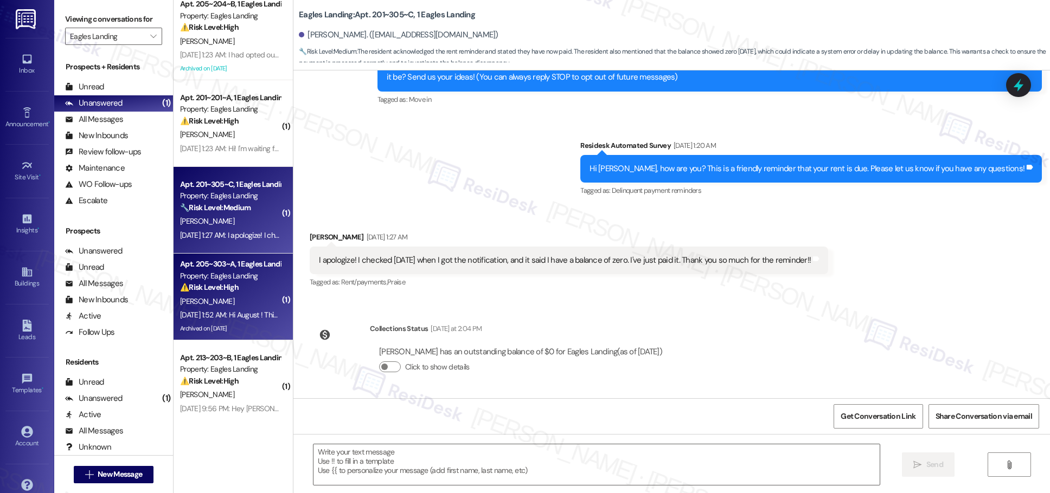
click at [240, 286] on div "⚠️ Risk Level: High The resident states they have moved out. This could indicat…" at bounding box center [230, 287] width 100 height 11
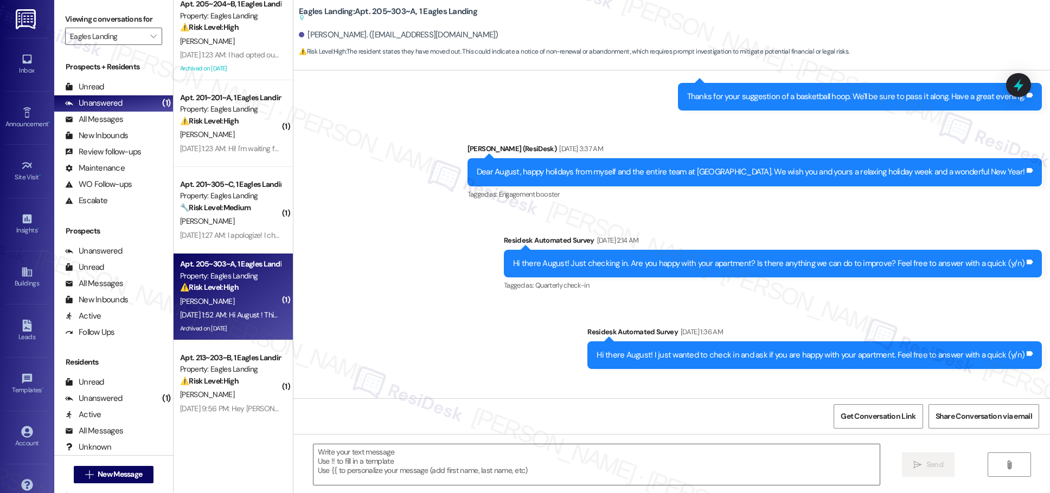
type textarea "Fetching suggested responses. Please feel free to read through the conversation…"
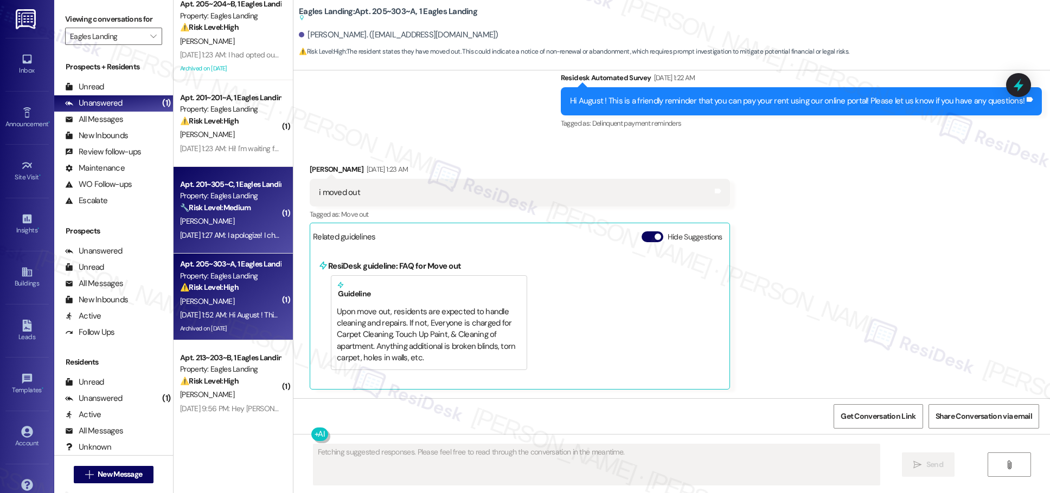
scroll to position [191, 0]
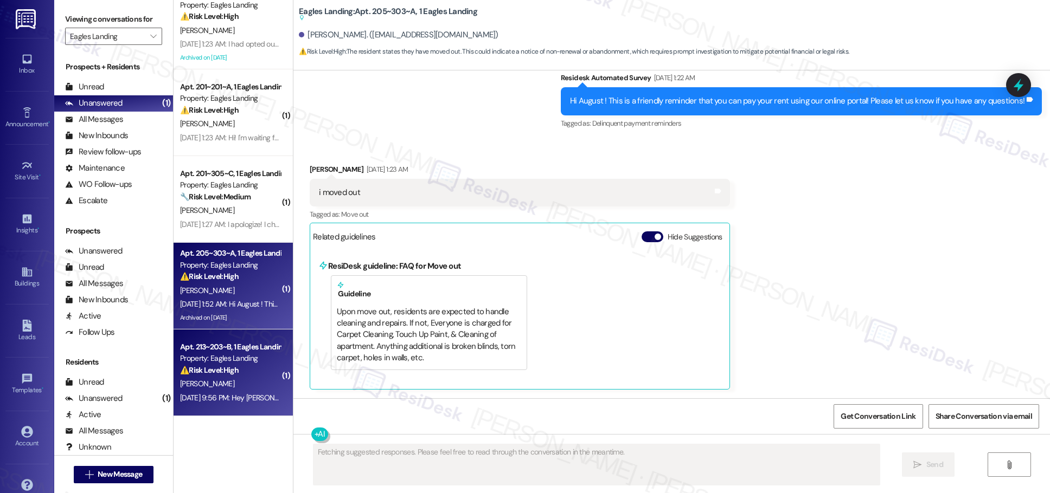
click at [222, 392] on div "[DATE] 9:56 PM: Hey [PERSON_NAME], we appreciate your text! We'll be back at 11…" at bounding box center [230, 398] width 102 height 14
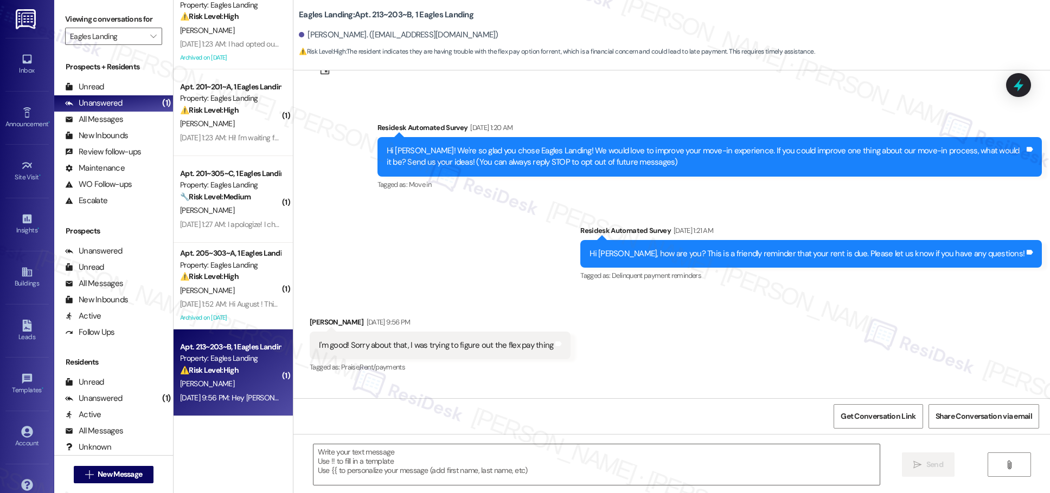
scroll to position [0, 0]
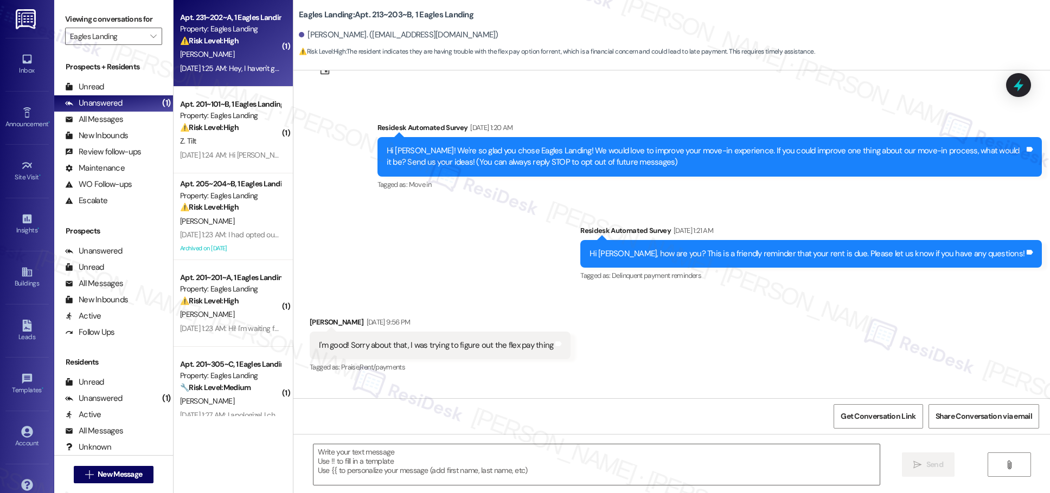
click at [229, 54] on div "[PERSON_NAME]" at bounding box center [230, 55] width 102 height 14
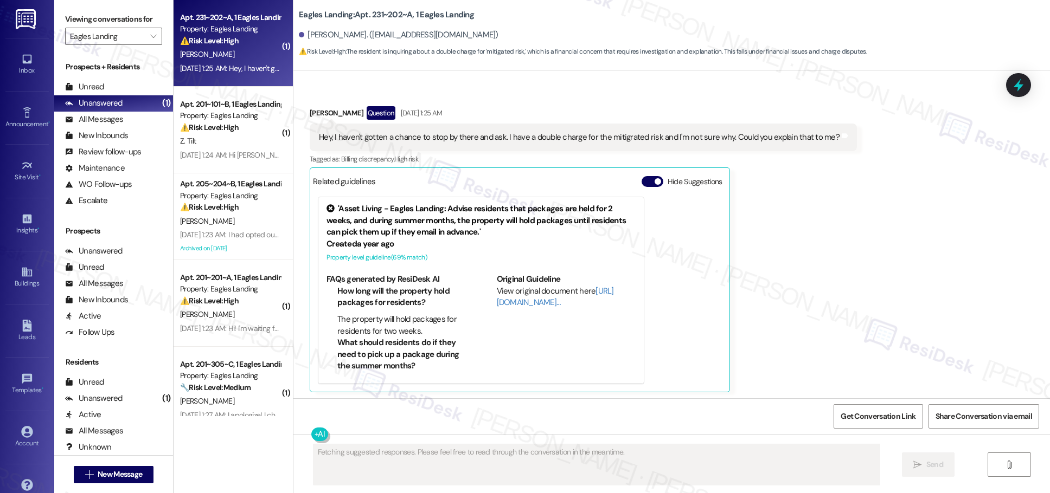
scroll to position [258, 0]
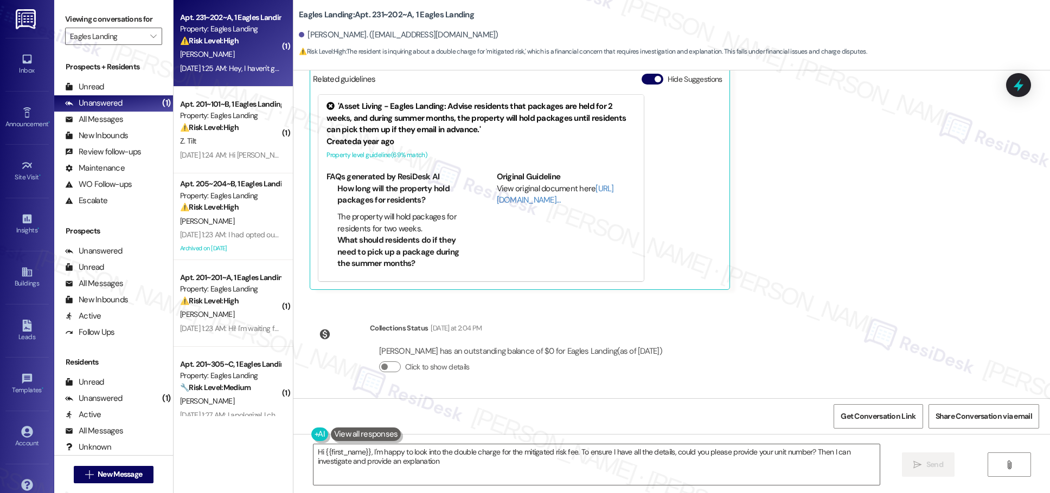
type textarea "Hi {{first_name}}, I'm happy to look into the double charge for the mitigated r…"
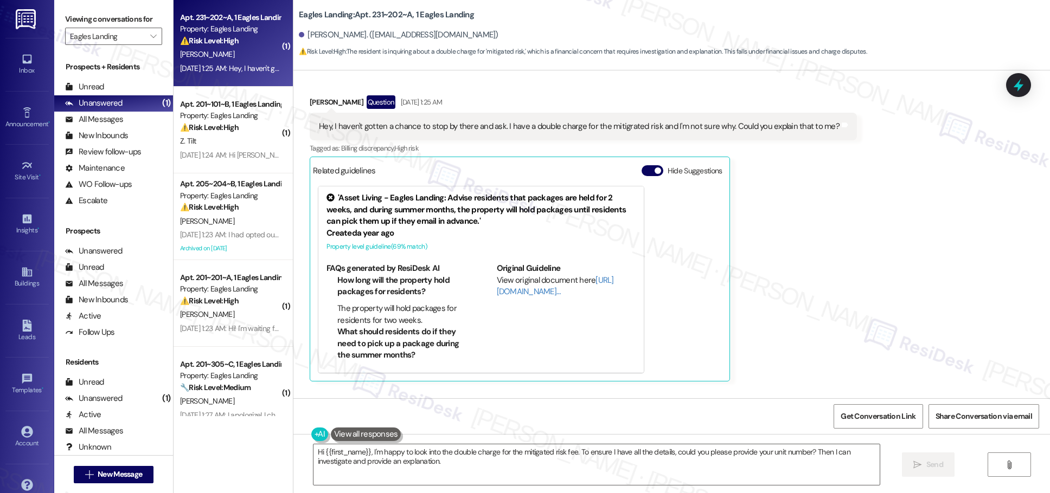
scroll to position [266, 0]
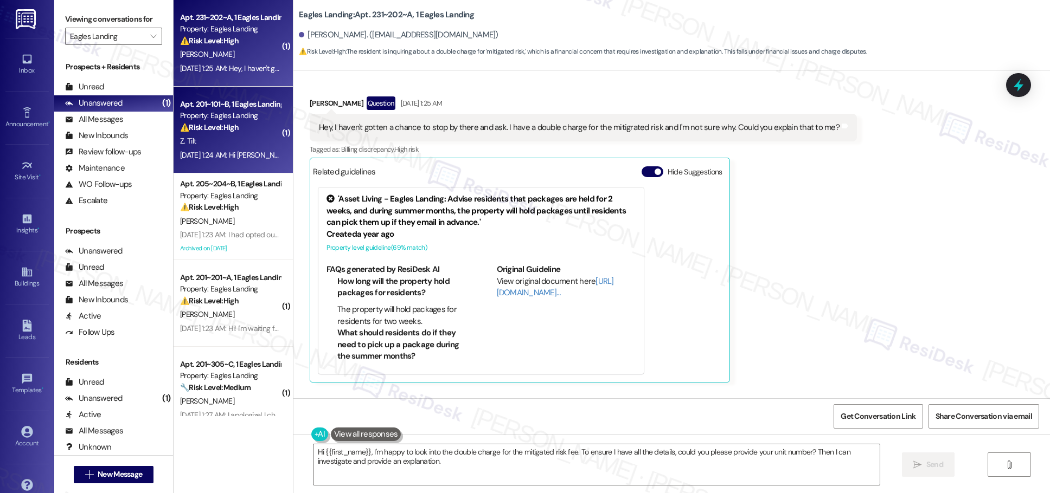
click at [216, 130] on strong "⚠️ Risk Level: High" at bounding box center [209, 128] width 59 height 10
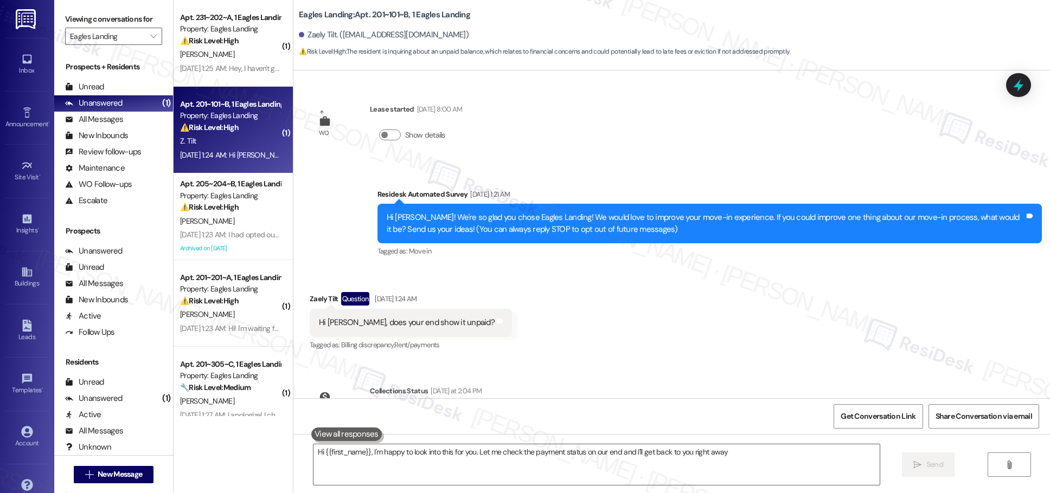
type textarea "Hi {{first_name}}, I'm happy to look into this for you. Let me check the paymen…"
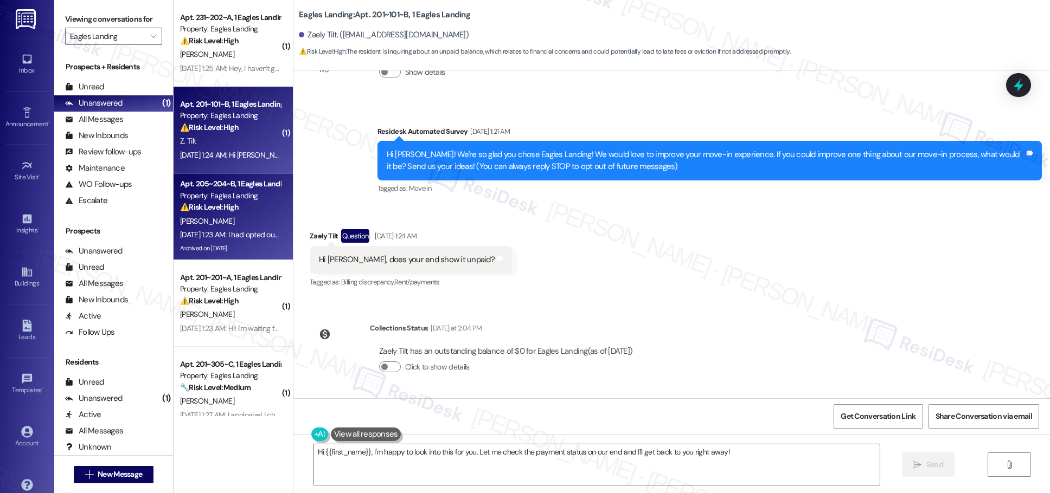
click at [228, 219] on div "[PERSON_NAME]" at bounding box center [230, 222] width 102 height 14
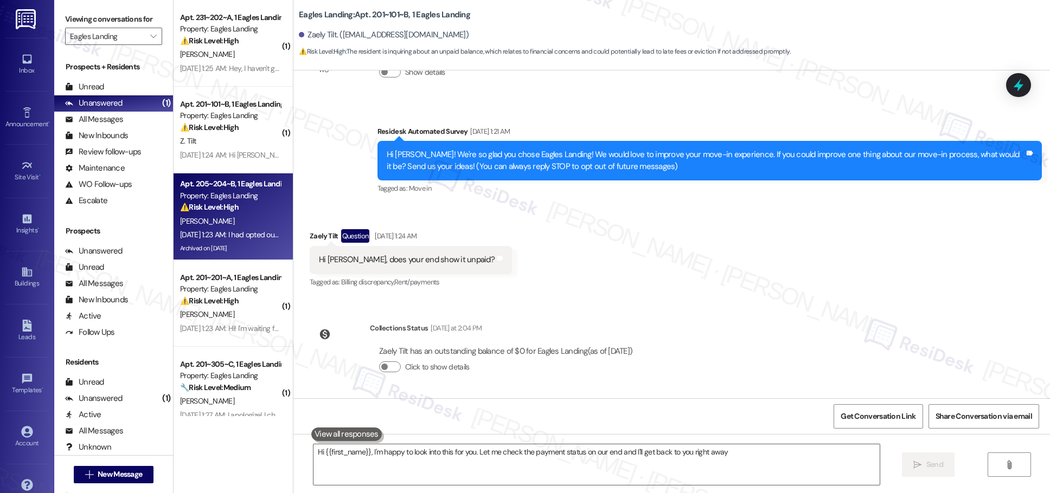
type textarea "Hi {{first_name}}, I'm happy to look into this for you. Let me check the paymen…"
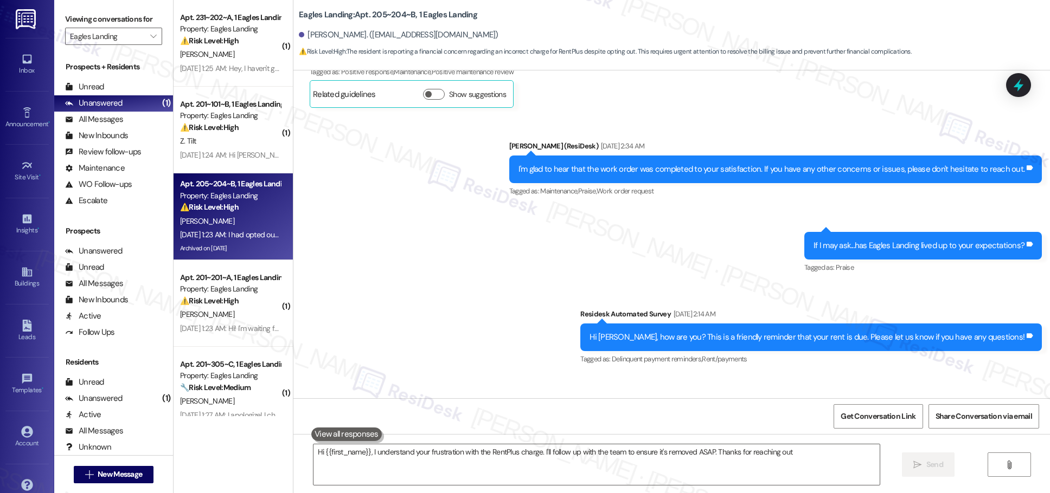
type textarea "Hi {{first_name}}, I understand your frustration with the RentPlus charge. I'll…"
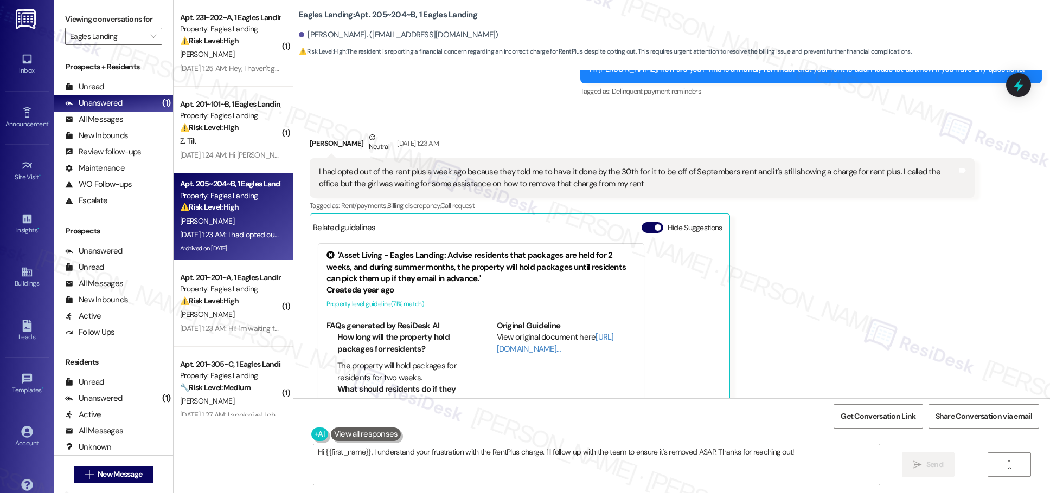
scroll to position [2467, 0]
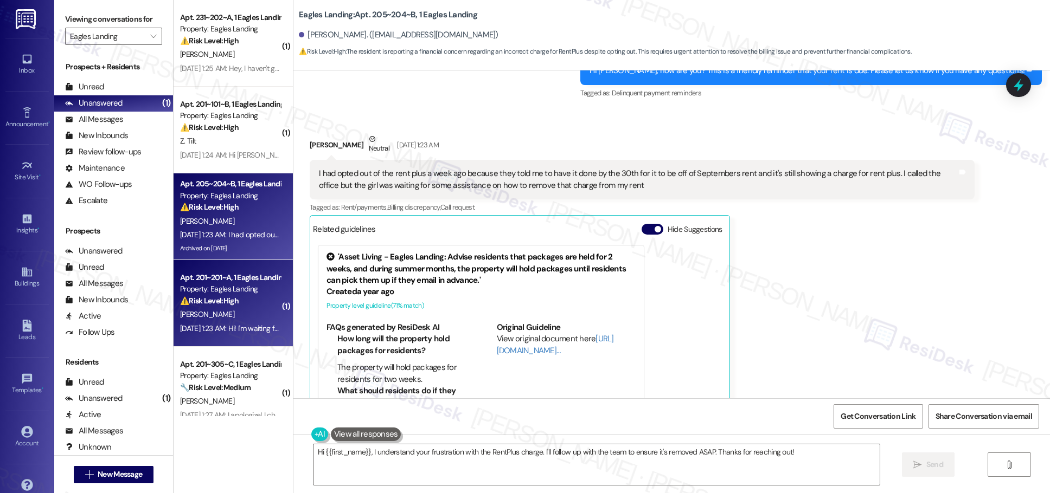
click at [226, 310] on div "[PERSON_NAME]" at bounding box center [230, 315] width 102 height 14
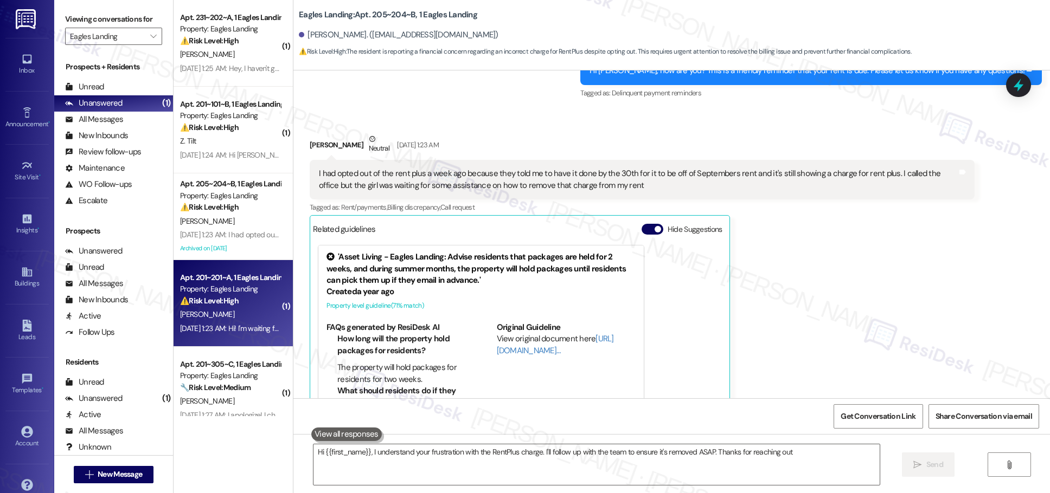
type textarea "Hi {{first_name}}, I understand your frustration with the RentPlus charge. I'll…"
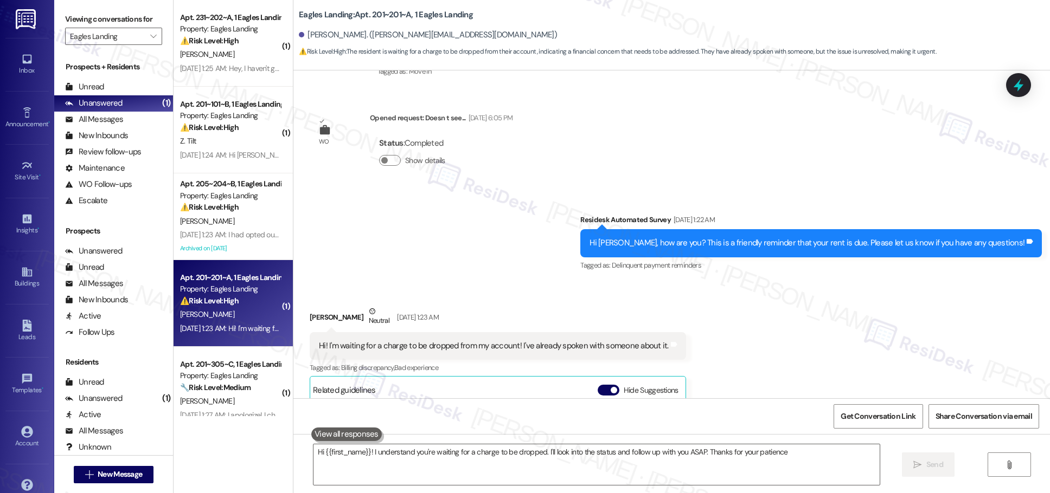
type textarea "Hi {{first_name}}! I understand you're waiting for a charge to be dropped. I'll…"
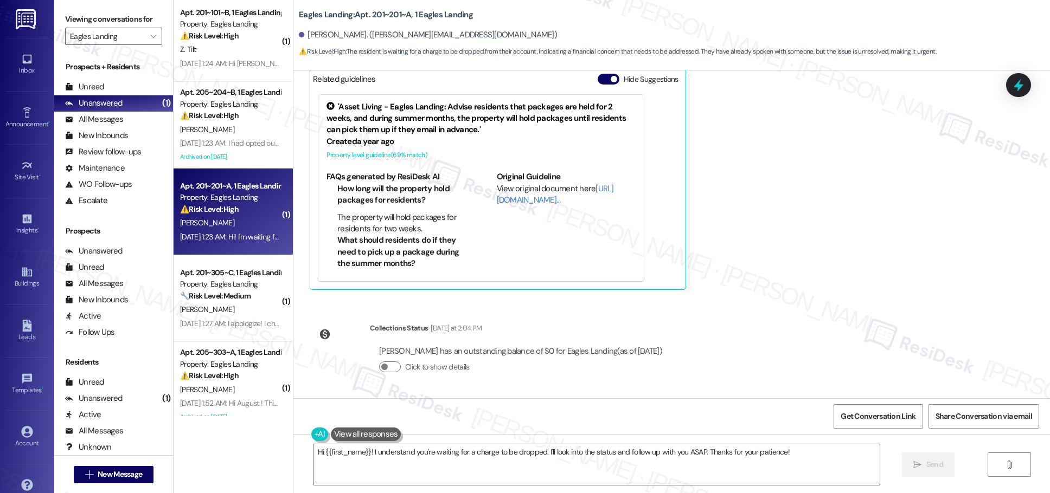
scroll to position [96, 0]
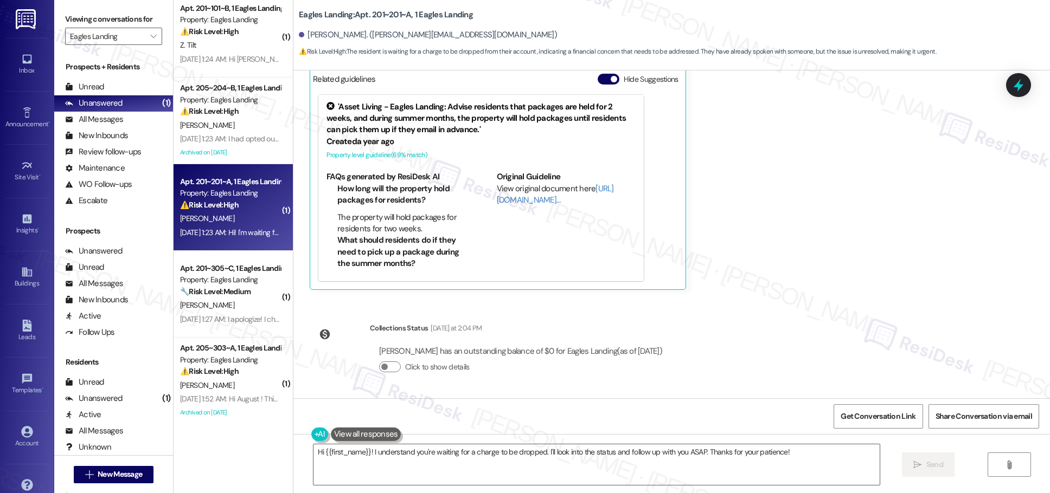
click at [243, 300] on div "[PERSON_NAME]" at bounding box center [230, 306] width 102 height 14
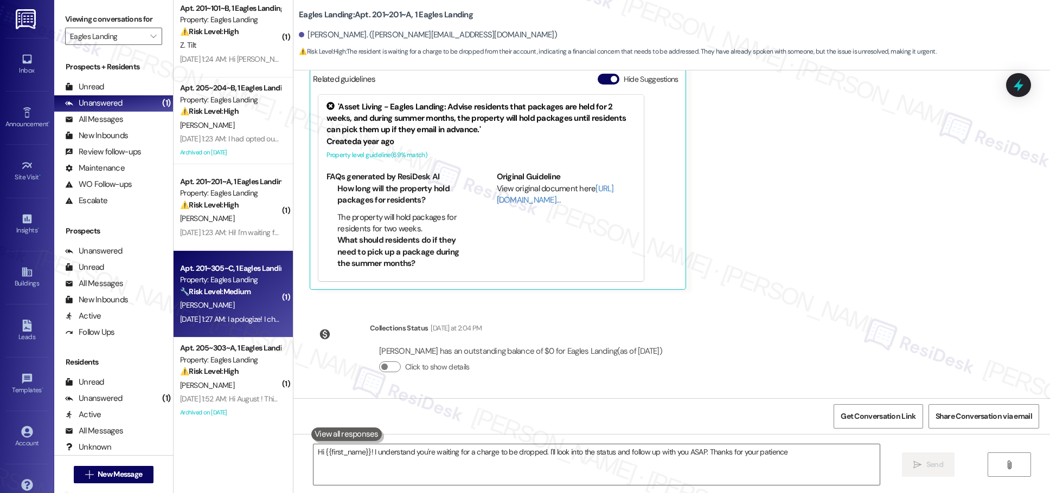
type textarea "Hi {{first_name}}! I understand you're waiting for a charge to be dropped. I'll…"
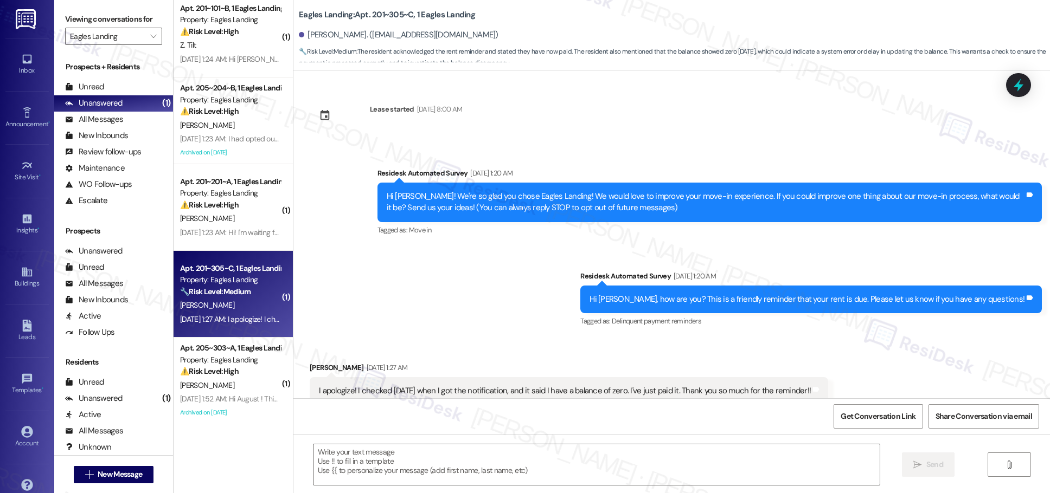
scroll to position [30, 0]
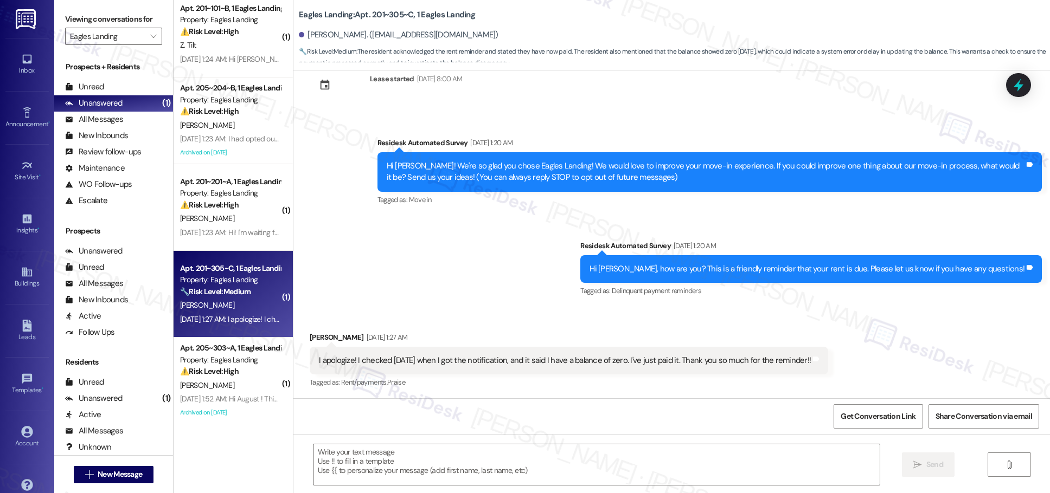
type textarea "Fetching suggested responses. Please feel free to read through the conversation…"
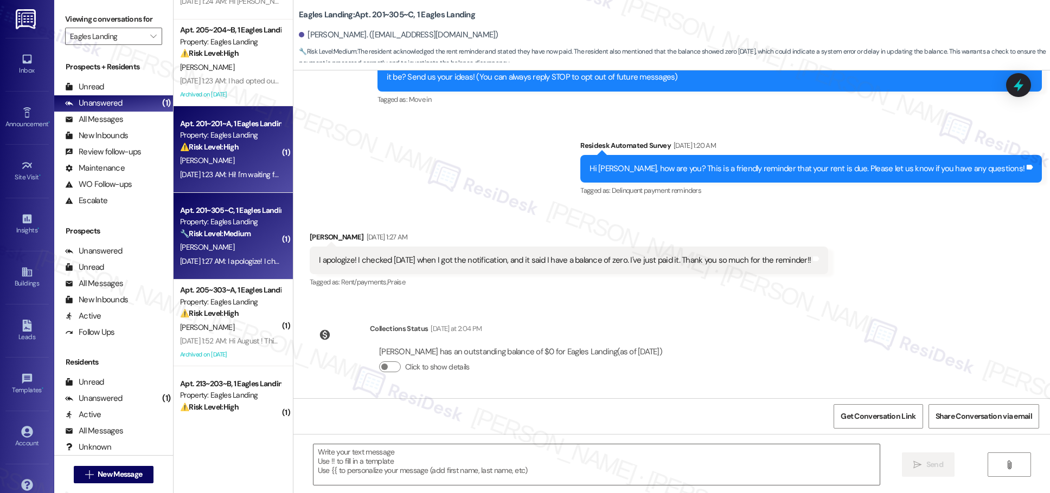
scroll to position [191, 0]
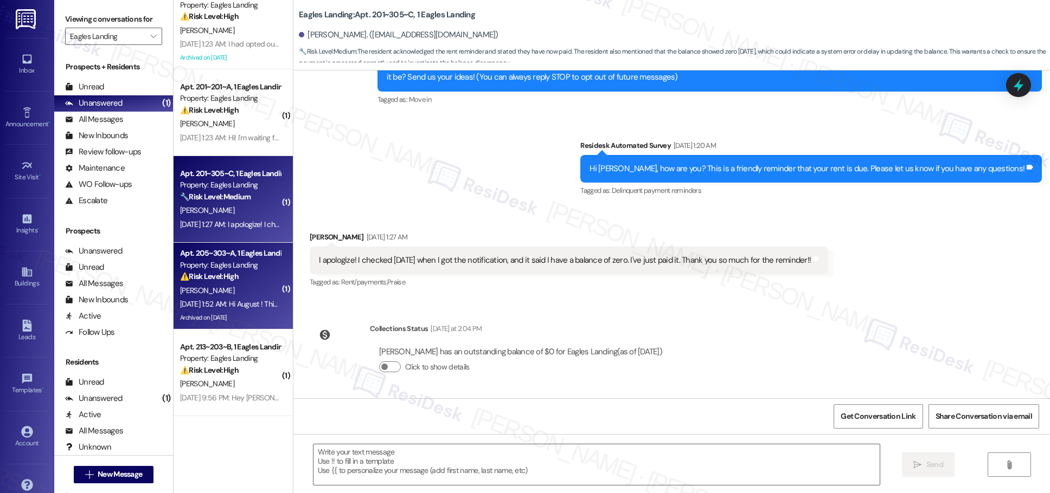
click at [236, 287] on div "[PERSON_NAME]" at bounding box center [230, 291] width 102 height 14
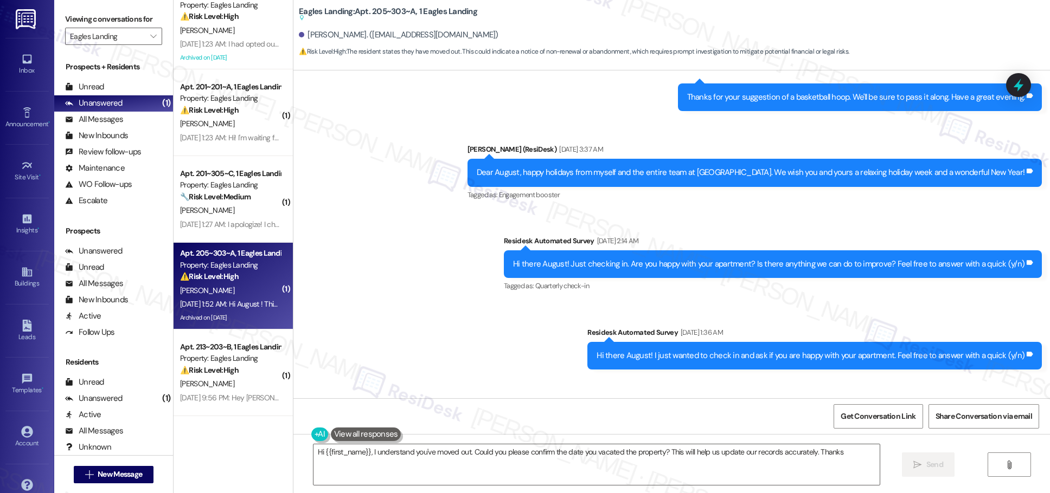
type textarea "Hi {{first_name}}, I understand you've moved out. Could you please confirm the …"
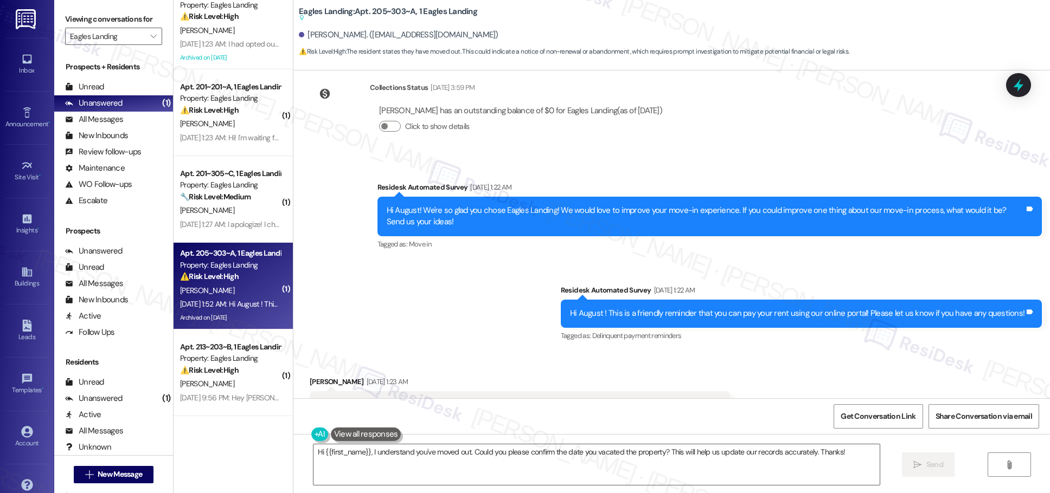
scroll to position [3948, 0]
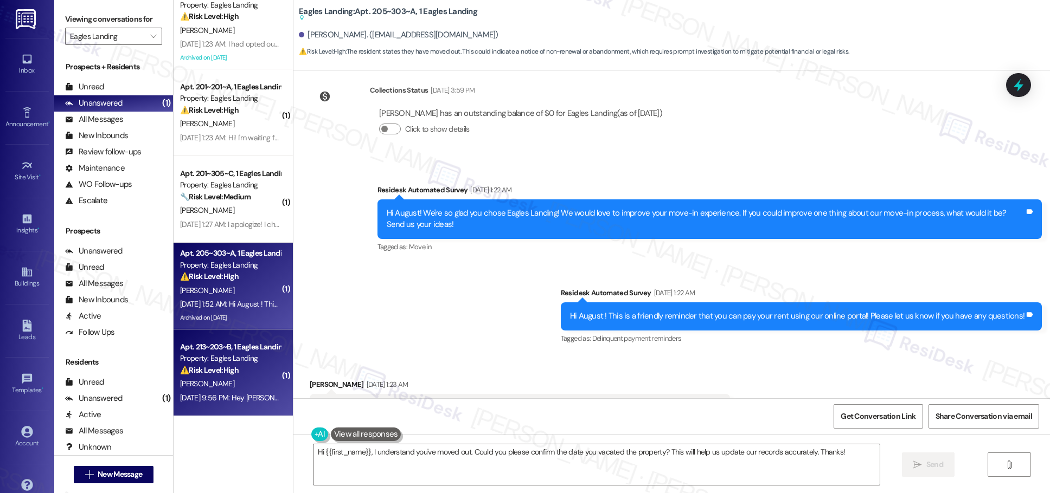
click at [246, 380] on div "[PERSON_NAME]" at bounding box center [230, 384] width 102 height 14
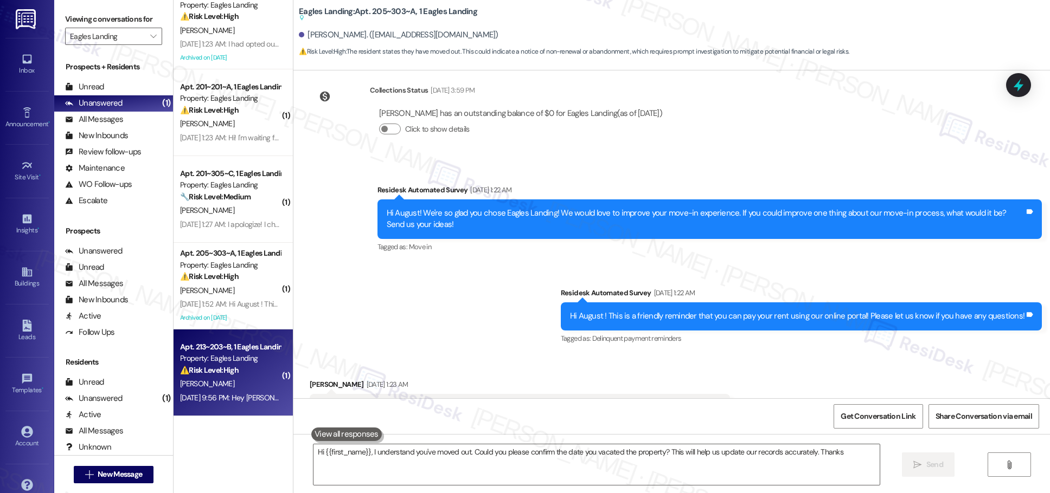
type textarea "Hi {{first_name}}, I understand you've moved out. Could you please confirm the …"
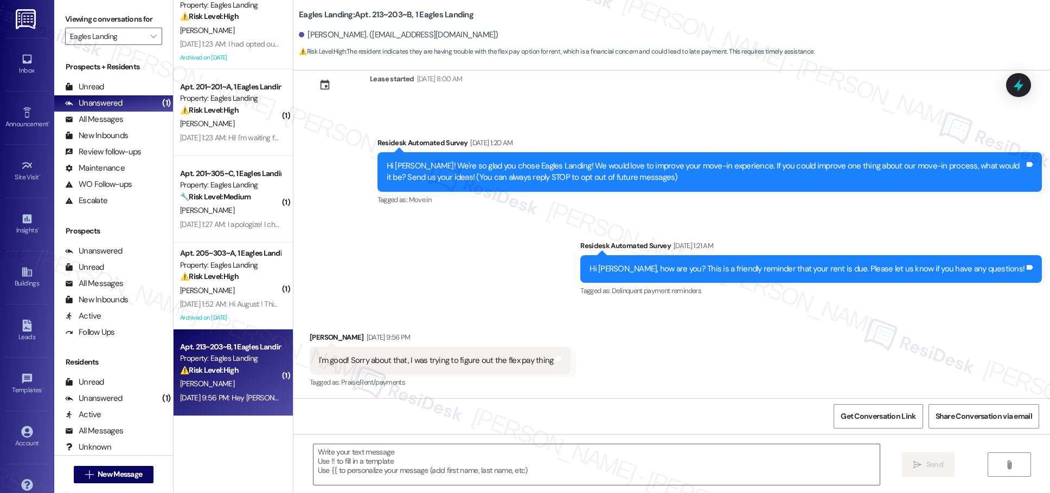
scroll to position [30, 0]
type textarea "Fetching suggested responses. Please feel free to read through the conversation…"
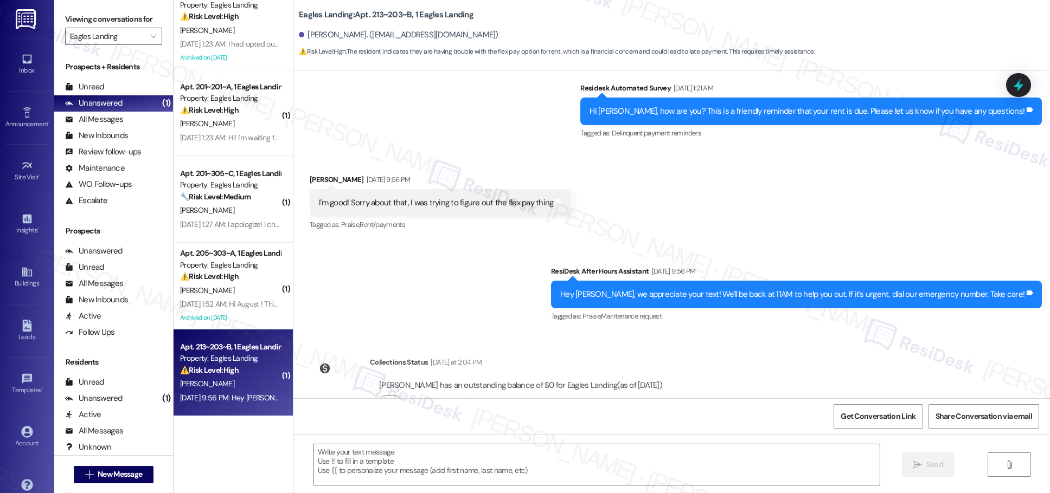
scroll to position [222, 0]
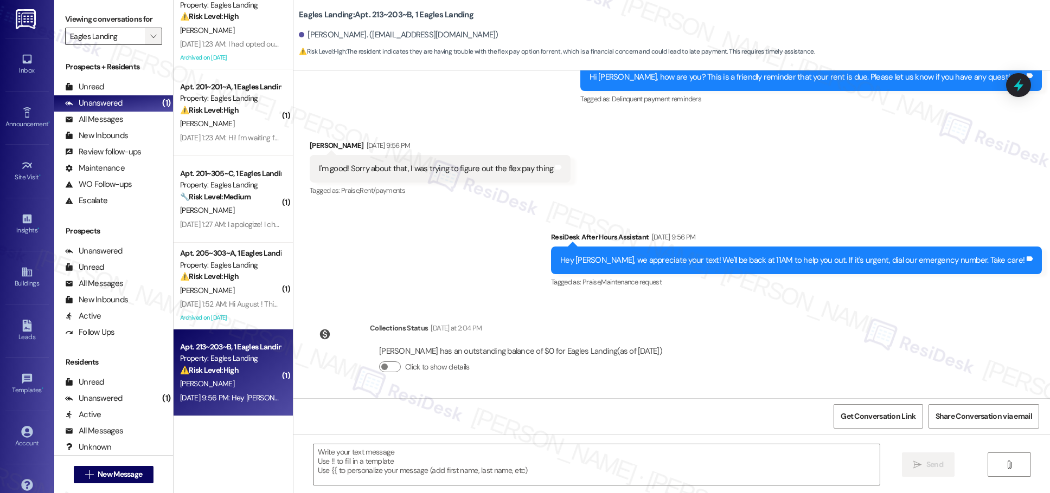
click at [150, 35] on icon "" at bounding box center [153, 36] width 6 height 9
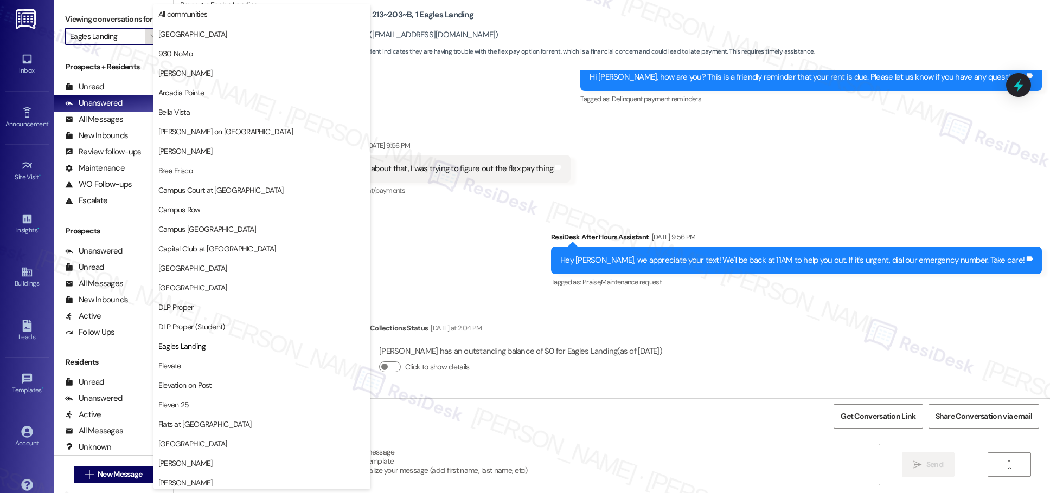
scroll to position [176, 0]
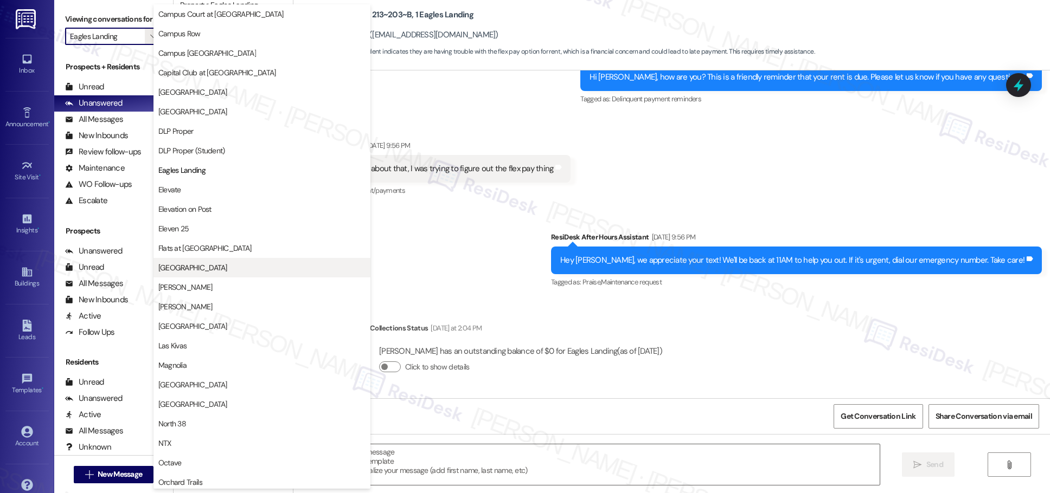
click at [211, 266] on span "[GEOGRAPHIC_DATA]" at bounding box center [192, 267] width 69 height 11
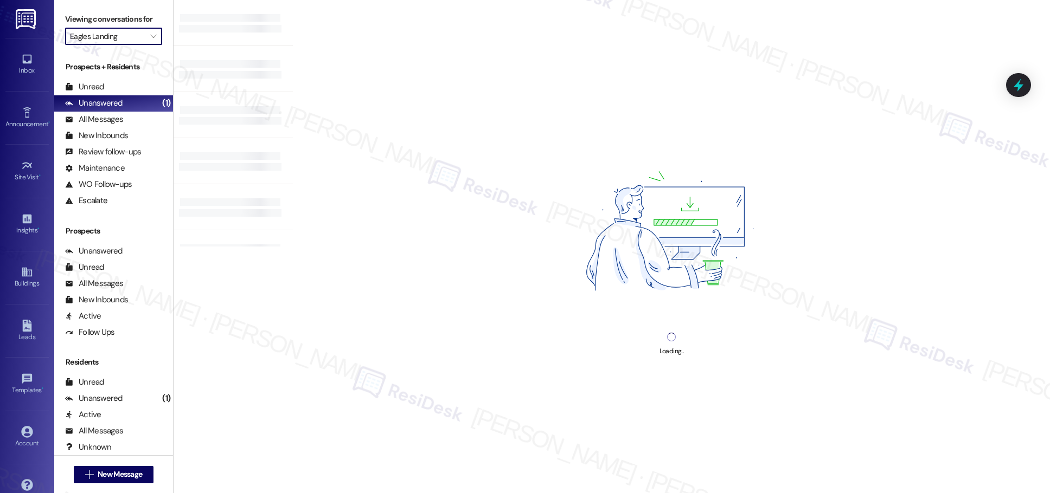
type input "[GEOGRAPHIC_DATA]"
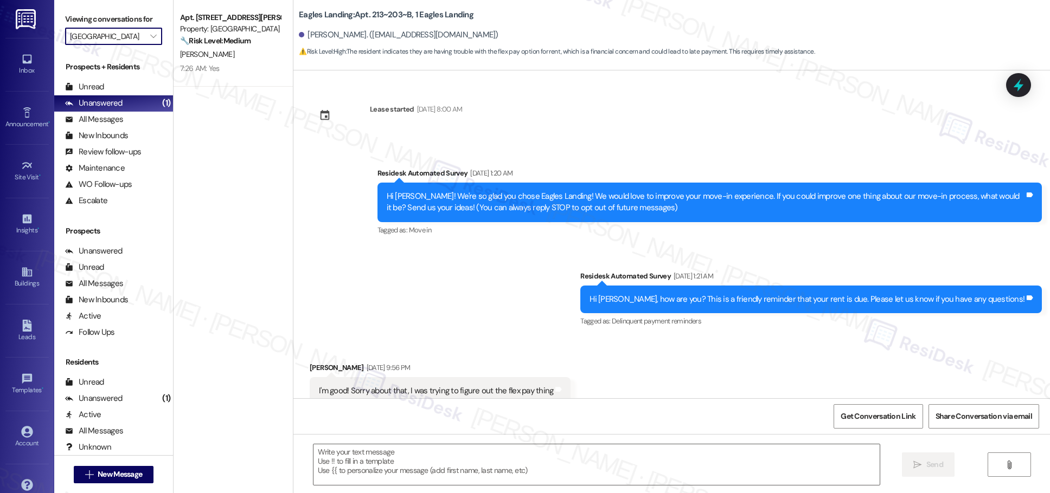
scroll to position [30, 0]
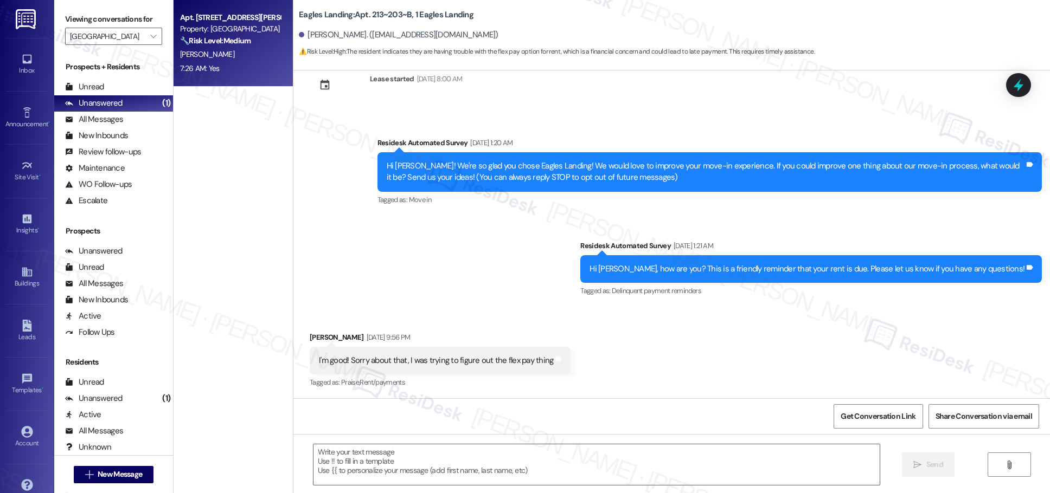
type textarea "Fetching suggested responses. Please feel free to read through the conversation…"
click at [258, 70] on div "7:26 AM: Yes 7:26 AM: Yes" at bounding box center [230, 69] width 102 height 14
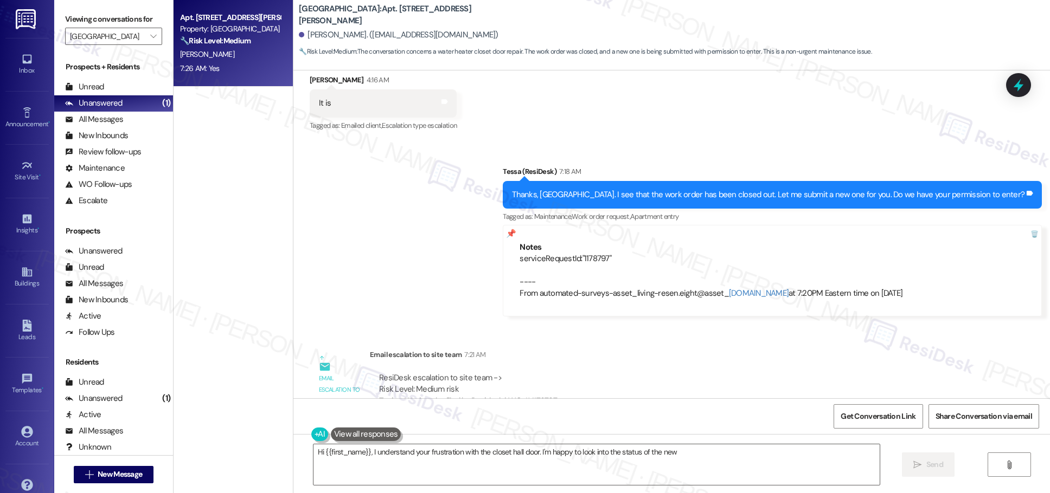
scroll to position [4443, 0]
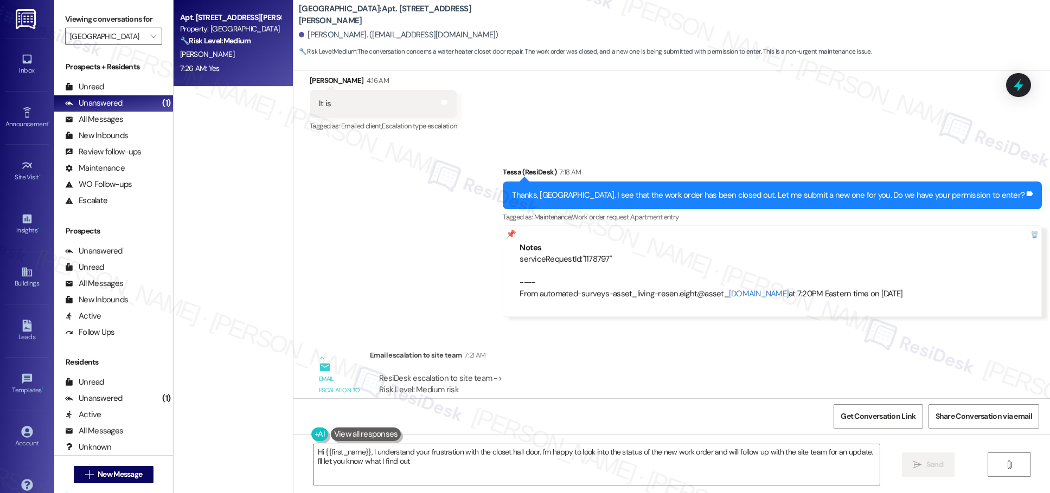
type textarea "Hi {{first_name}}, I understand your frustration with the closet hall door. I'm…"
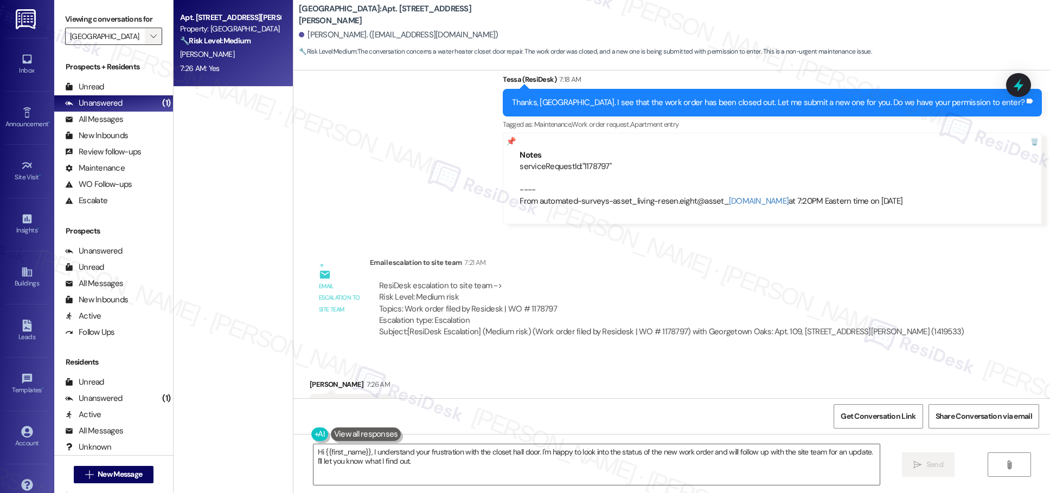
click at [148, 34] on span "" at bounding box center [153, 36] width 10 height 17
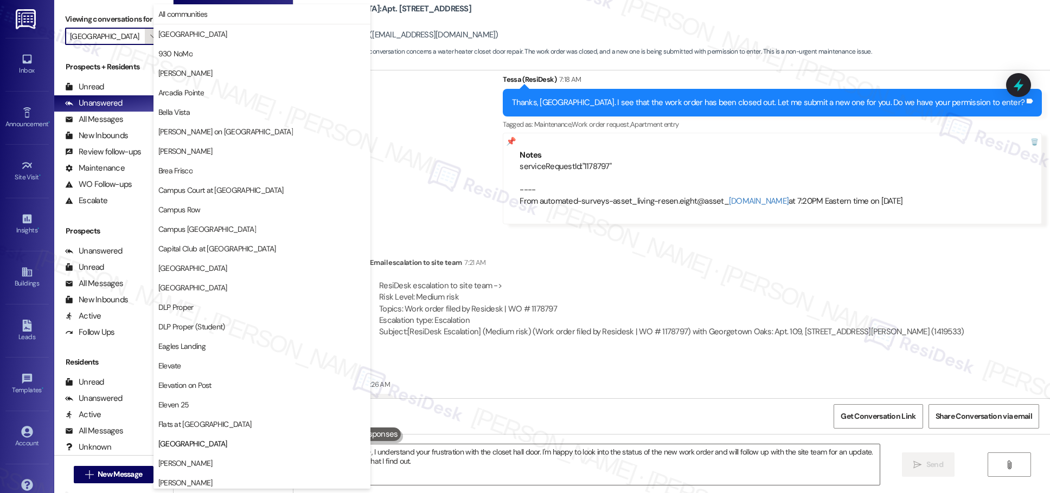
scroll to position [371, 0]
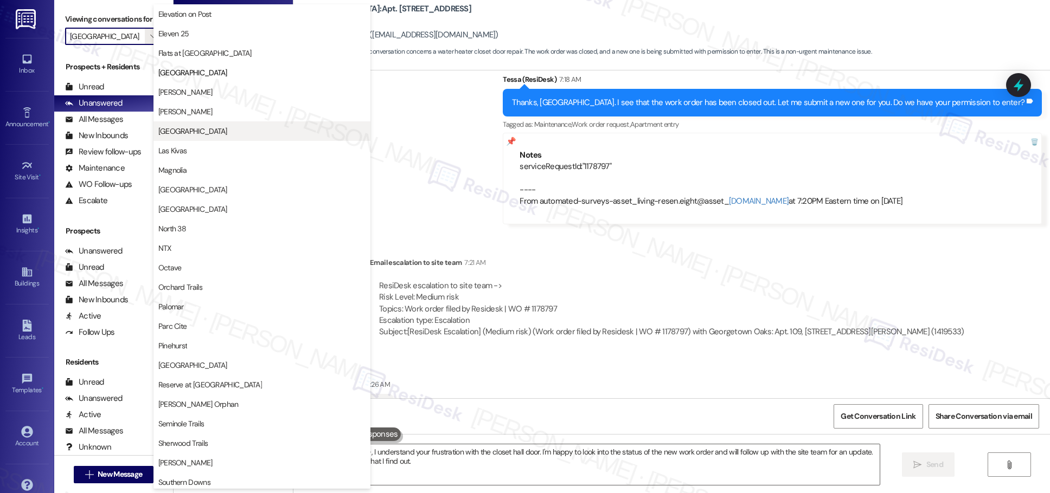
click at [202, 132] on span "[GEOGRAPHIC_DATA]" at bounding box center [192, 131] width 69 height 11
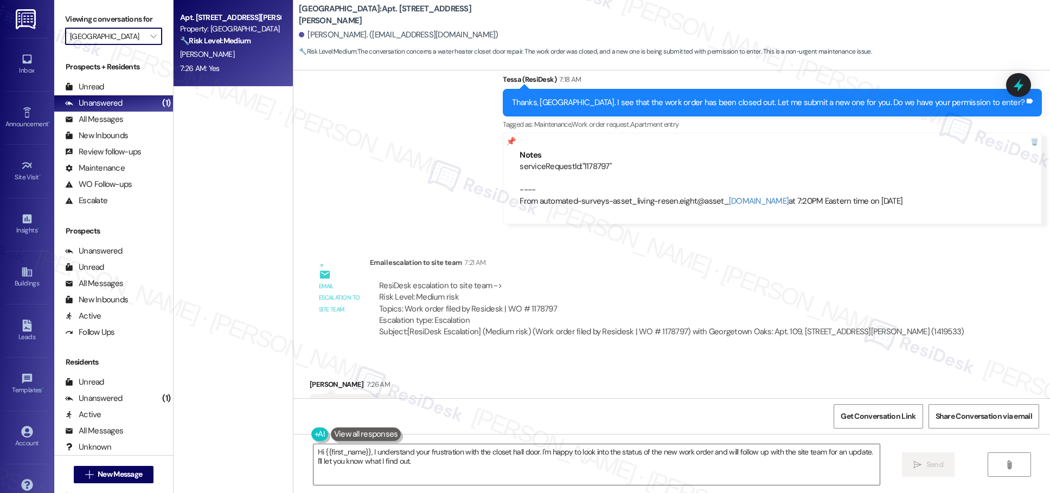
type input "[GEOGRAPHIC_DATA]"
click at [223, 66] on div "7:39 AM: Yes 🙌 I'm very pleased 7:39 AM: Yes 🙌 I'm very pleased" at bounding box center [231, 68] width 102 height 10
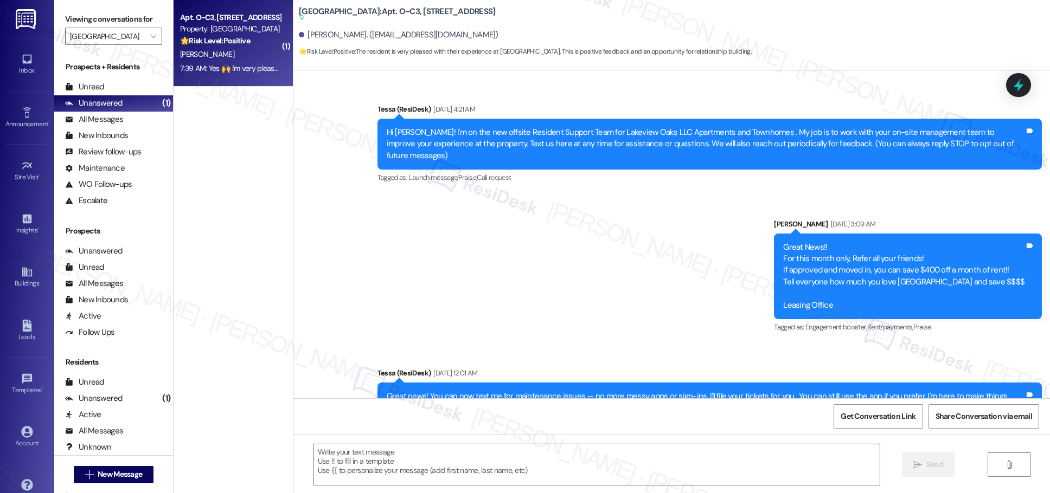
scroll to position [2673, 0]
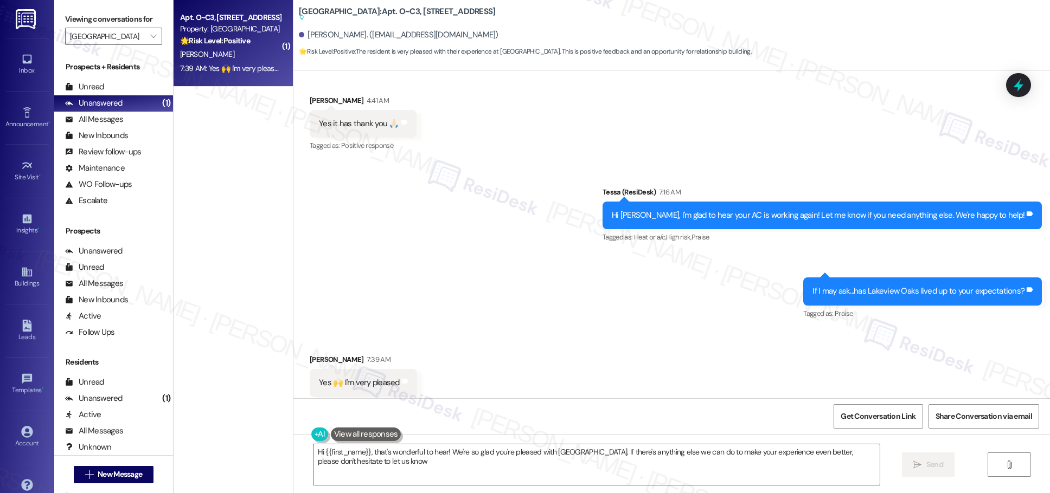
type textarea "Hi {{first_name}}, that's wonderful to hear! We're so glad you're pleased with …"
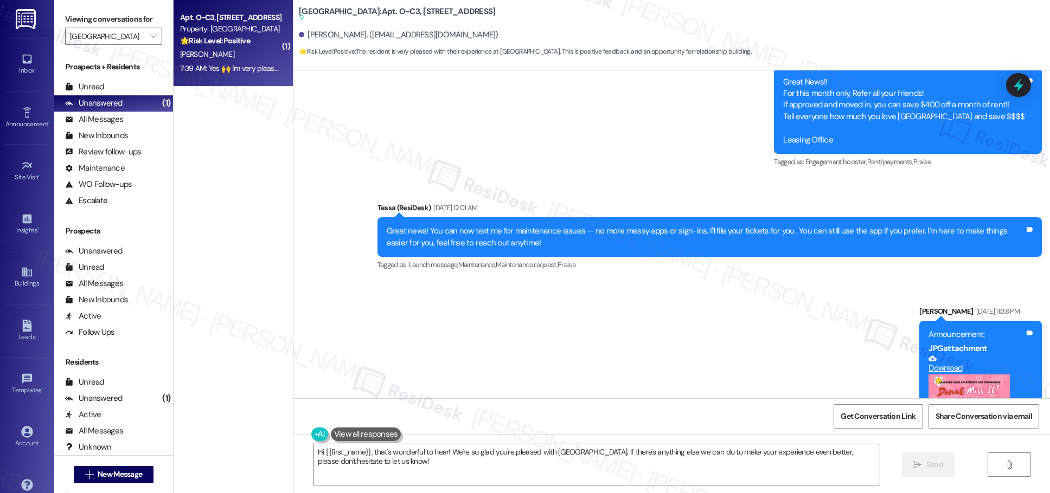
scroll to position [0, 0]
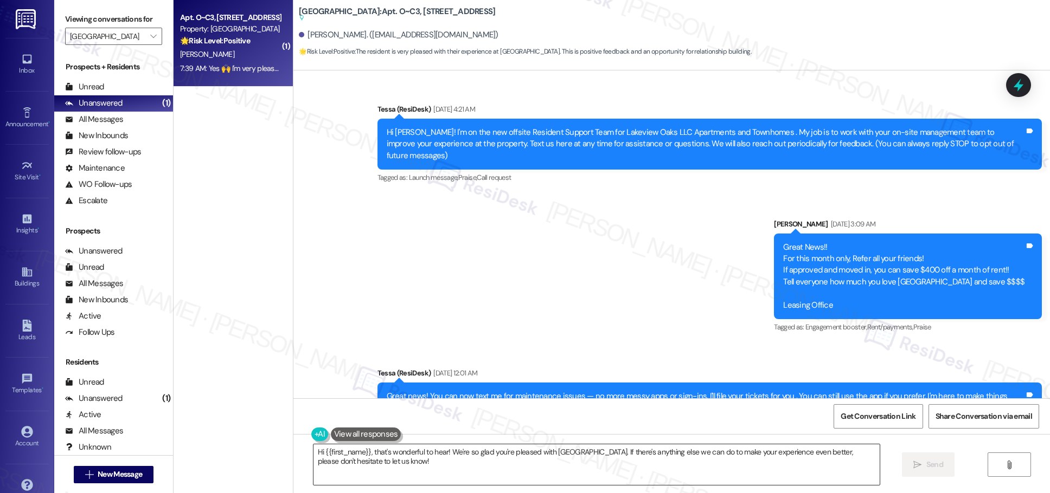
click at [510, 455] on textarea "Hi {{first_name}}, that's wonderful to hear! We're so glad you're pleased with …" at bounding box center [596, 465] width 566 height 41
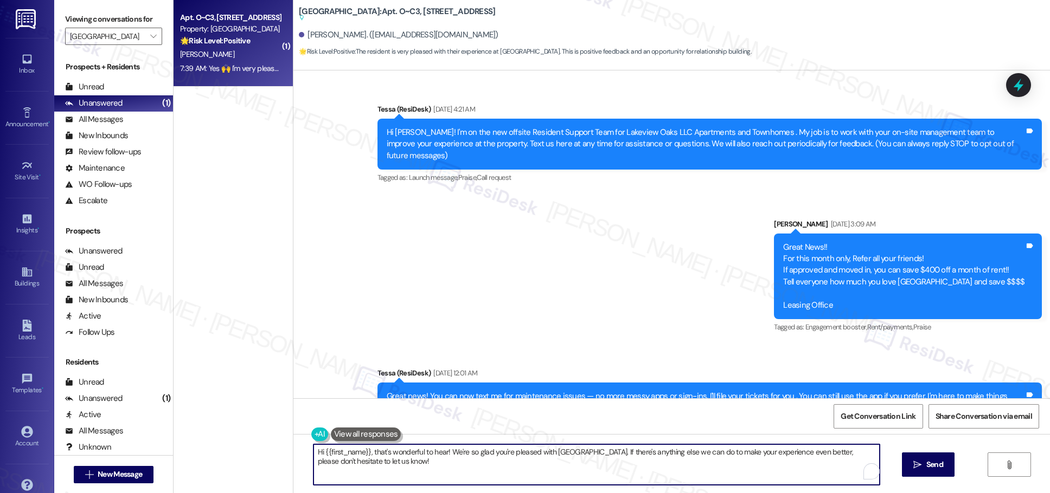
click at [510, 455] on textarea "Hi {{first_name}}, that's wonderful to hear! We're so glad you're pleased with …" at bounding box center [596, 465] width 566 height 41
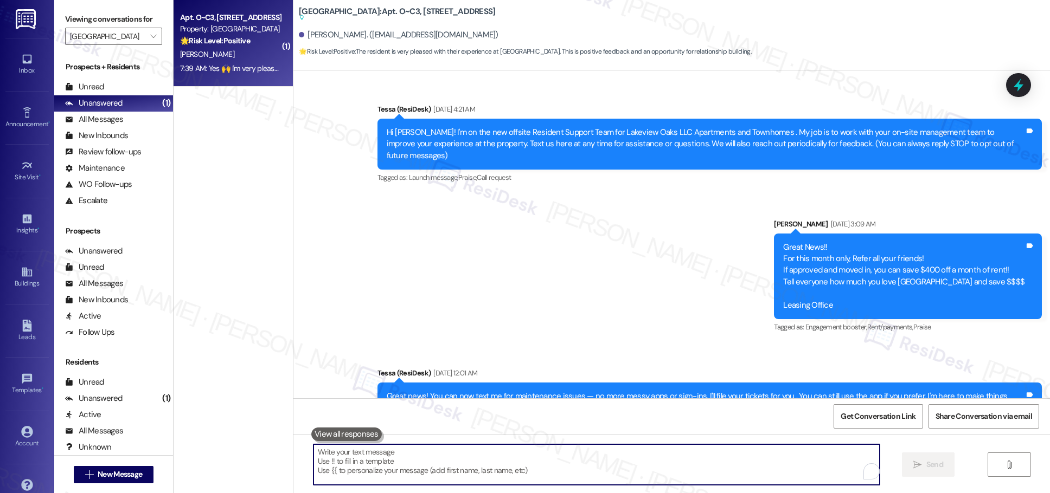
paste textarea "Love hearing that! If you ever need anything, we’re always here to help."
type textarea "Love hearing that! If you ever need anything, we’re always here to help."
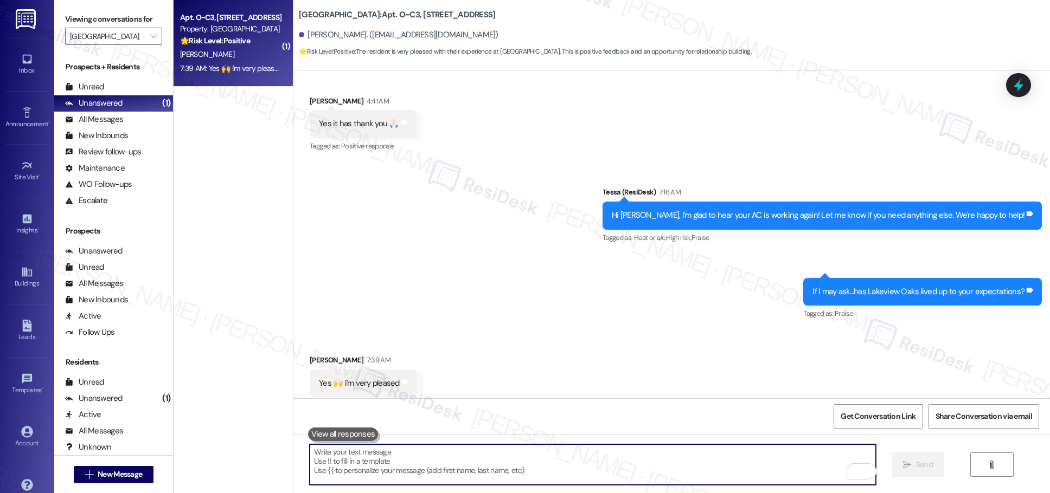
scroll to position [2720, 0]
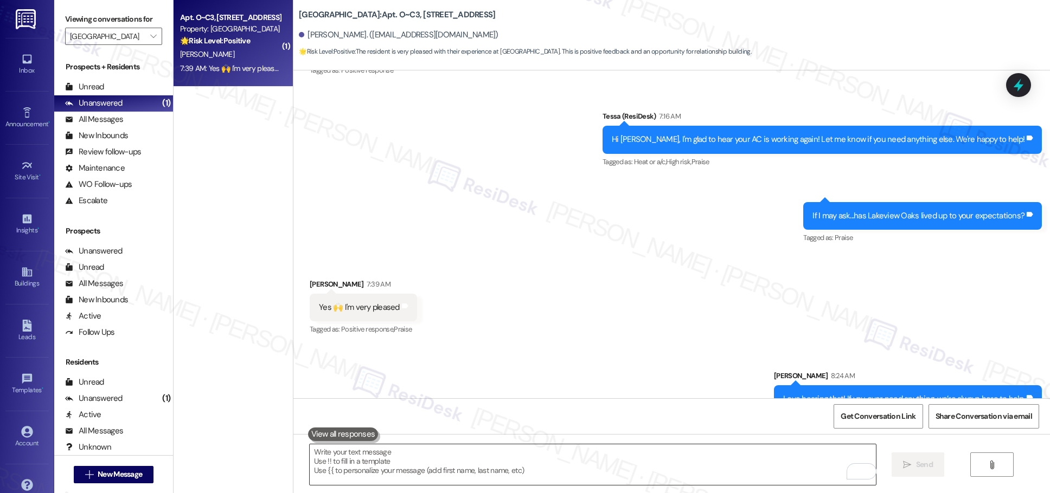
click at [428, 464] on textarea "To enrich screen reader interactions, please activate Accessibility in Grammarl…" at bounding box center [593, 465] width 566 height 41
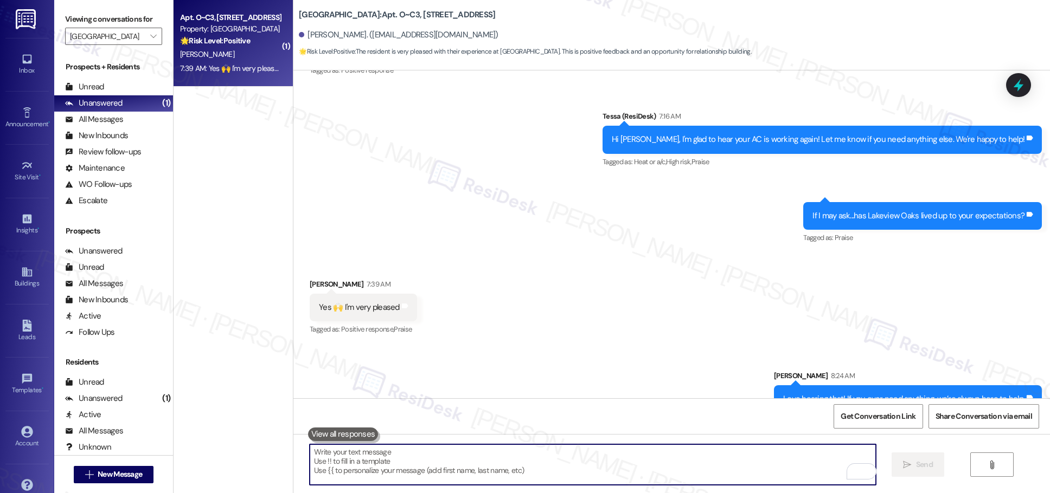
click at [428, 464] on textarea "To enrich screen reader interactions, please activate Accessibility in Grammarl…" at bounding box center [593, 465] width 566 height 41
paste textarea "We’d really appreciate your feedback! If you could take a minute to leave us a …"
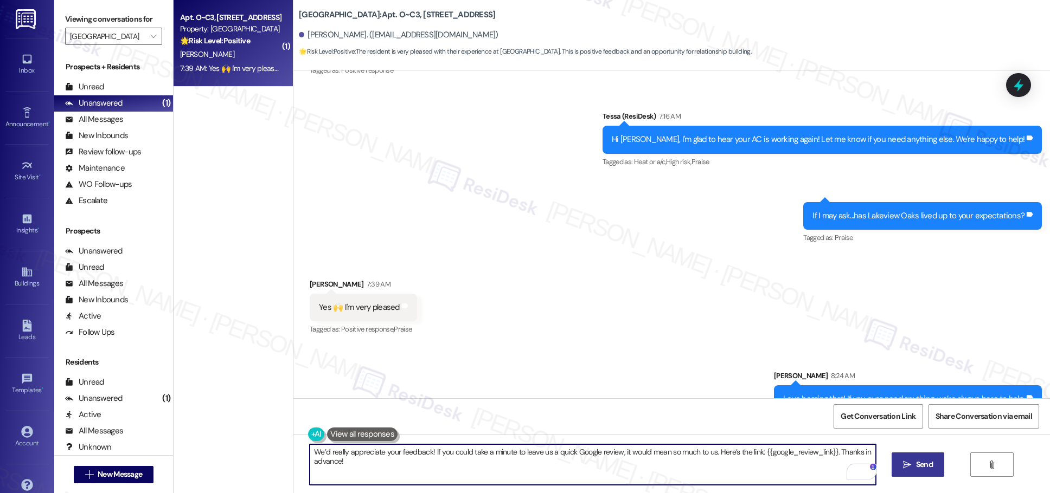
type textarea "We’d really appreciate your feedback! If you could take a minute to leave us a …"
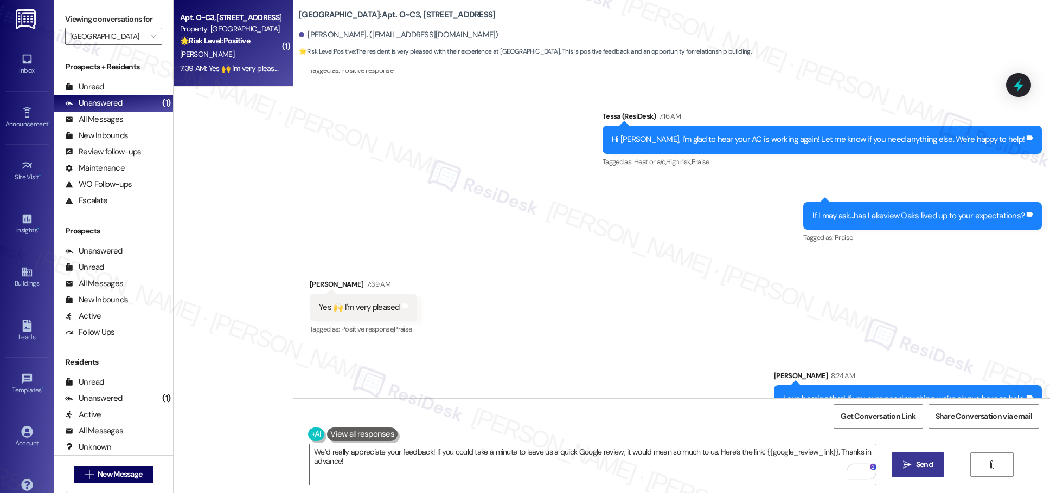
click at [510, 466] on icon "" at bounding box center [907, 465] width 8 height 9
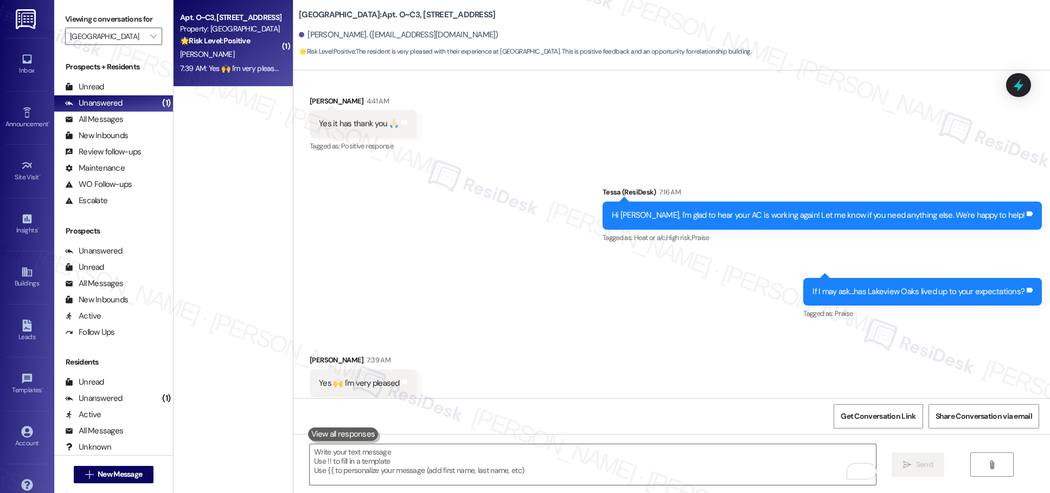
scroll to position [2808, 0]
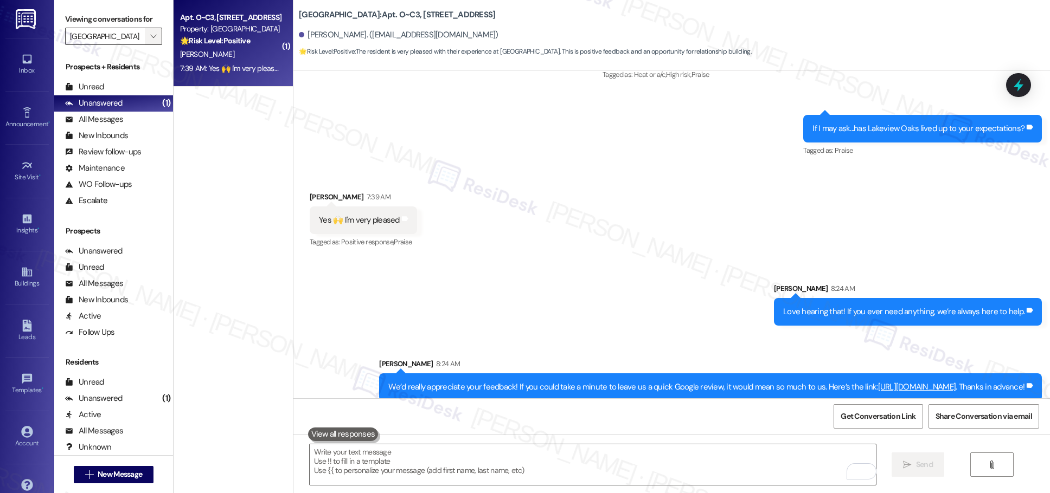
click at [150, 38] on icon "" at bounding box center [153, 36] width 6 height 9
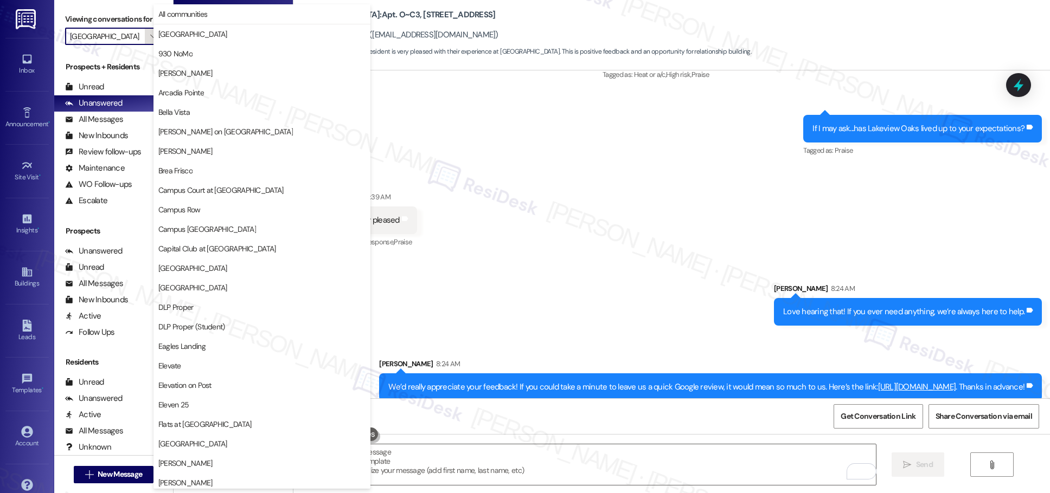
scroll to position [371, 0]
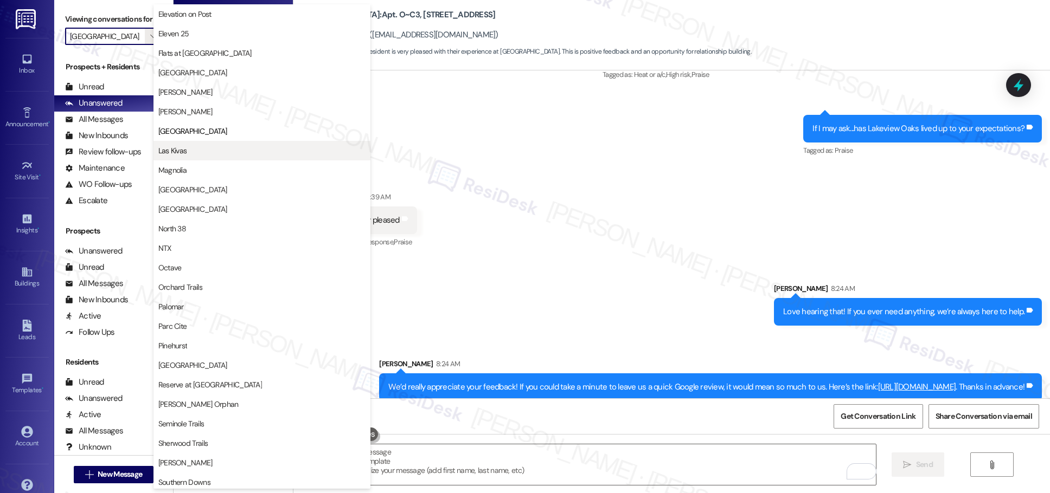
click at [189, 151] on span "Las Kivas" at bounding box center [261, 150] width 207 height 11
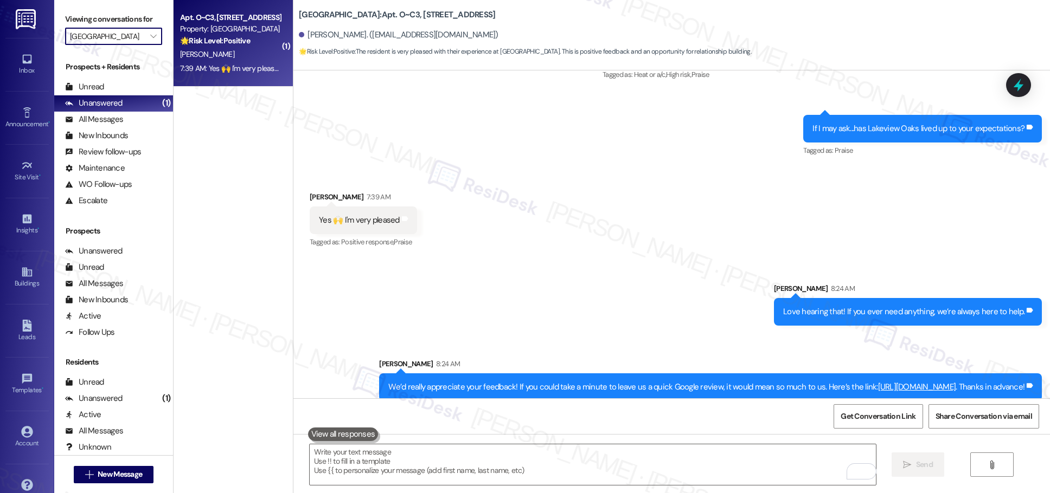
type input "Las Kivas"
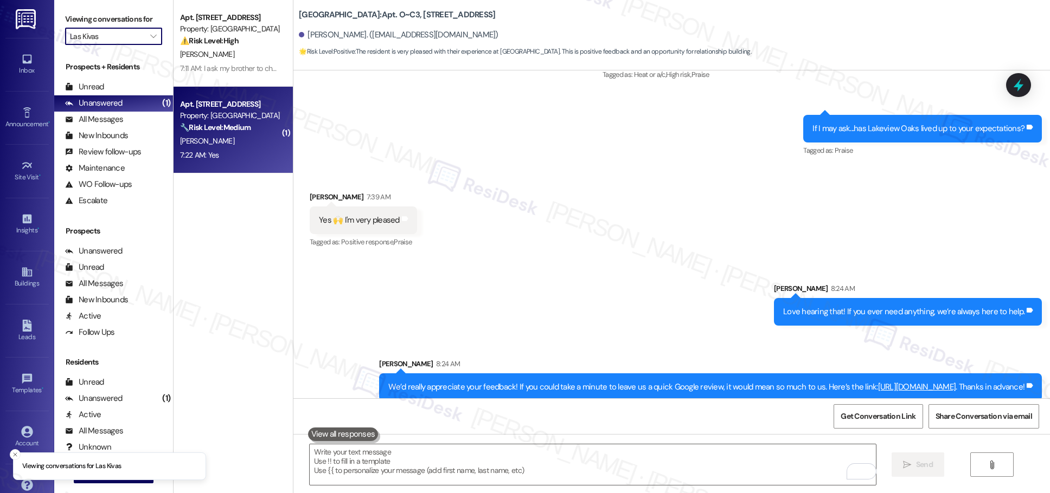
click at [245, 156] on div "7:22 AM: [DEMOGRAPHIC_DATA]:22 AM: Yes" at bounding box center [230, 156] width 102 height 14
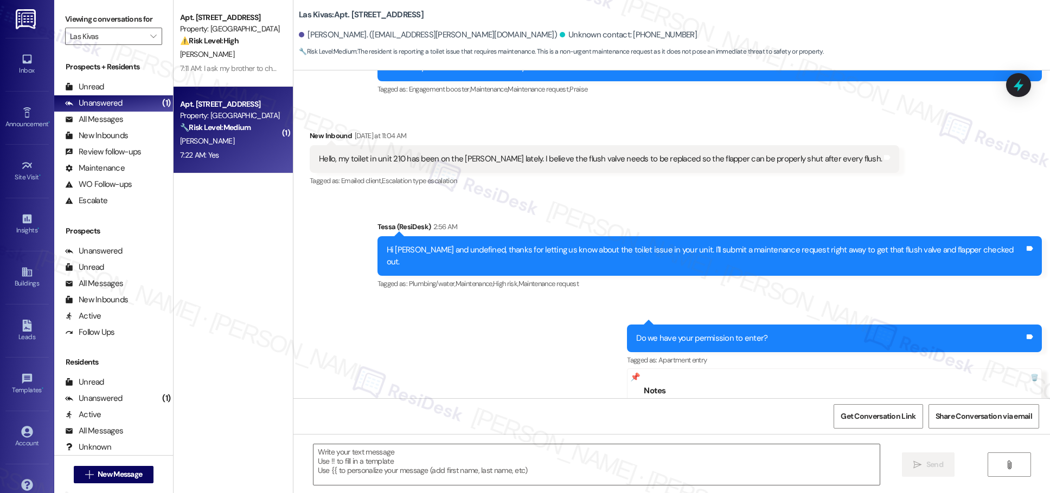
type textarea "Fetching suggested responses. Please feel free to read through the conversation…"
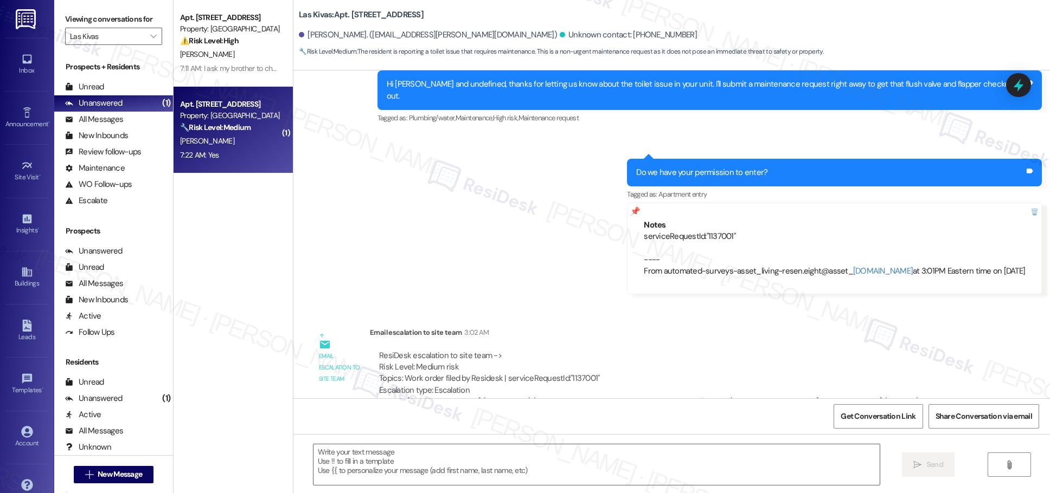
scroll to position [512, 0]
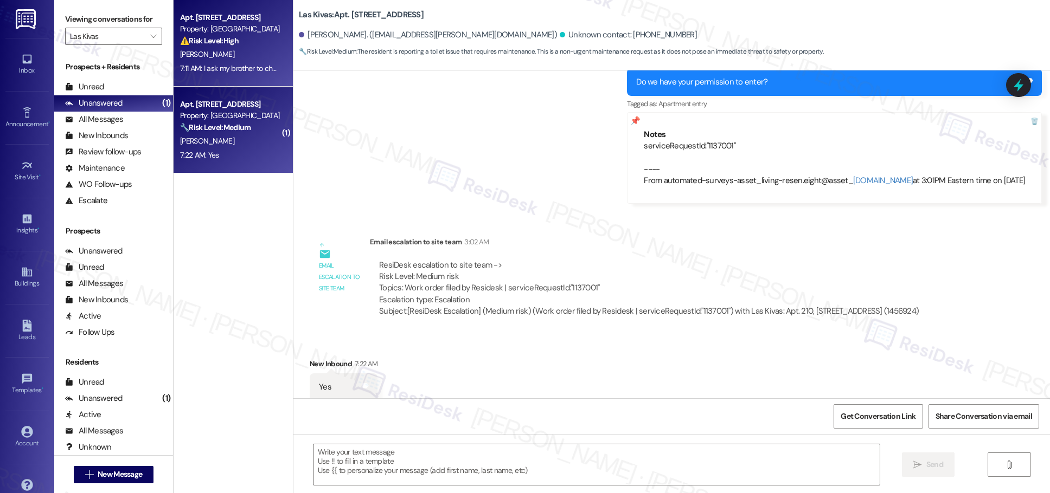
click at [192, 48] on div "[PERSON_NAME]" at bounding box center [230, 55] width 102 height 14
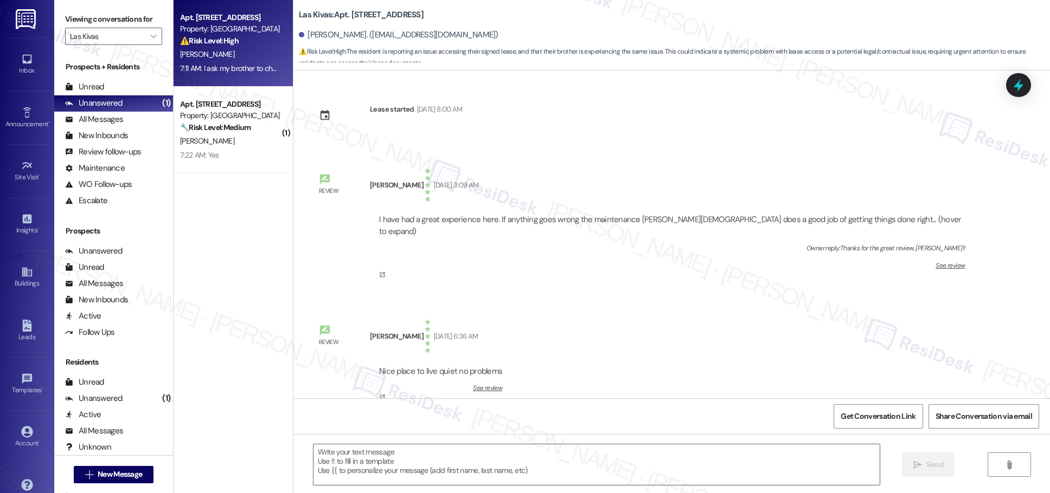
scroll to position [1065, 0]
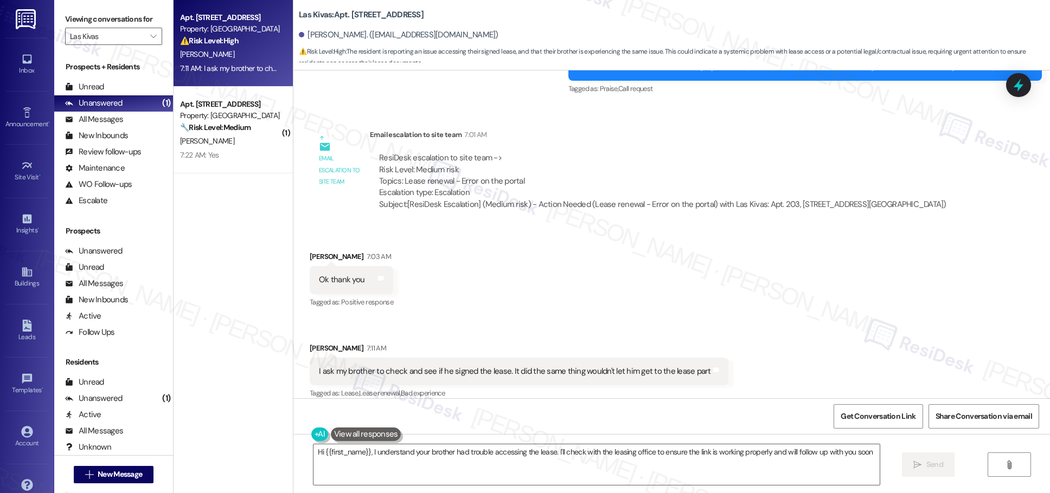
type textarea "Hi {{first_name}}, I understand your brother had trouble accessing the lease. I…"
click at [149, 35] on span "" at bounding box center [153, 36] width 10 height 17
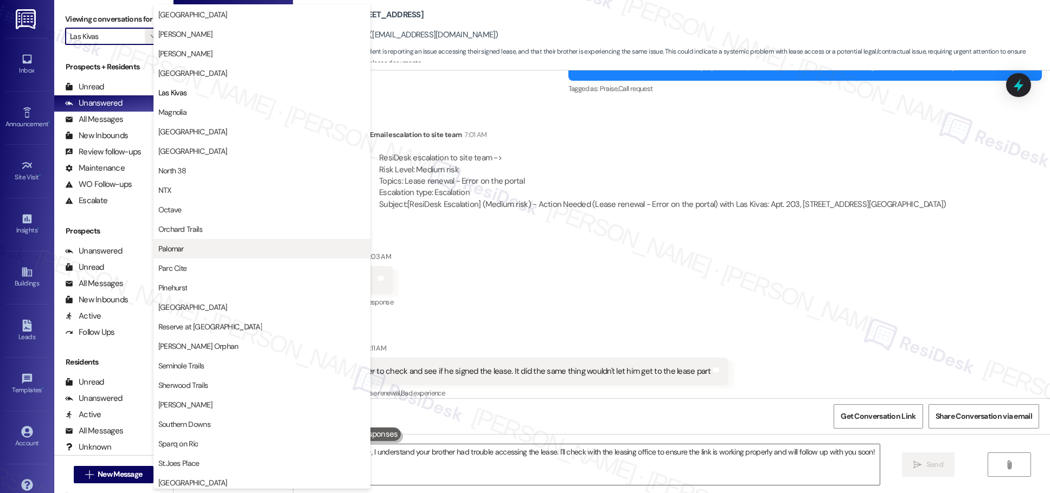
scroll to position [433, 0]
click at [202, 240] on button "Palomar" at bounding box center [261, 246] width 217 height 20
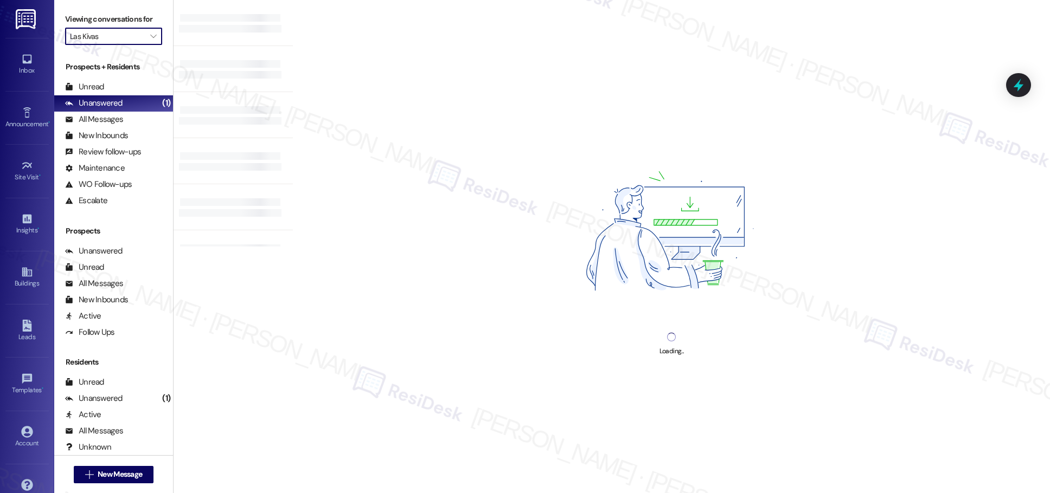
type input "Palomar"
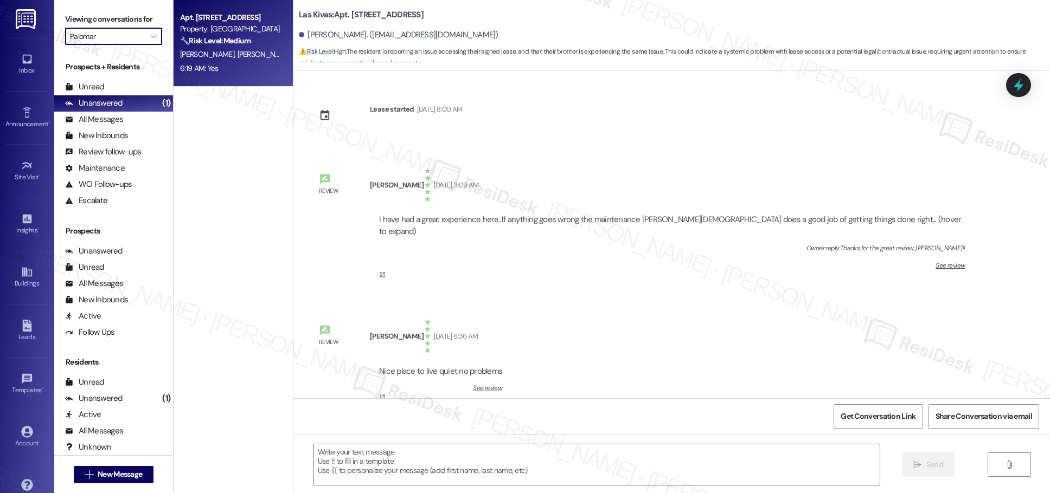
scroll to position [1064, 0]
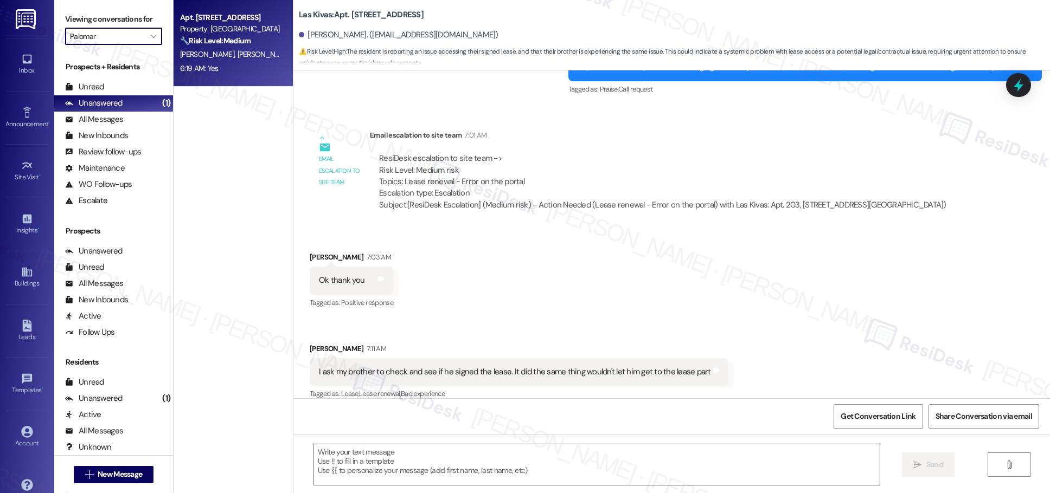
type textarea "Fetching suggested responses. Please feel free to read through the conversation…"
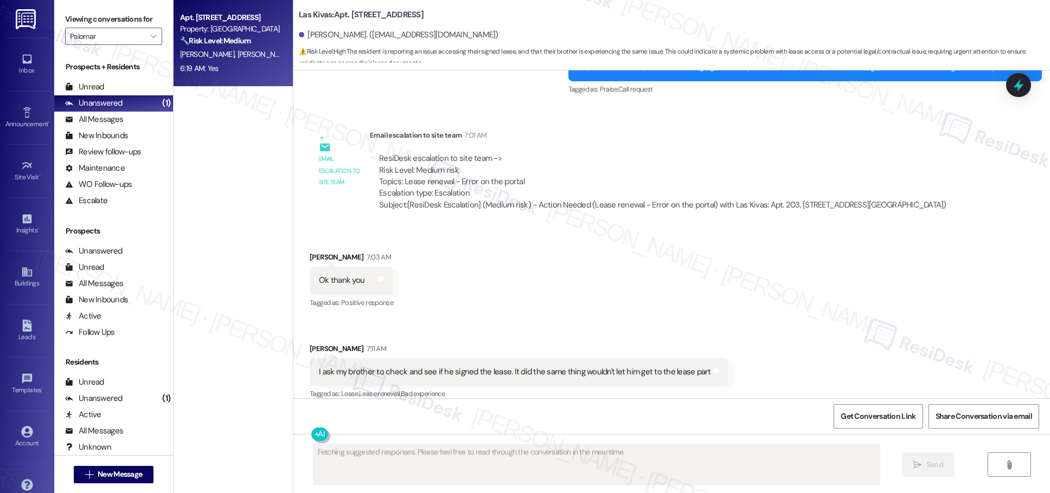
click at [260, 72] on div "6:19 AM: [DEMOGRAPHIC_DATA]:19 AM: Yes" at bounding box center [230, 69] width 102 height 14
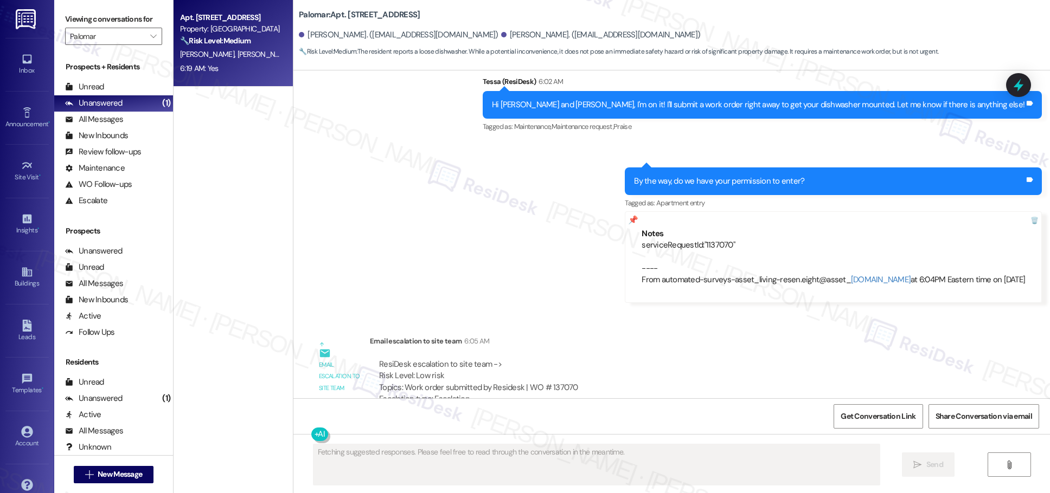
scroll to position [1097, 0]
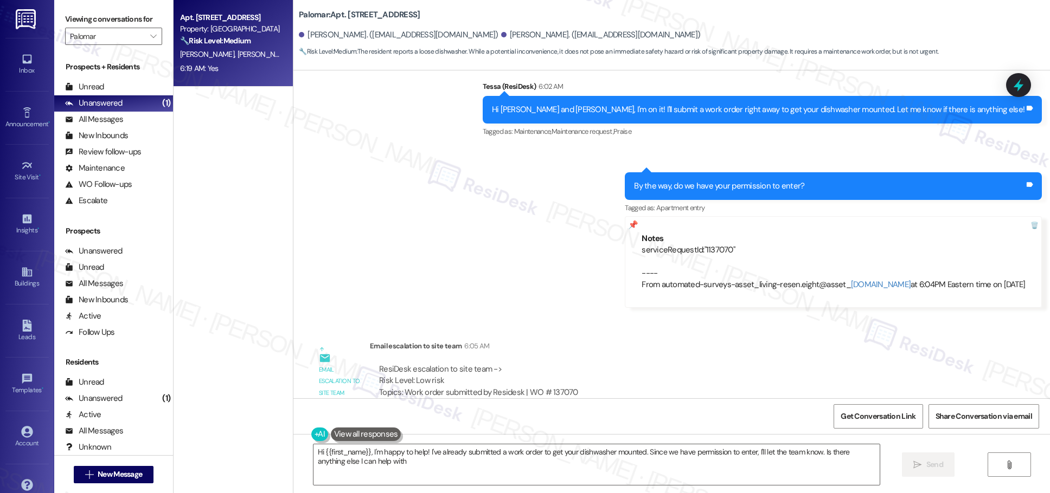
type textarea "Hi {{first_name}}, I'm happy to help! I've already submitted a work order to ge…"
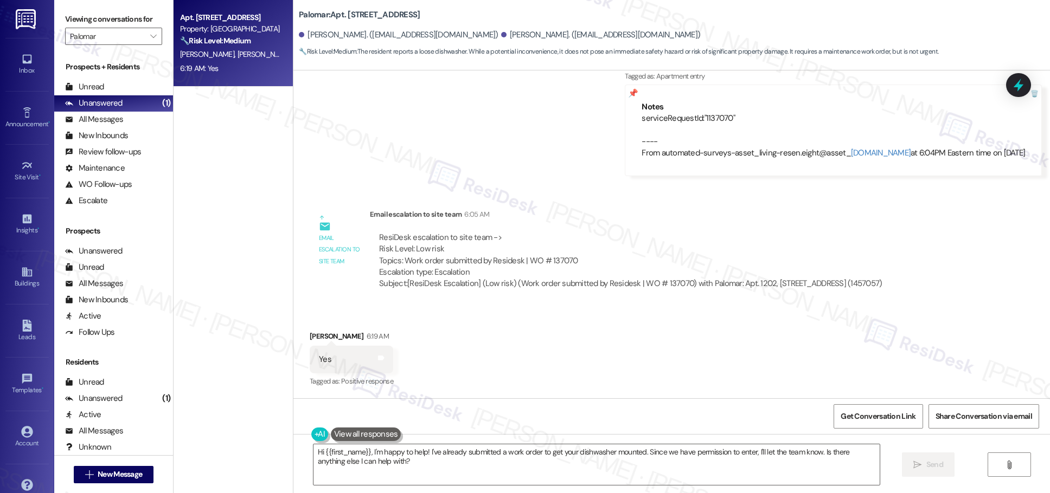
click at [510, 203] on div "Email escalation to site team Email escalation to site team 6:05 AM ResiDesk es…" at bounding box center [600, 254] width 598 height 106
click at [150, 36] on icon "" at bounding box center [153, 36] width 6 height 9
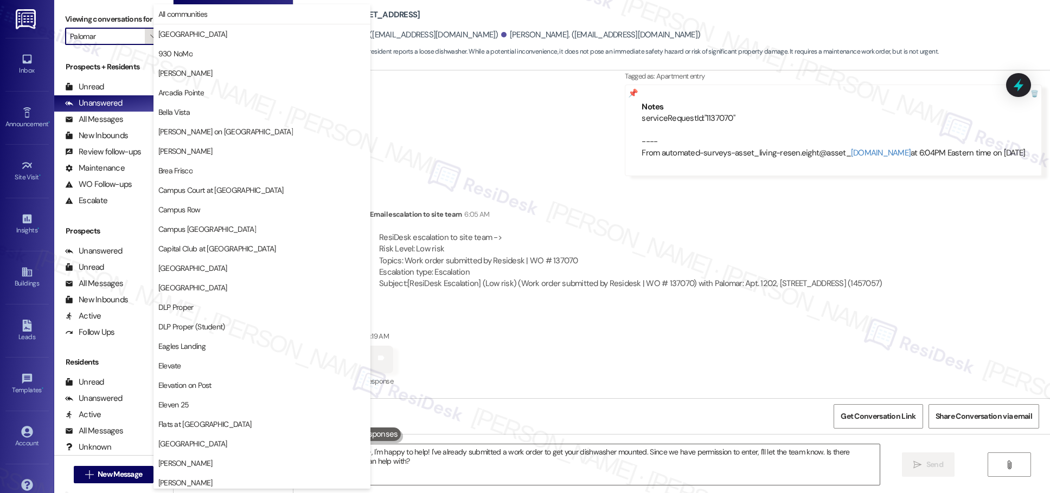
scroll to position [567, 0]
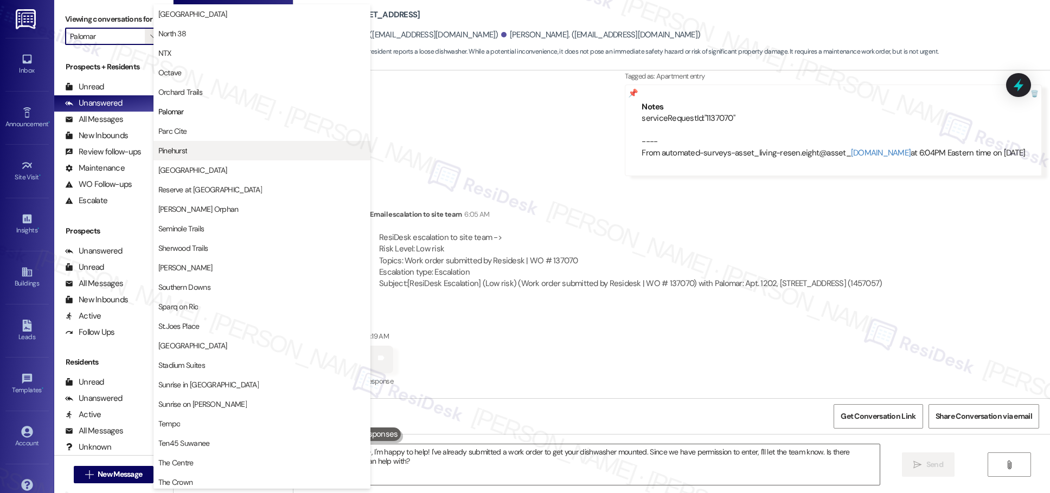
click at [197, 153] on span "Pinehurst" at bounding box center [261, 150] width 207 height 11
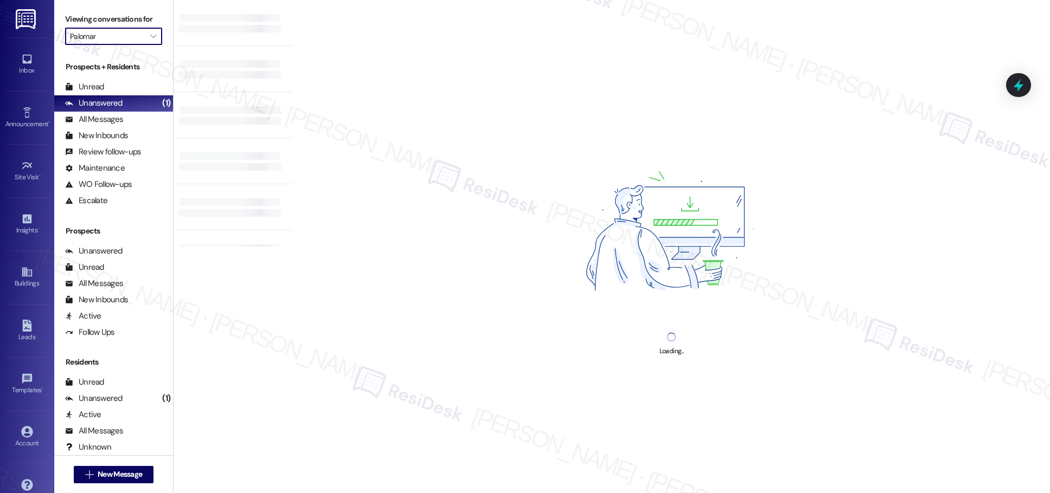
type input "Pinehurst"
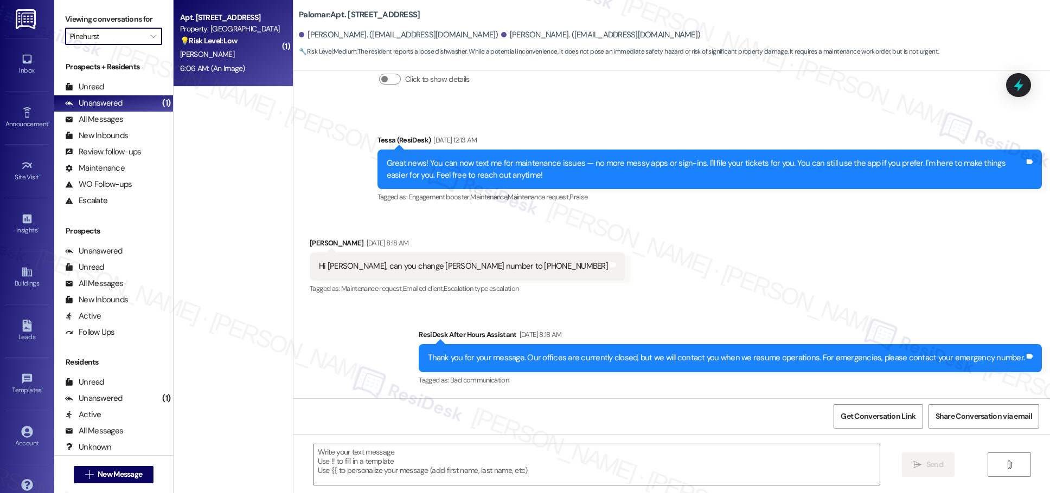
type textarea "Fetching suggested responses. Please feel free to read through the conversation…"
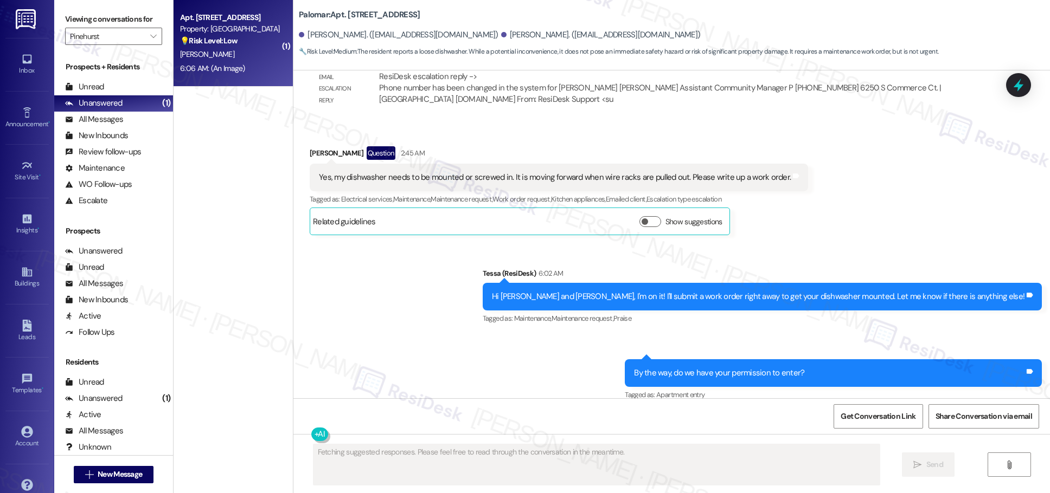
click at [245, 72] on div "6:06 AM: (An Image) 6:06 AM: (An Image)" at bounding box center [230, 69] width 102 height 14
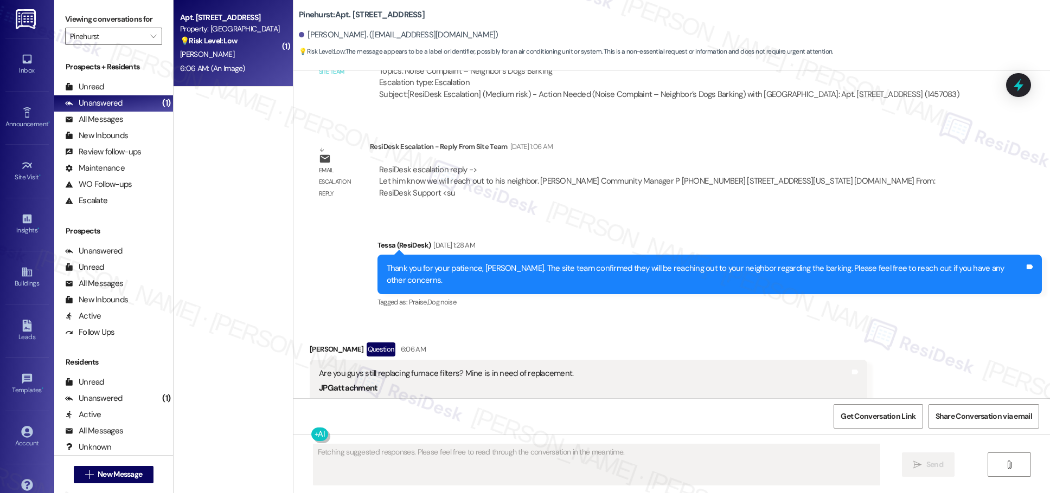
scroll to position [1409, 0]
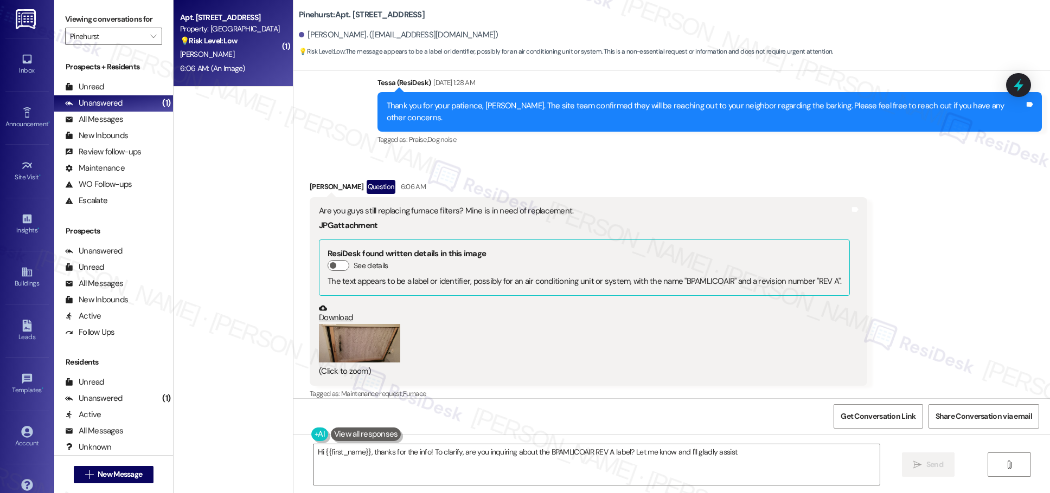
type textarea "Hi {{first_name}}, thanks for the info! To clarify, are you inquiring about the…"
click at [150, 35] on icon "" at bounding box center [153, 36] width 6 height 9
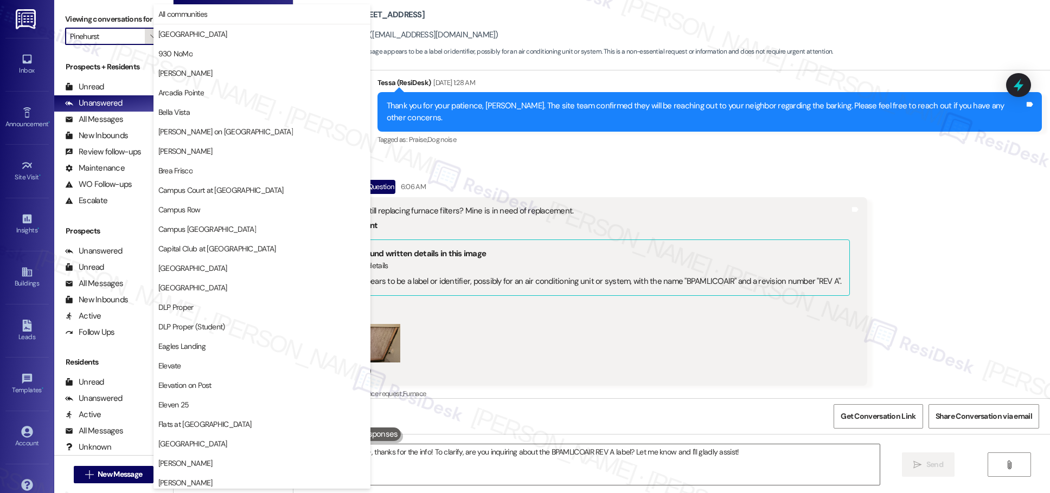
scroll to position [567, 0]
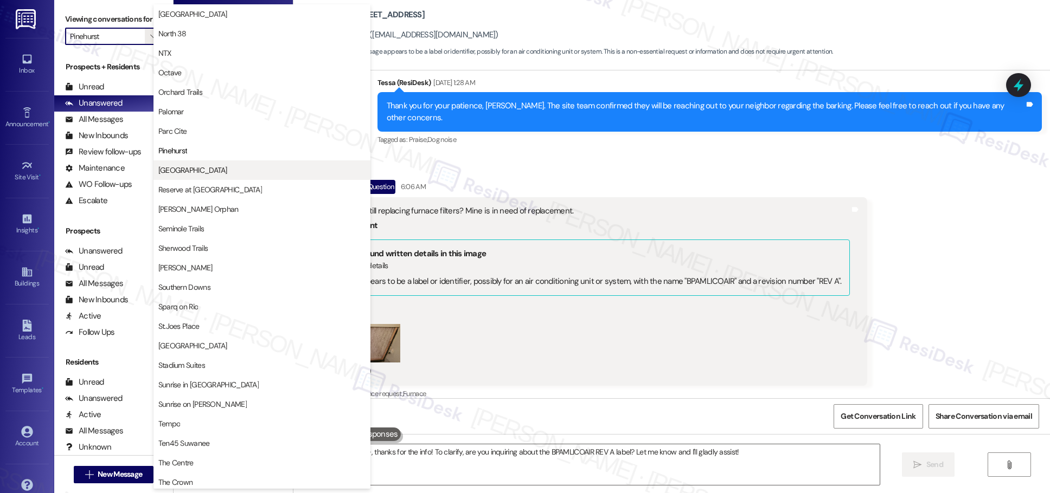
click at [197, 174] on span "[GEOGRAPHIC_DATA]" at bounding box center [192, 170] width 69 height 11
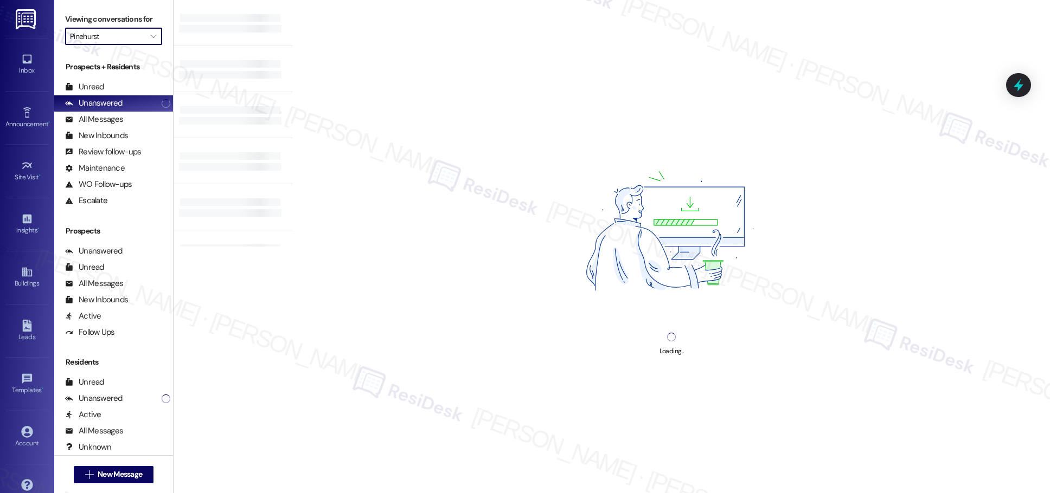
type input "[GEOGRAPHIC_DATA]"
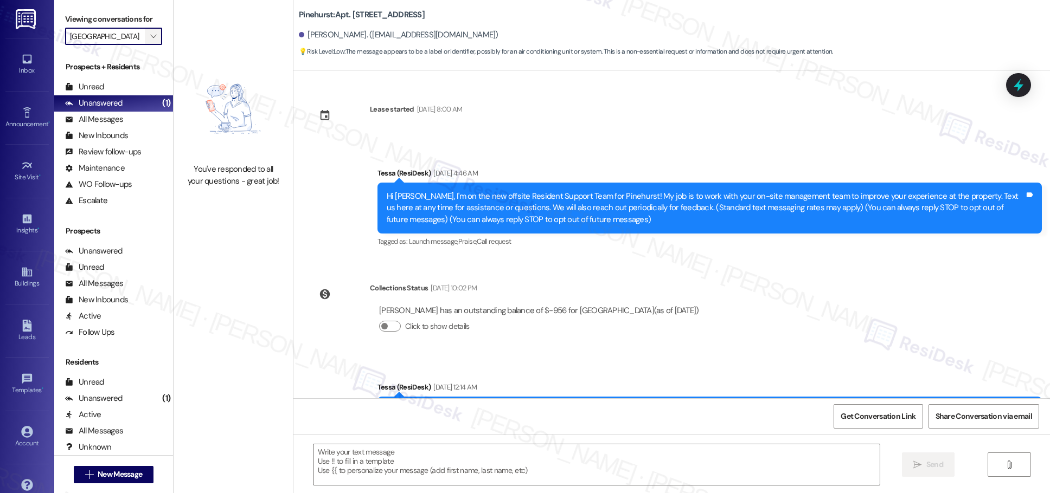
scroll to position [1409, 0]
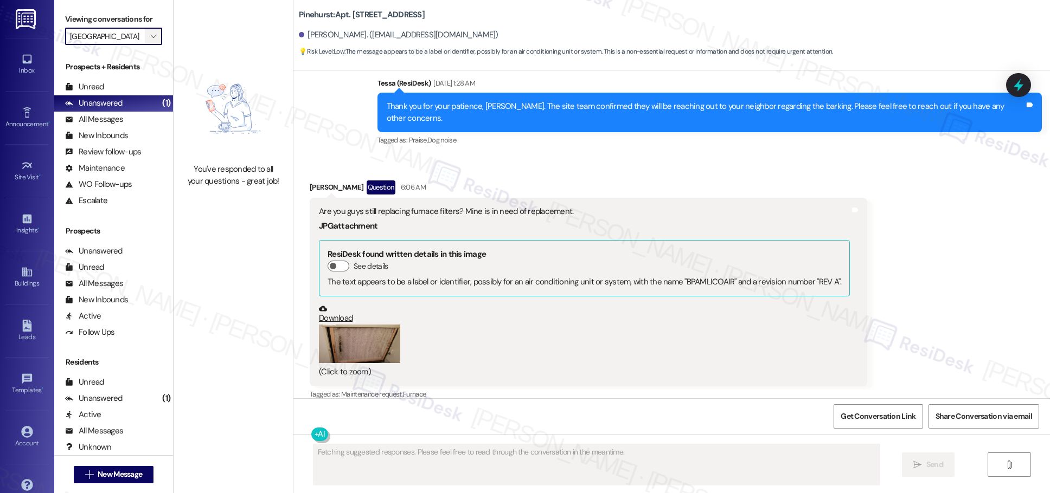
click at [150, 37] on icon "" at bounding box center [153, 36] width 6 height 9
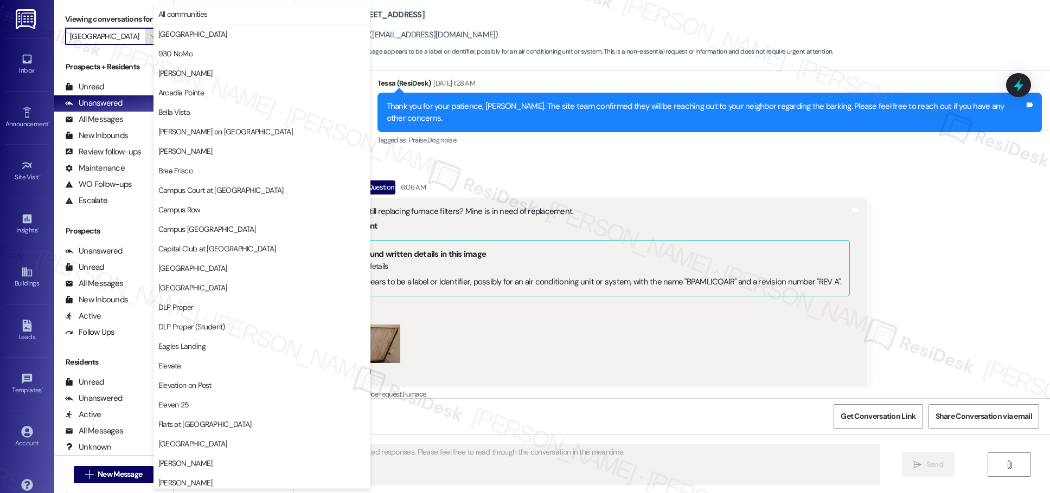
scroll to position [567, 0]
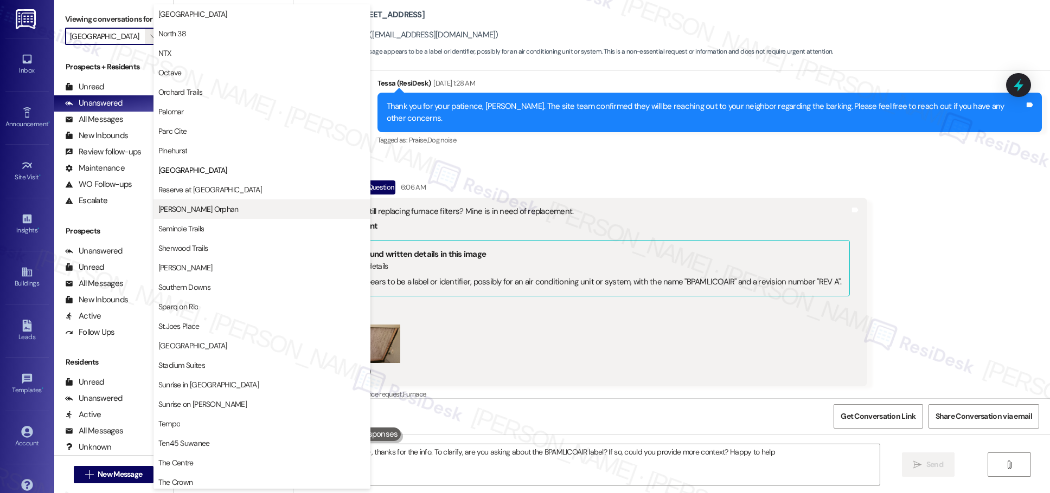
type textarea "Hi {{first_name}}, thanks for the info. To clarify, are you asking about the BP…"
click at [203, 251] on span "Sherwood Trails" at bounding box center [183, 248] width 50 height 11
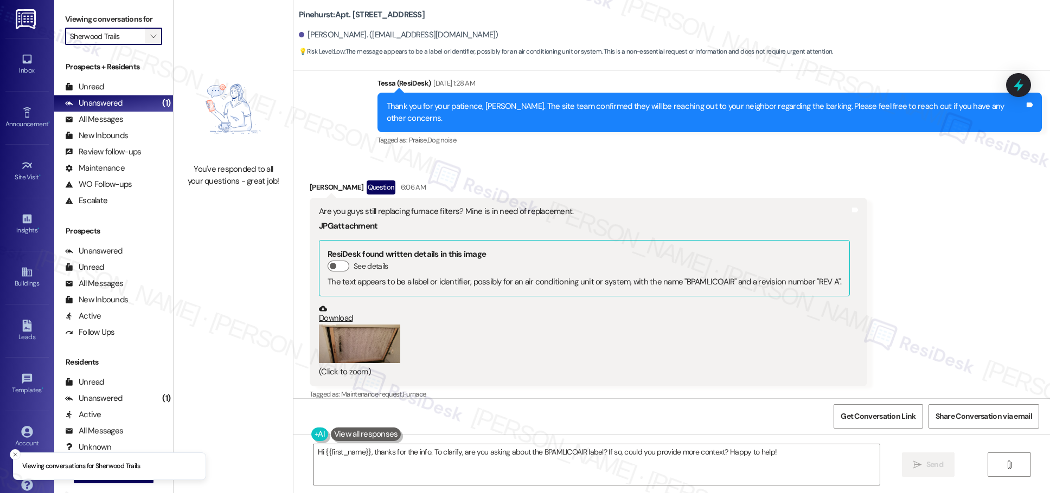
click at [149, 37] on span "" at bounding box center [153, 36] width 10 height 17
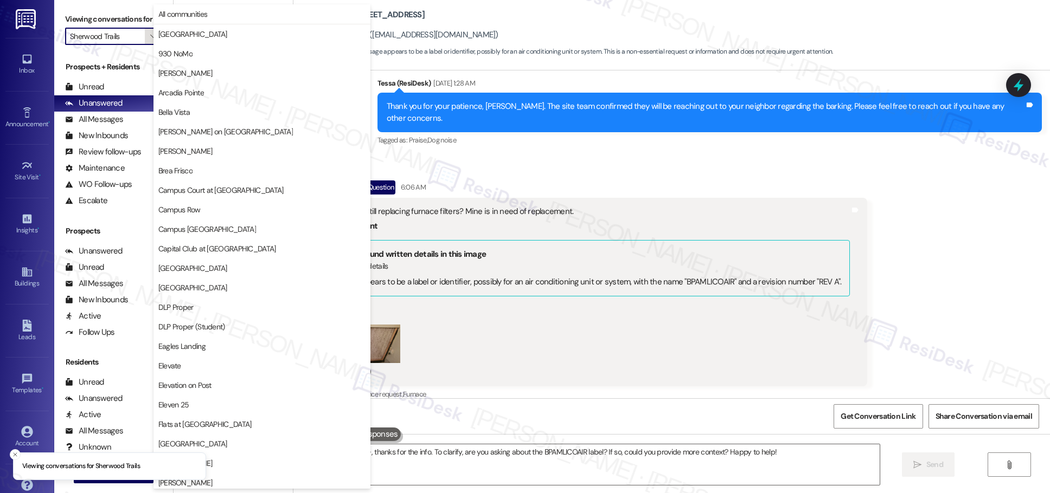
scroll to position [756, 0]
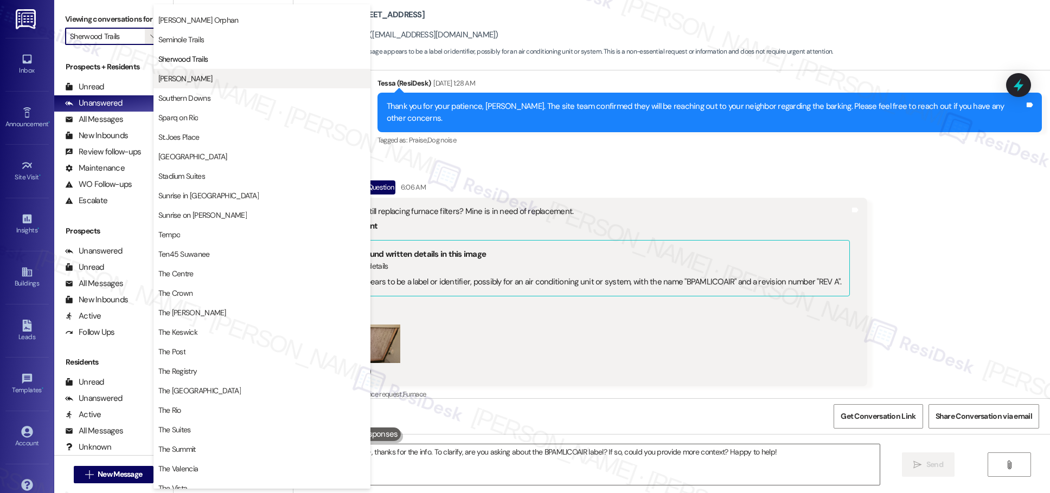
click at [208, 78] on span "[PERSON_NAME]" at bounding box center [261, 78] width 207 height 11
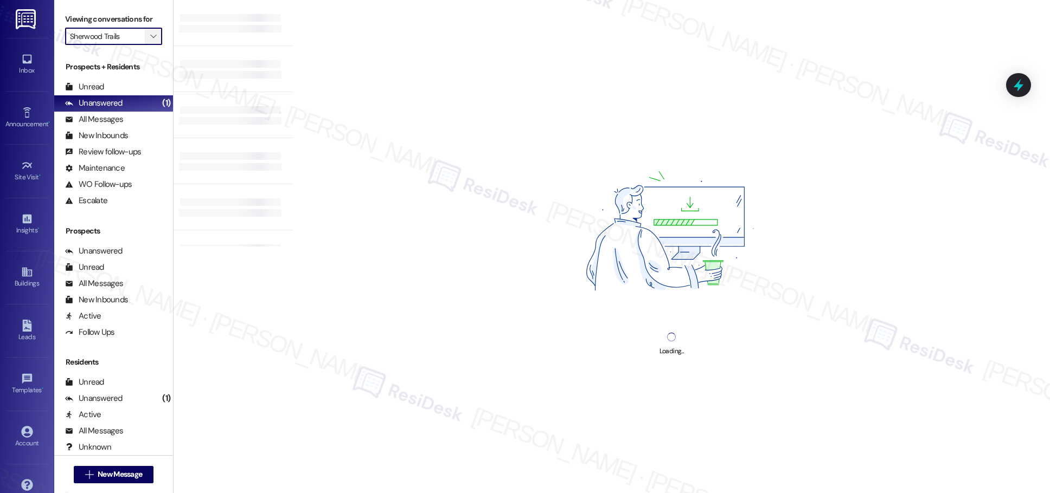
type input "[PERSON_NAME]"
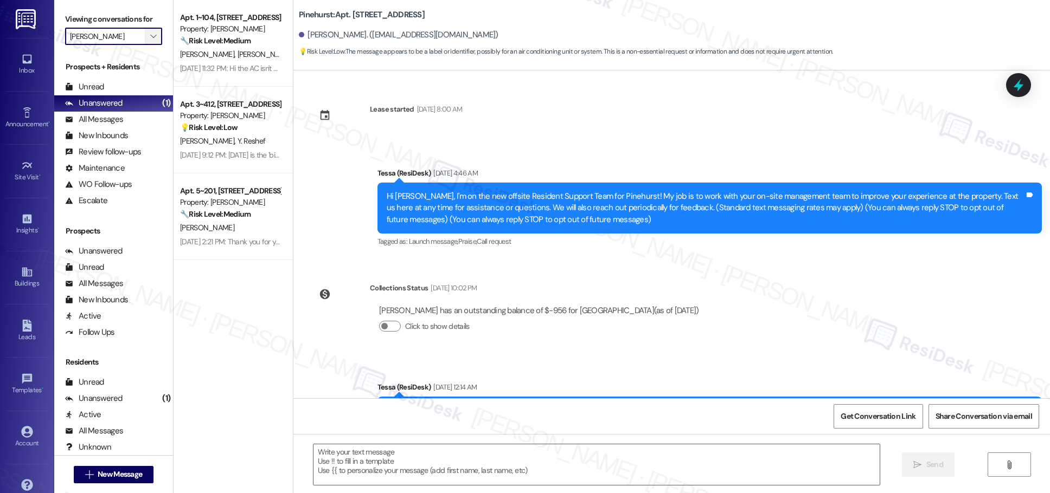
scroll to position [1409, 0]
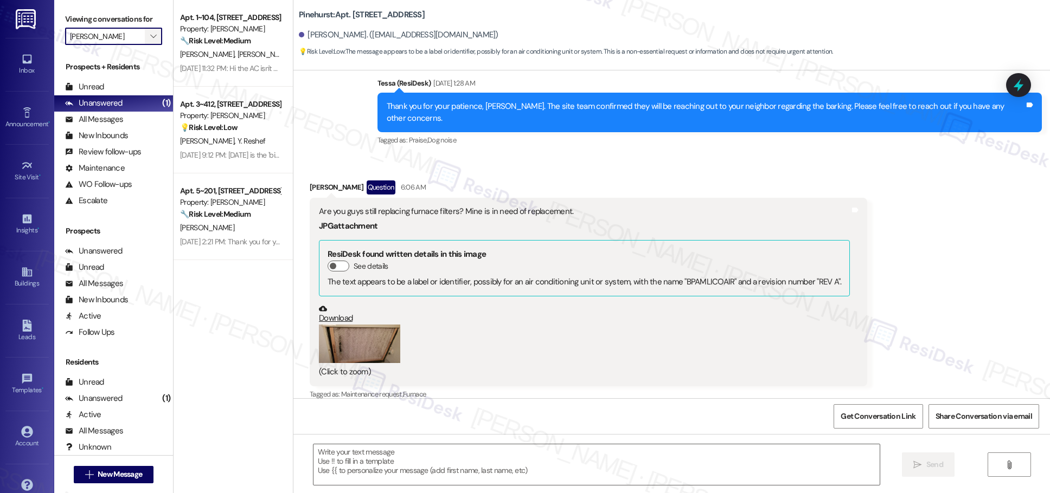
type textarea "Fetching suggested responses. Please feel free to read through the conversation…"
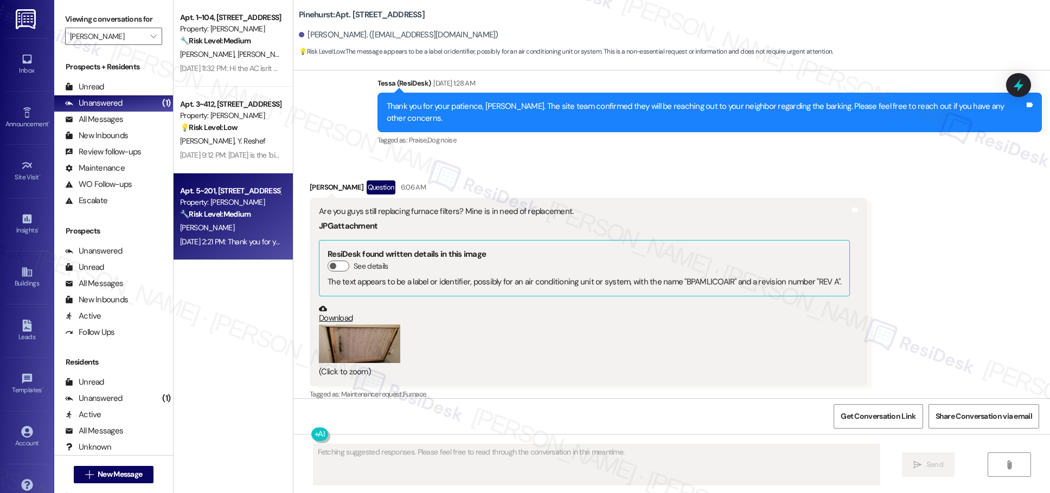
click at [266, 232] on div "[PERSON_NAME]" at bounding box center [230, 228] width 102 height 14
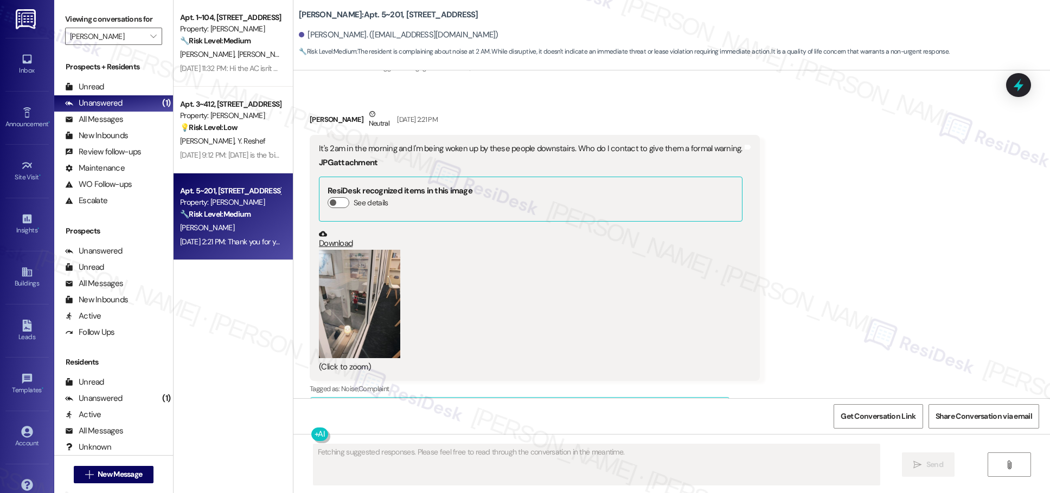
scroll to position [478, 0]
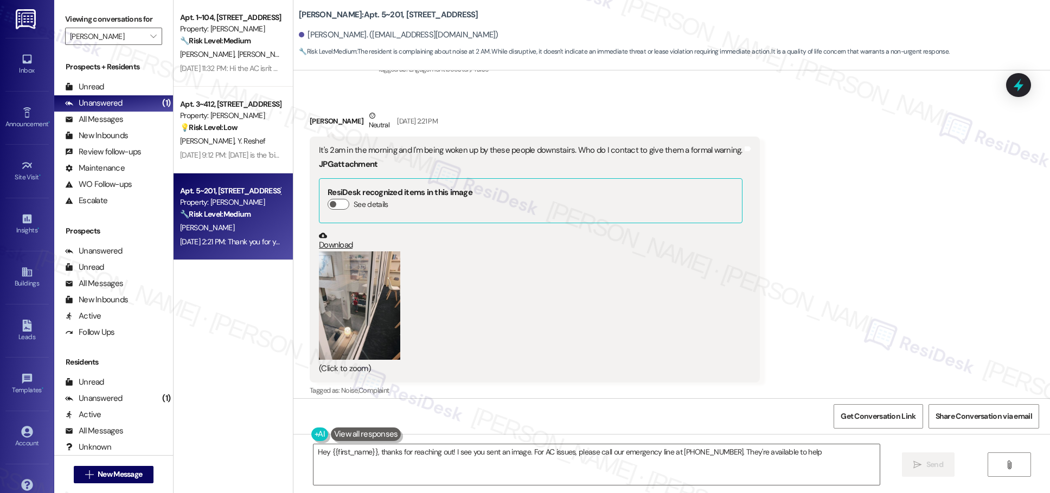
type textarea "Hey {{first_name}}, thanks for reaching out! I see you sent an image. For AC is…"
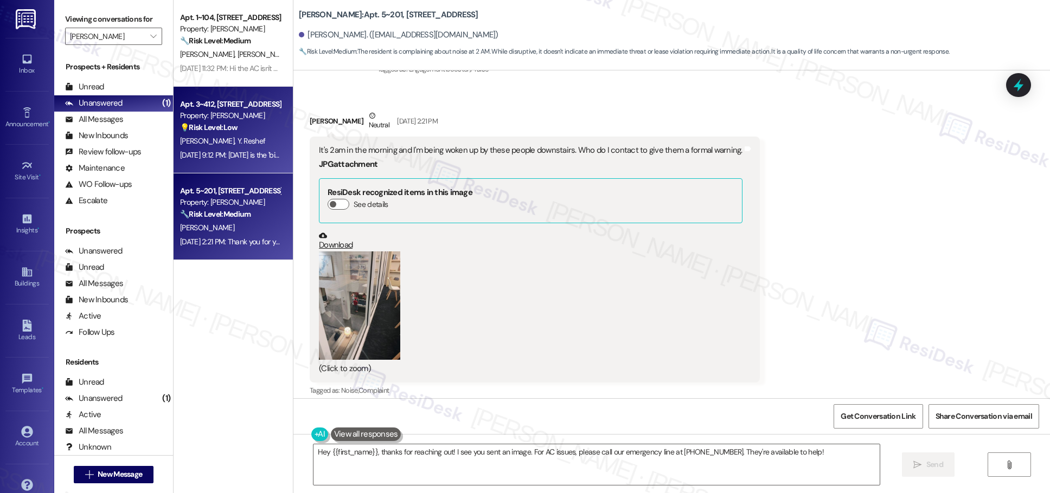
click at [237, 143] on span "Y. Reshef" at bounding box center [251, 141] width 28 height 10
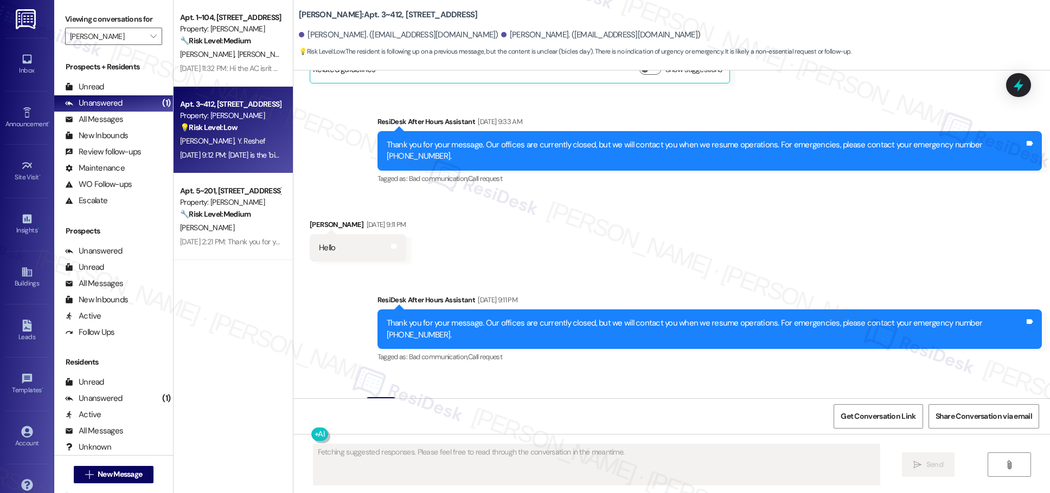
scroll to position [1590, 0]
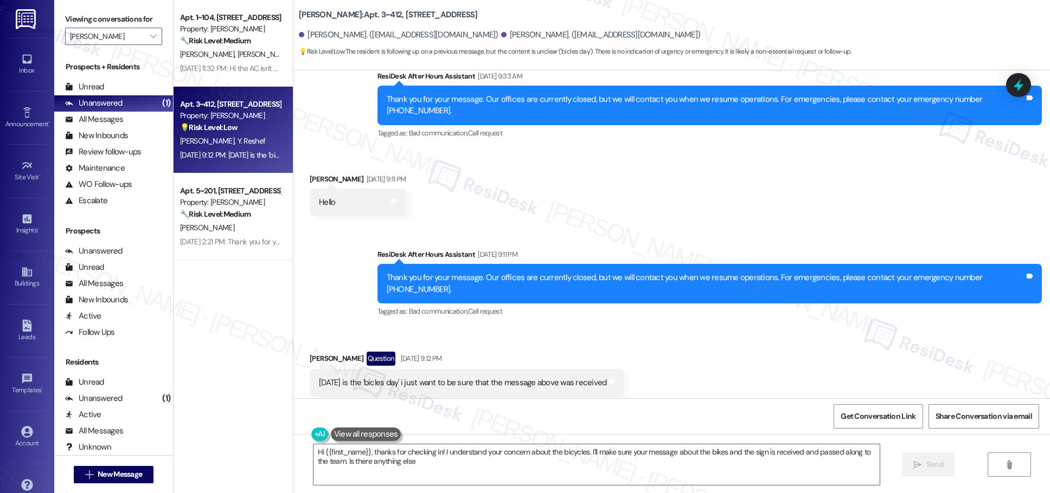
type textarea "Hi {{first_name}}, thanks for checking in! I understand your concern about the …"
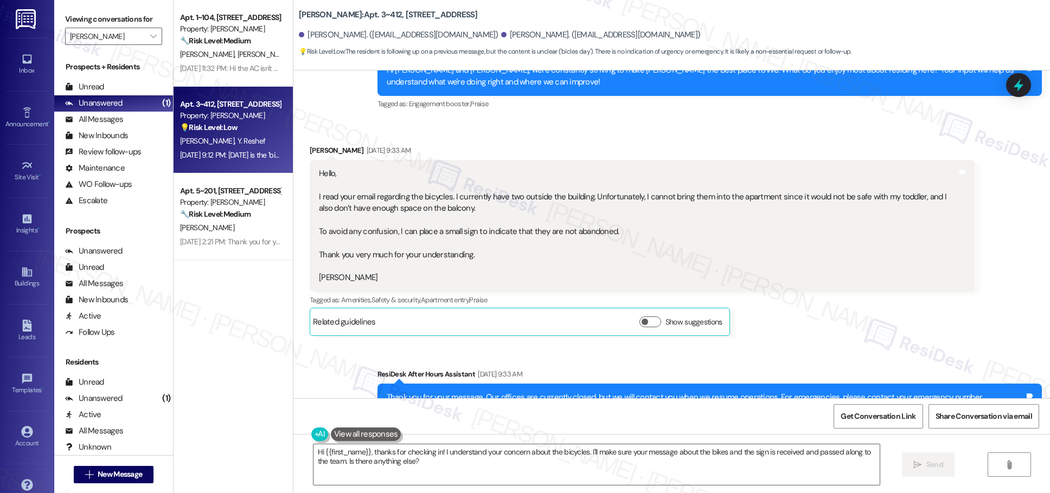
scroll to position [1262, 0]
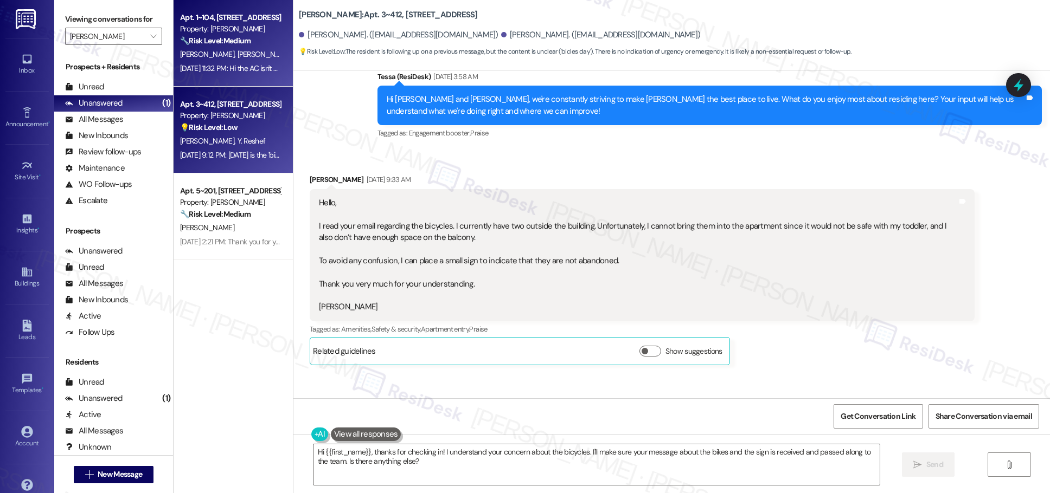
click at [235, 55] on div "[PERSON_NAME] [PERSON_NAME]" at bounding box center [230, 55] width 102 height 14
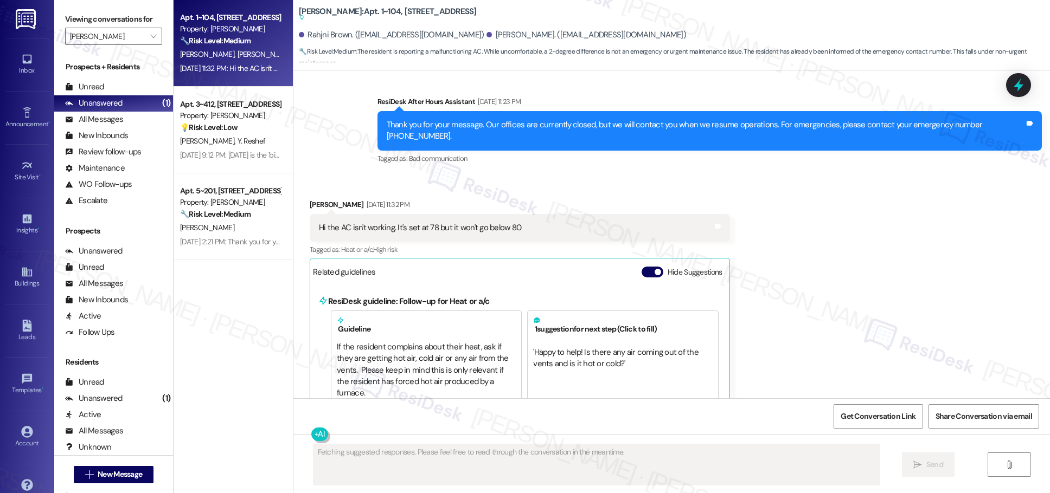
scroll to position [990, 0]
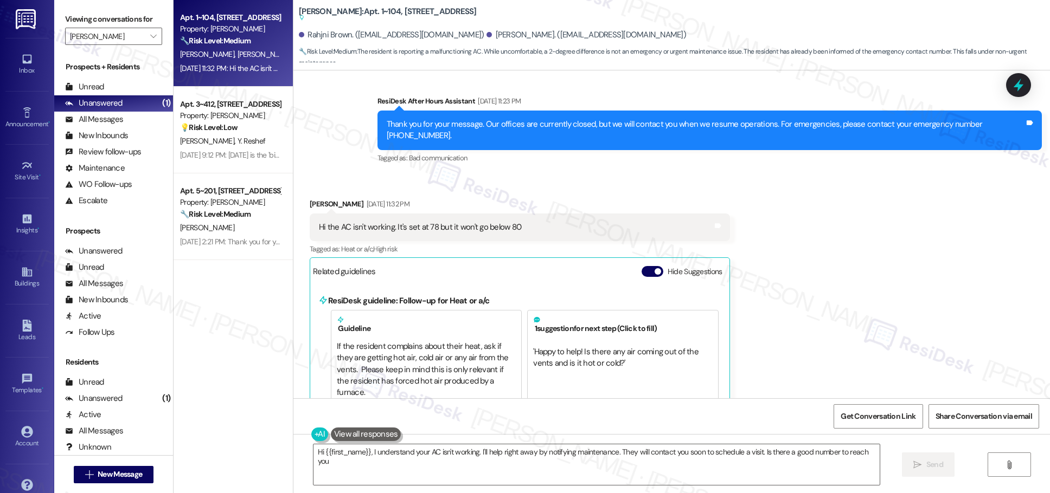
type textarea "Hi {{first_name}}, I understand your AC isn't working. I'll help right away by …"
click at [150, 36] on icon "" at bounding box center [153, 36] width 6 height 9
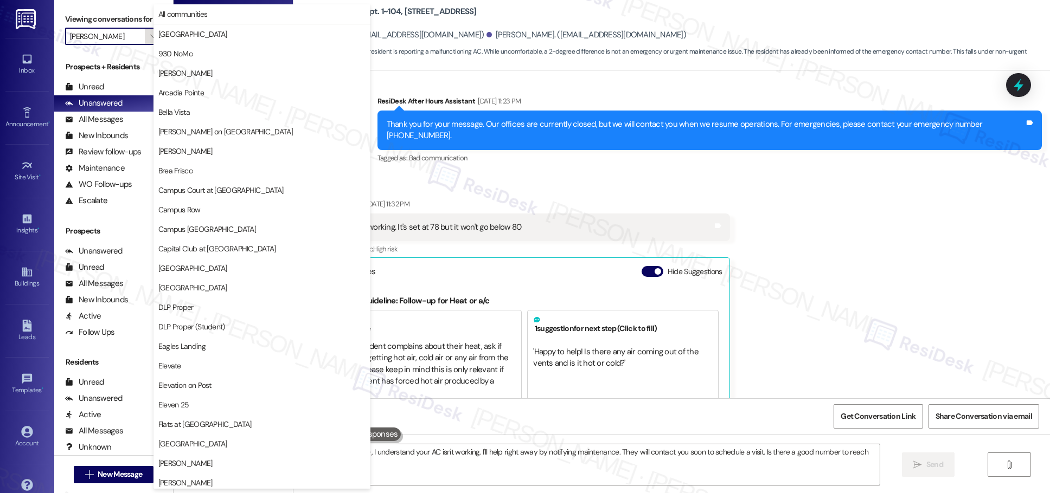
scroll to position [756, 0]
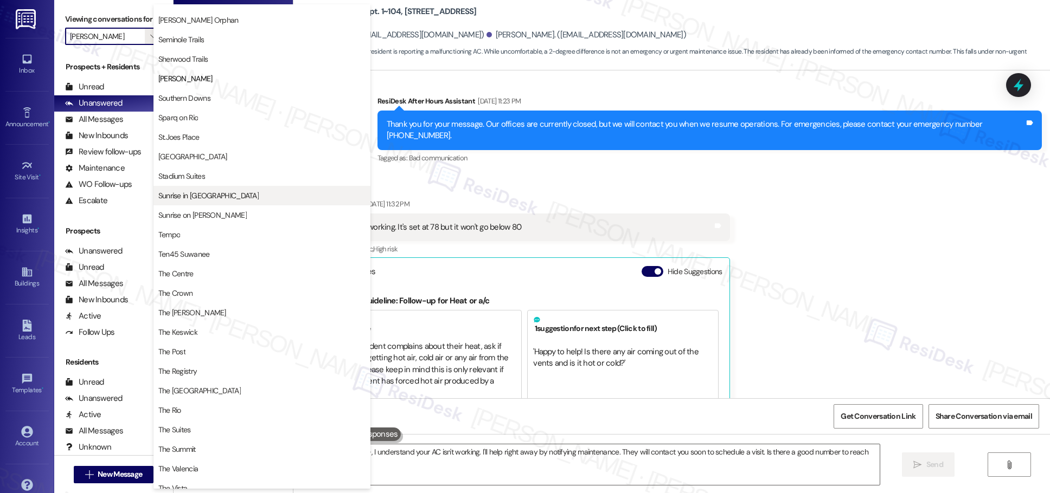
click at [223, 198] on span "Sunrise in [GEOGRAPHIC_DATA]" at bounding box center [261, 195] width 207 height 11
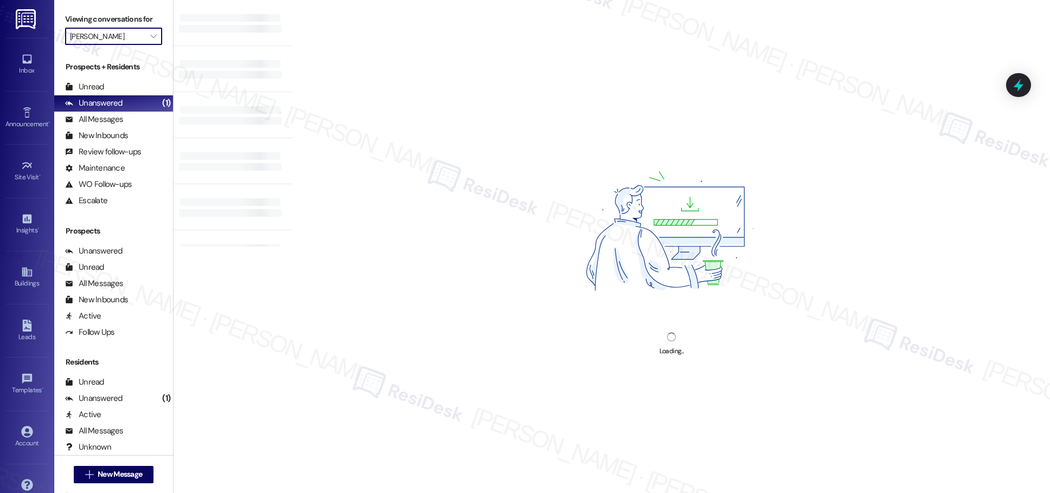
type input "Sunrise in [GEOGRAPHIC_DATA]"
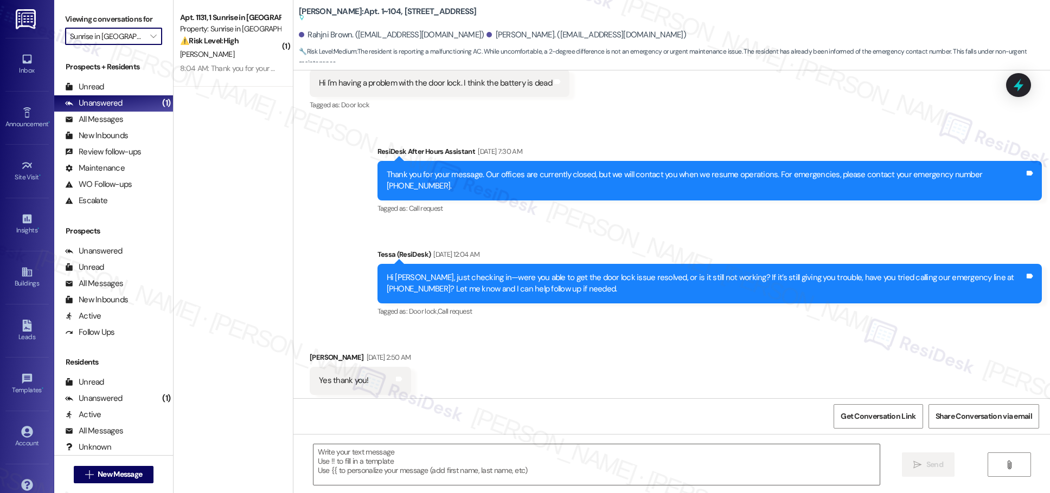
type textarea "Fetching suggested responses. Please feel free to read through the conversation…"
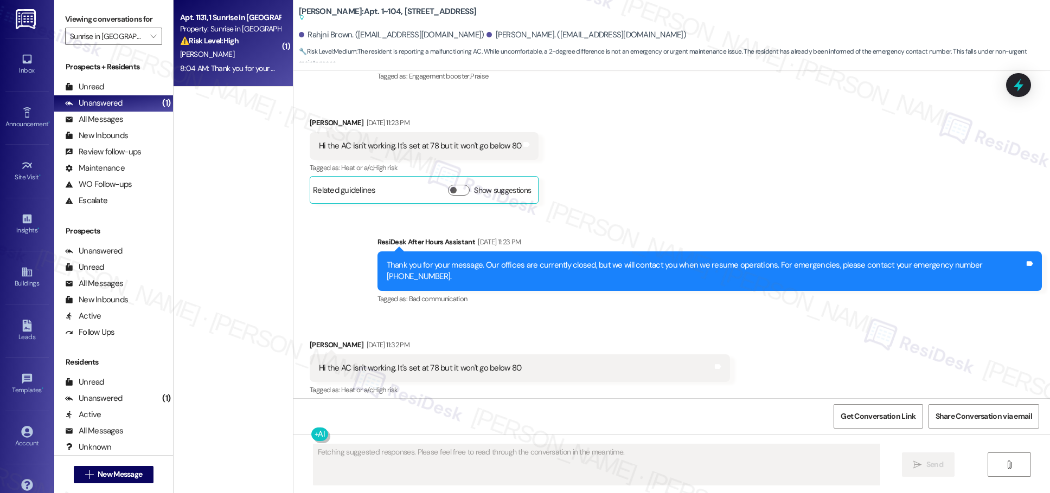
click at [240, 67] on div "8:04 AM: Thank you for your message. Our offices are currently closed, but we w…" at bounding box center [498, 68] width 637 height 10
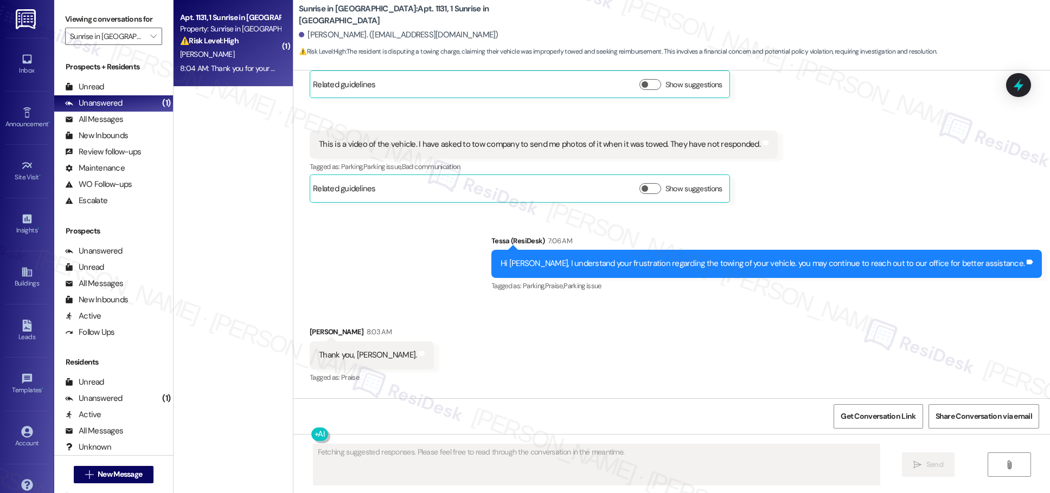
scroll to position [1891, 0]
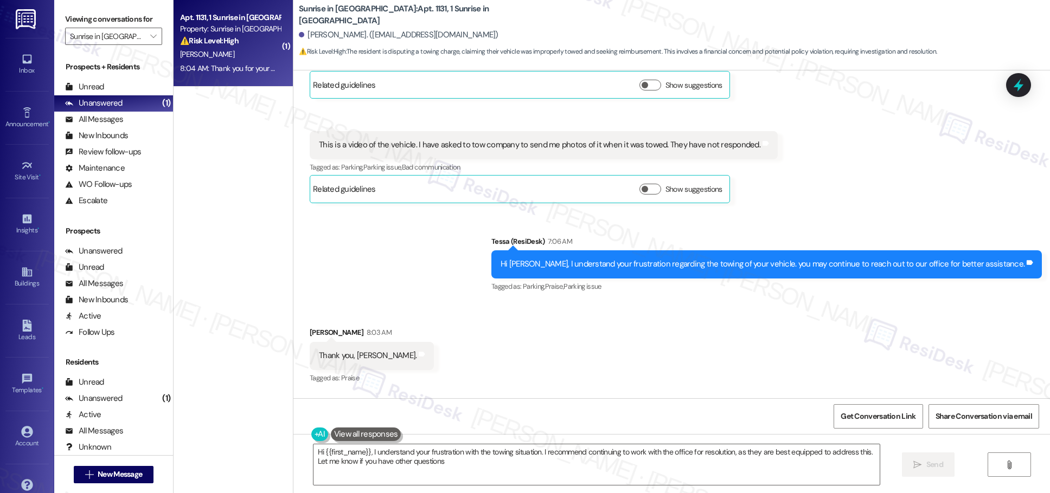
type textarea "Hi {{first_name}}, I understand your frustration with the towing situation. I r…"
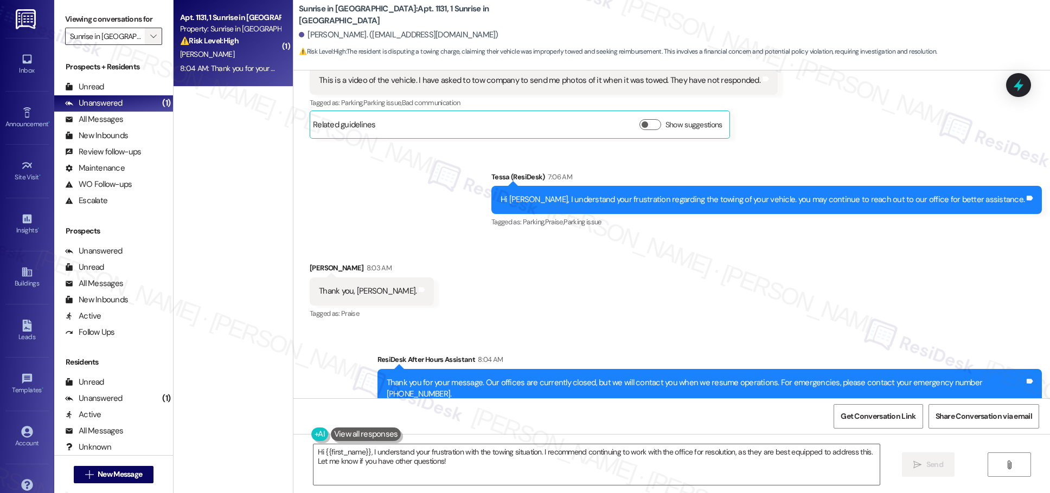
click at [150, 34] on icon "" at bounding box center [153, 36] width 6 height 9
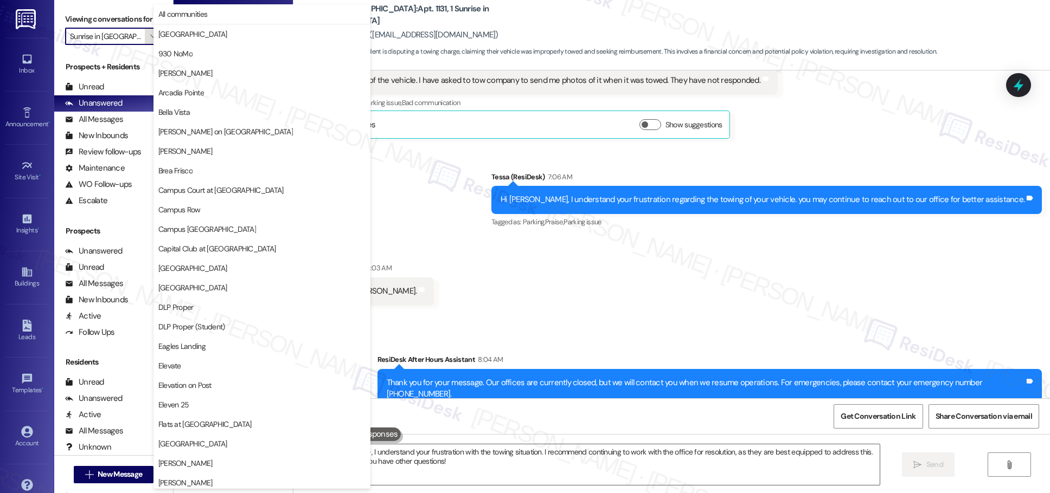
scroll to position [756, 0]
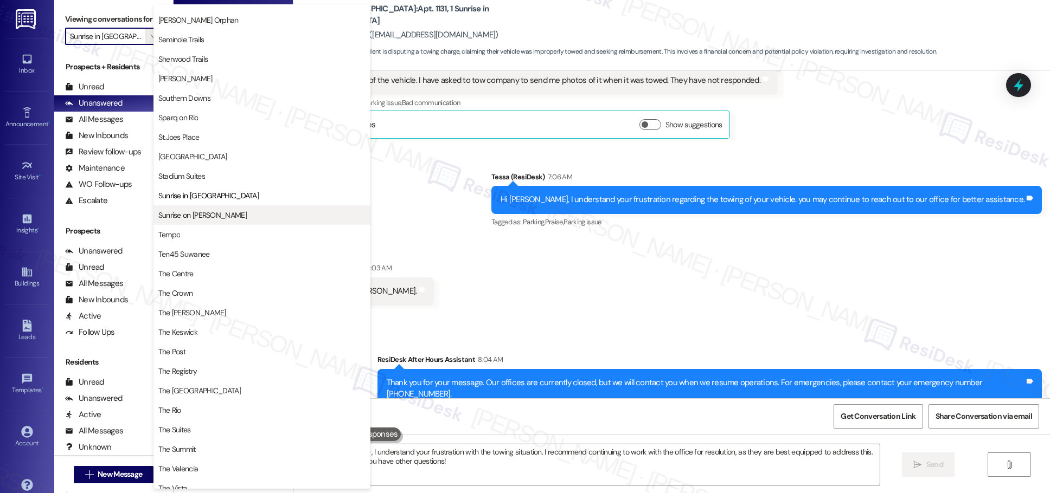
click at [205, 217] on span "Sunrise on [PERSON_NAME]" at bounding box center [202, 215] width 88 height 11
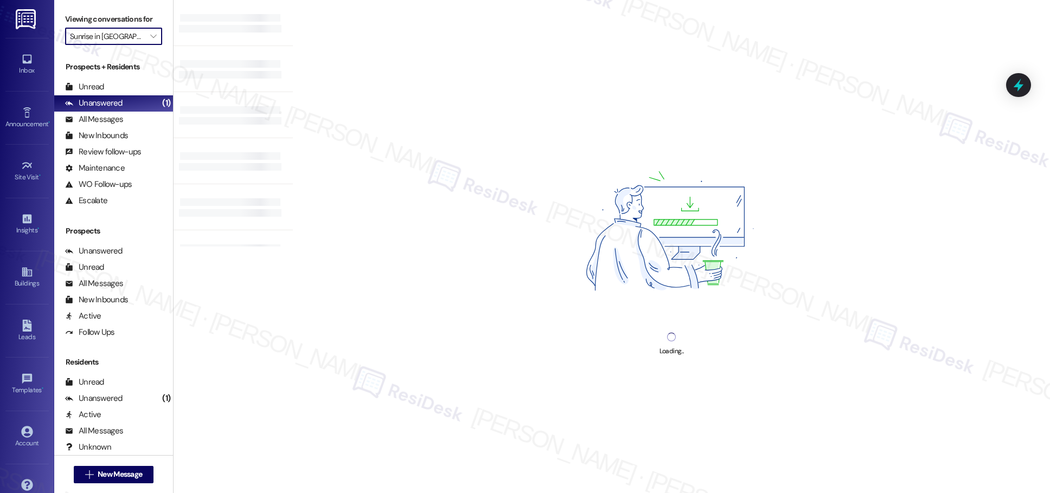
type input "Sunrise on [PERSON_NAME]"
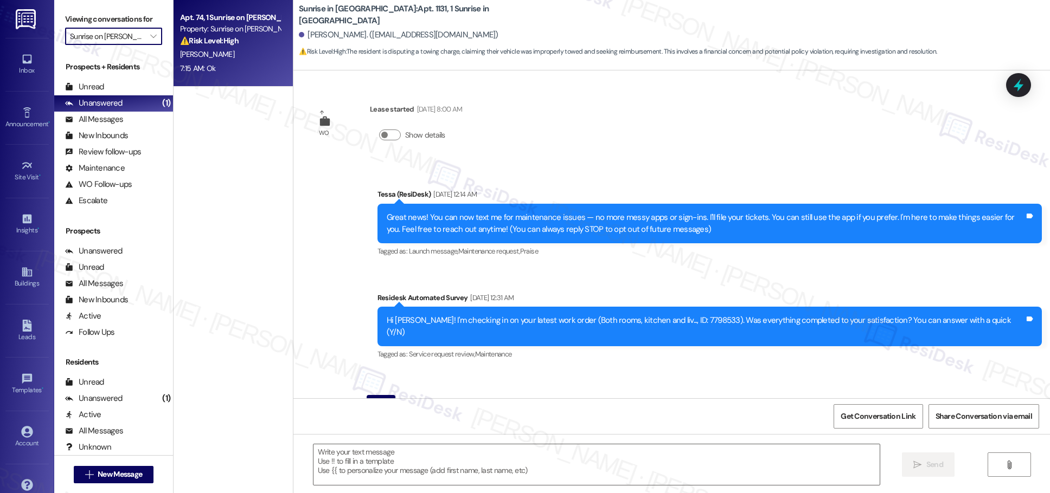
type textarea "Fetching suggested responses. Please feel free to read through the conversation…"
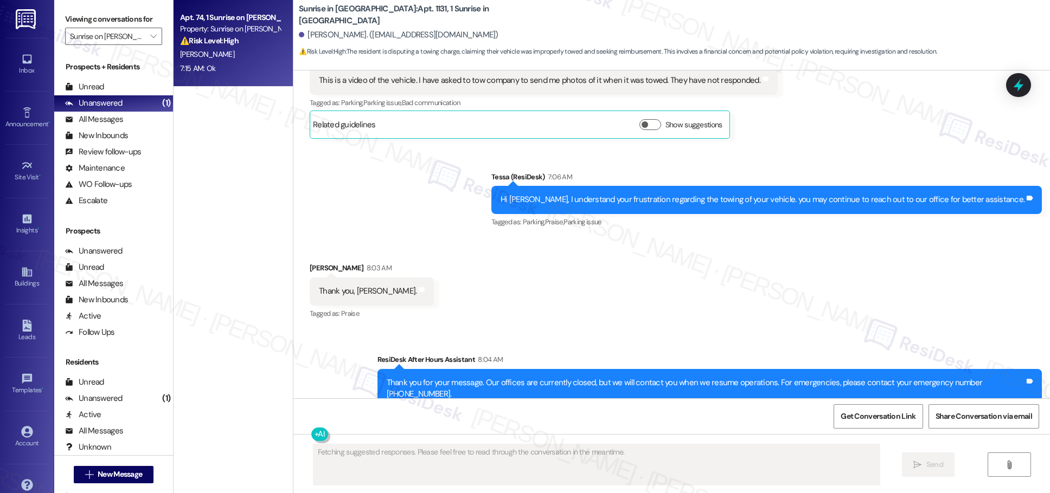
click at [230, 55] on div "[PERSON_NAME]" at bounding box center [230, 55] width 102 height 14
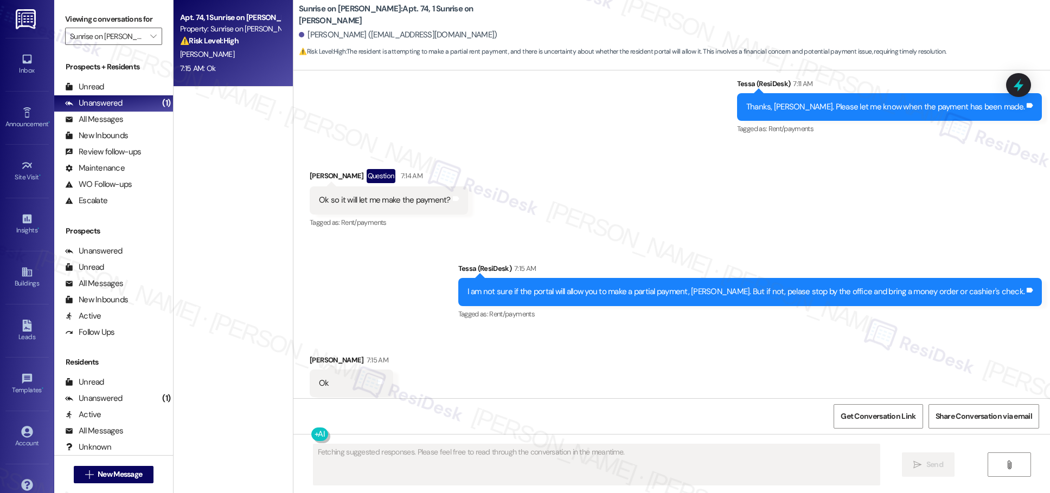
scroll to position [1264, 0]
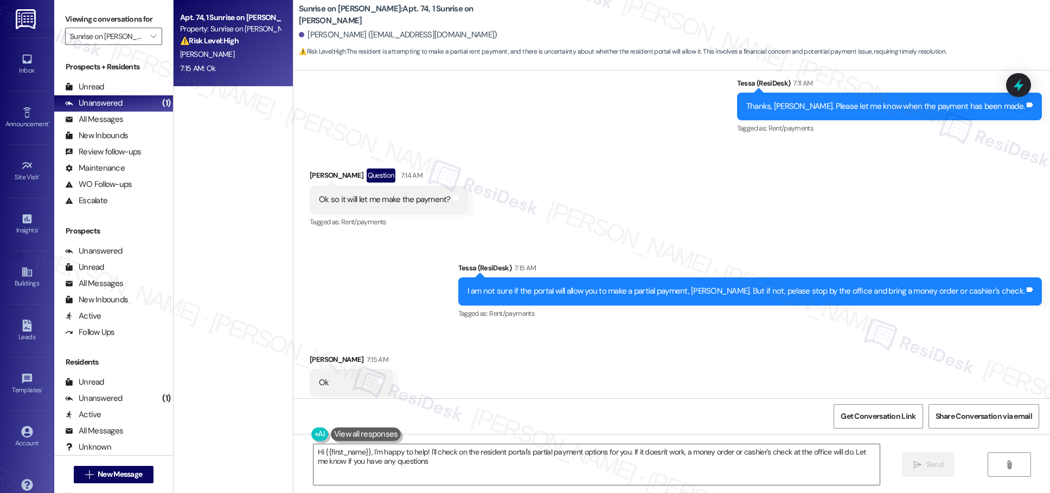
type textarea "Hi {{first_name}}, I'm happy to help! I'll check on the resident portal's parti…"
click at [150, 33] on icon "" at bounding box center [153, 36] width 6 height 9
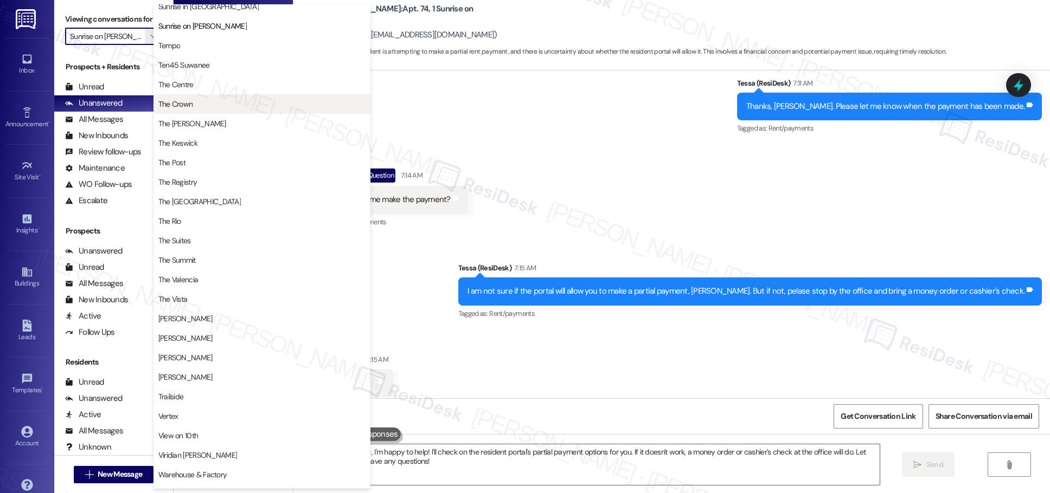
scroll to position [960, 0]
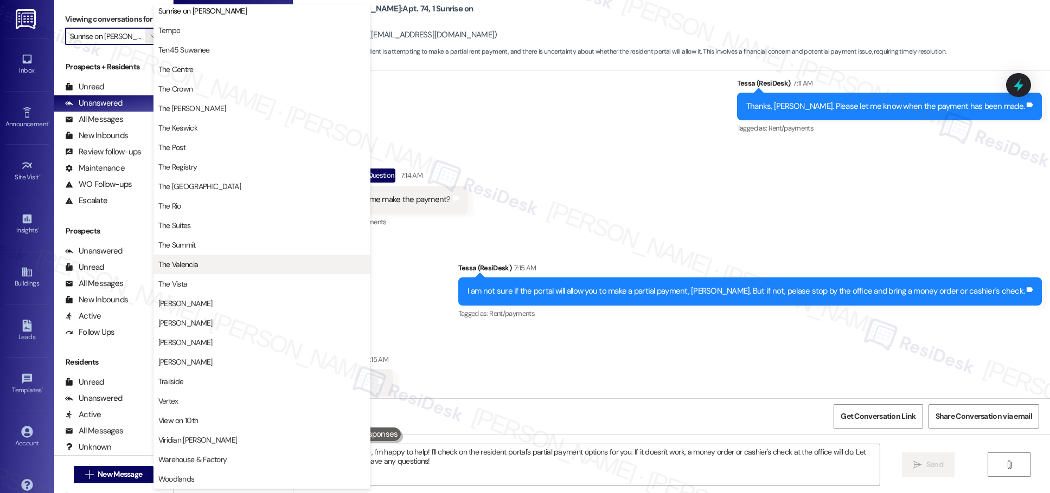
click at [216, 265] on span "The Valencia" at bounding box center [261, 264] width 207 height 11
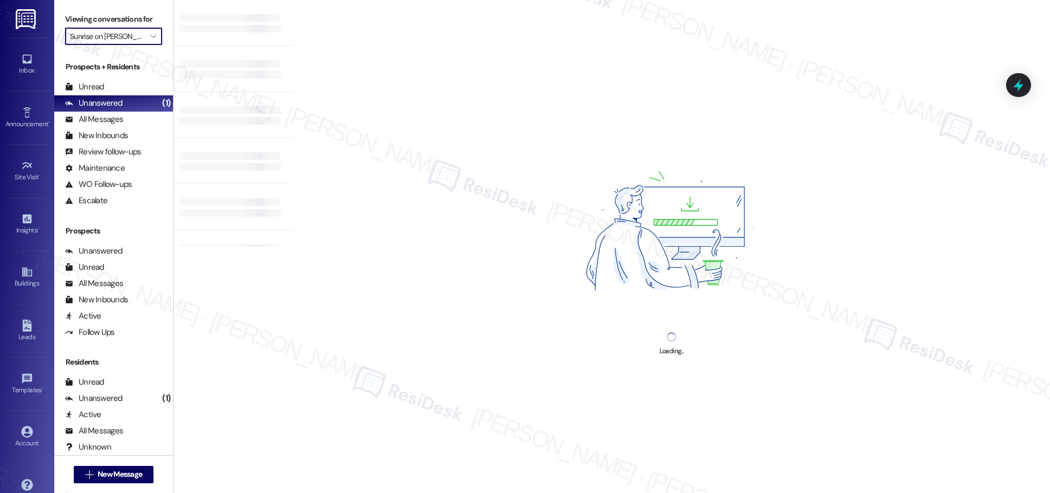
type input "The Valencia"
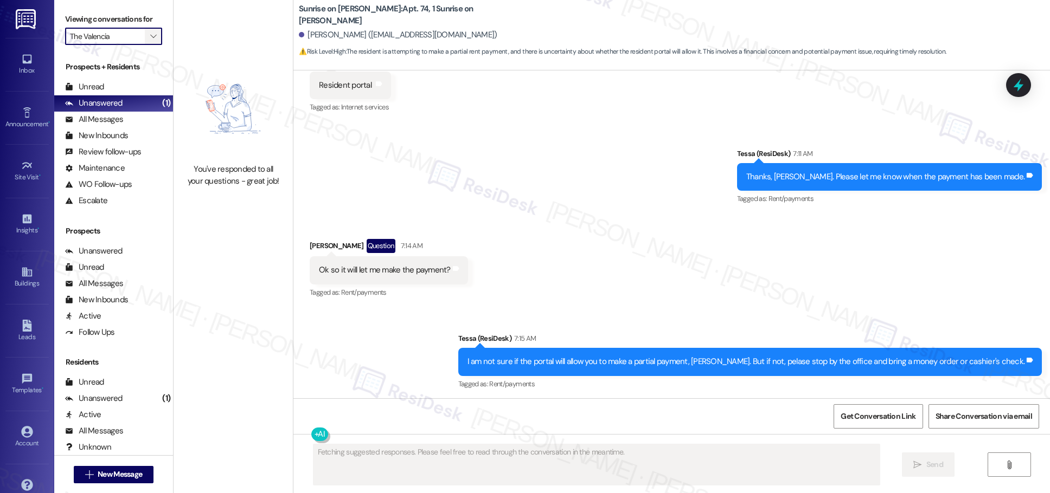
scroll to position [1263, 0]
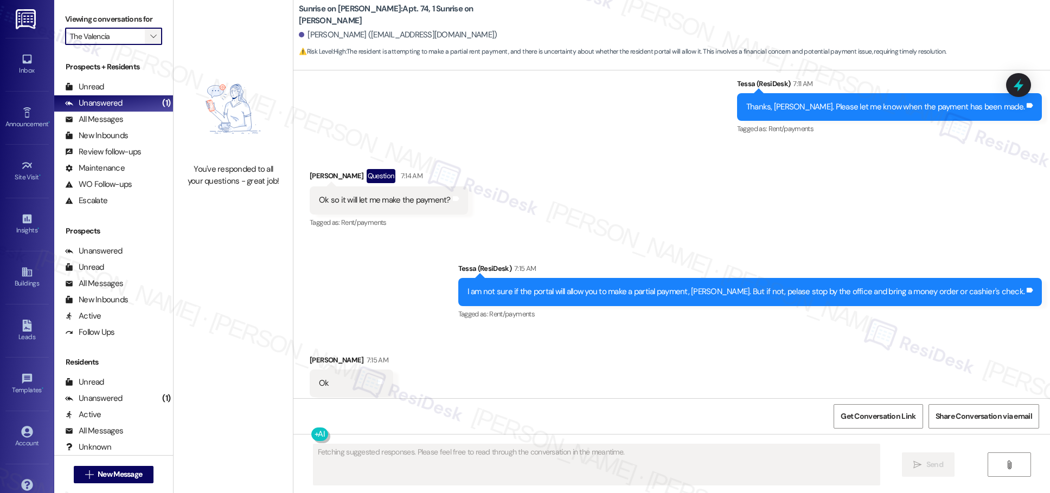
click at [150, 36] on icon "" at bounding box center [153, 36] width 6 height 9
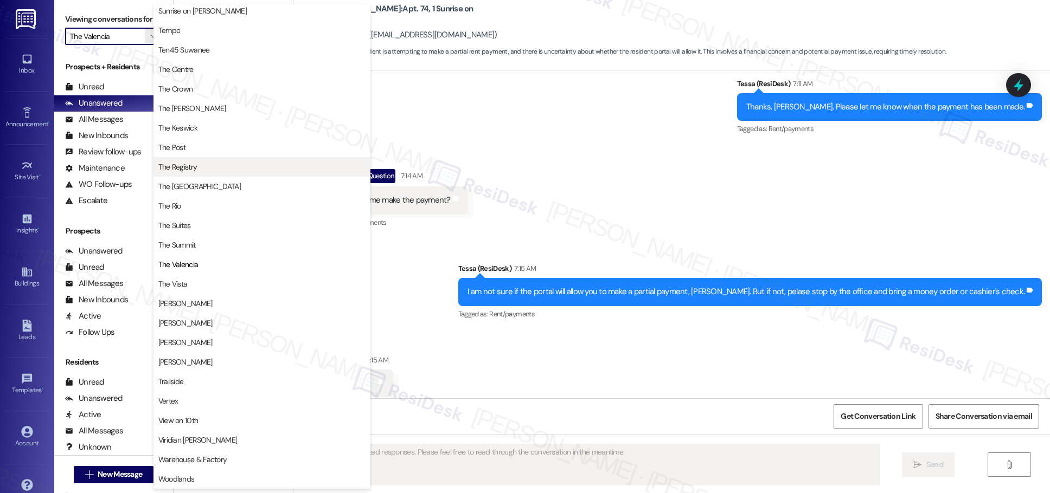
scroll to position [960, 0]
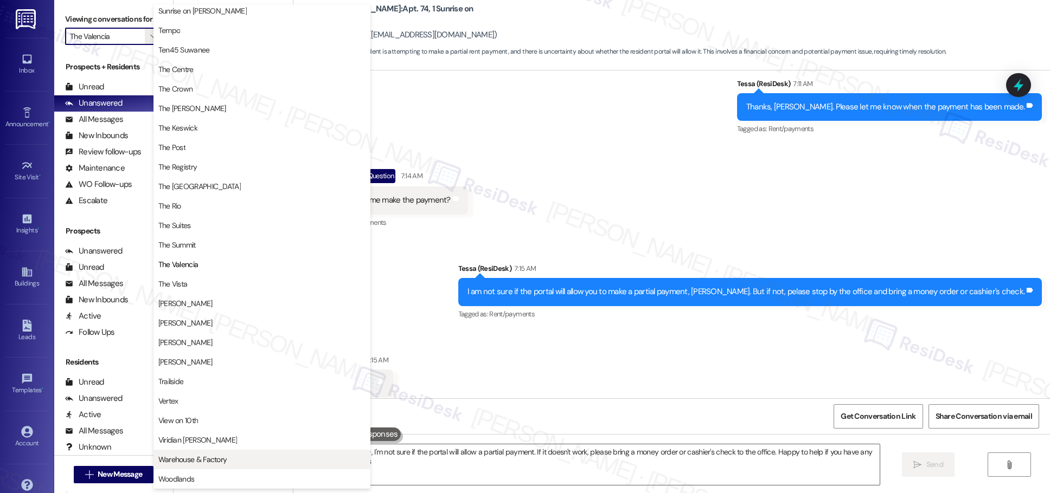
type textarea "Hi {{first_name}}, I'm not sure if the portal will allow a partial payment. If …"
click at [477, 253] on div "Sent via SMS Tessa (ResiDesk) 7:15 AM I am not sure if the portal will allow yo…" at bounding box center [671, 285] width 756 height 92
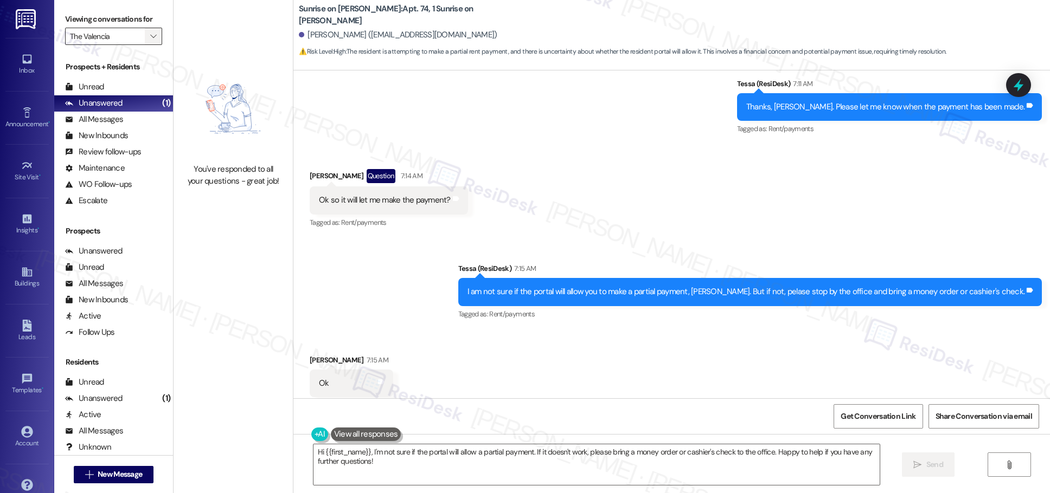
click at [150, 37] on icon "" at bounding box center [153, 36] width 6 height 9
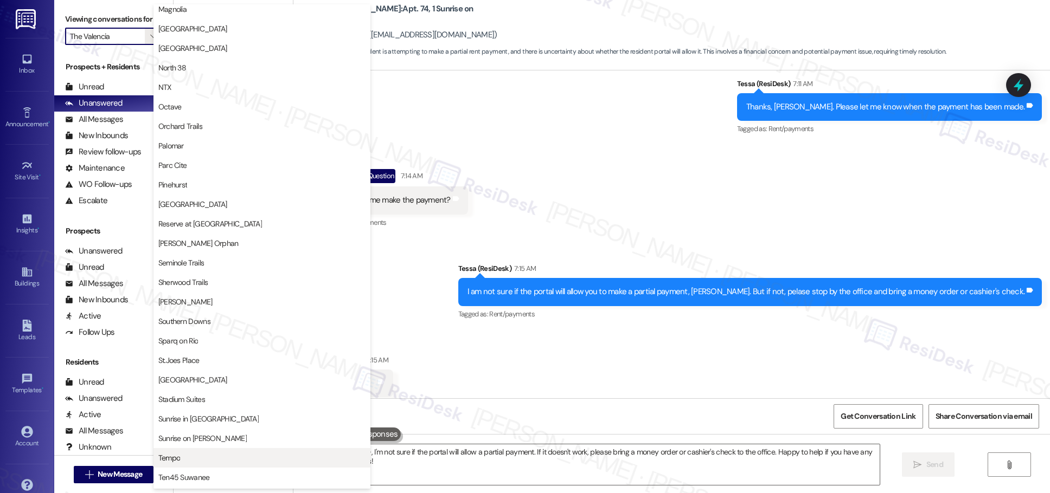
scroll to position [0, 0]
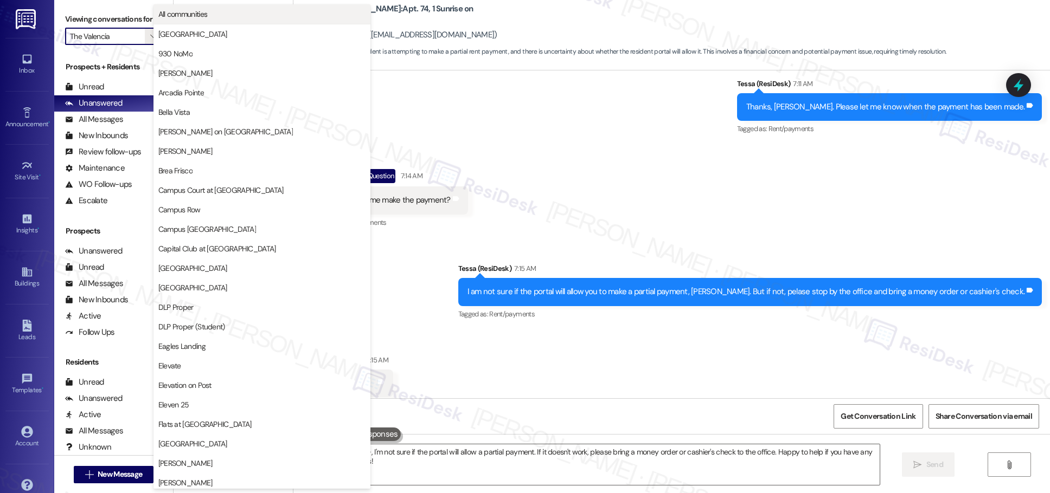
click at [210, 17] on span "All communities" at bounding box center [261, 14] width 207 height 11
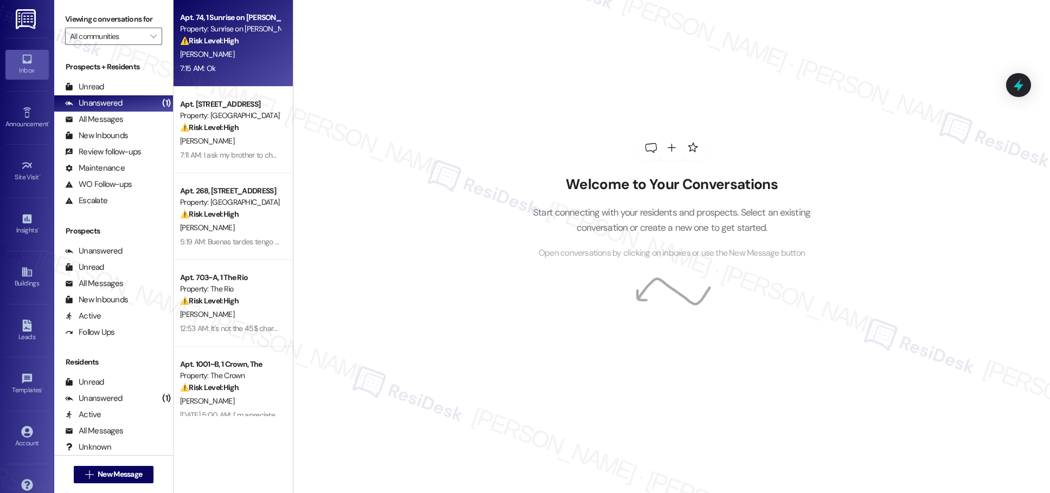
click at [243, 72] on div "7:15 AM: Ok 7:15 AM: Ok" at bounding box center [230, 69] width 102 height 14
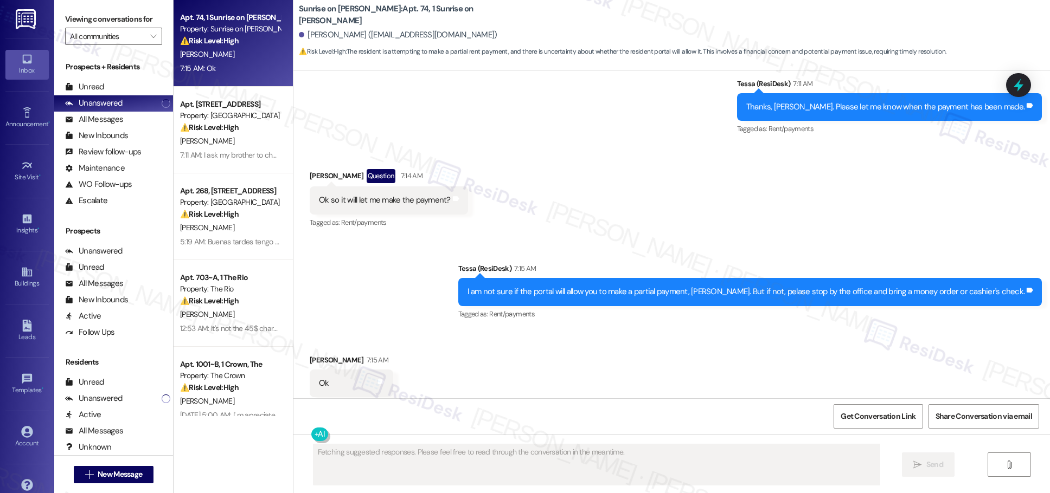
scroll to position [1264, 0]
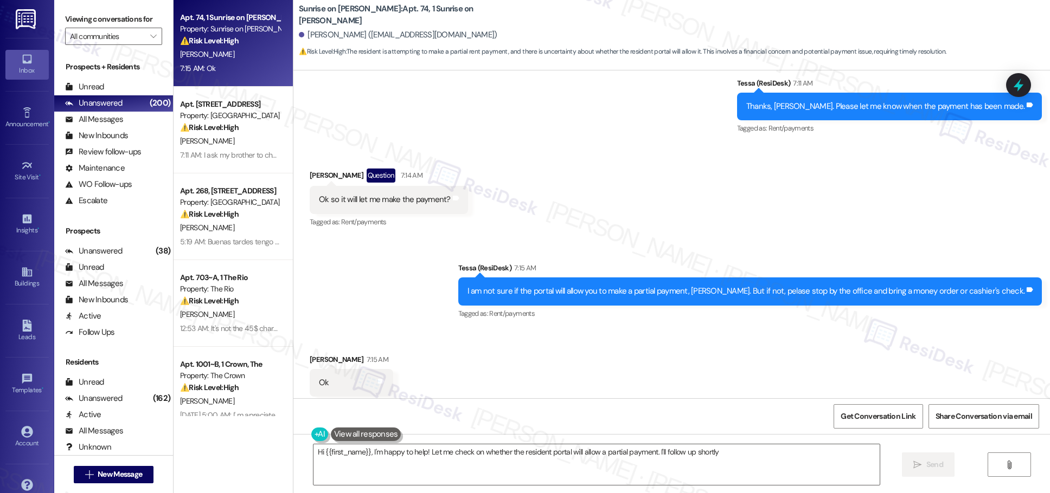
type textarea "Hi {{first_name}}, I'm happy to help! Let me check on whether the resident port…"
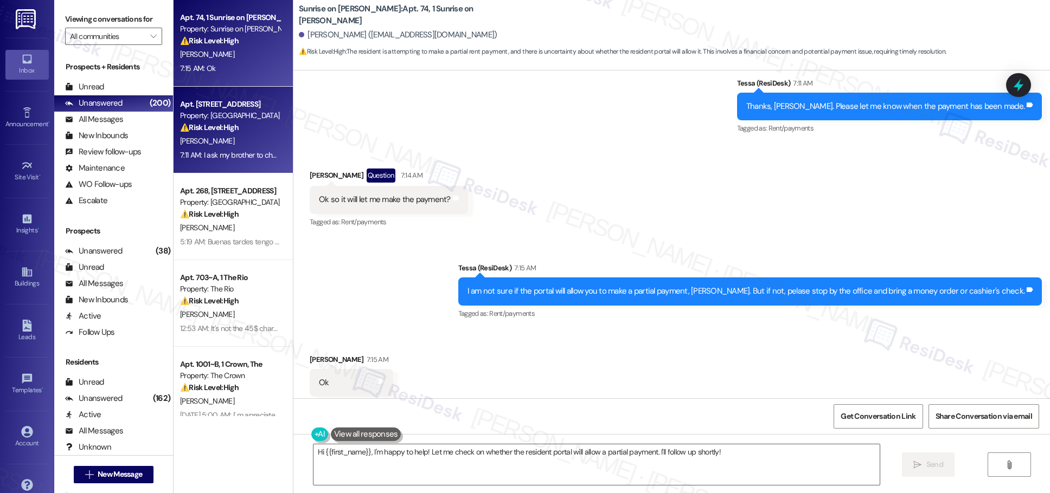
click at [231, 121] on div "Property: [GEOGRAPHIC_DATA]" at bounding box center [230, 115] width 100 height 11
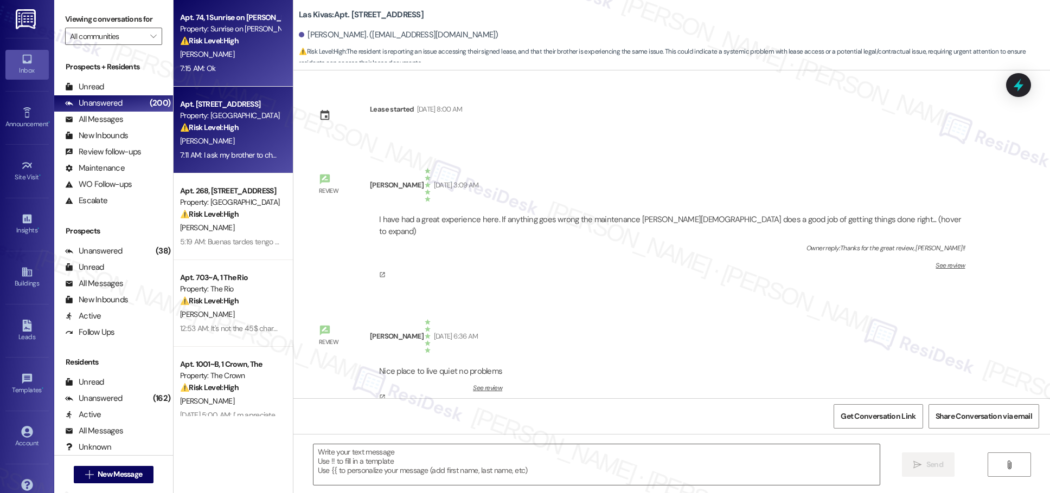
scroll to position [1064, 0]
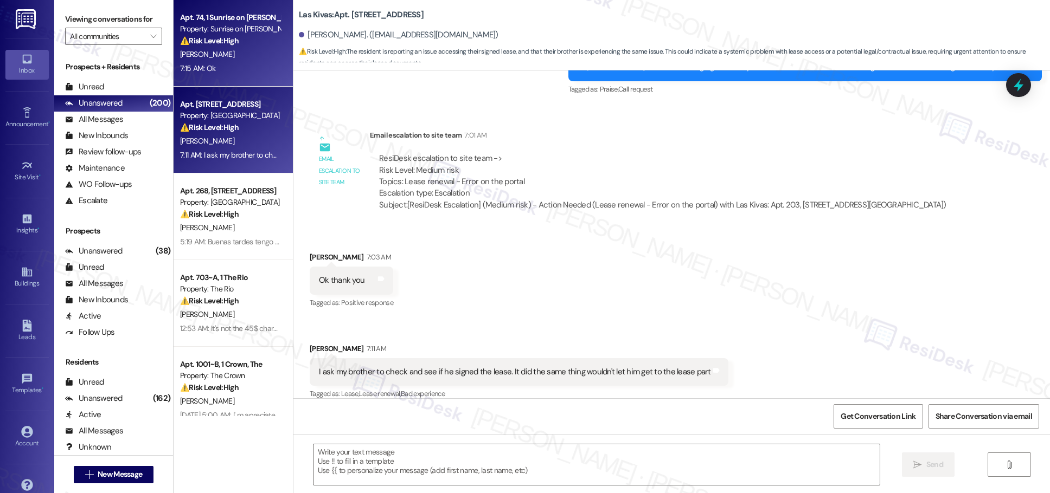
type textarea "Fetching suggested responses. Please feel free to read through the conversation…"
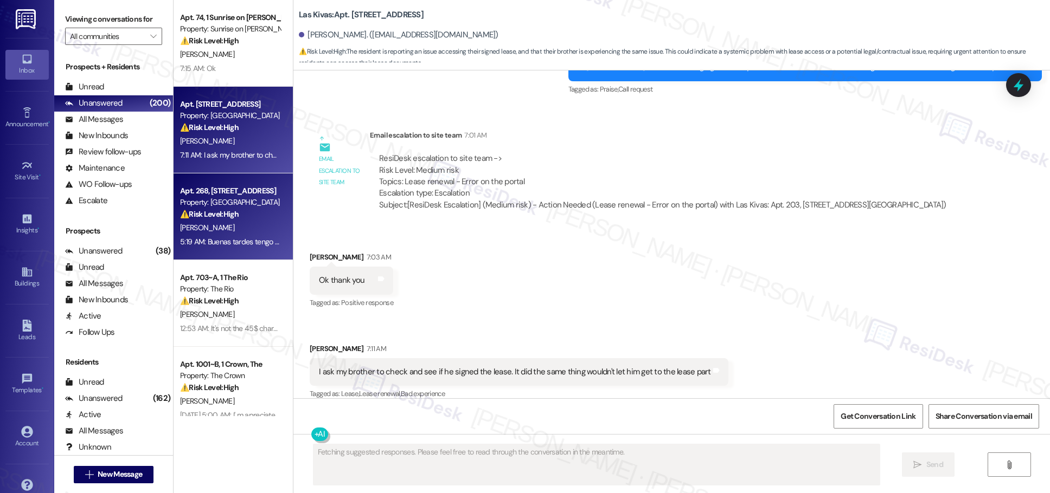
click at [258, 212] on div "⚠️ Risk Level: High The resident reports a malfunctioning washing machine that …" at bounding box center [230, 214] width 100 height 11
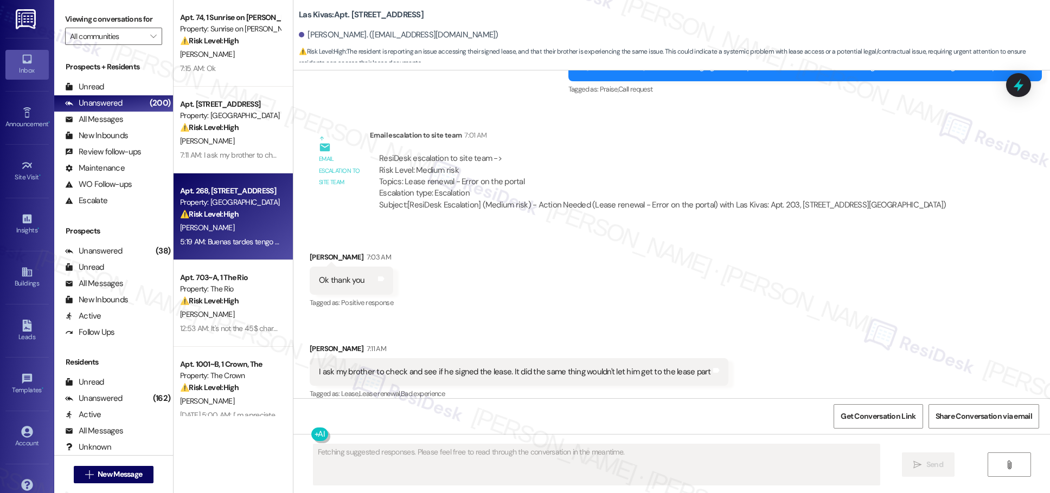
scroll to position [763, 0]
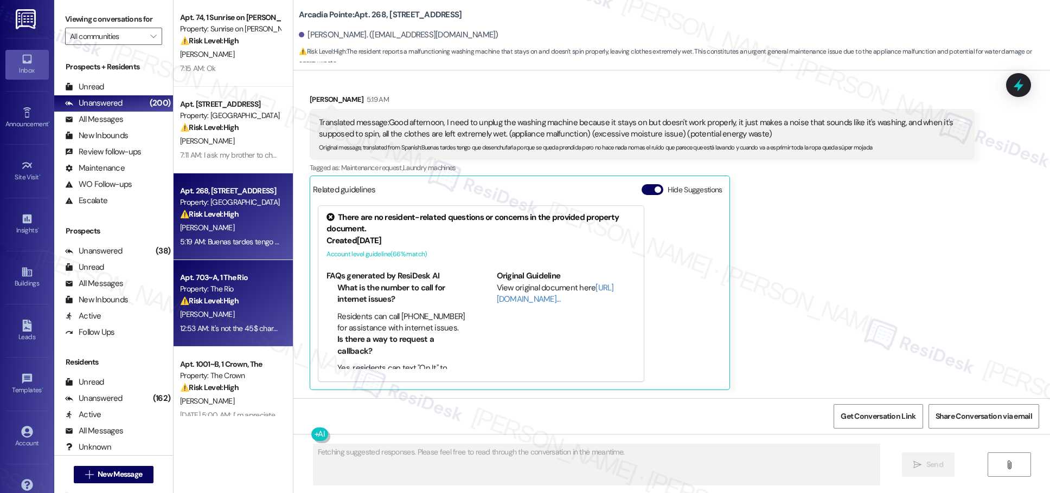
click at [240, 305] on div "⚠️ Risk Level: High The resident is questioning a previous payment of $445 and …" at bounding box center [230, 301] width 100 height 11
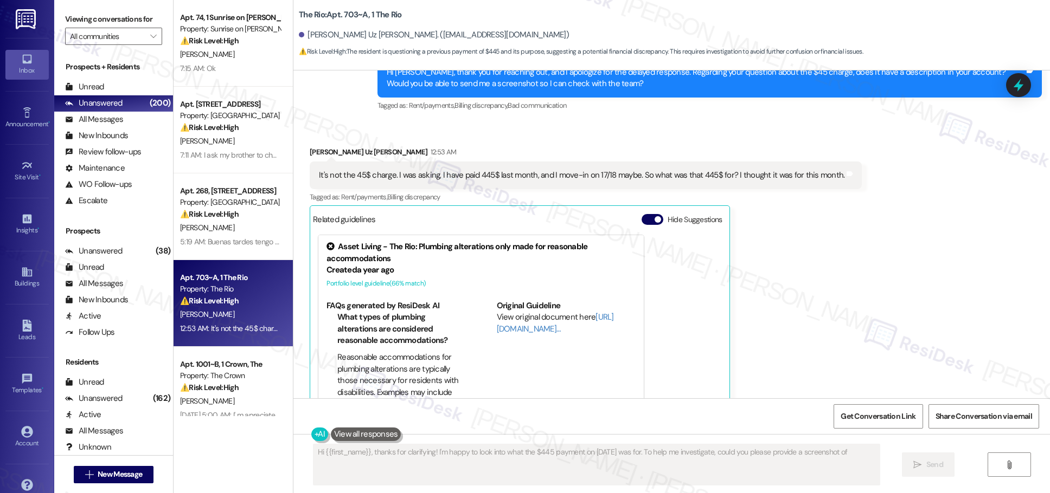
scroll to position [656, 0]
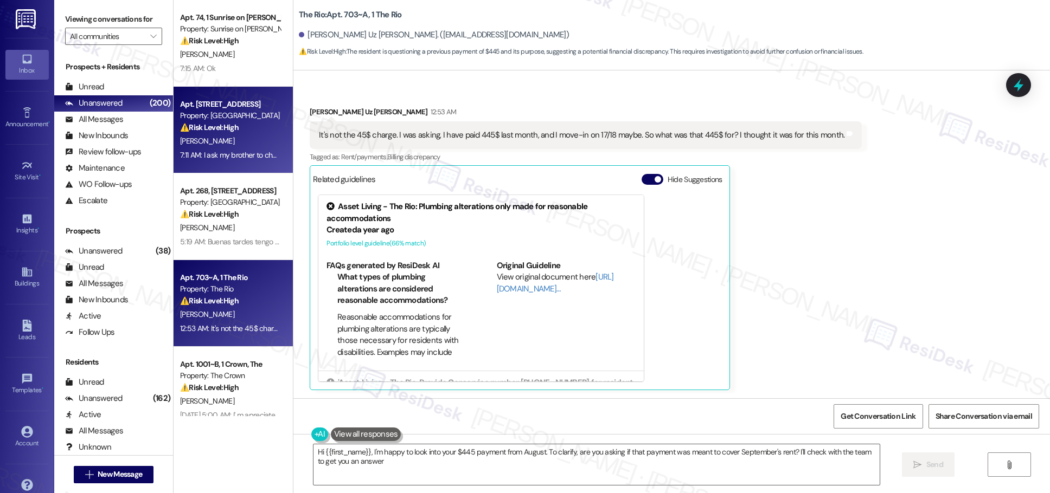
type textarea "Hi {{first_name}}, I'm happy to look into your $445 payment from August. To cla…"
click at [204, 168] on div "Apt. [STREET_ADDRESS] Property: Las Kivas ⚠️ Risk Level: High The resident is r…" at bounding box center [233, 130] width 119 height 87
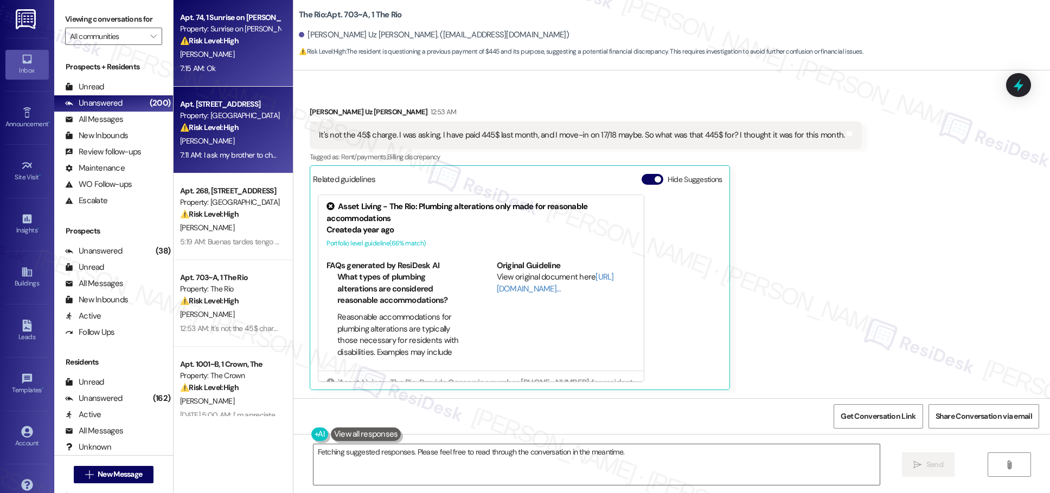
scroll to position [1064, 0]
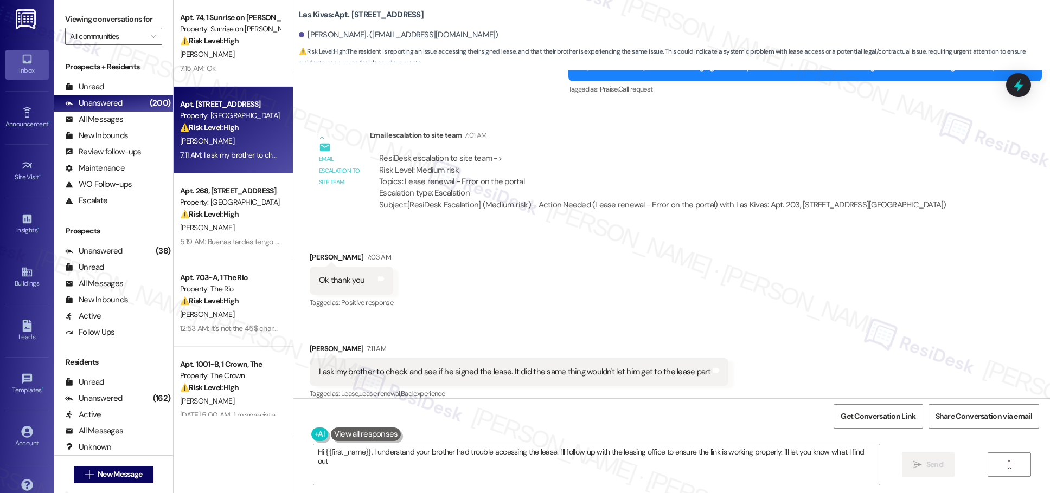
type textarea "Hi {{first_name}}, I understand your brother had trouble accessing the lease. I…"
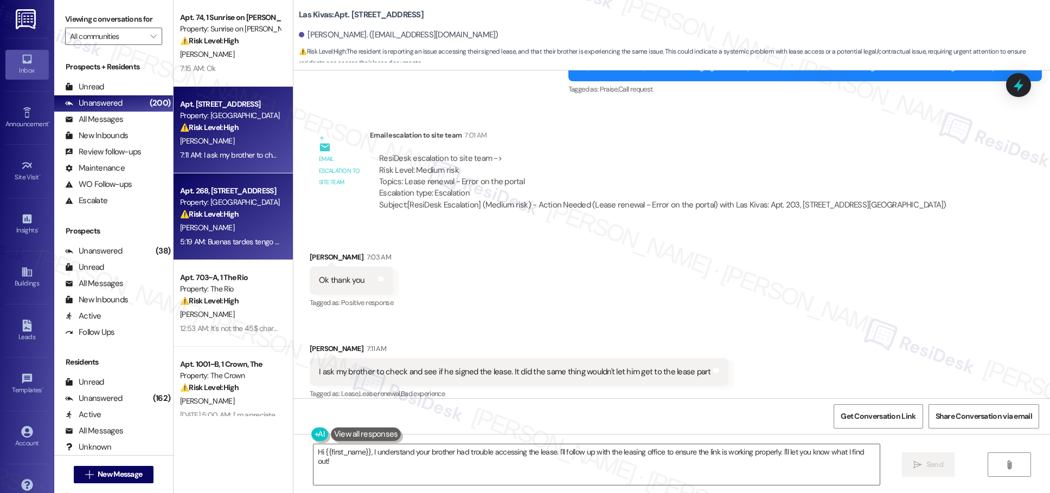
click at [237, 190] on div "Apt. 268, [STREET_ADDRESS]" at bounding box center [230, 190] width 100 height 11
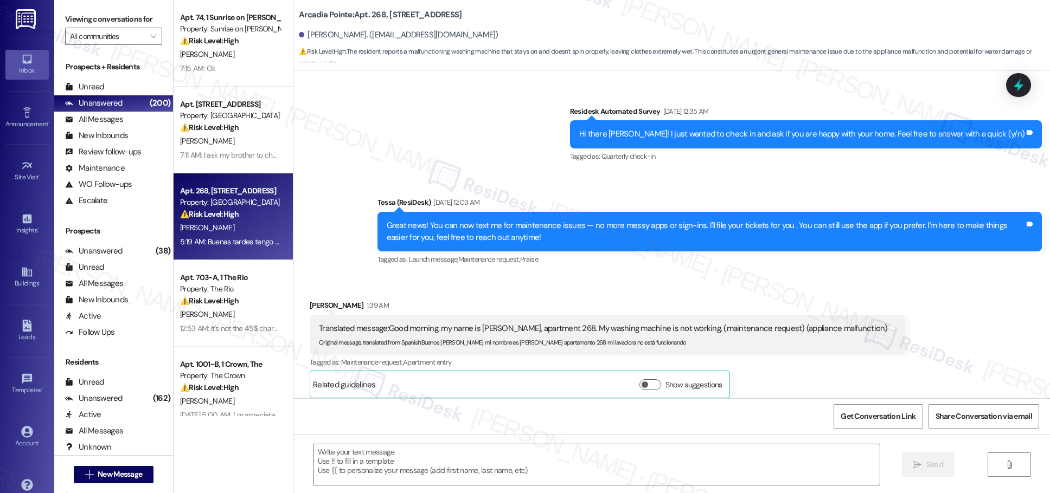
type textarea "Fetching suggested responses. Please feel free to read through the conversation…"
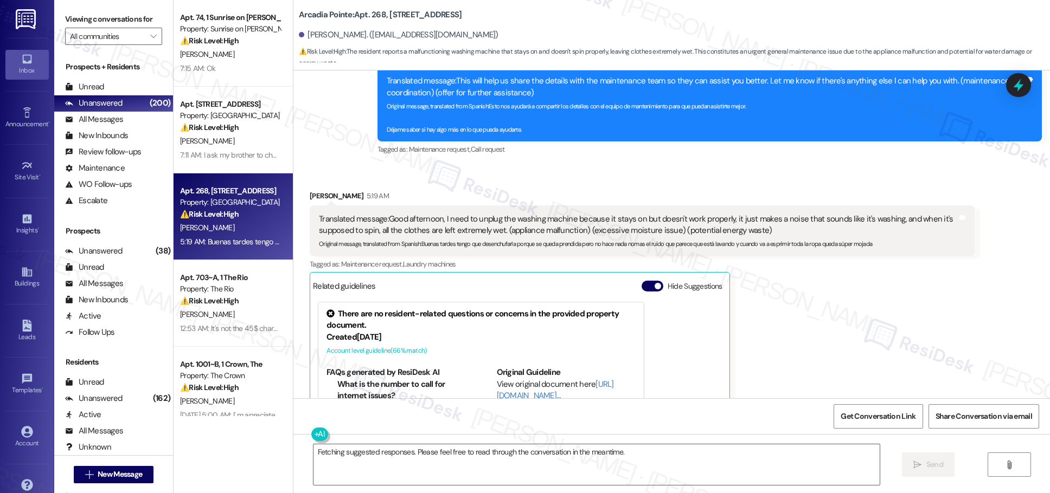
scroll to position [666, 0]
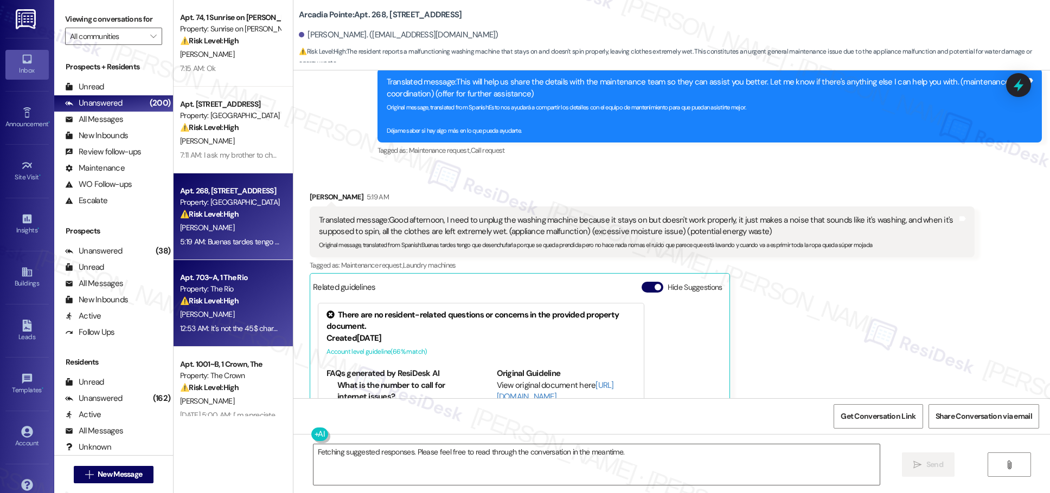
click at [243, 314] on div "[PERSON_NAME]" at bounding box center [230, 315] width 102 height 14
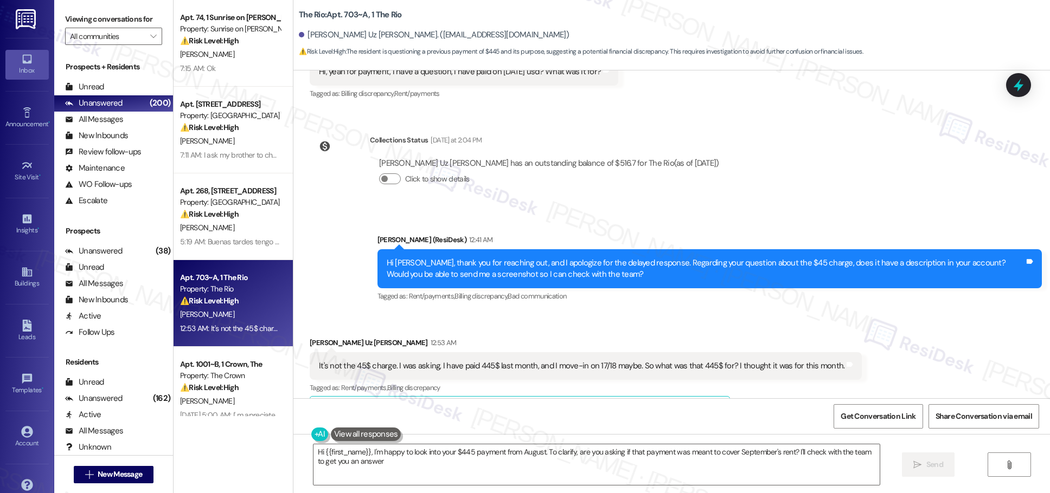
type textarea "Hi {{first_name}}, I'm happy to look into your $445 payment from August. To cla…"
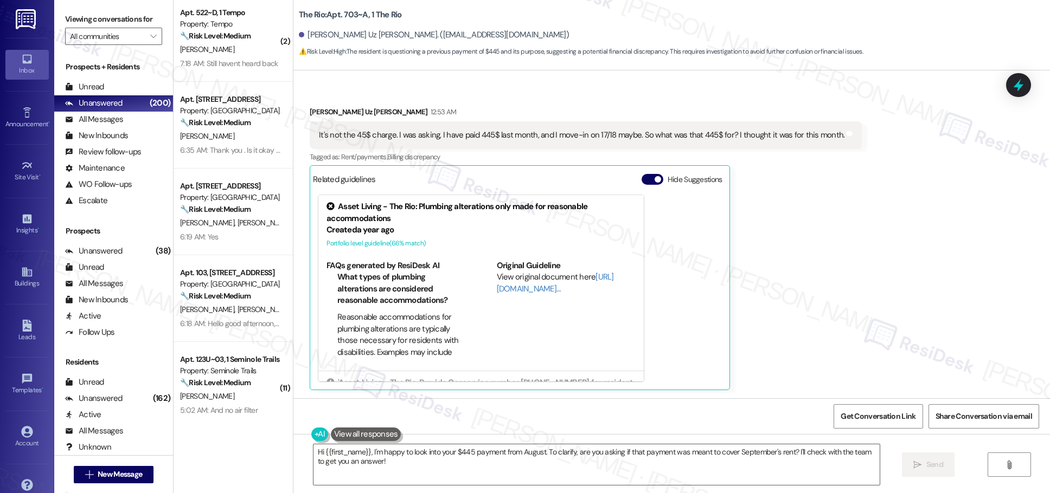
scroll to position [528, 0]
click at [214, 157] on div "Apt. [STREET_ADDRESS] Property: [GEOGRAPHIC_DATA] 🔧 Risk Level: Medium The resi…" at bounding box center [233, 122] width 119 height 87
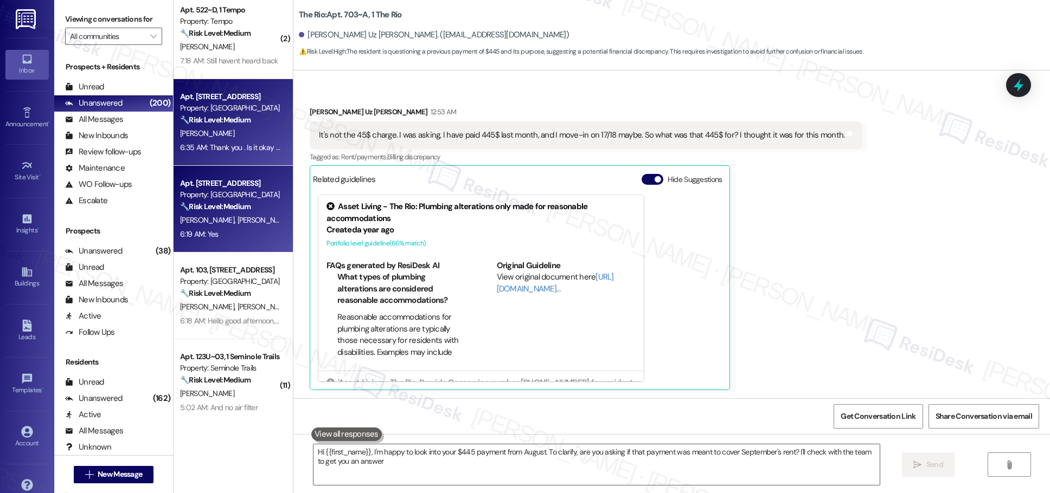
type textarea "Hi {{first_name}}, I'm happy to look into your $445 payment from August. To cla…"
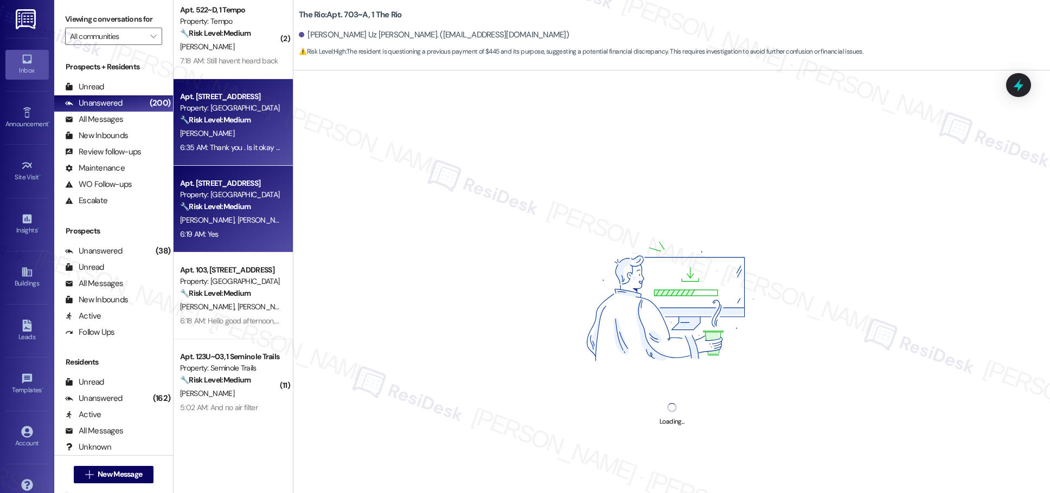
click at [235, 230] on div "6:19 AM: [DEMOGRAPHIC_DATA]:19 AM: Yes" at bounding box center [230, 235] width 102 height 14
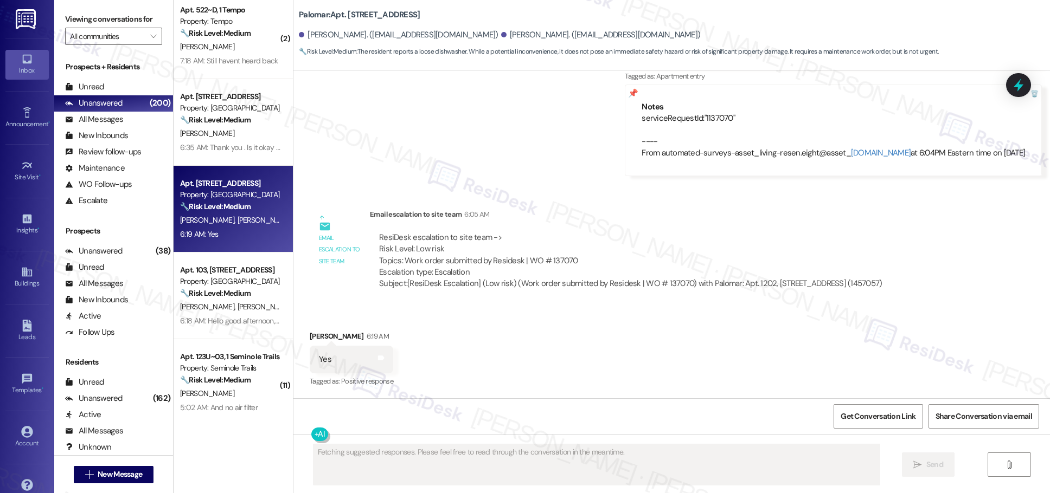
scroll to position [1209, 0]
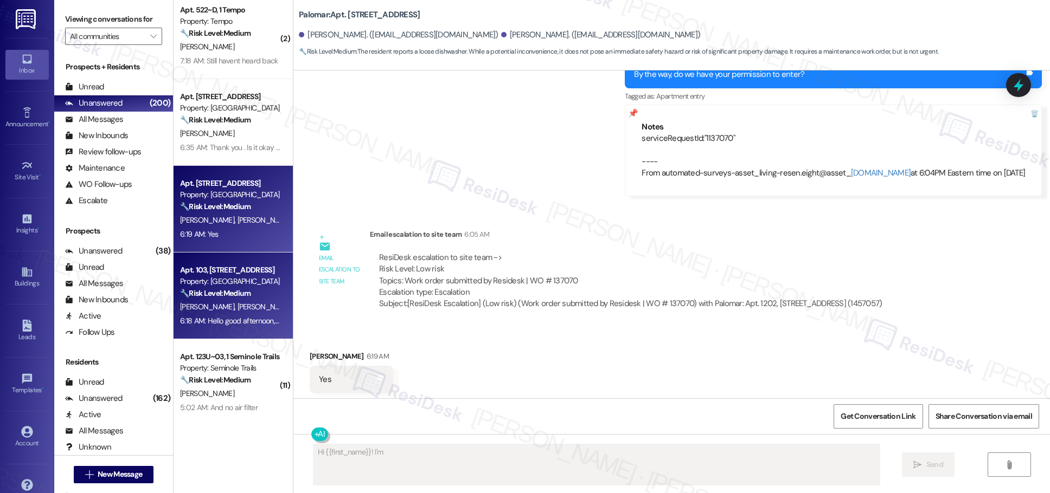
type textarea "Hi {{first_name}}! I'm"
click at [202, 316] on div "6:18 AM: Hello good afternoon, We are in apartment number 103 We would like to …" at bounding box center [564, 321] width 769 height 10
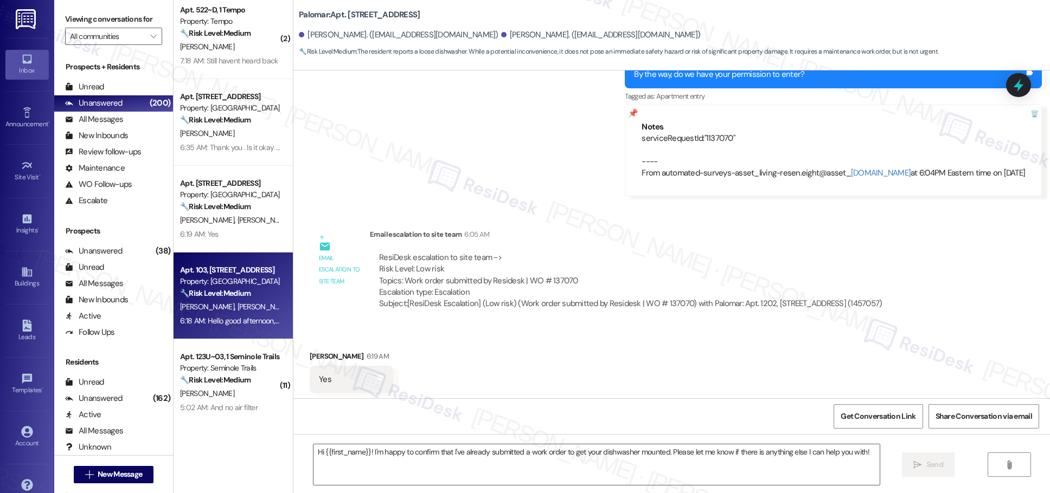
type textarea "Fetching suggested responses. Please feel free to read through the conversation…"
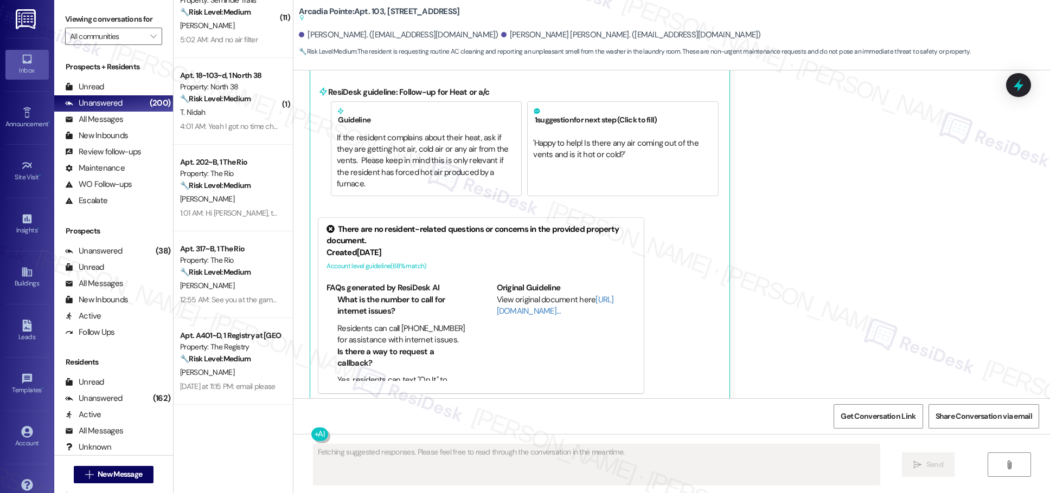
scroll to position [898, 0]
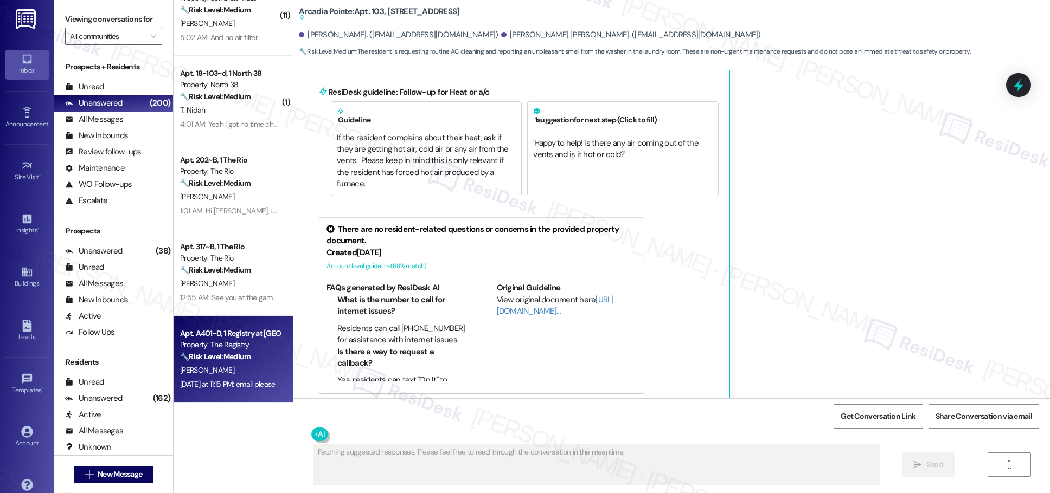
click at [211, 352] on strong "🔧 Risk Level: Medium" at bounding box center [215, 357] width 70 height 10
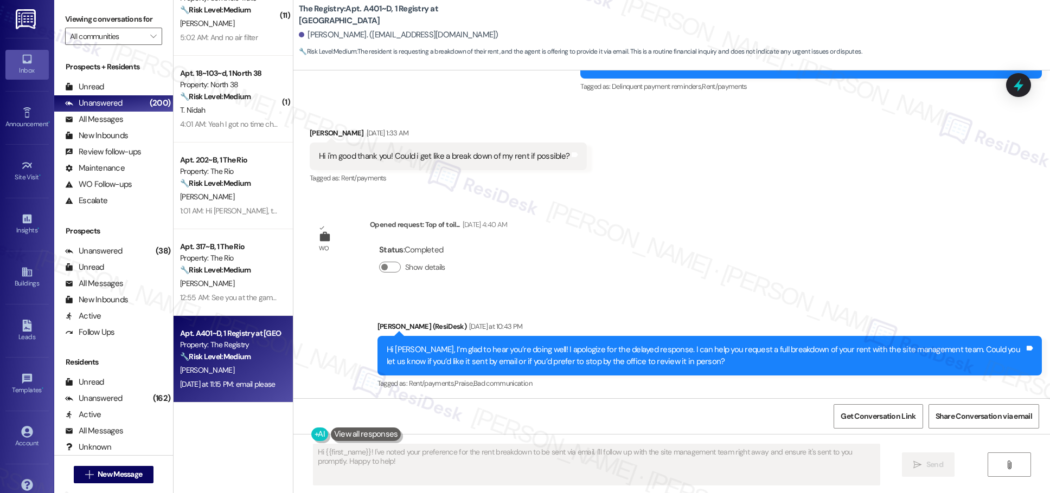
scroll to position [708, 0]
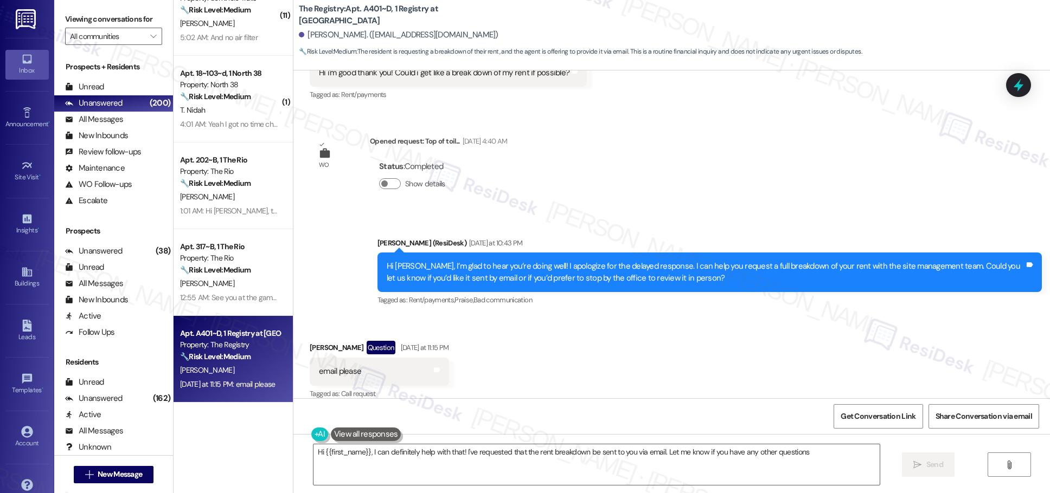
type textarea "Hi {{first_name}}, I can definitely help with that! I've requested that the ren…"
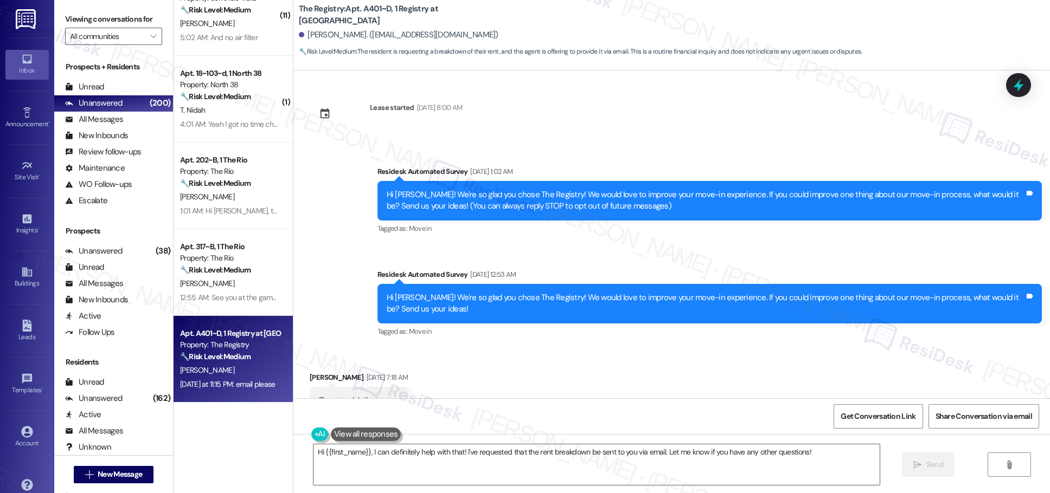
scroll to position [0, 0]
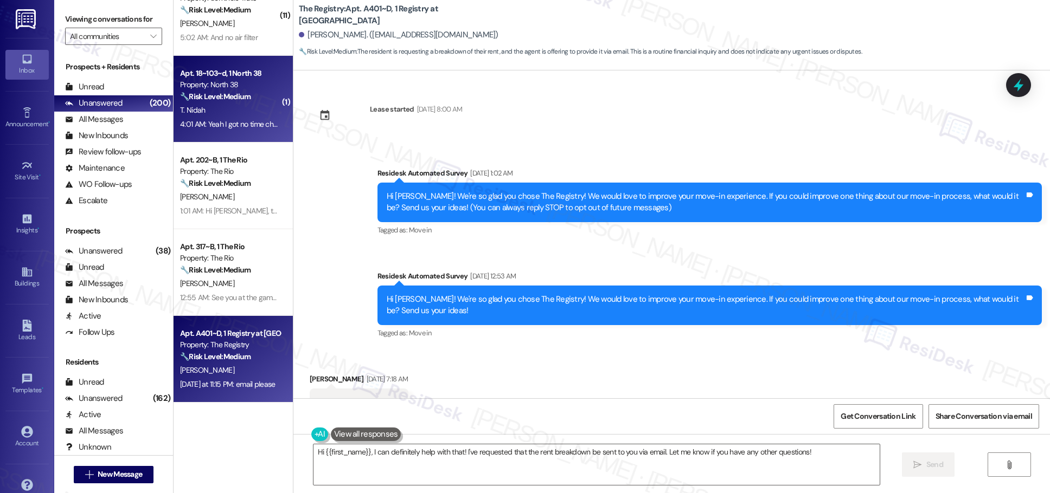
click at [243, 127] on div "4:01 AM: Yeah I got no time checking the rent so that is the reason why I setup…" at bounding box center [371, 124] width 383 height 10
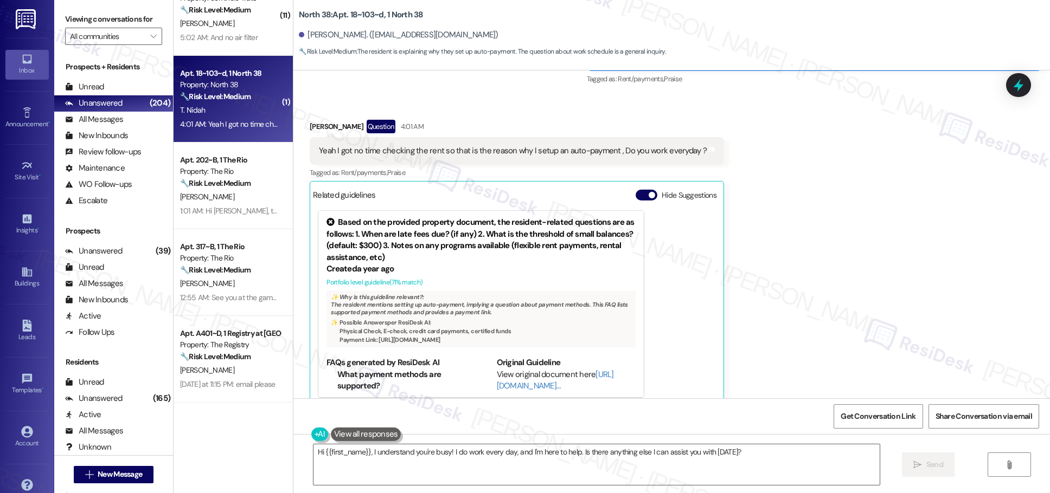
scroll to position [1364, 0]
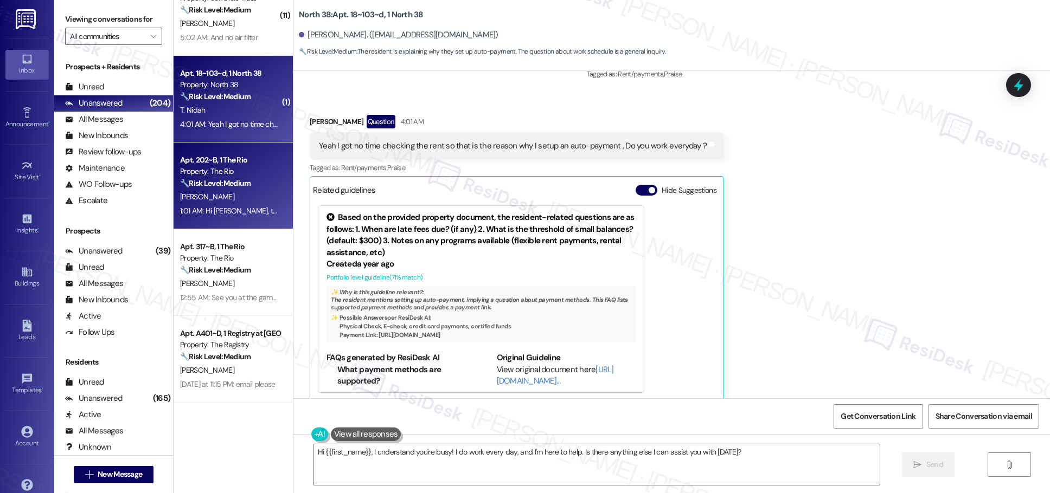
click at [227, 180] on strong "🔧 Risk Level: Medium" at bounding box center [215, 183] width 70 height 10
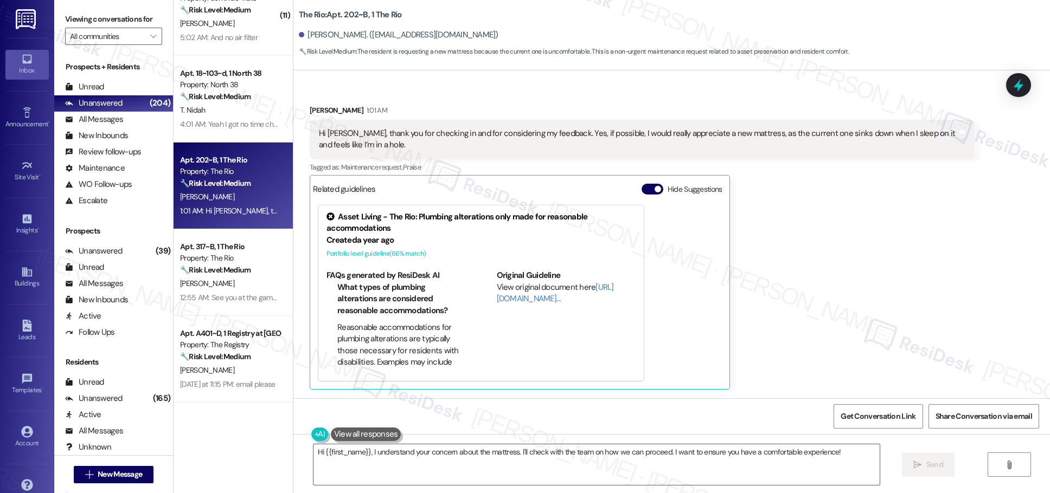
scroll to position [359, 0]
